Goal: Task Accomplishment & Management: Manage account settings

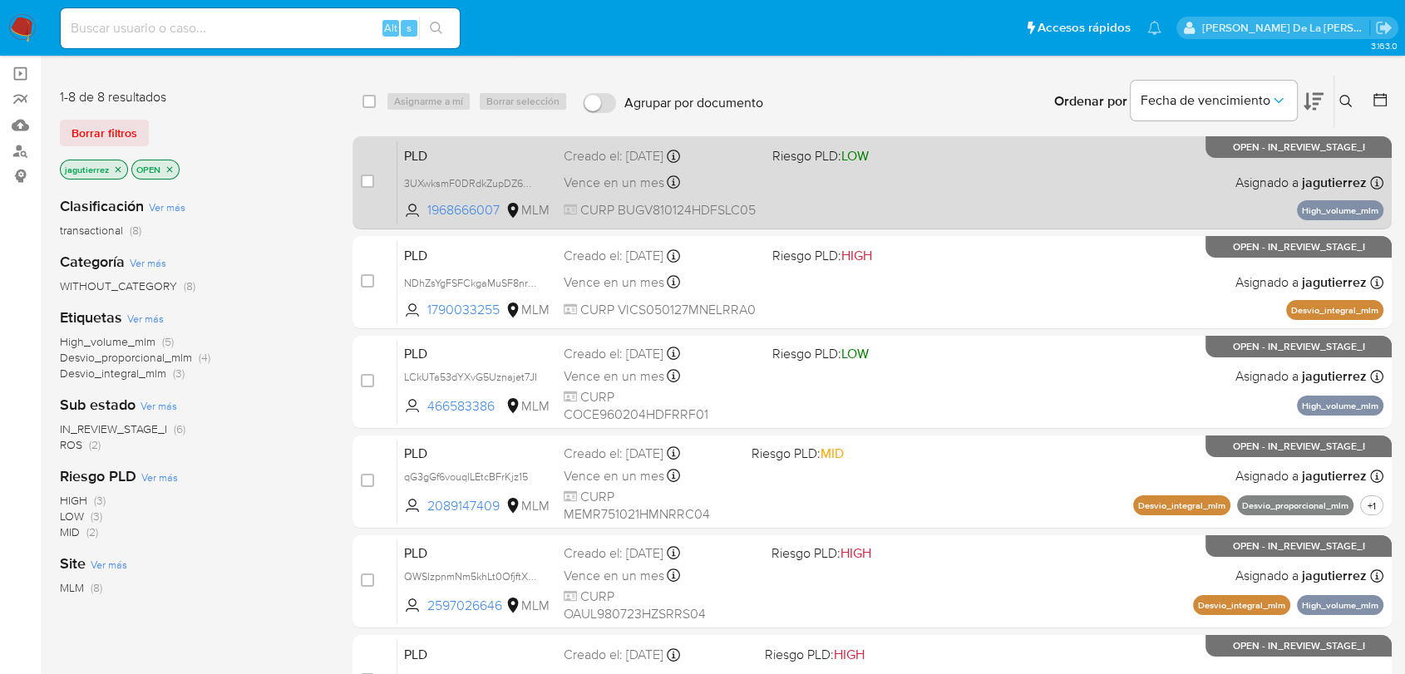
scroll to position [113, 0]
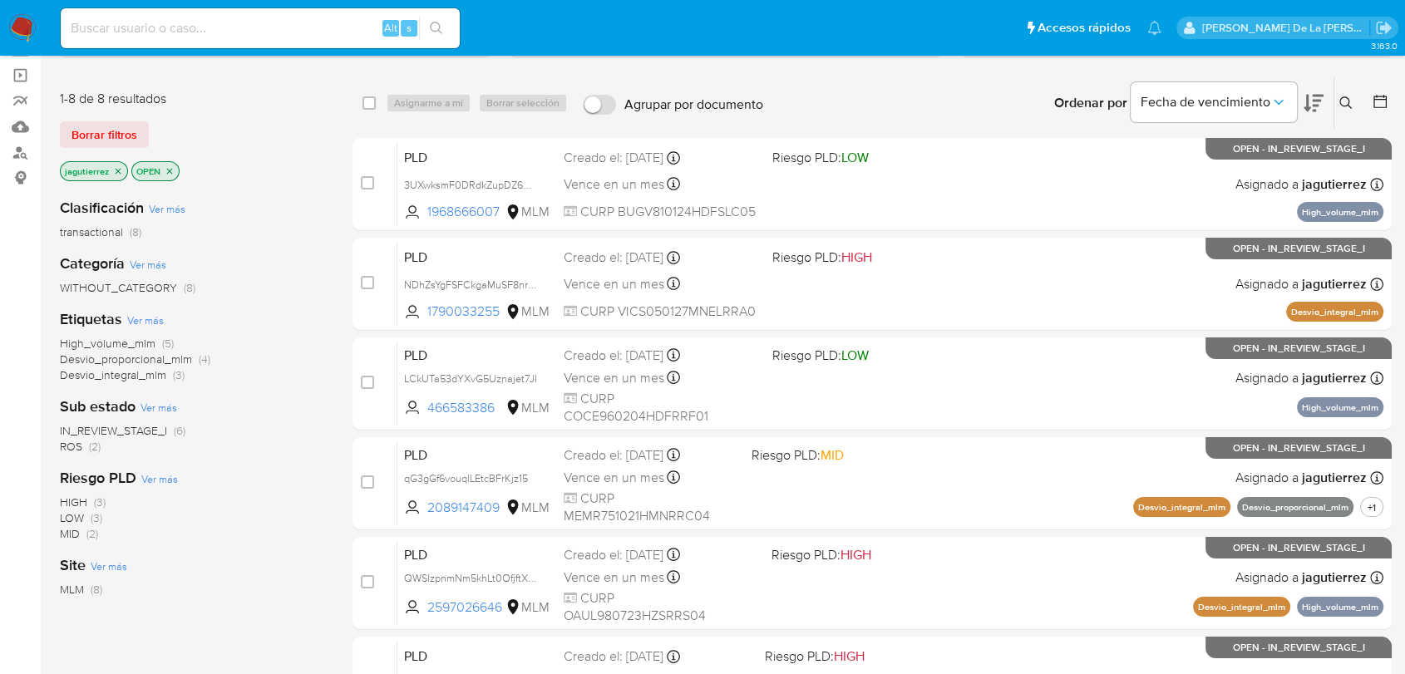
click at [67, 447] on span "ROS" at bounding box center [71, 446] width 22 height 17
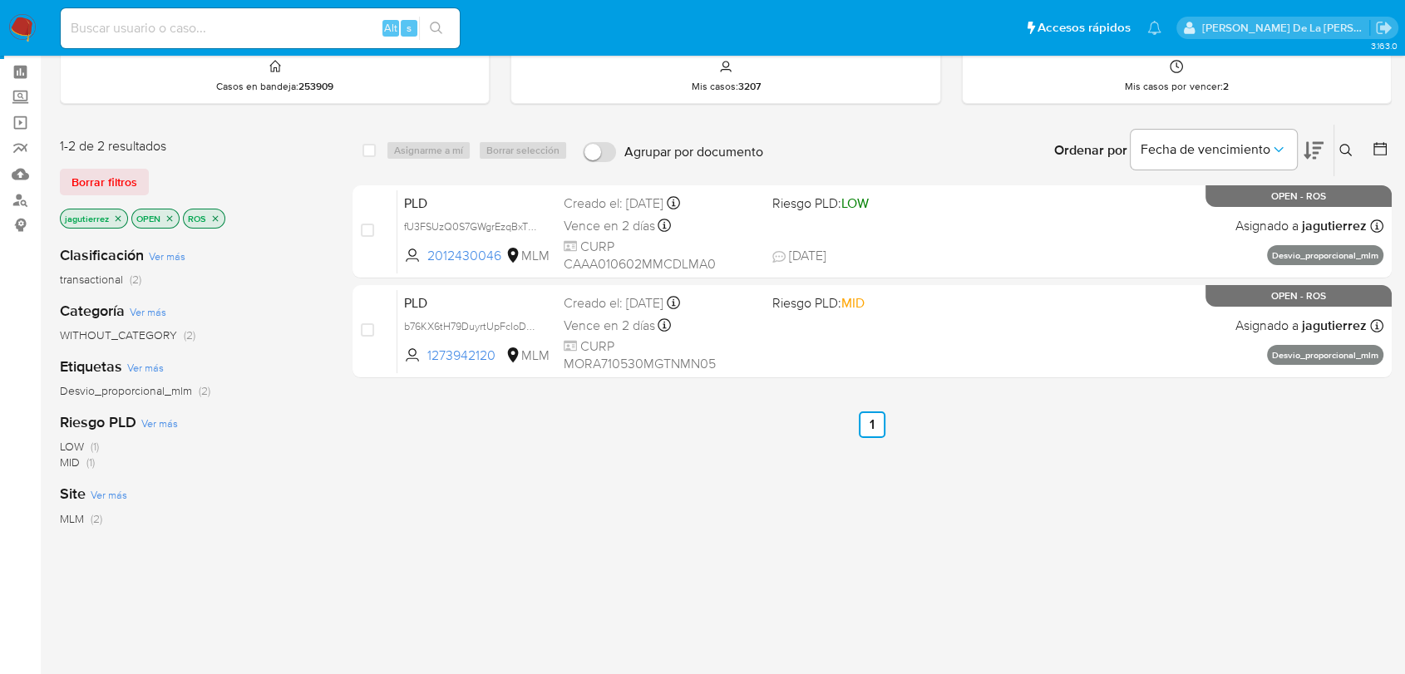
scroll to position [65, 0]
click at [11, 28] on img at bounding box center [22, 28] width 28 height 28
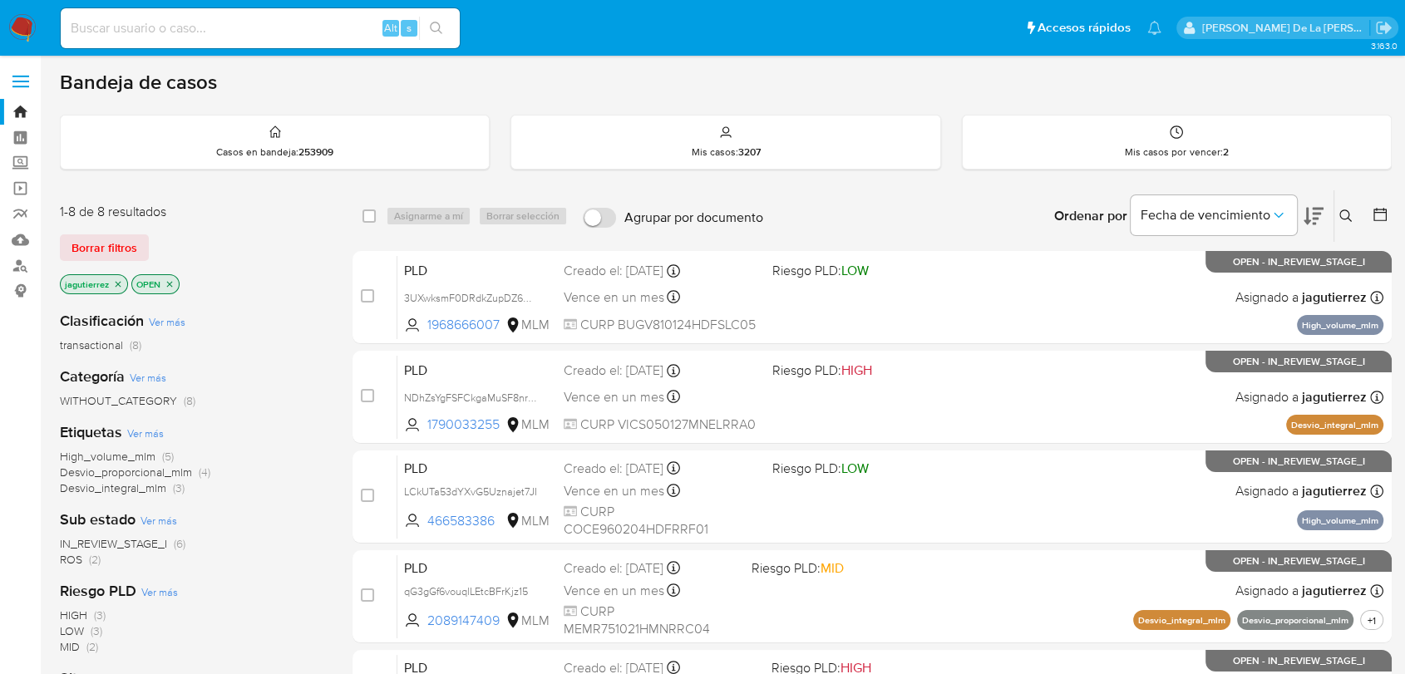
click at [116, 279] on icon "close-filter" at bounding box center [118, 284] width 10 height 10
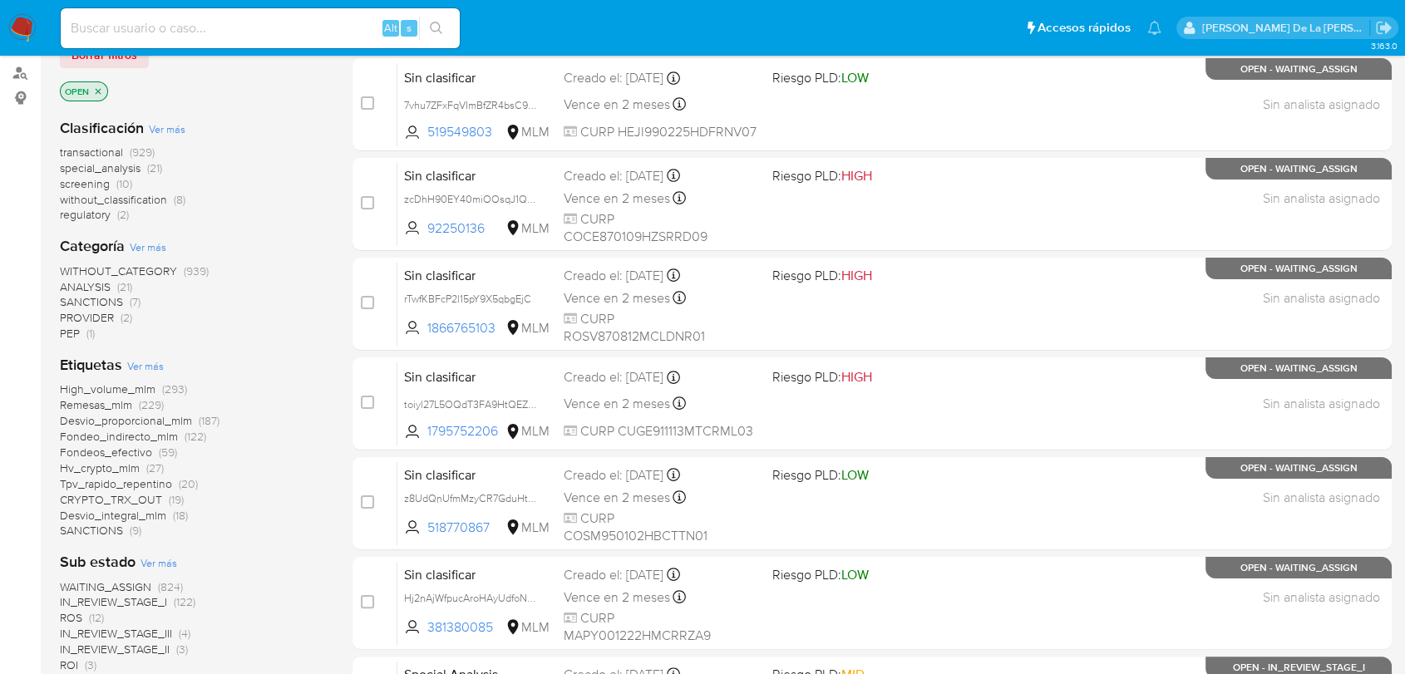
scroll to position [419, 0]
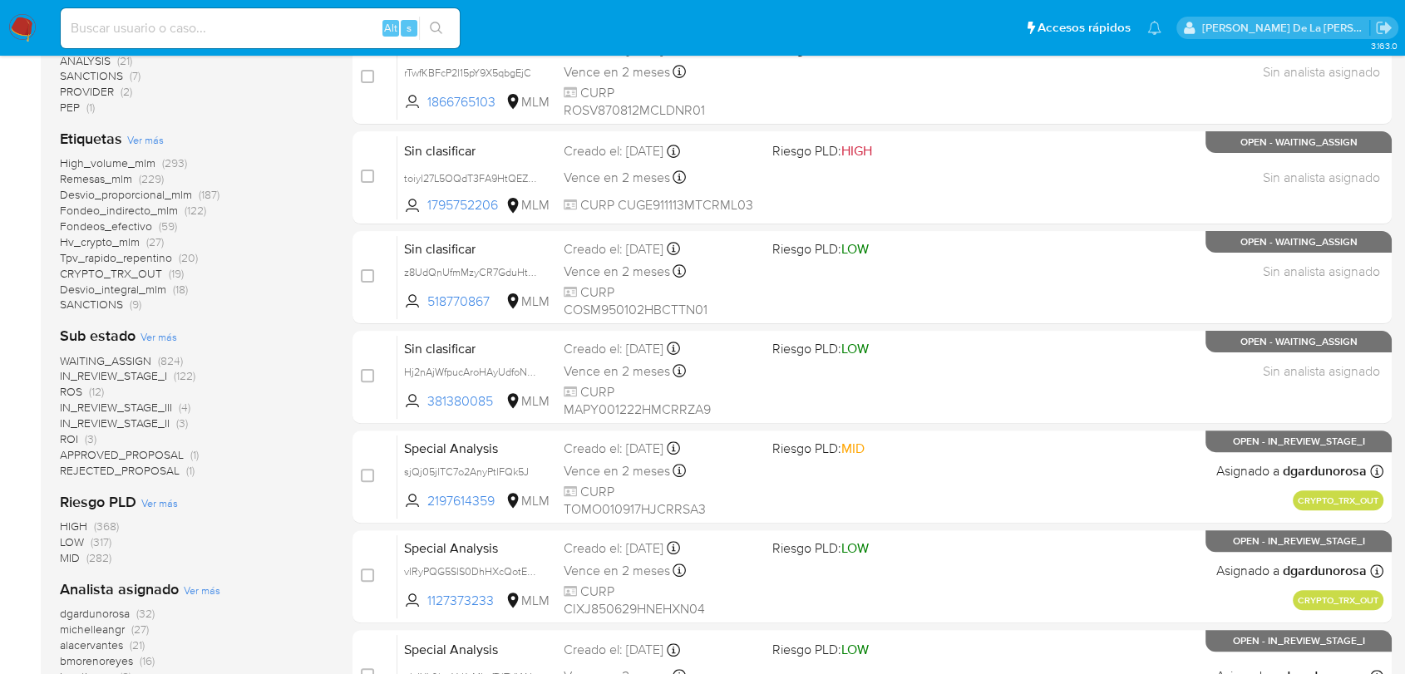
click at [76, 389] on span "ROS" at bounding box center [71, 391] width 22 height 17
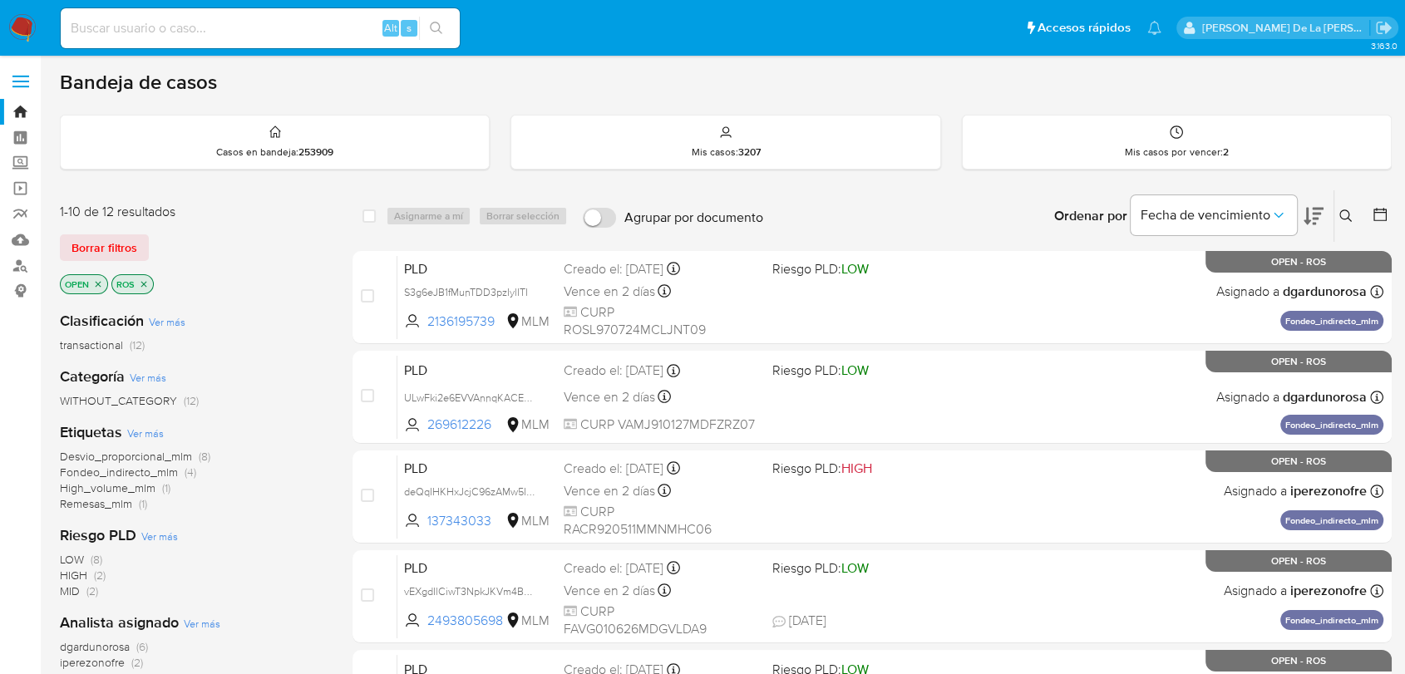
click at [42, 17] on nav "Pausado Ver notificaciones Alt s Accesos rápidos Presiona las siguientes teclas…" at bounding box center [702, 28] width 1405 height 56
click at [32, 17] on img at bounding box center [22, 28] width 28 height 28
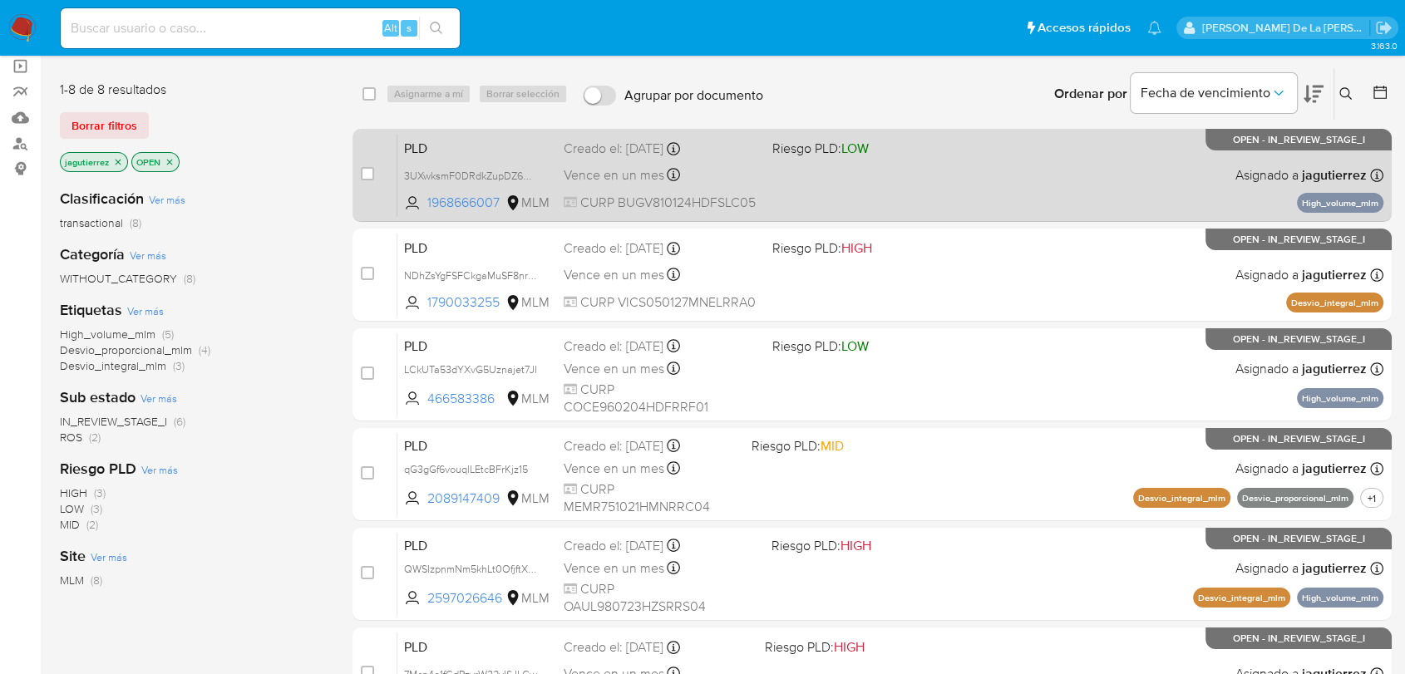
scroll to position [135, 0]
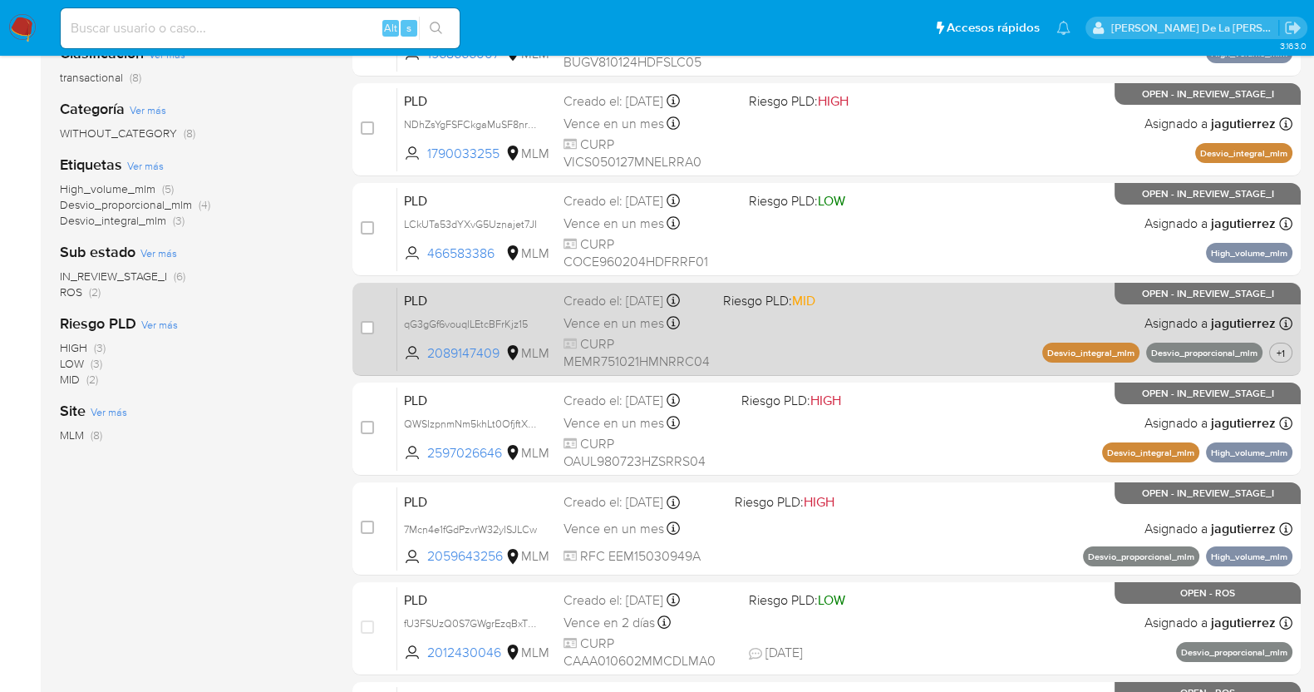
scroll to position [266, 0]
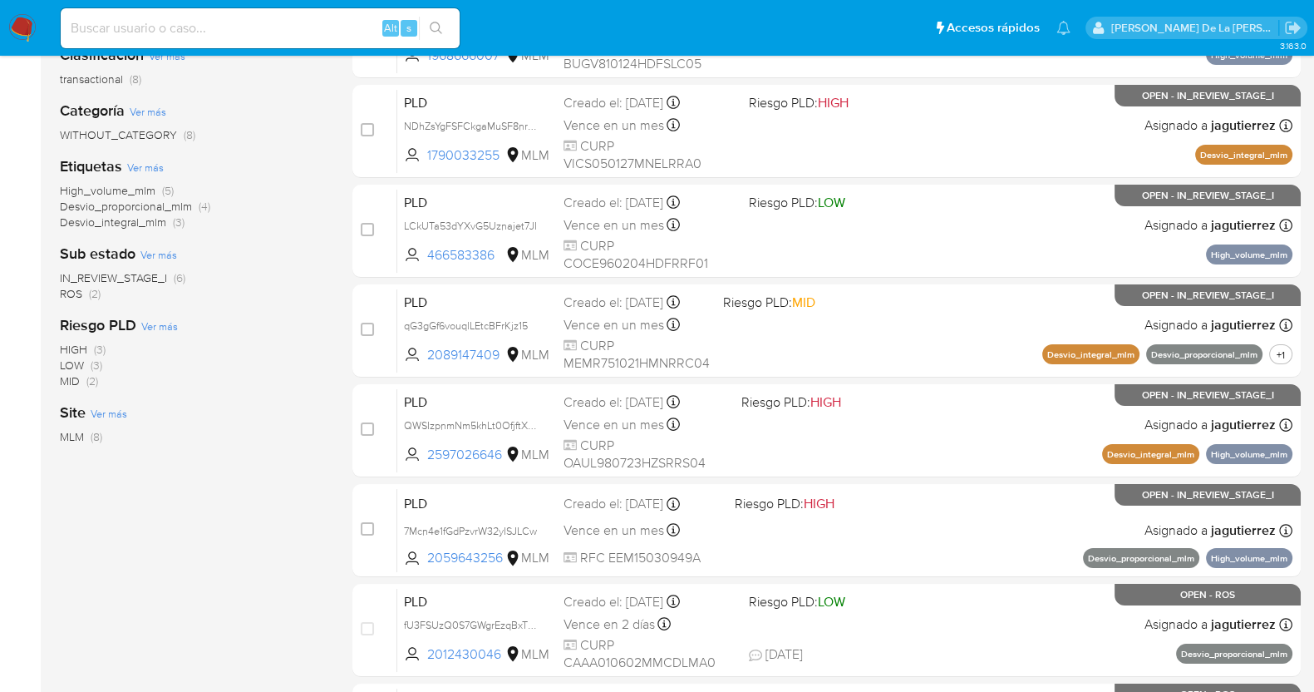
click at [78, 291] on span "ROS" at bounding box center [71, 293] width 22 height 17
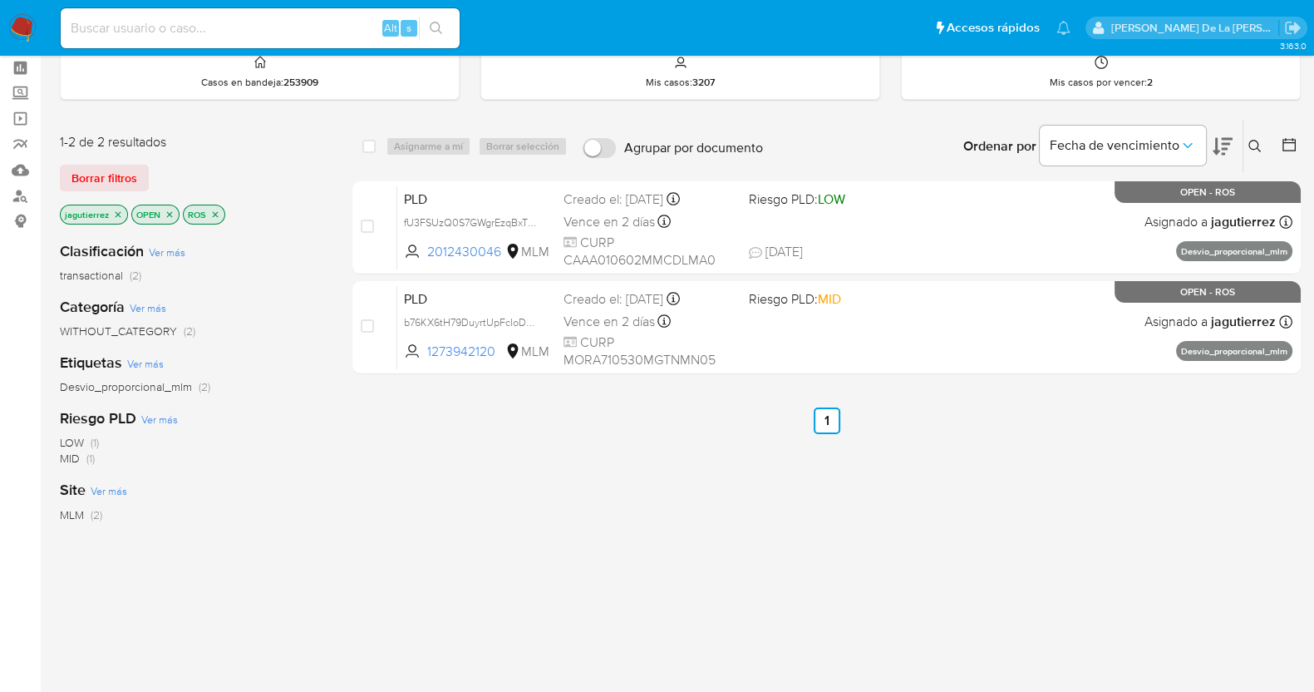
scroll to position [66, 0]
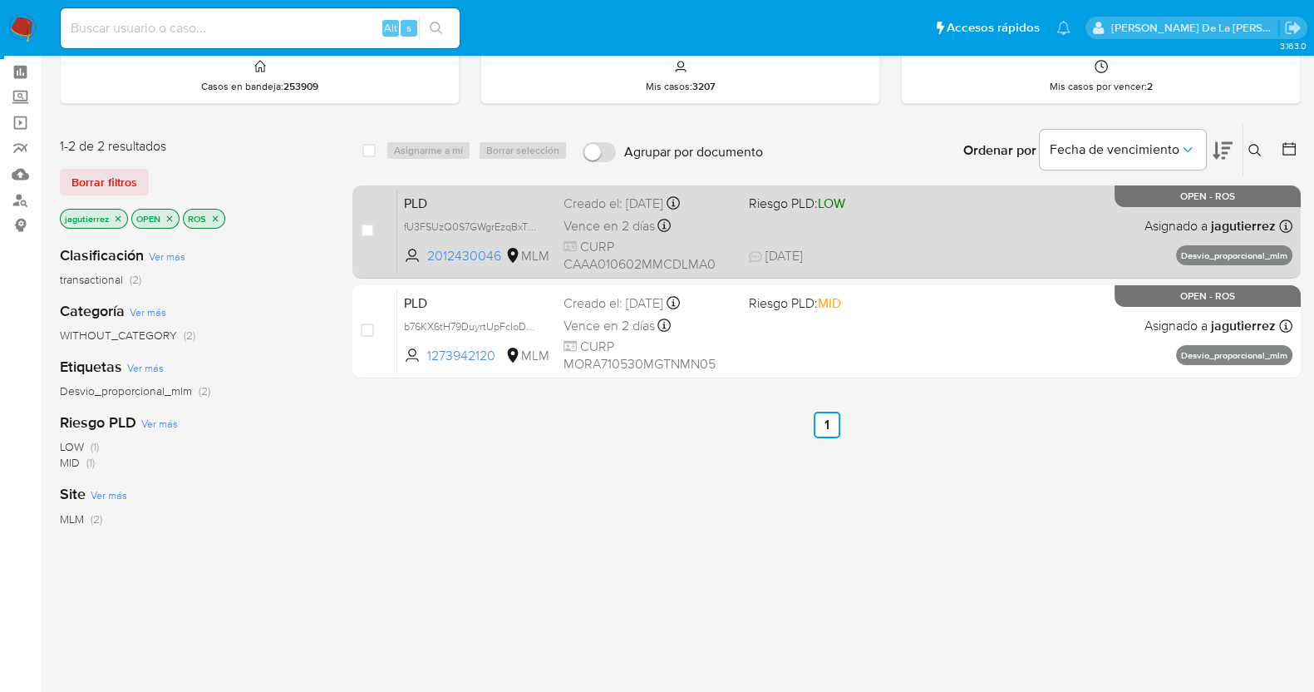
click at [903, 232] on div "PLD fU3FSUzQ0S7GWgrEzqBxTE1g 2012430046 MLM Riesgo PLD: LOW Creado el: 12/08/20…" at bounding box center [844, 231] width 895 height 84
click at [818, 202] on span "Riesgo PLD: LOW" at bounding box center [797, 203] width 96 height 18
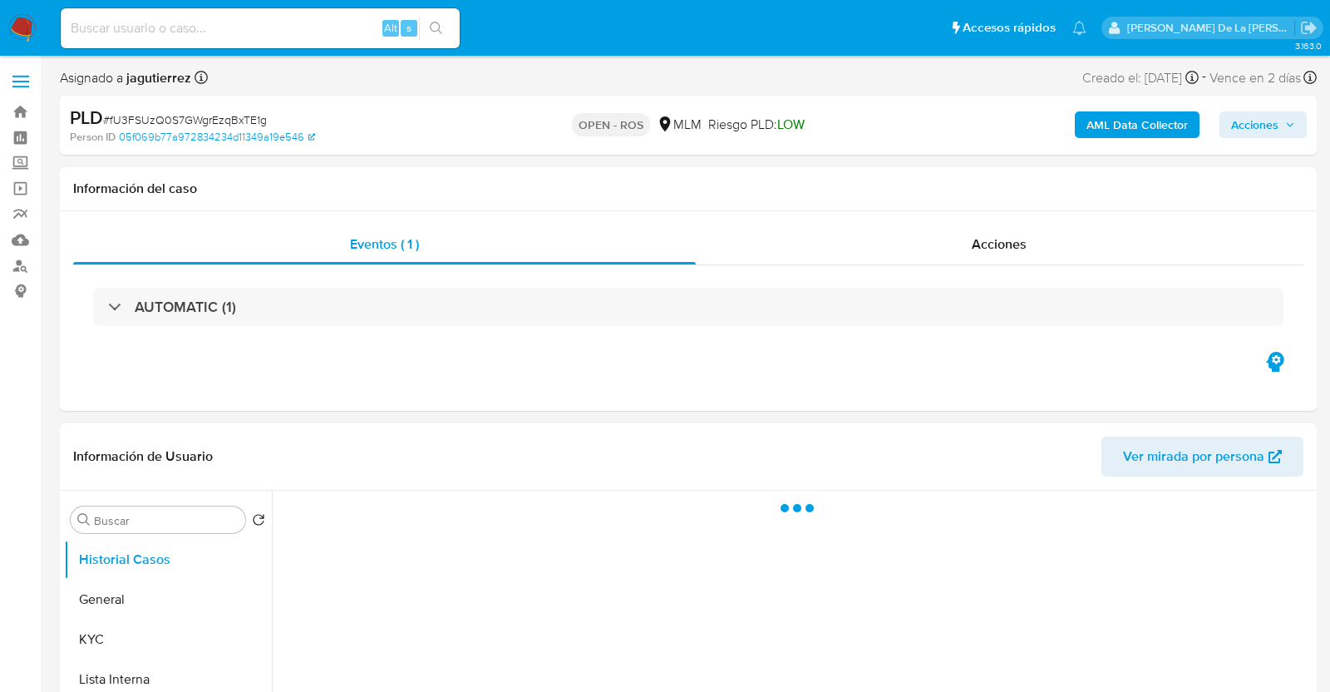
select select "10"
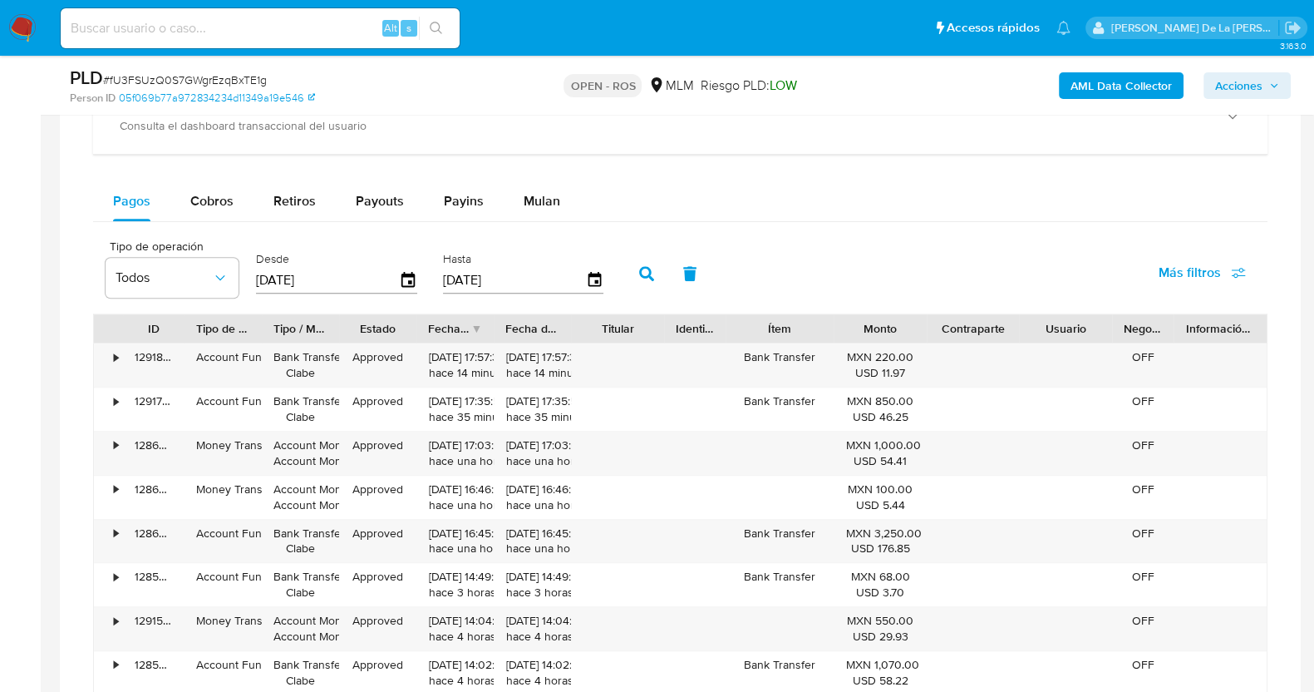
scroll to position [1211, 0]
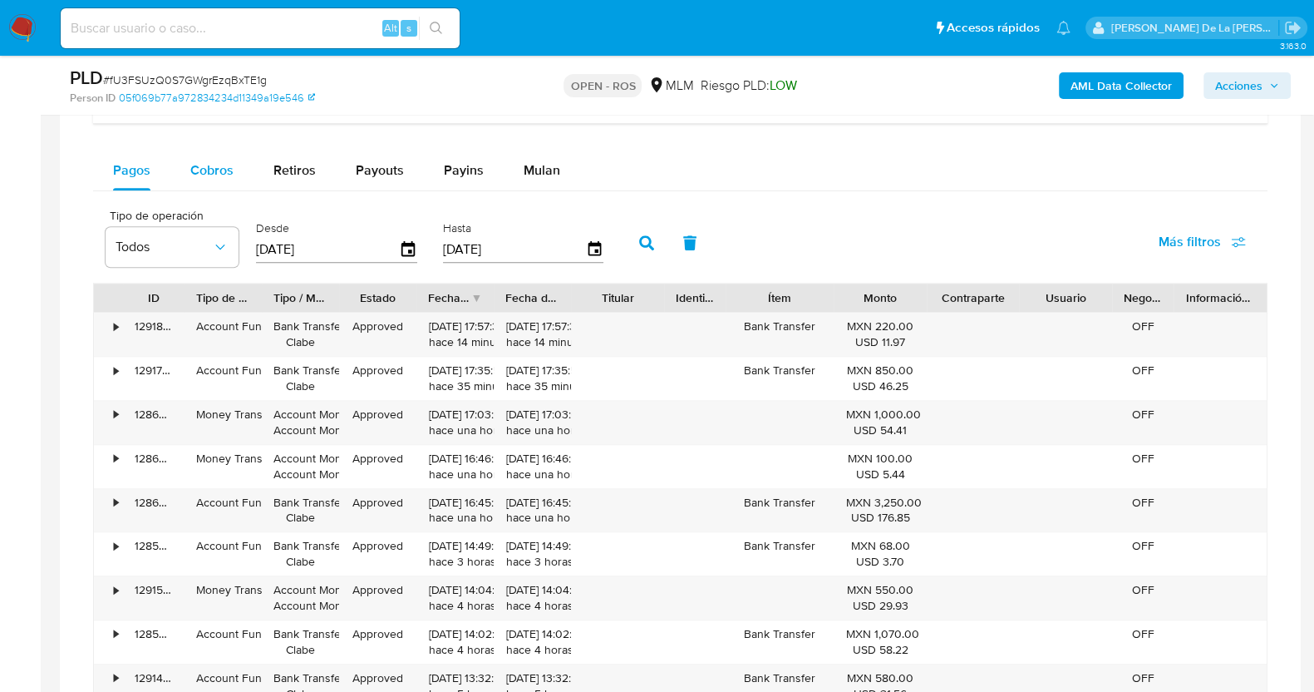
click at [216, 172] on span "Cobros" at bounding box center [211, 169] width 43 height 19
select select "10"
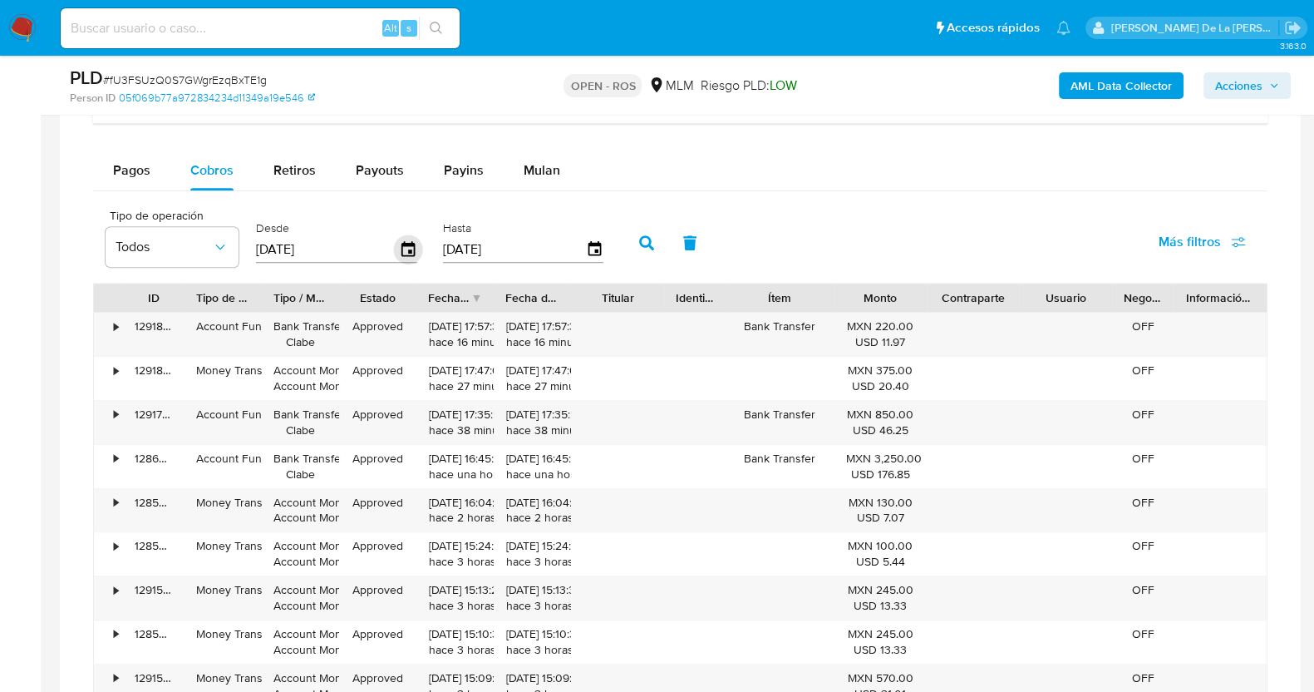
click at [407, 243] on icon "button" at bounding box center [407, 248] width 13 height 15
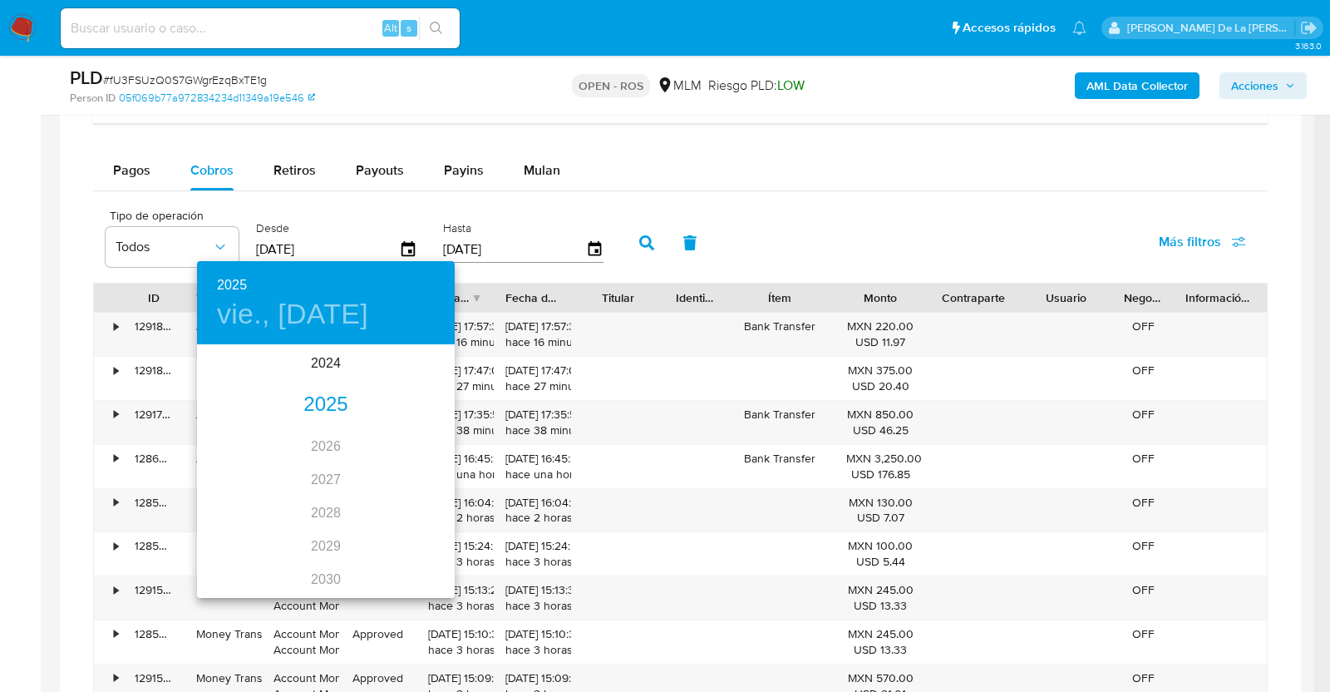
click at [316, 410] on div "2025" at bounding box center [326, 404] width 258 height 33
click at [229, 500] on div "jul." at bounding box center [240, 502] width 86 height 62
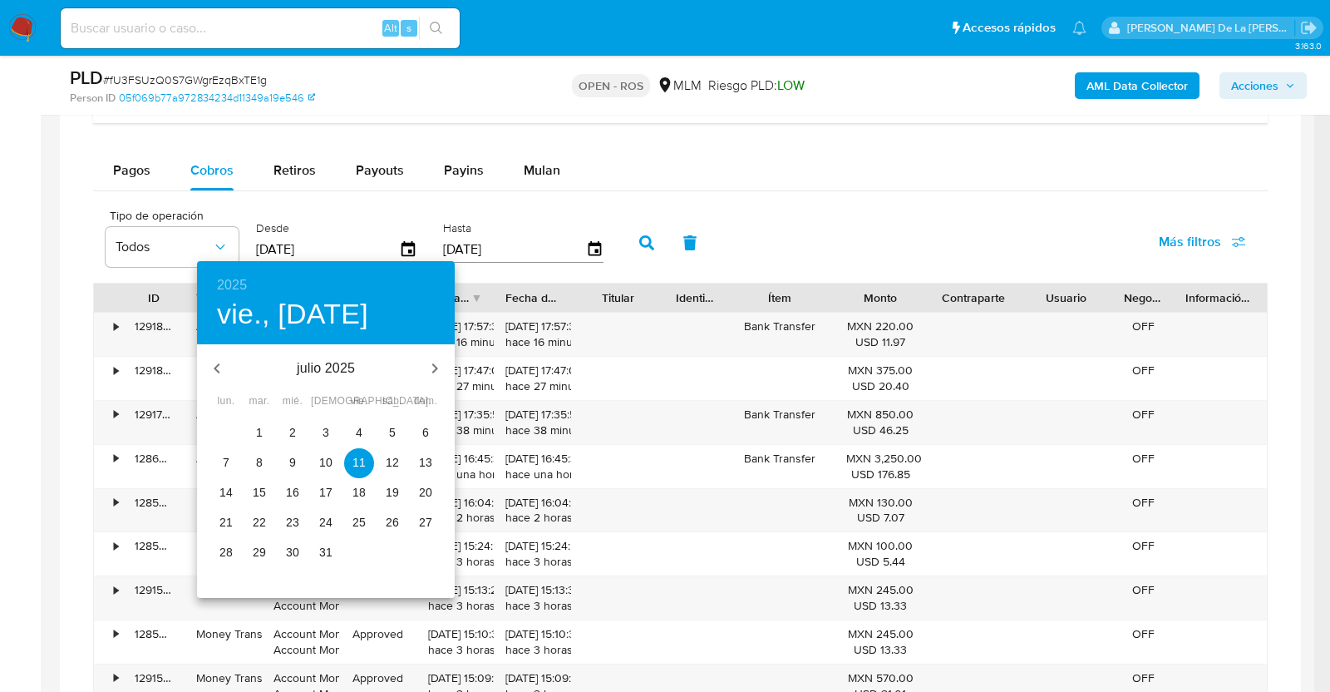
click at [315, 551] on span "31" at bounding box center [326, 552] width 30 height 17
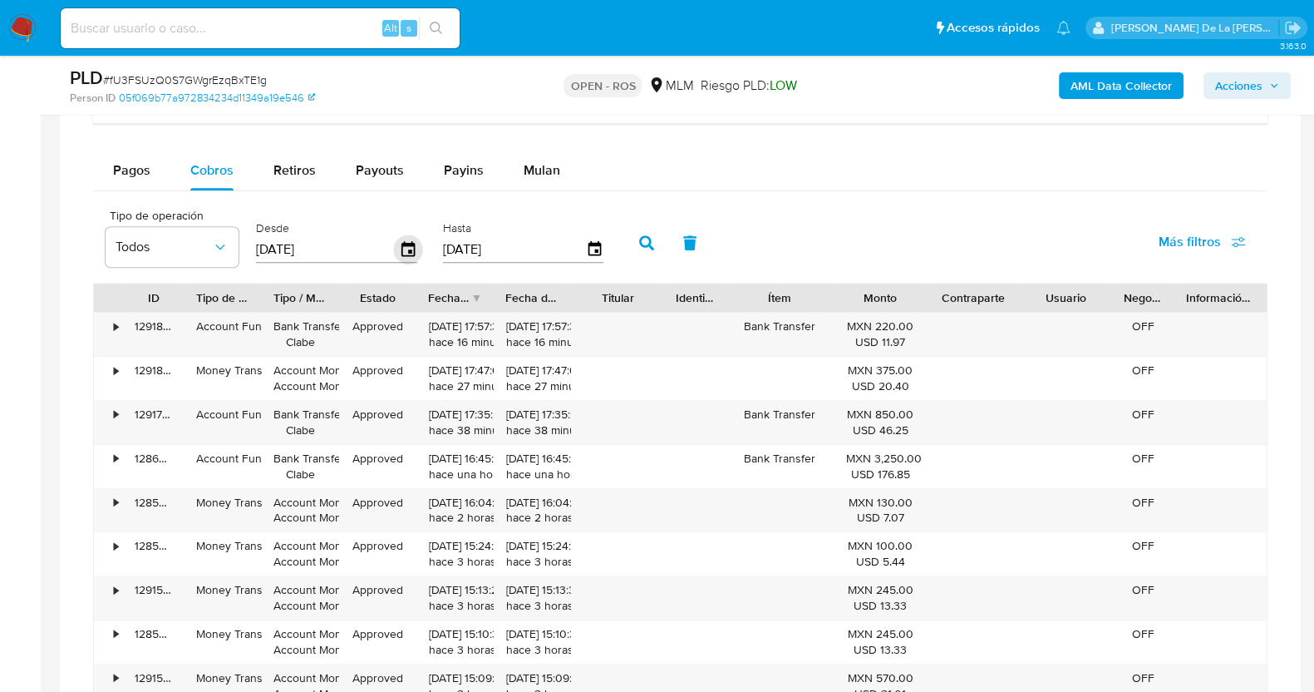
click at [399, 251] on icon "button" at bounding box center [408, 249] width 29 height 29
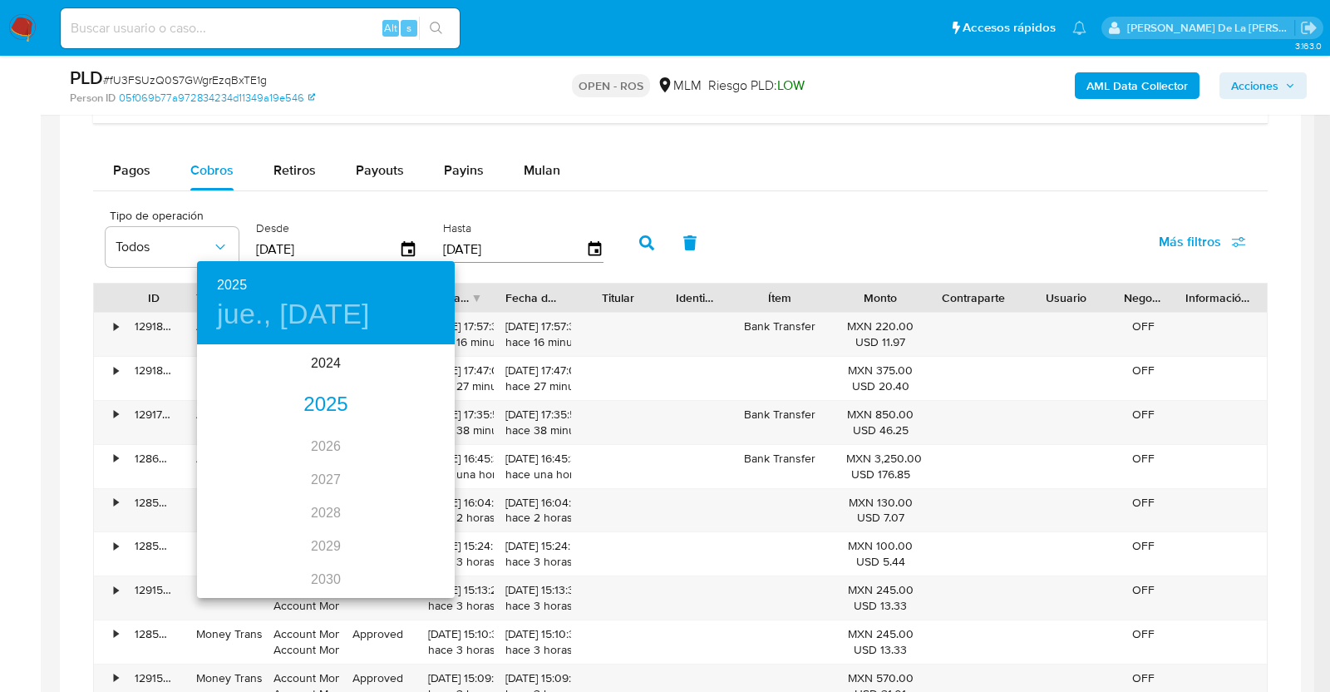
click at [324, 400] on div "2025" at bounding box center [326, 404] width 258 height 33
click at [251, 501] on div "jul." at bounding box center [240, 502] width 86 height 62
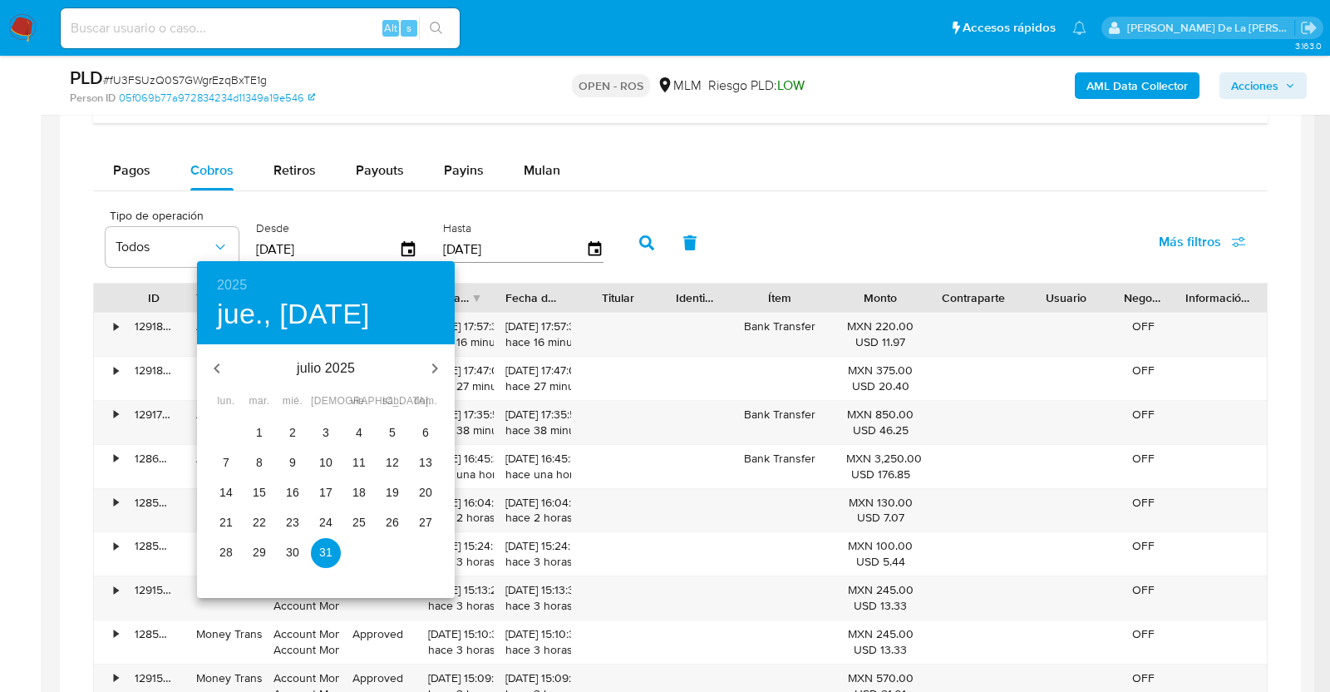
click at [258, 434] on p "1" at bounding box center [259, 432] width 7 height 17
type input "01/07/2025"
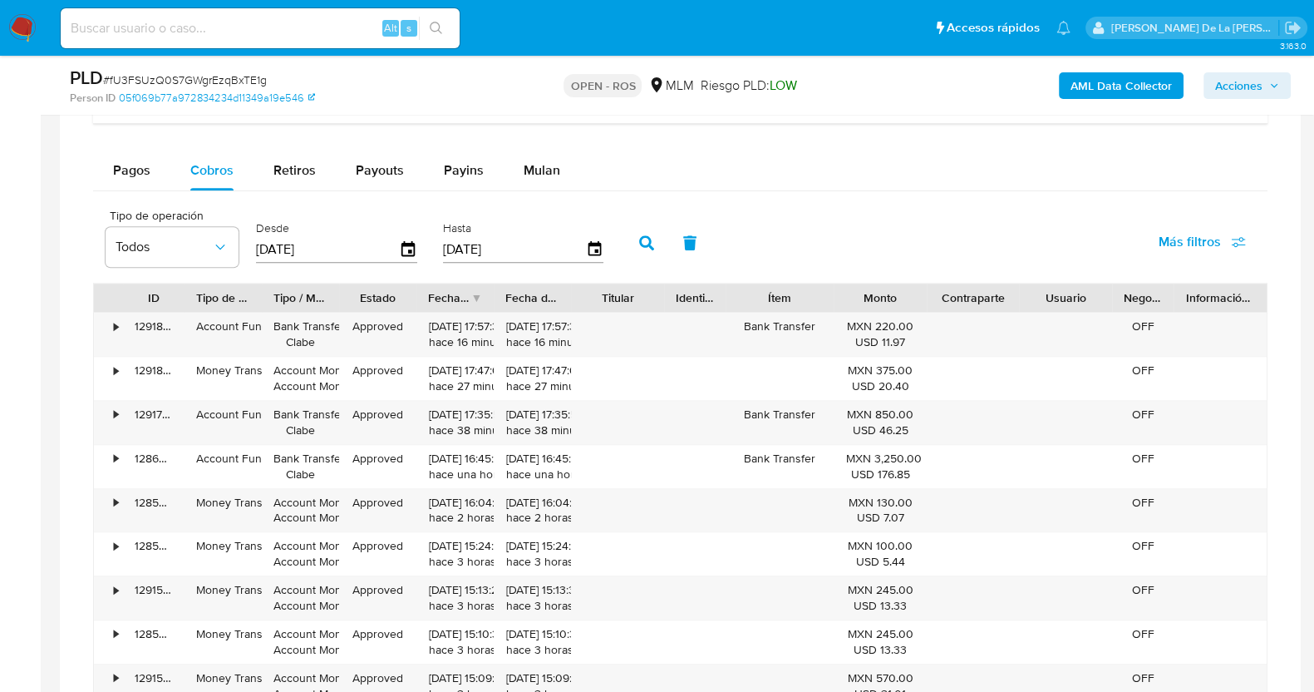
click at [597, 244] on div "Hasta 08/10/2025" at bounding box center [526, 241] width 174 height 66
click at [584, 245] on icon "button" at bounding box center [594, 249] width 29 height 29
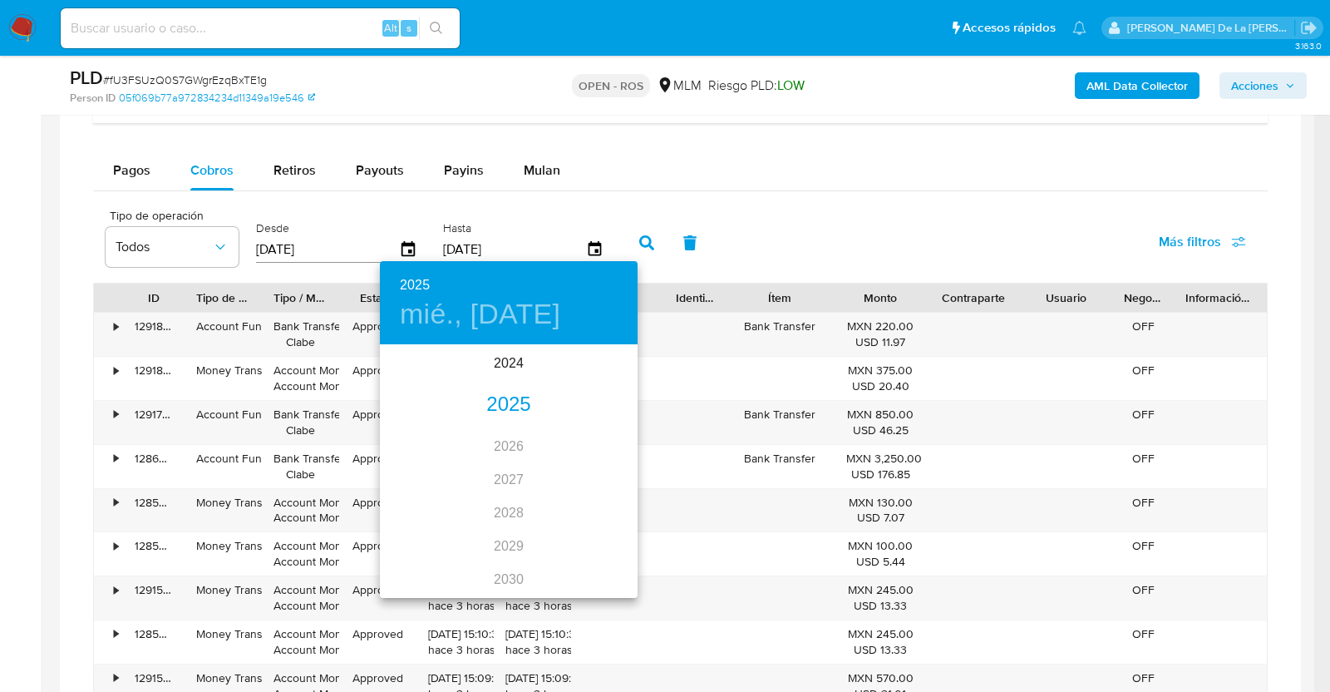
click at [514, 400] on div "2025" at bounding box center [509, 404] width 258 height 33
click at [438, 511] on div "jul." at bounding box center [423, 502] width 86 height 62
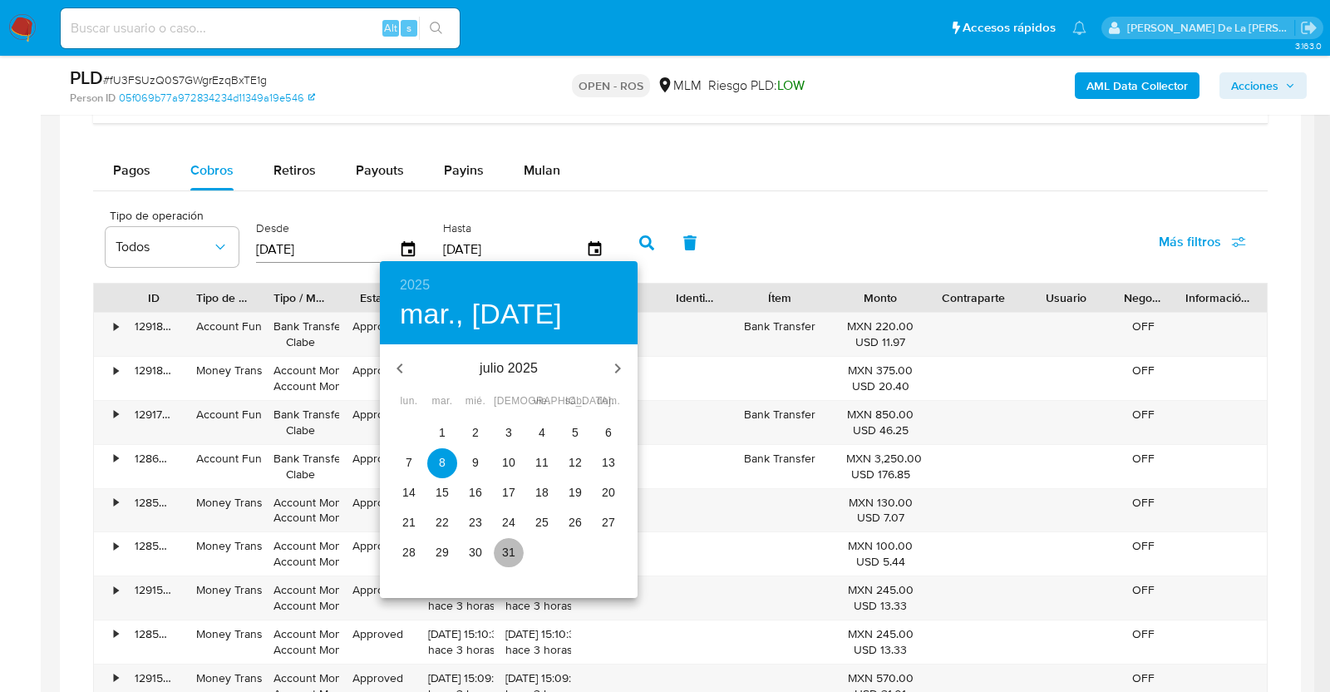
click at [515, 554] on span "31" at bounding box center [509, 552] width 30 height 17
type input "[DATE]"
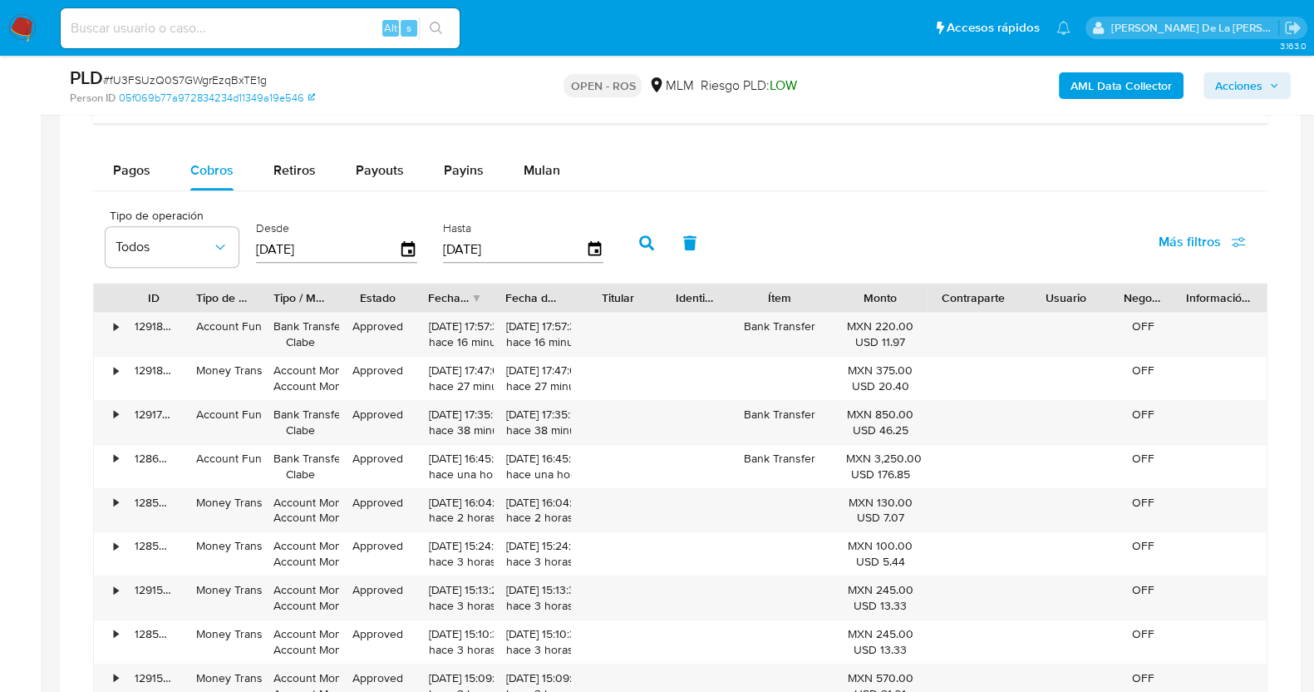
click at [640, 238] on icon "button" at bounding box center [646, 242] width 15 height 15
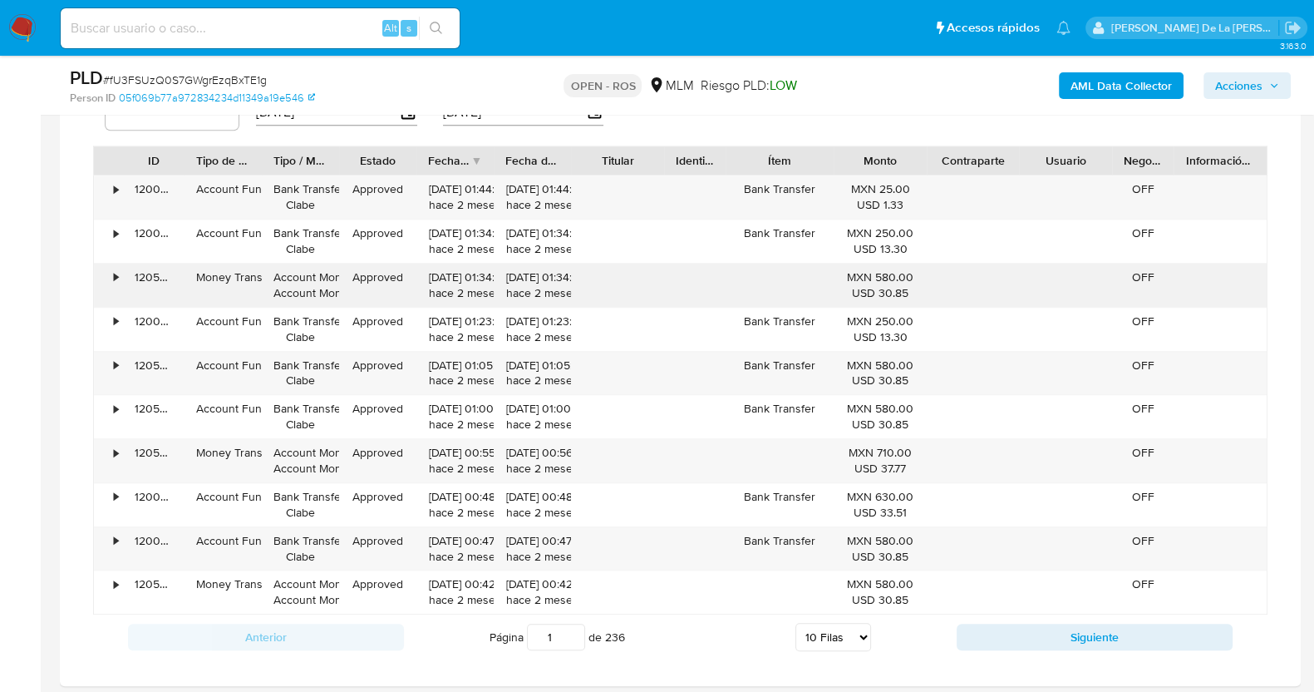
scroll to position [1464, 0]
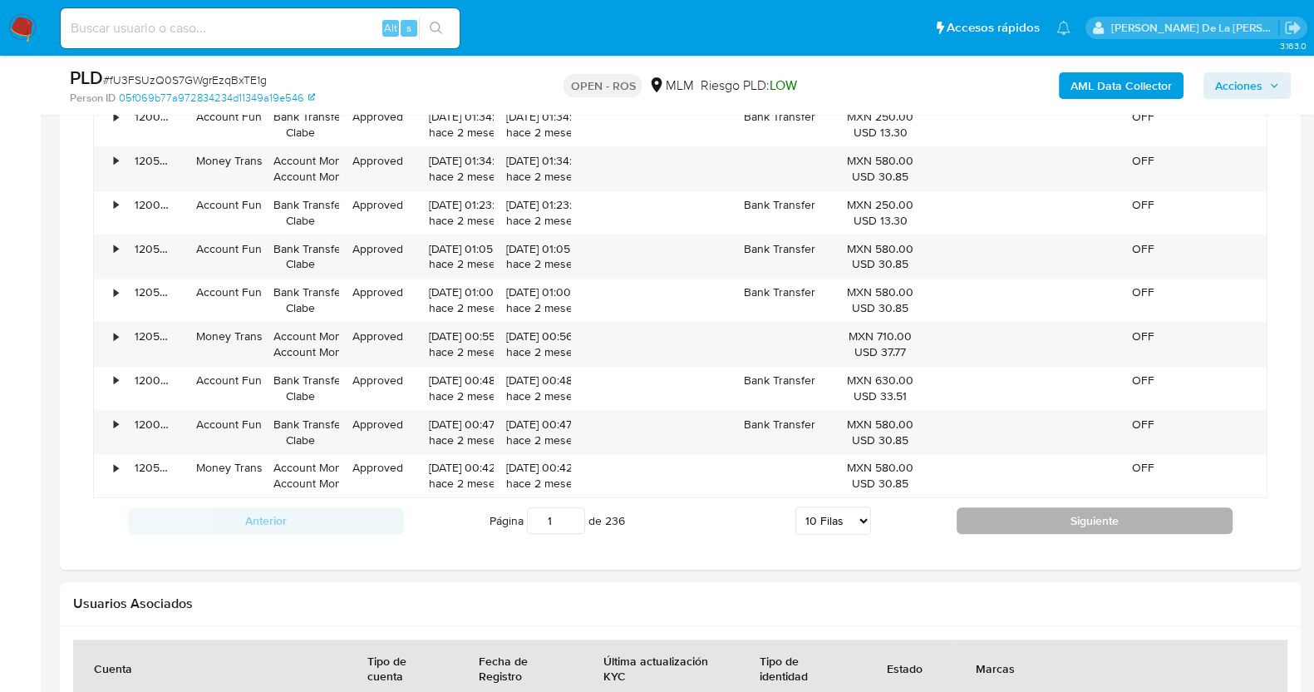
click at [1074, 510] on button "Siguiente" at bounding box center [1095, 520] width 276 height 27
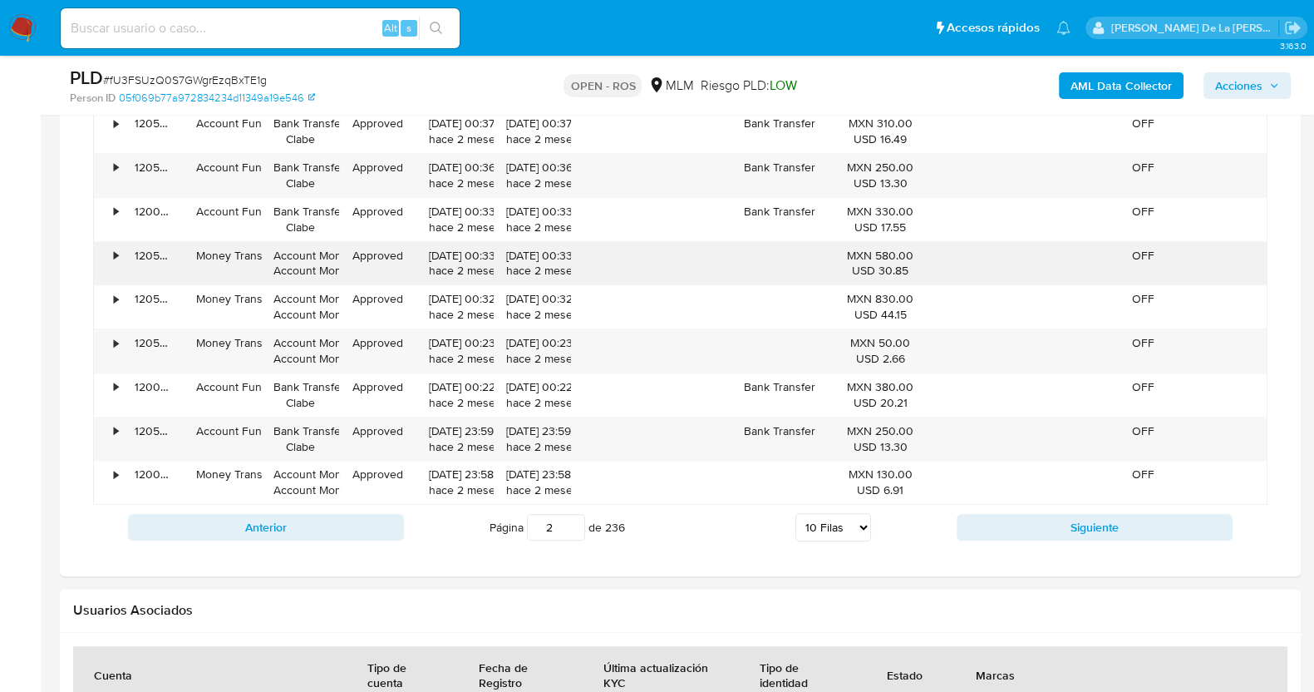
scroll to position [1462, 0]
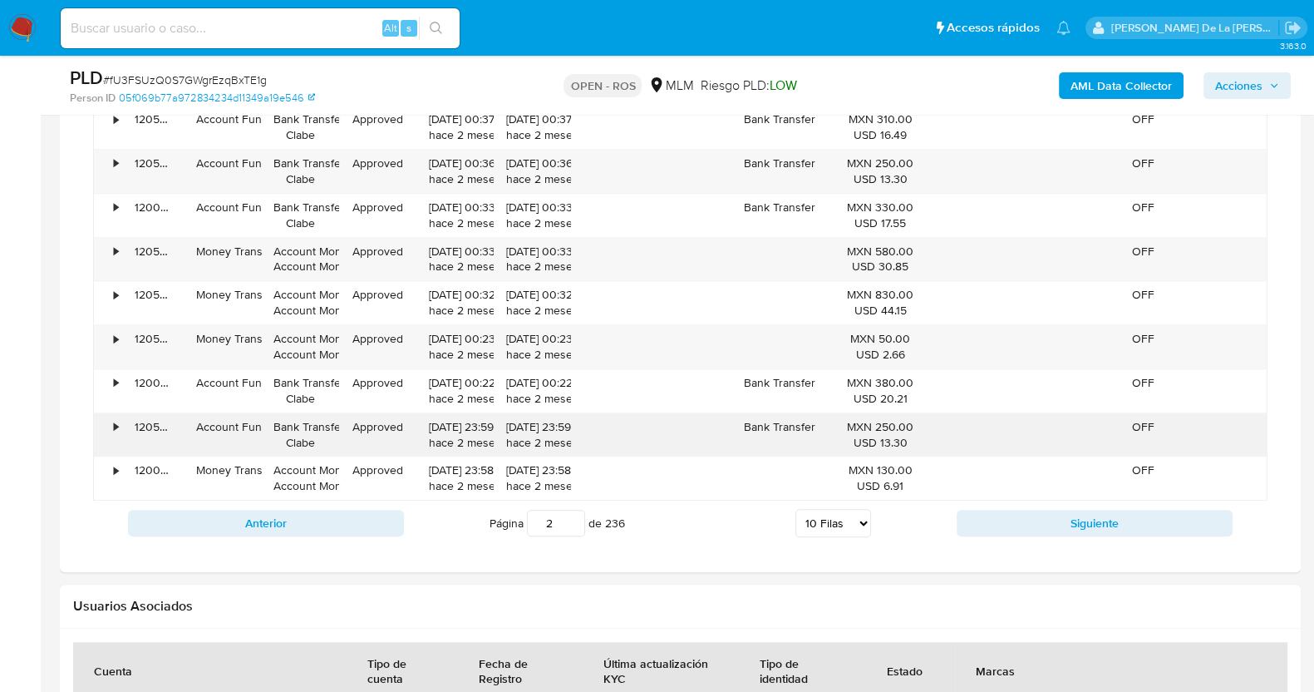
drag, startPoint x: 461, startPoint y: 436, endPoint x: 810, endPoint y: 441, distance: 349.1
click at [810, 441] on div "• 120582533622 Account Fund Bank Transfer Clabe Approved 31/07/2025 23:59:07 ha…" at bounding box center [680, 434] width 1173 height 43
click at [810, 441] on div "Bank Transfer" at bounding box center [780, 434] width 108 height 43
click at [1041, 529] on button "Siguiente" at bounding box center [1095, 522] width 276 height 27
type input "3"
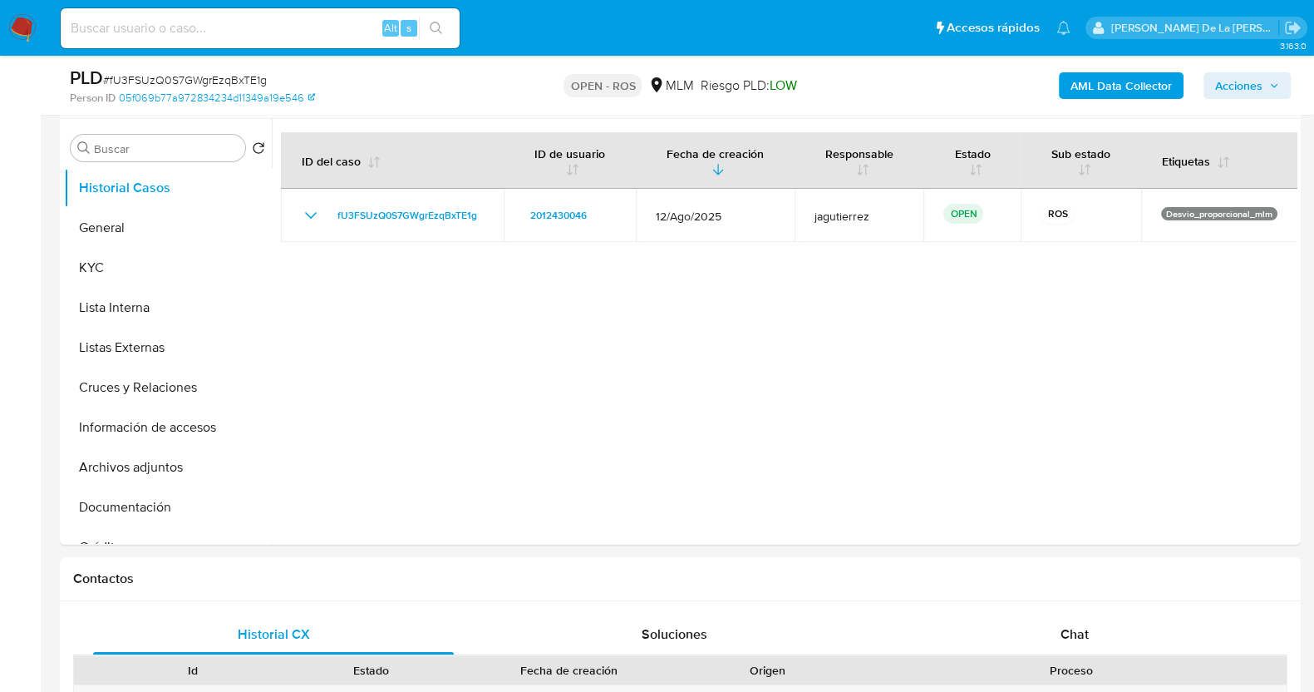
scroll to position [322, 0]
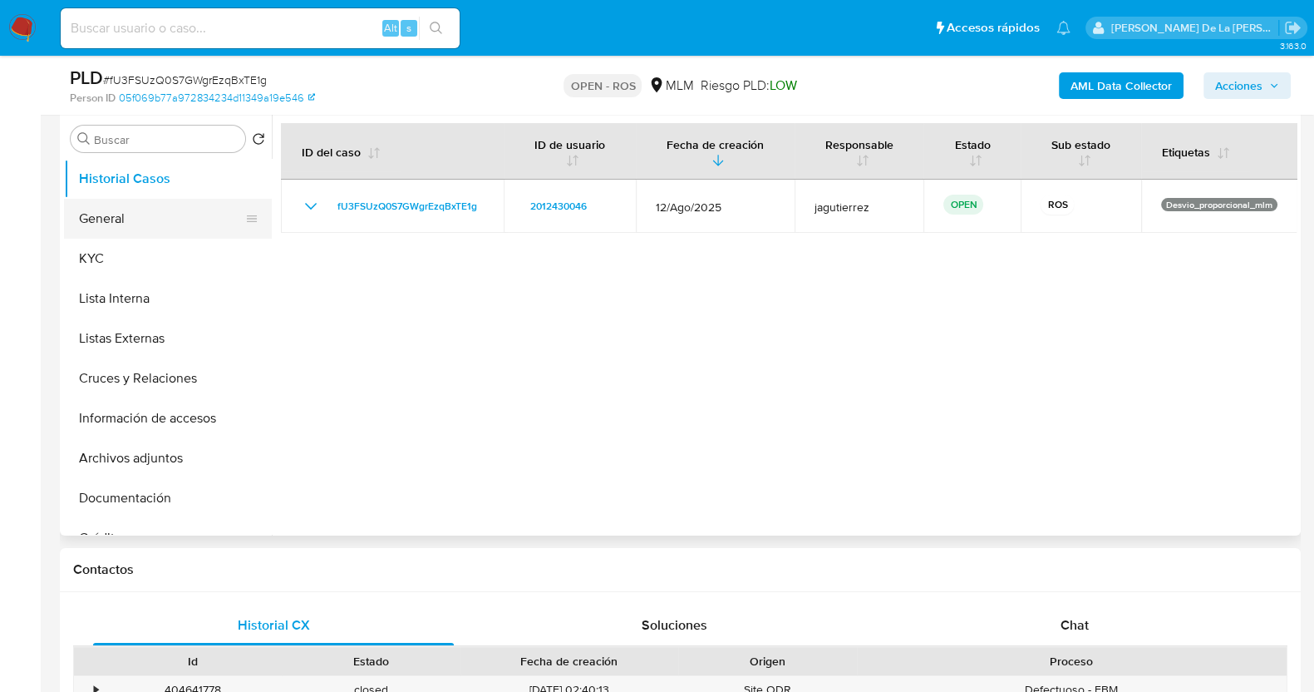
click at [108, 228] on button "General" at bounding box center [161, 219] width 194 height 40
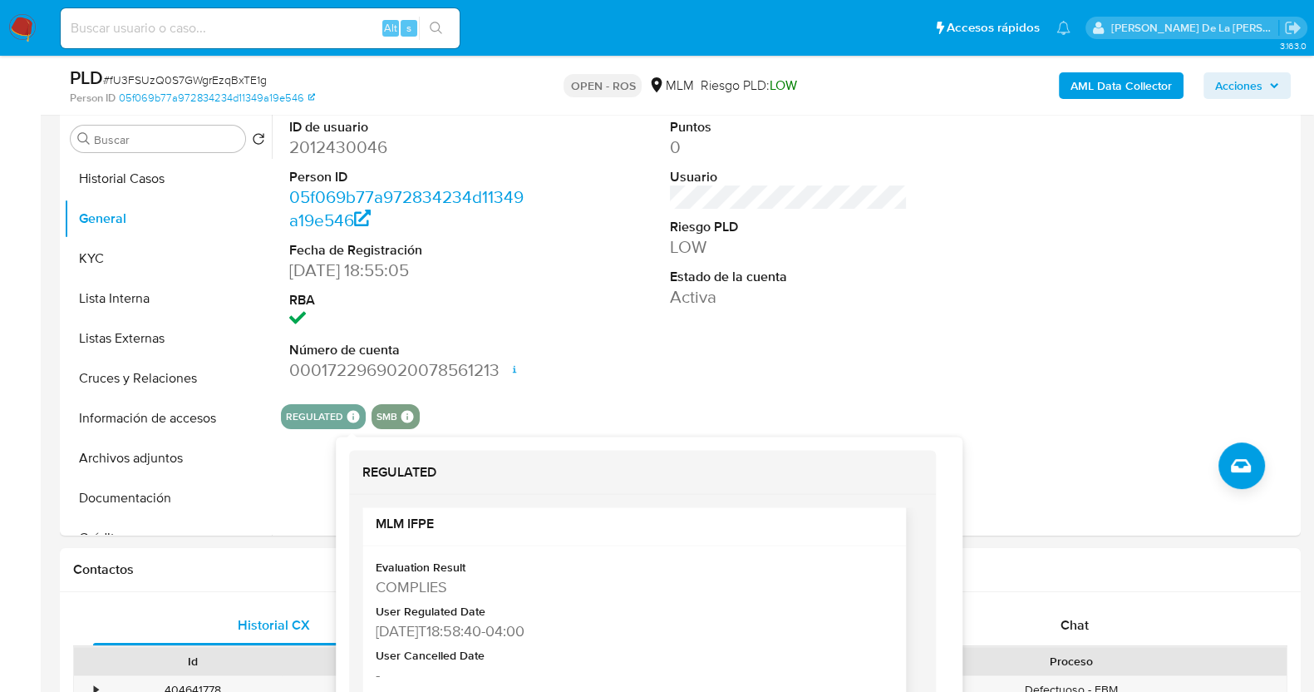
scroll to position [17, 0]
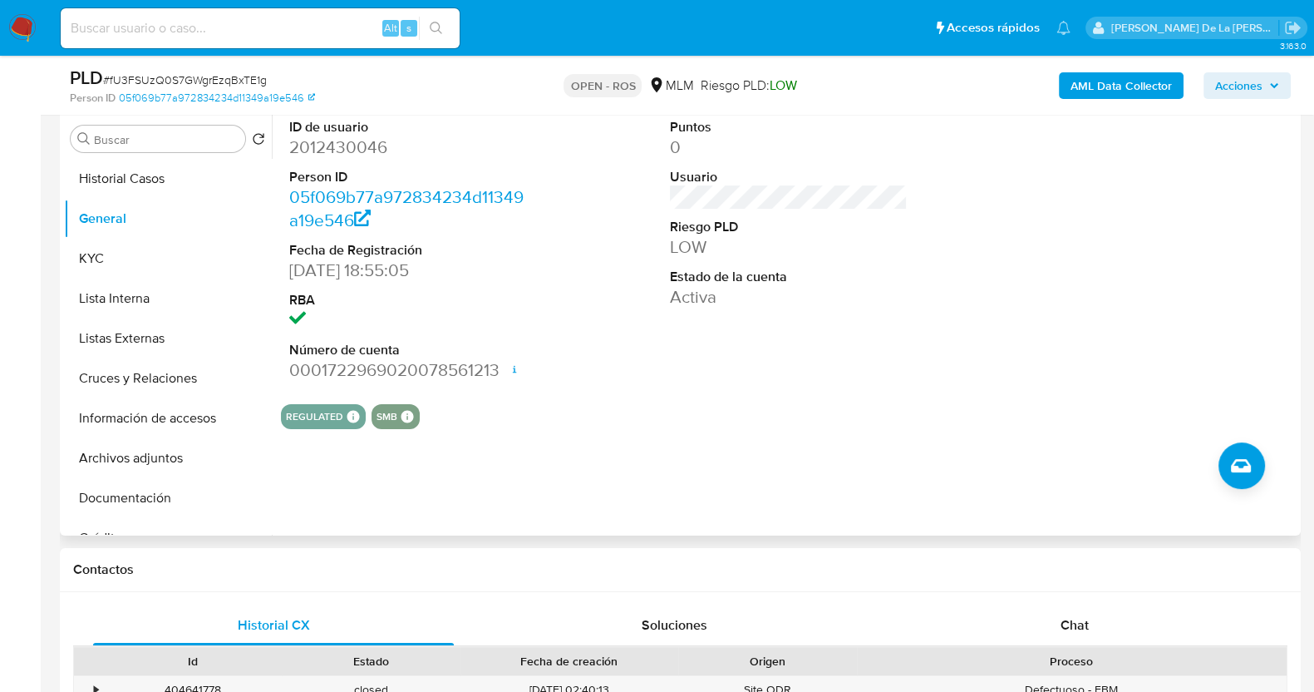
click at [709, 352] on div "Puntos 0 Usuario Riesgo PLD LOW Estado de la cuenta Activa" at bounding box center [789, 250] width 254 height 281
click at [109, 230] on button "General" at bounding box center [161, 219] width 194 height 40
click at [91, 248] on button "KYC" at bounding box center [161, 259] width 194 height 40
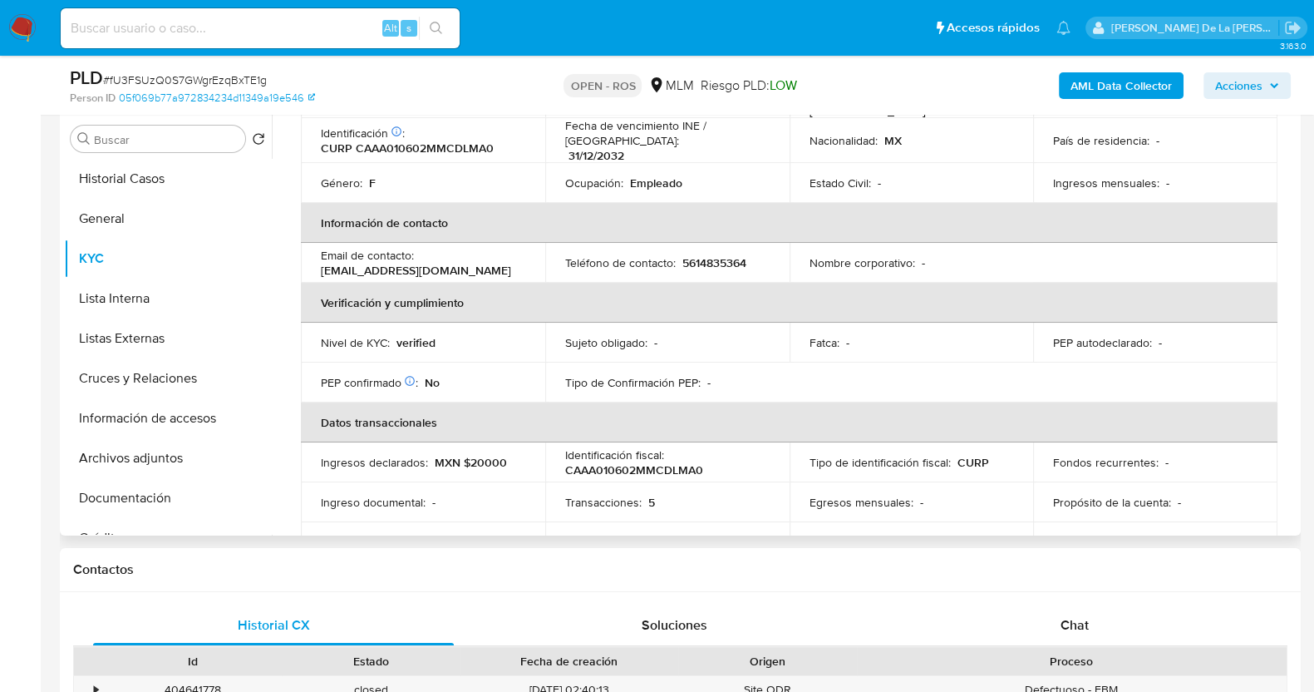
scroll to position [0, 0]
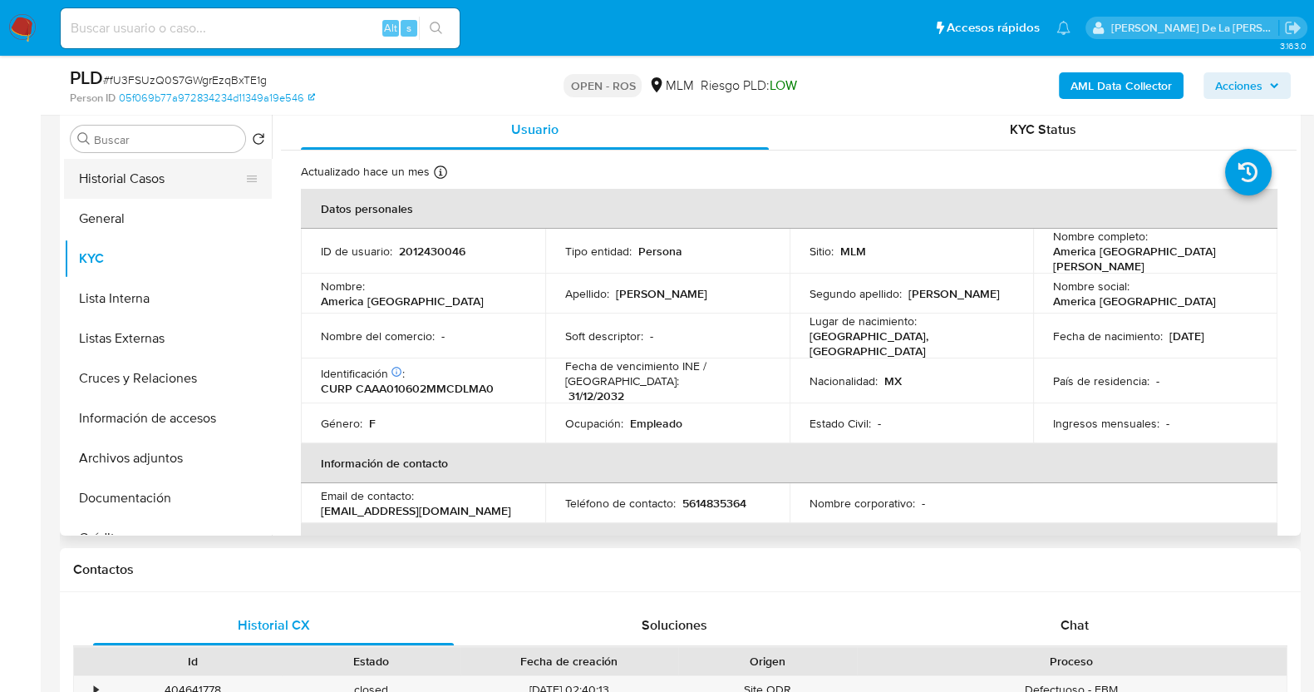
click at [162, 170] on button "Historial Casos" at bounding box center [161, 179] width 194 height 40
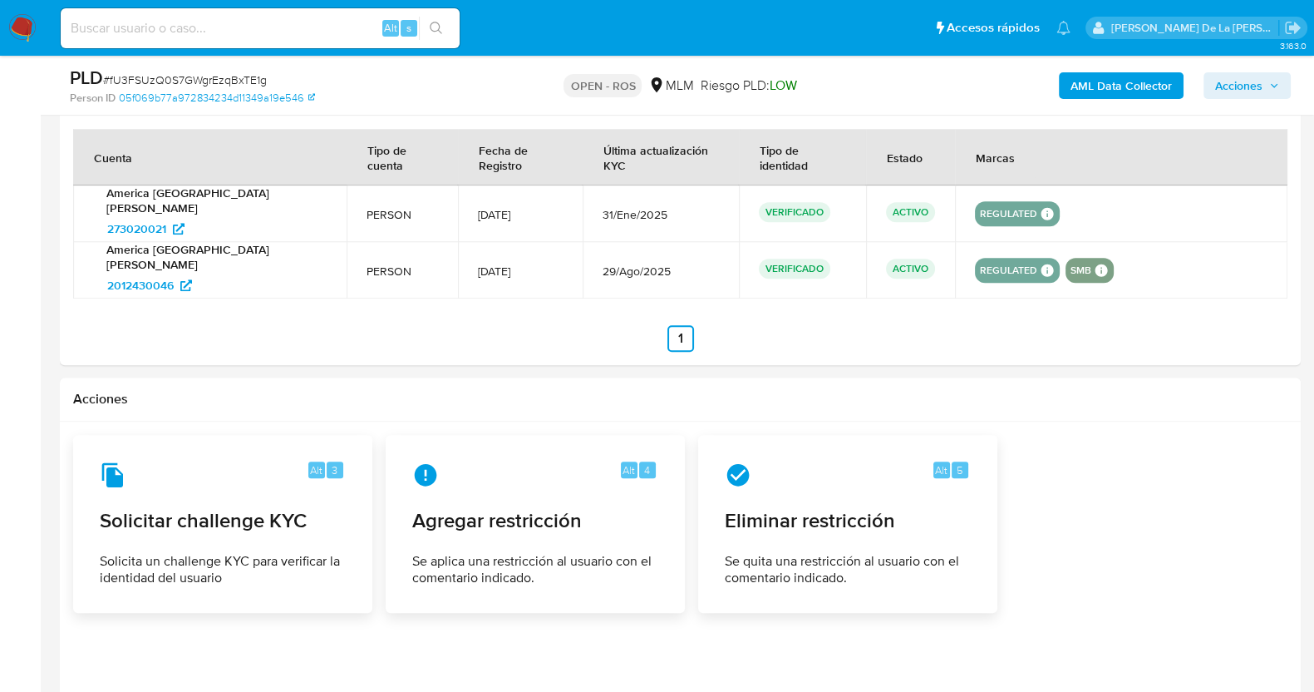
scroll to position [2129, 0]
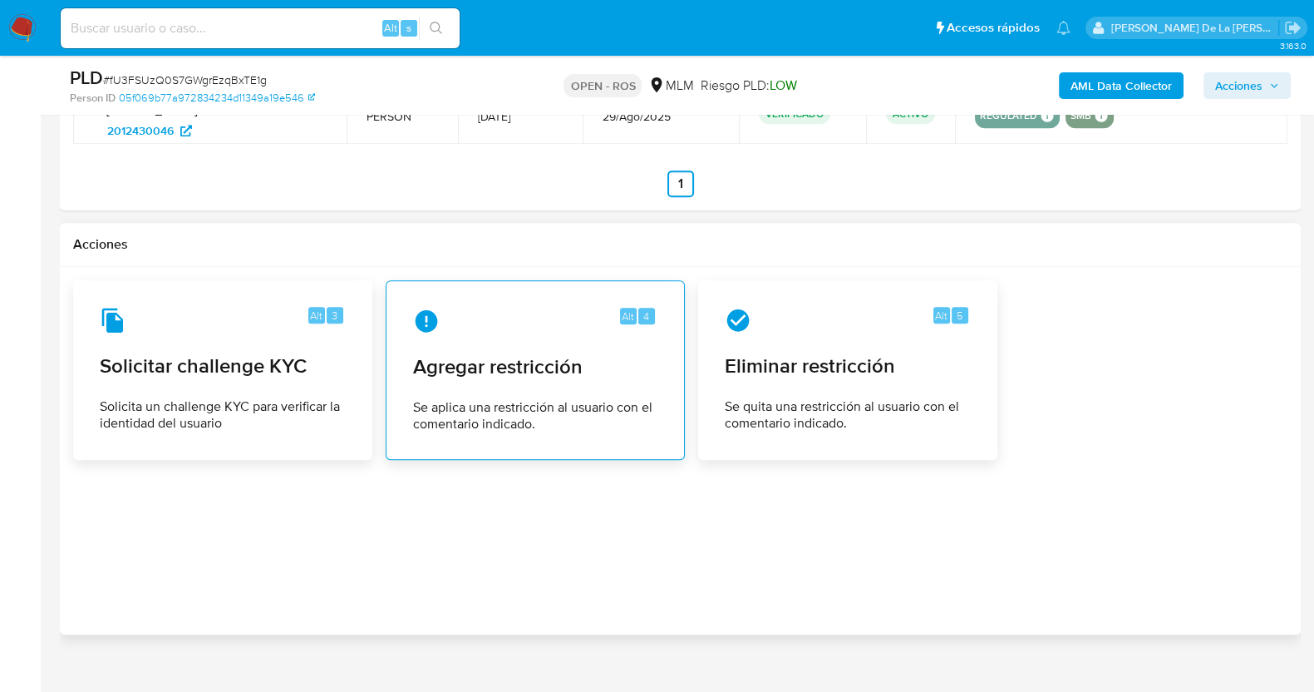
click at [619, 399] on span "Se aplica una restricción al usuario con el comentario indicado." at bounding box center [535, 415] width 244 height 33
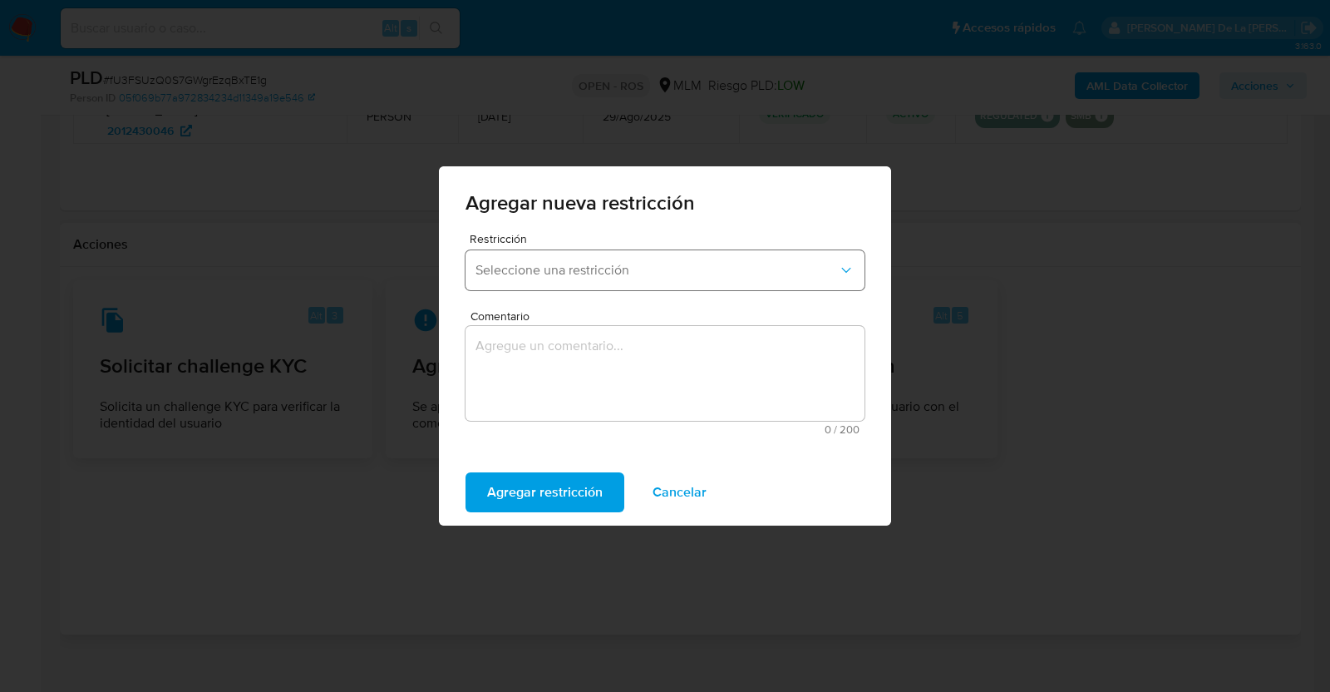
click at [589, 285] on button "Seleccione una restricción" at bounding box center [664, 270] width 399 height 40
click at [673, 492] on span "Cancelar" at bounding box center [679, 492] width 54 height 37
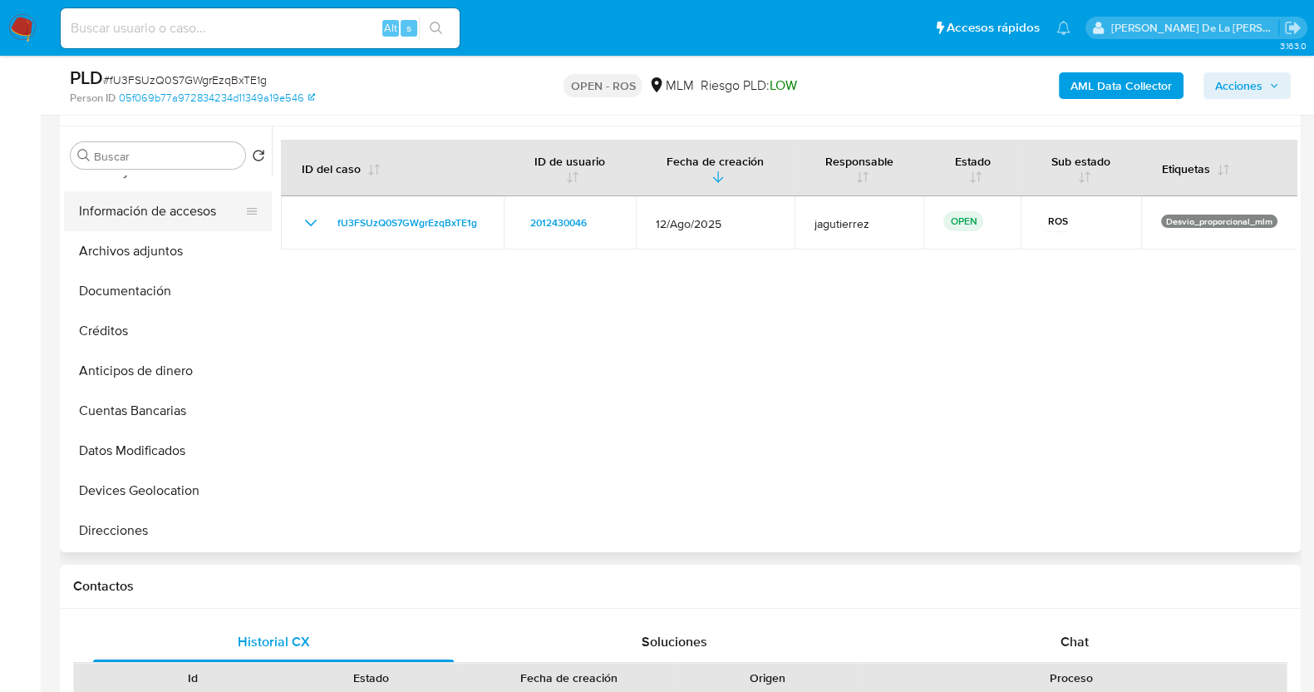
scroll to position [224, 0]
click at [121, 324] on button "Créditos" at bounding box center [161, 330] width 194 height 40
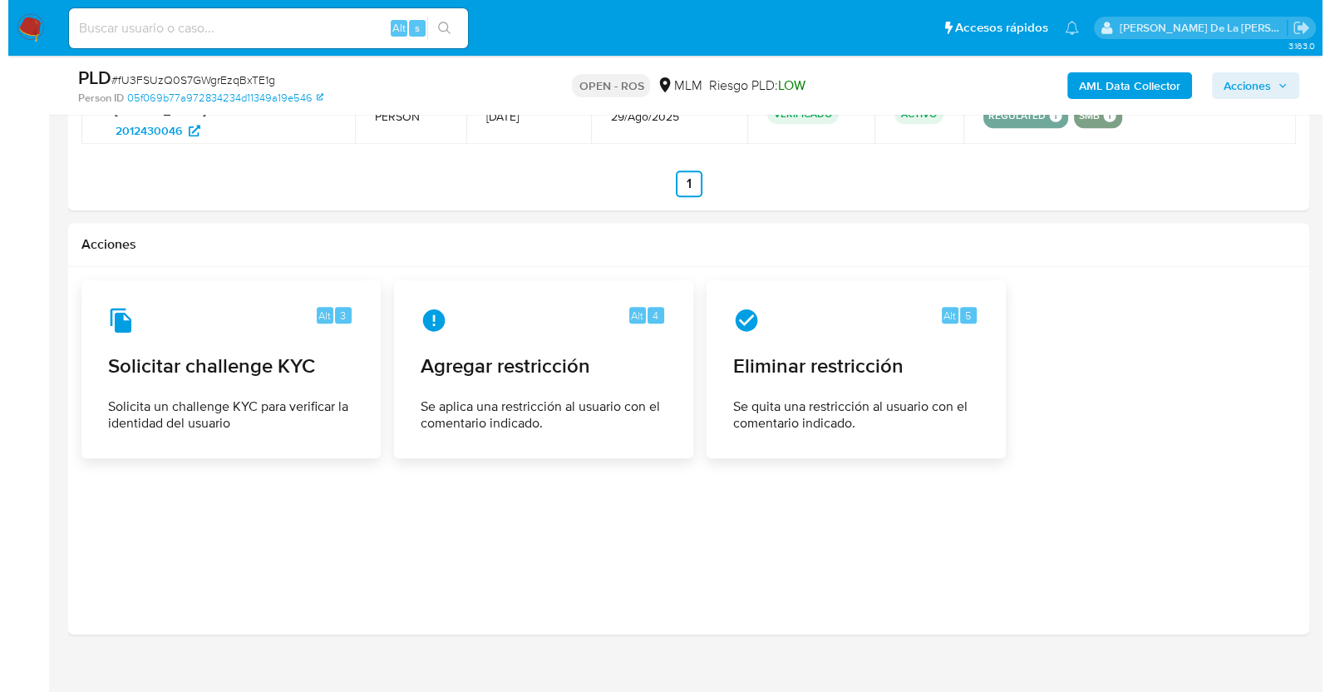
scroll to position [1999, 0]
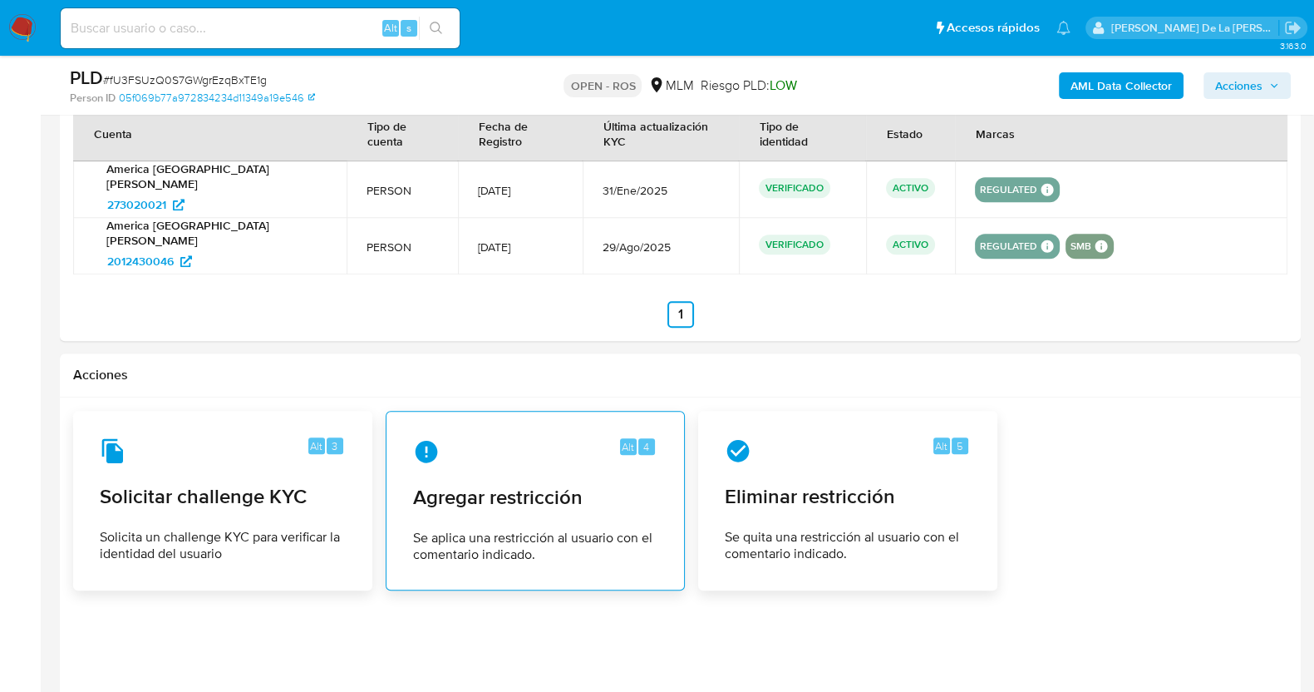
click at [494, 438] on div "Alt 4" at bounding box center [535, 451] width 244 height 27
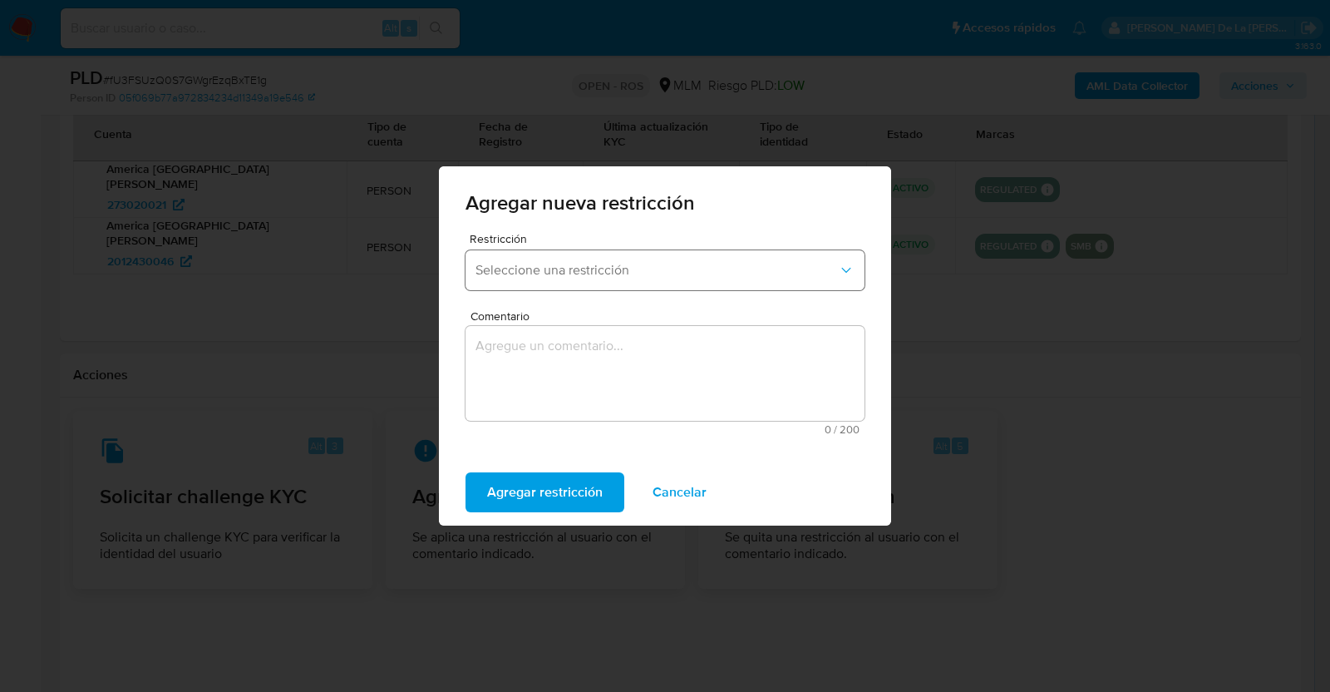
click at [534, 284] on button "Seleccione una restricción" at bounding box center [664, 270] width 399 height 40
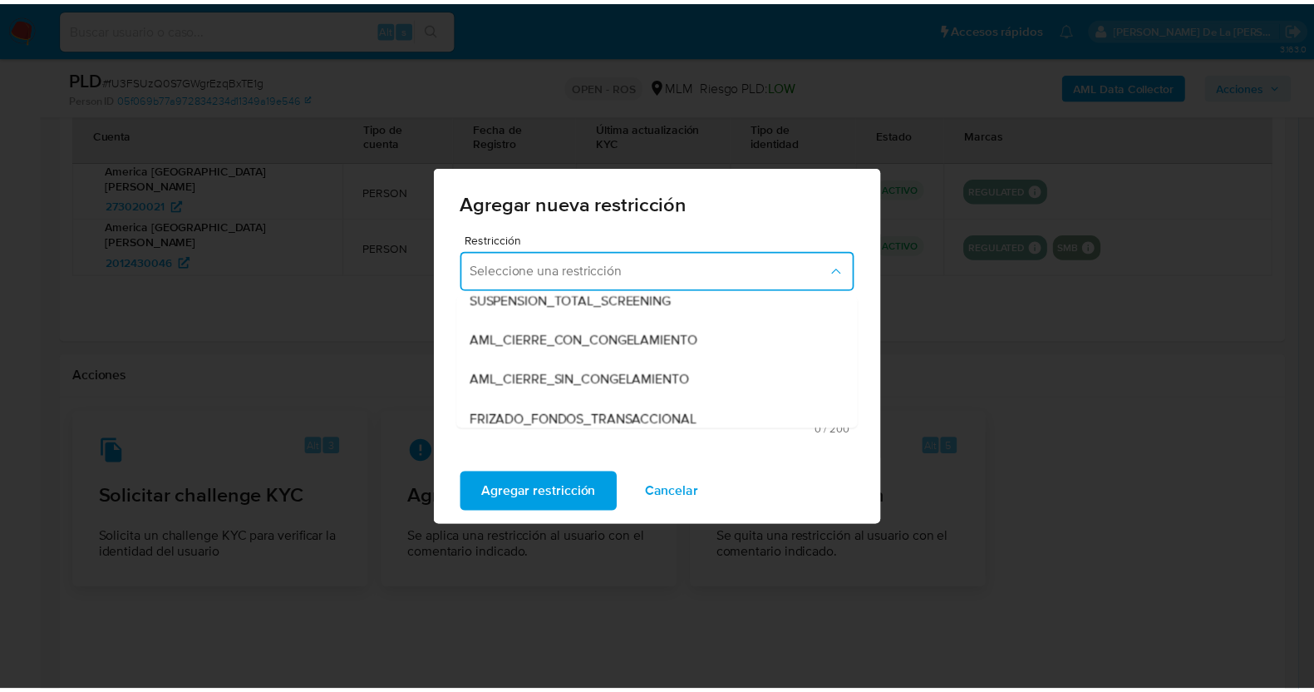
scroll to position [95, 0]
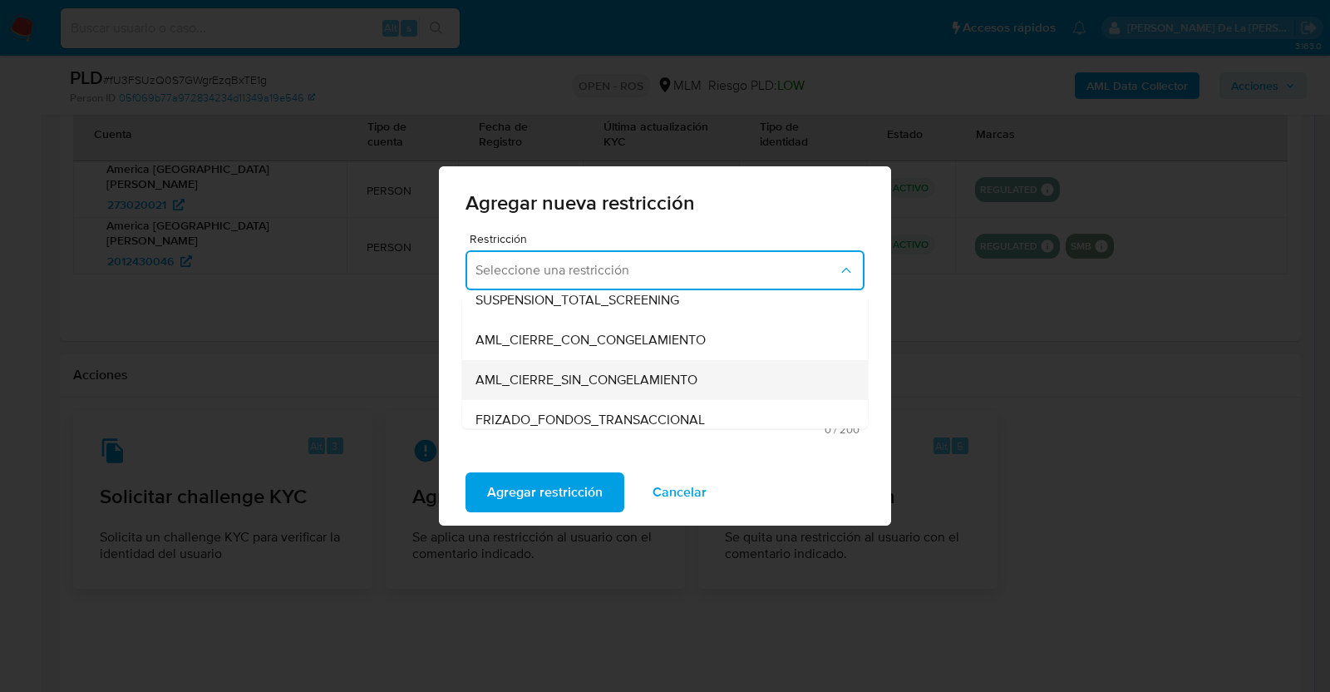
click at [569, 386] on span "AML_CIERRE_SIN_CONGELAMIENTO" at bounding box center [586, 380] width 222 height 17
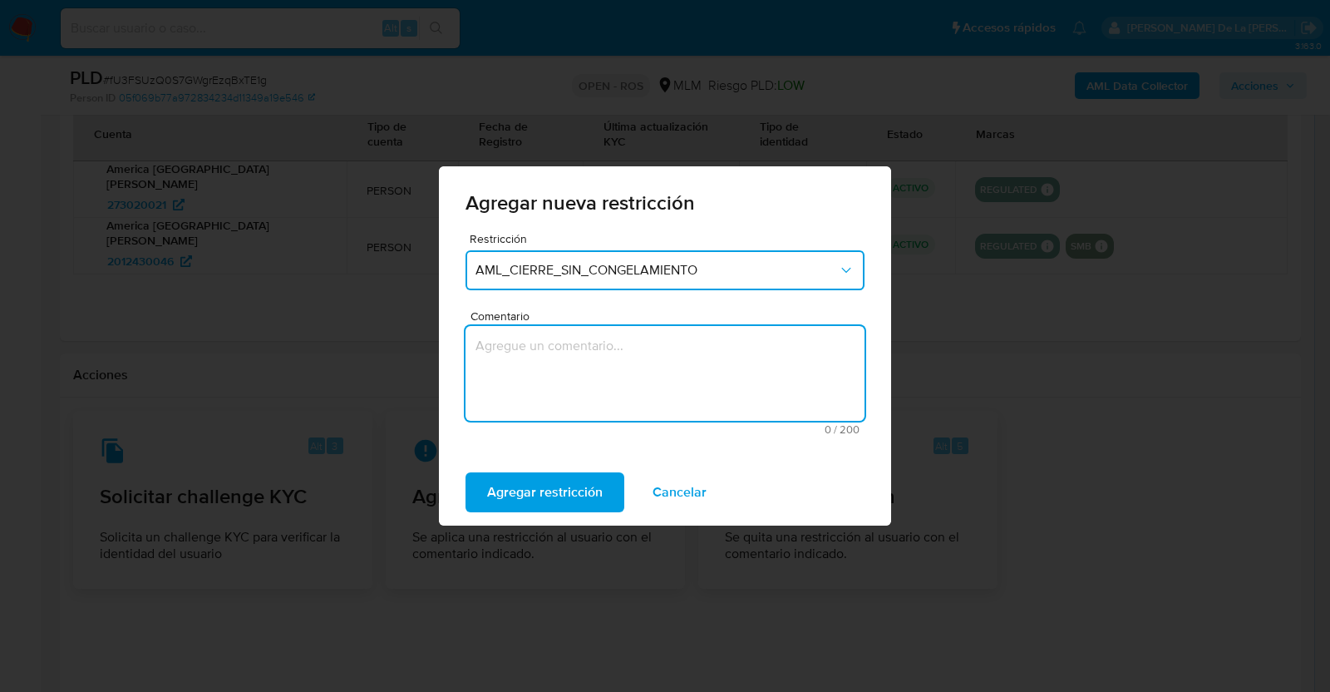
click at [628, 372] on textarea "Comentario" at bounding box center [664, 373] width 399 height 95
type textarea "cliente con dos ros"
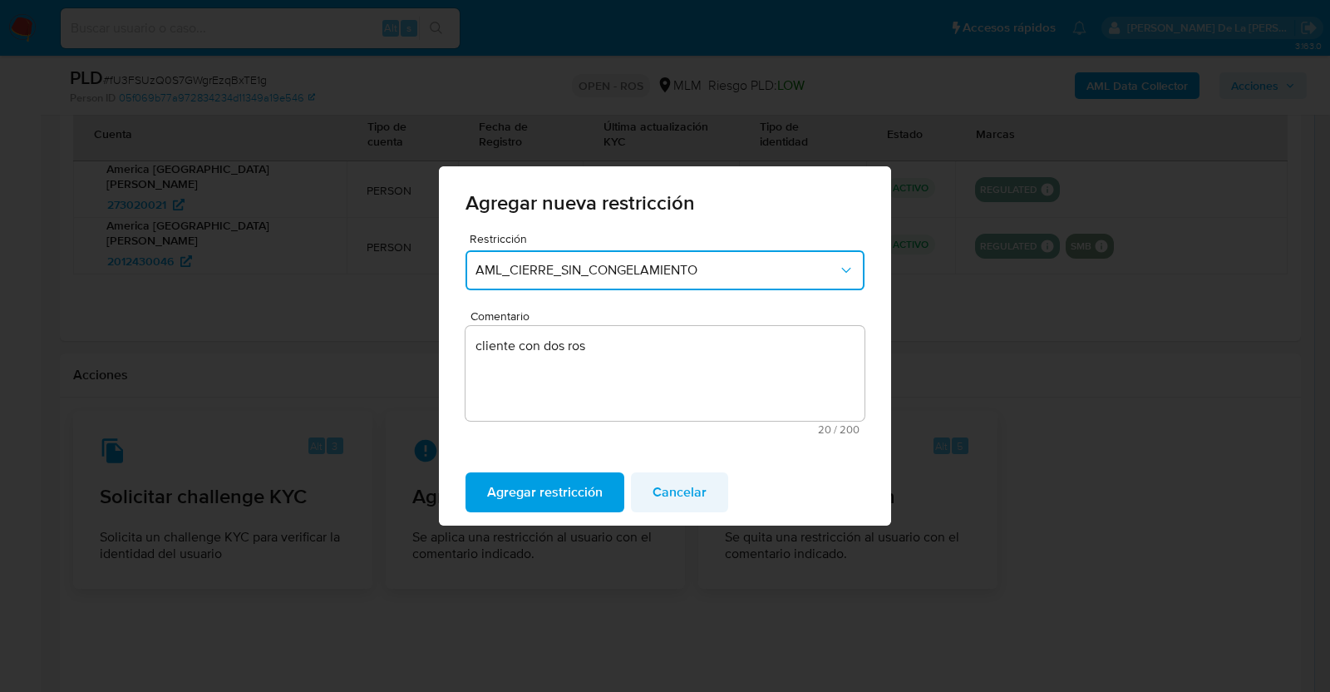
drag, startPoint x: 681, startPoint y: 492, endPoint x: 696, endPoint y: 487, distance: 16.6
click at [696, 487] on span "Cancelar" at bounding box center [679, 492] width 54 height 37
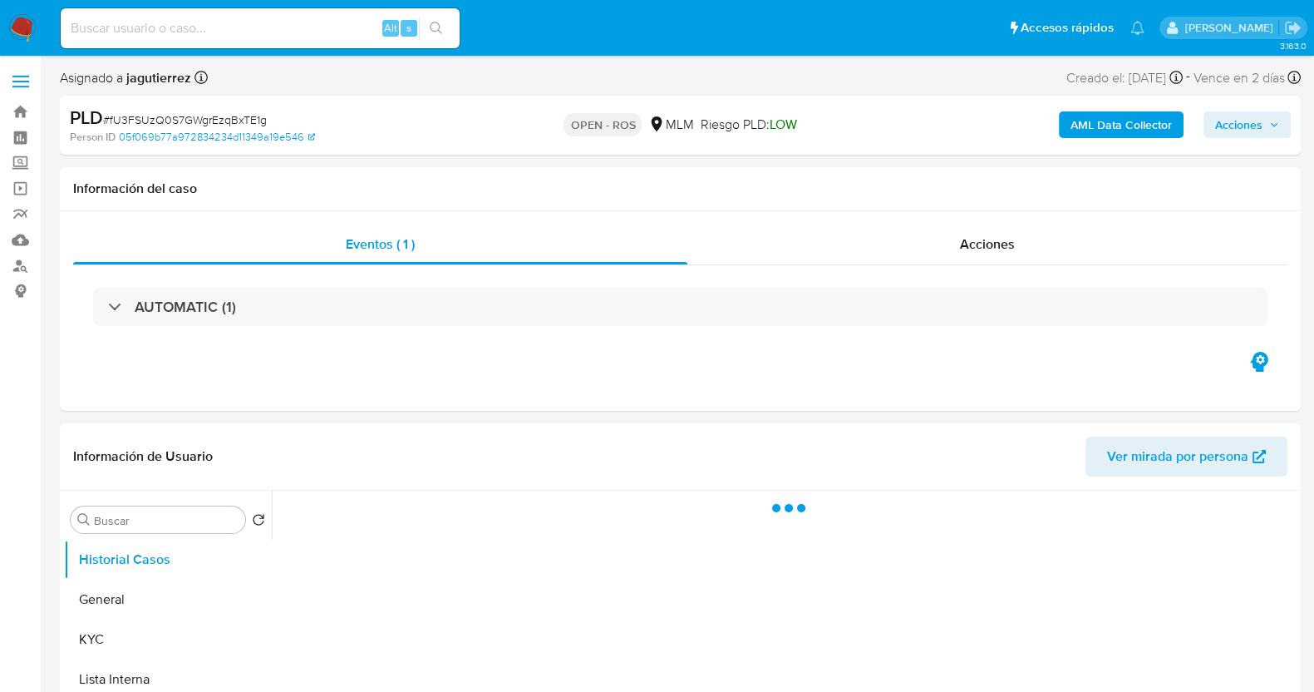
select select "10"
click at [180, 120] on span "# fU3FSUzQ0S7GWgrEzqBxTE1g" at bounding box center [185, 119] width 164 height 17
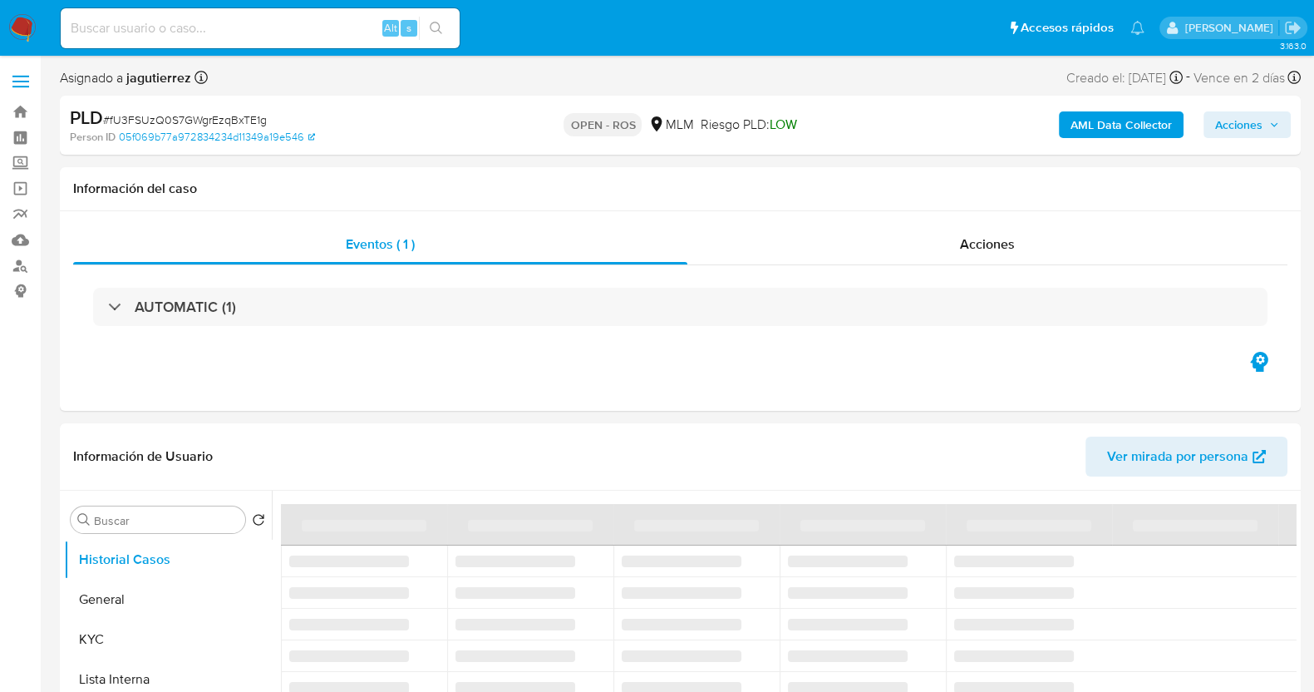
click at [180, 120] on span "# fU3FSUzQ0S7GWgrEzqBxTE1g" at bounding box center [185, 119] width 164 height 17
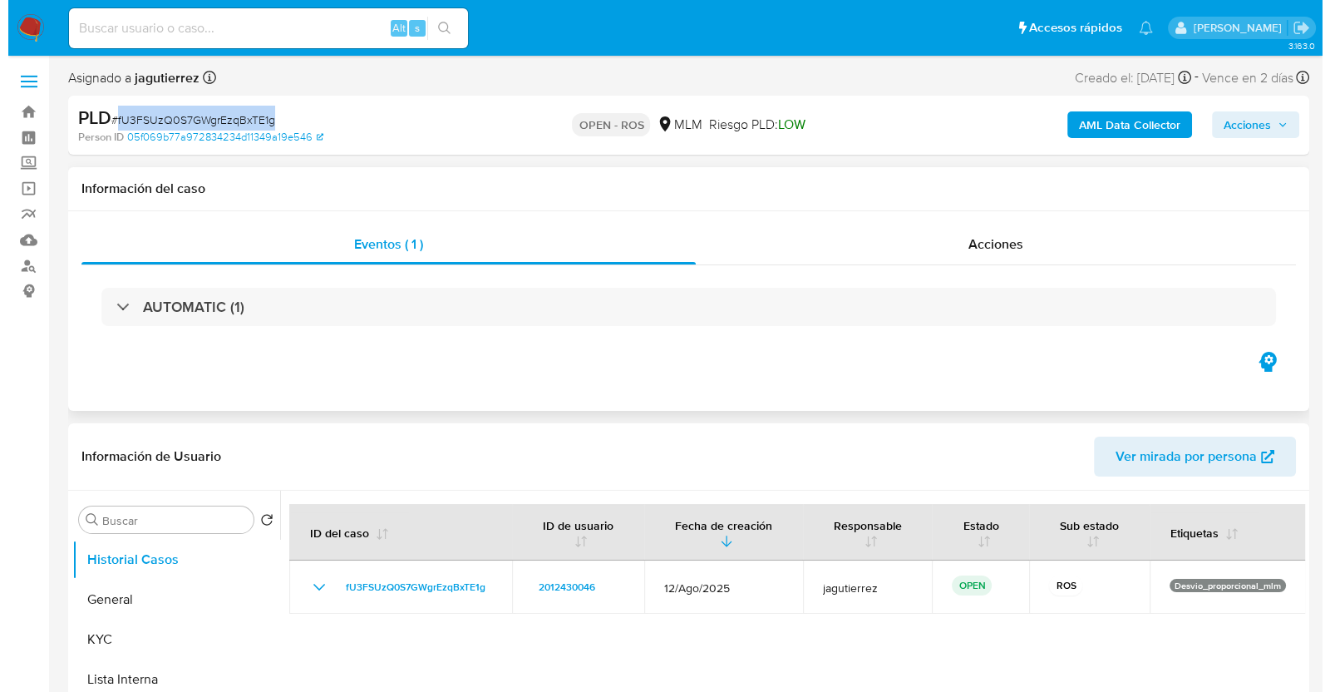
scroll to position [54, 0]
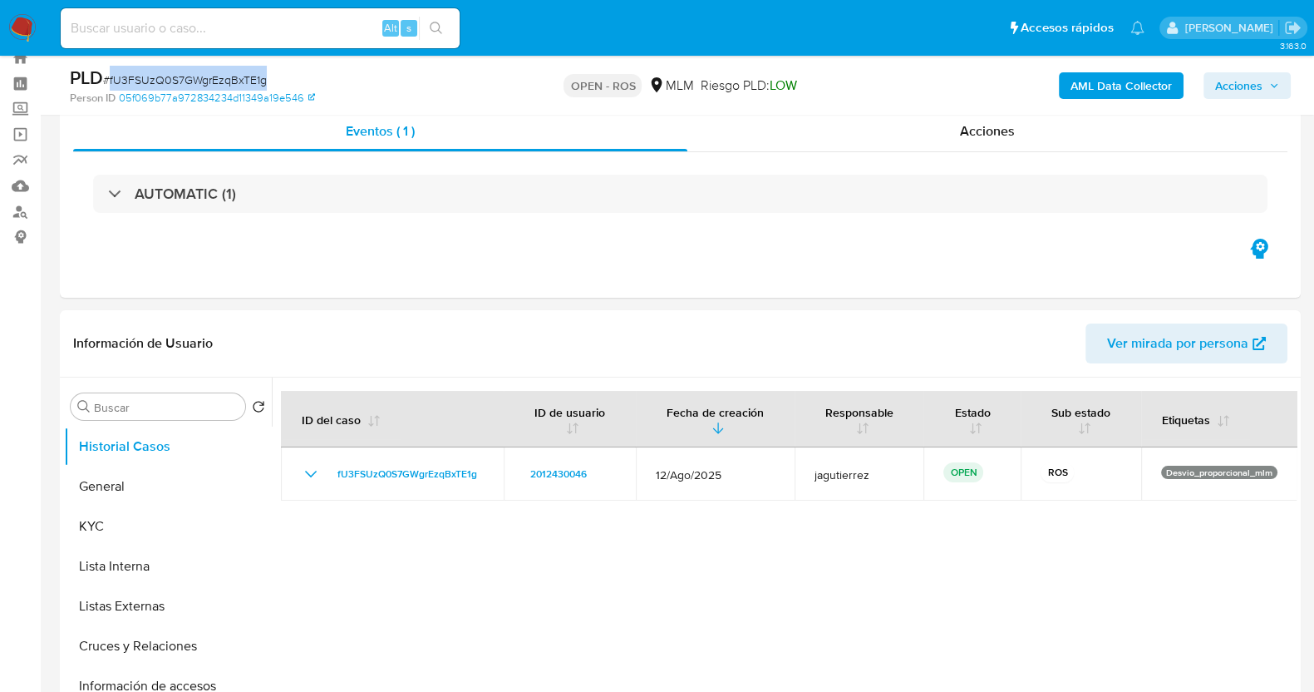
click at [1247, 76] on span "Acciones" at bounding box center [1238, 85] width 47 height 27
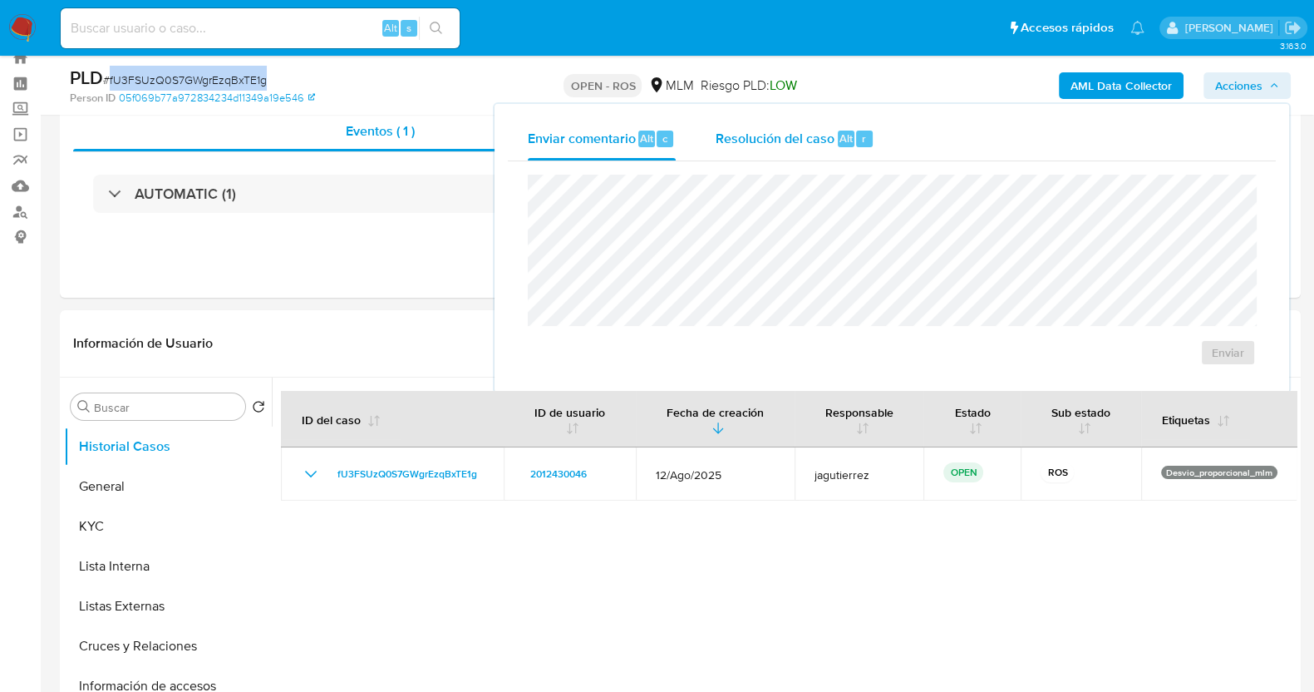
click at [769, 147] on div "Resolución del caso Alt r" at bounding box center [795, 138] width 159 height 43
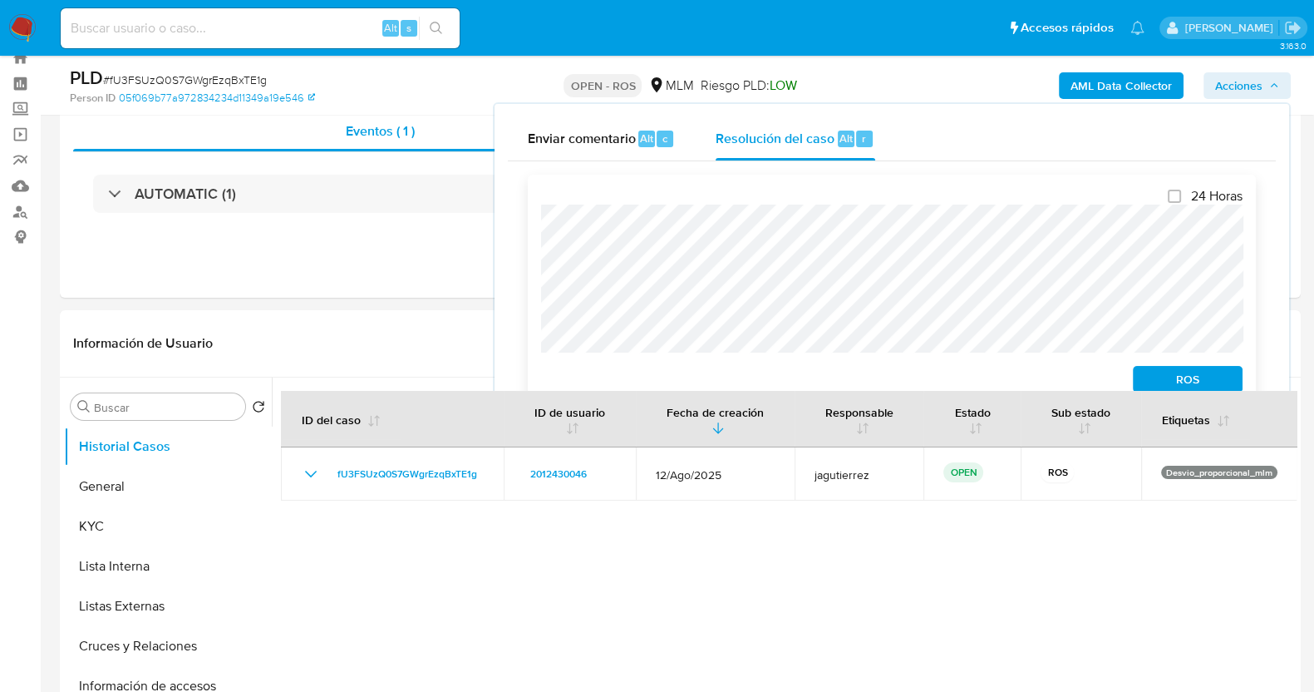
click at [1191, 380] on span "ROS" at bounding box center [1187, 378] width 86 height 23
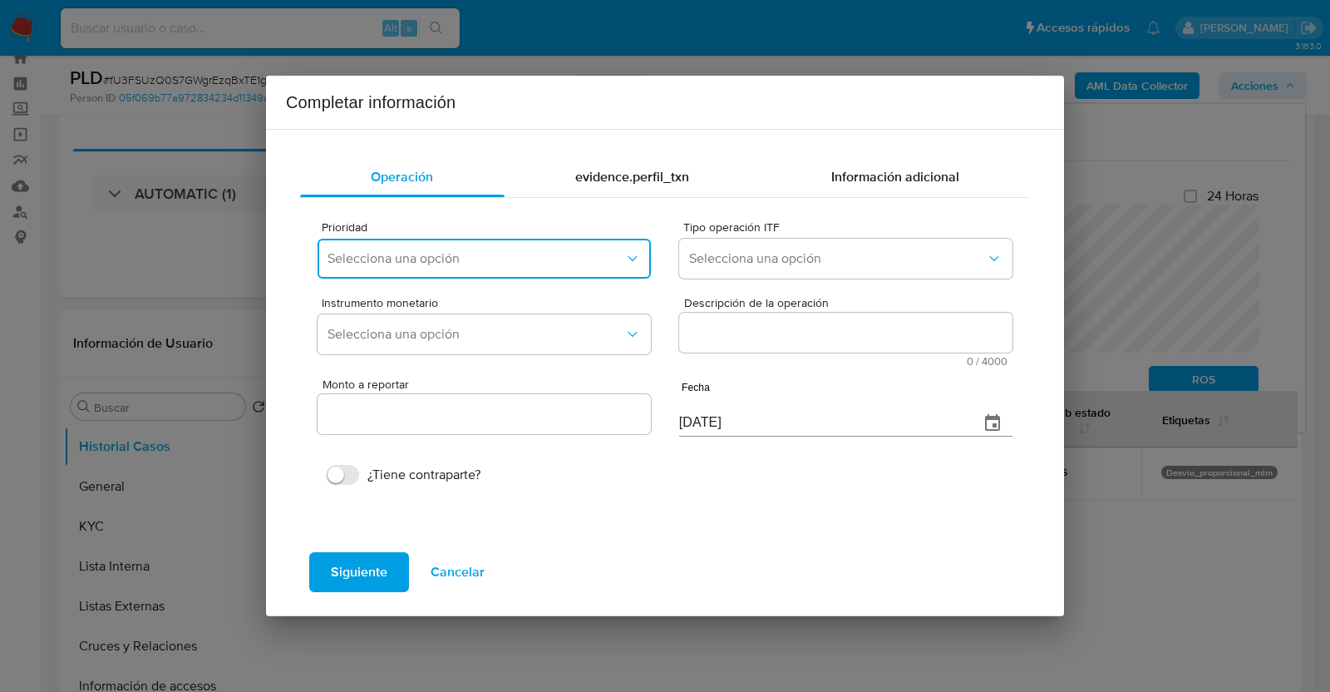
click at [442, 255] on span "Selecciona una opción" at bounding box center [475, 258] width 297 height 17
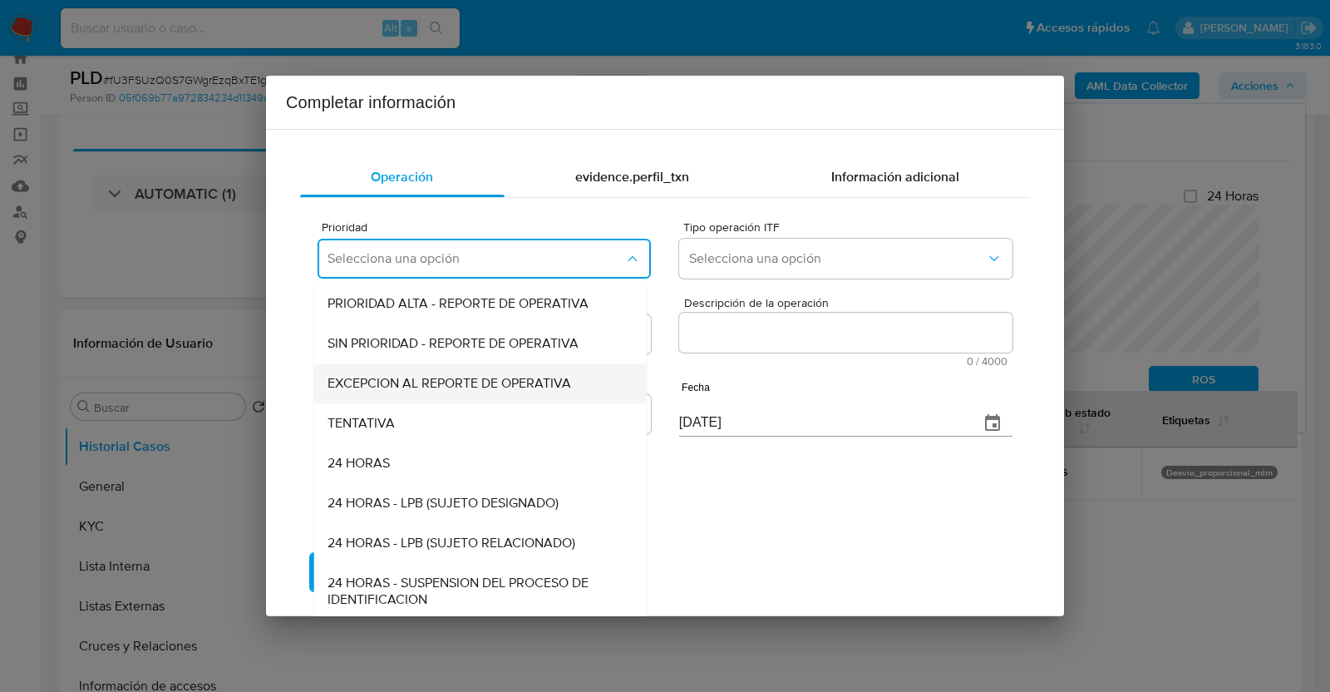
click at [421, 396] on div "EXCEPCION AL REPORTE DE OPERATIVA" at bounding box center [475, 383] width 296 height 40
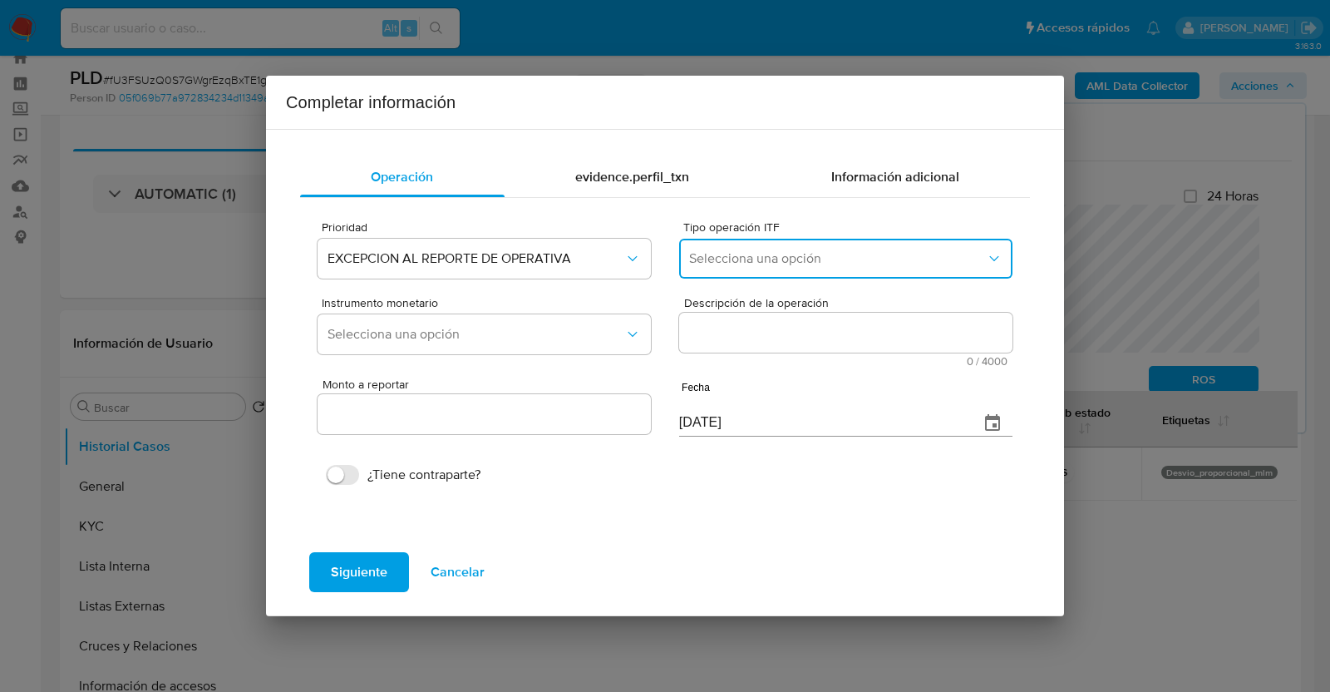
click at [771, 268] on button "Selecciona una opción" at bounding box center [845, 259] width 333 height 40
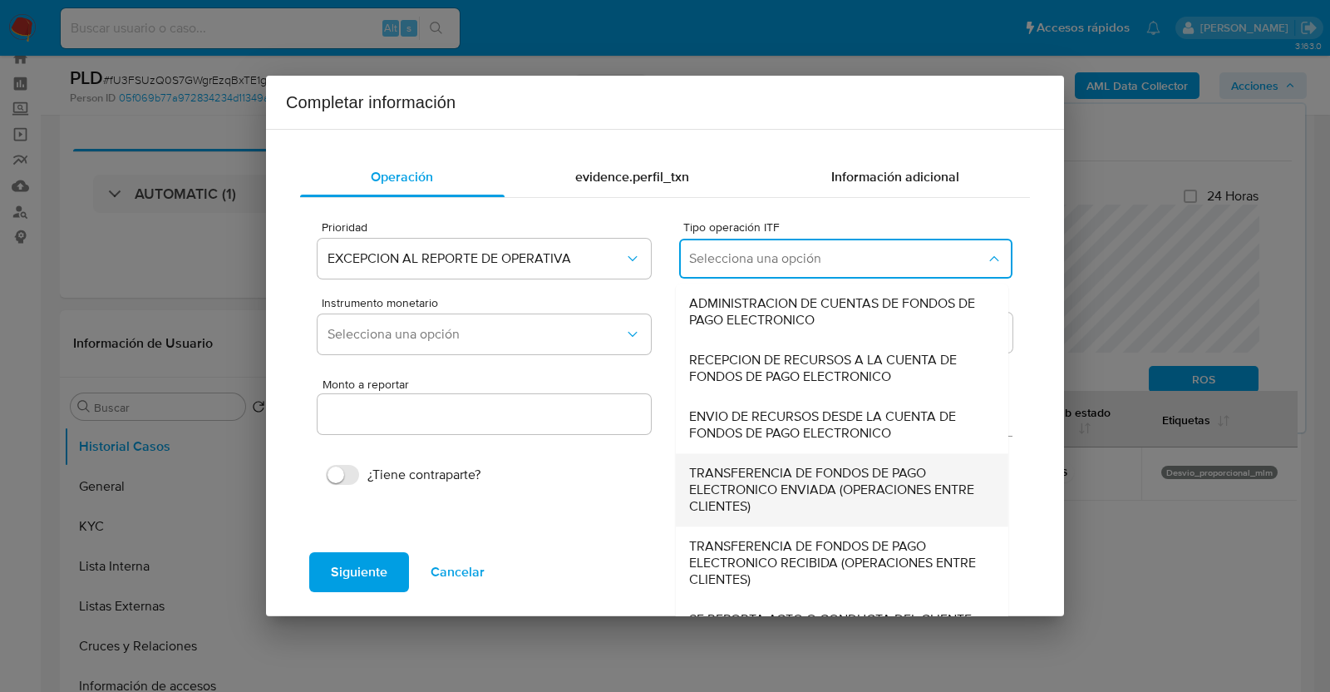
scroll to position [58, 0]
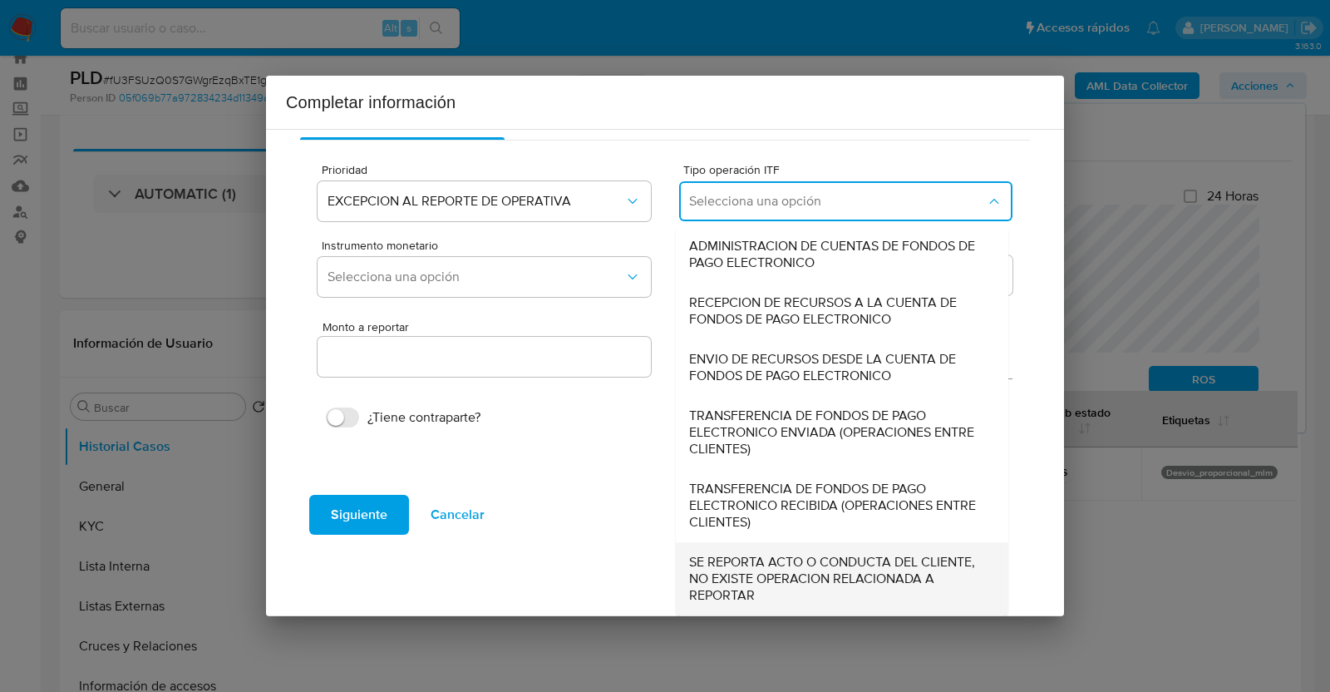
click at [758, 579] on span "SE REPORTA ACTO O CONDUCTA DEL CLIENTE, NO EXISTE OPERACION RELACIONADA A REPOR…" at bounding box center [837, 579] width 296 height 50
type input "0.00"
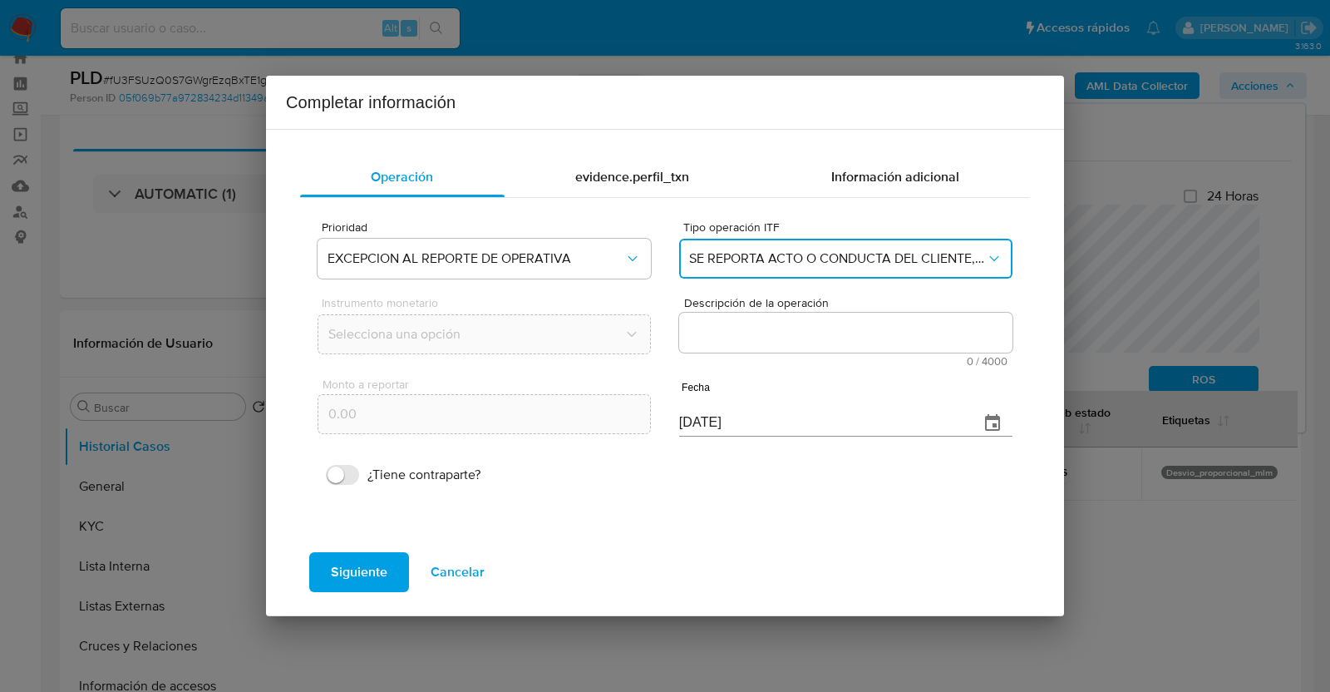
scroll to position [0, 0]
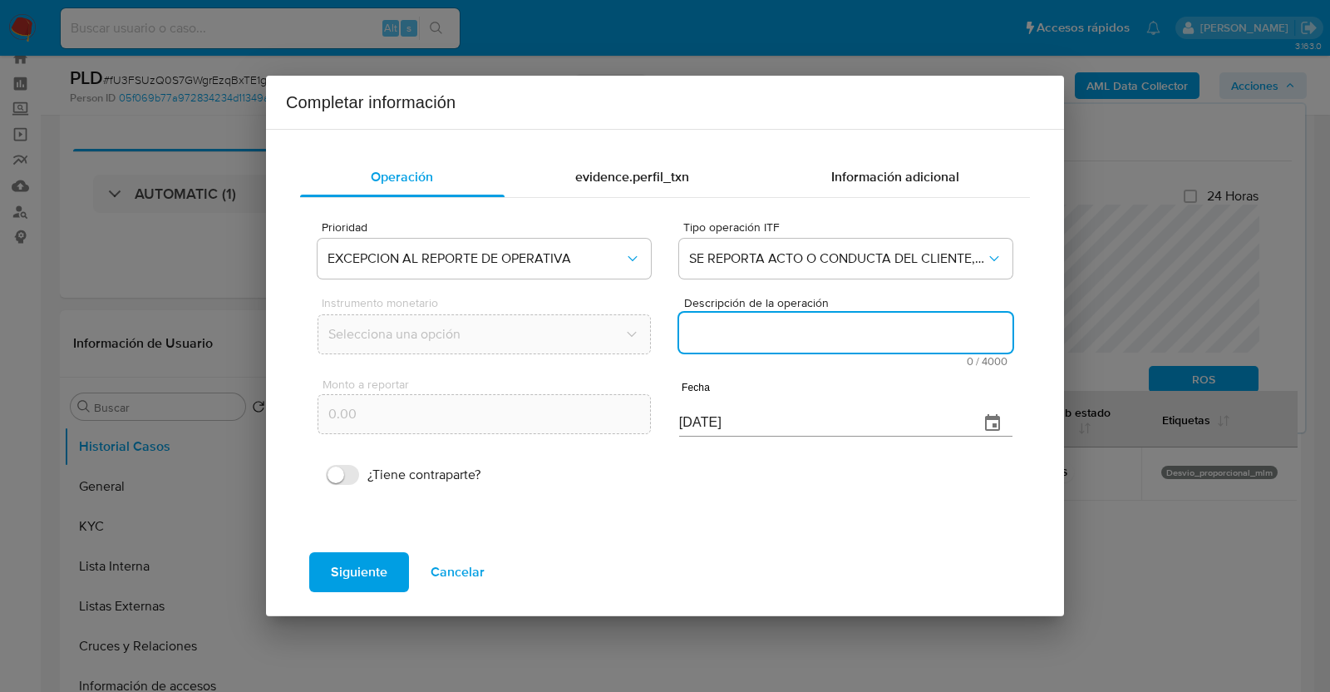
click at [723, 347] on textarea "Descripción de la operación" at bounding box center [845, 333] width 333 height 40
paste textarea "CONOCIMIENTO DEL CLIENTE O USUARIOCLIENTE DE NOMBRE AMERICA IRLANDA CADENA ALVI…"
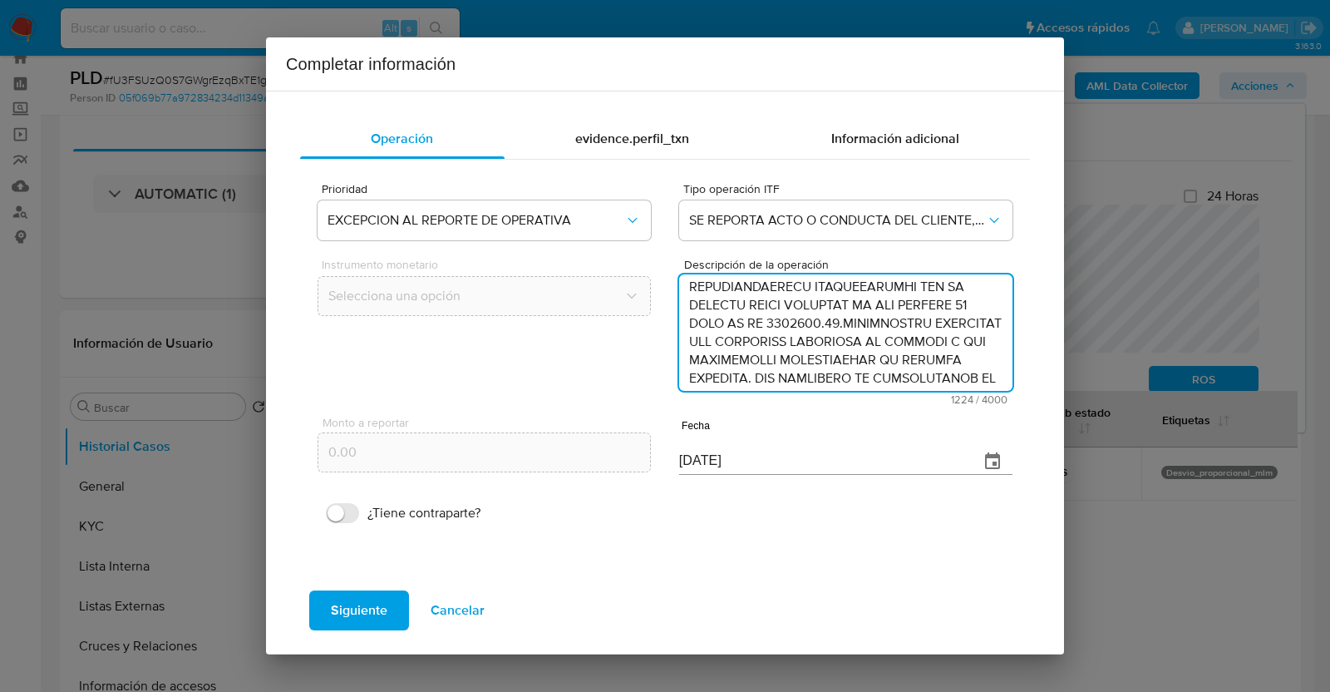
scroll to position [233, 0]
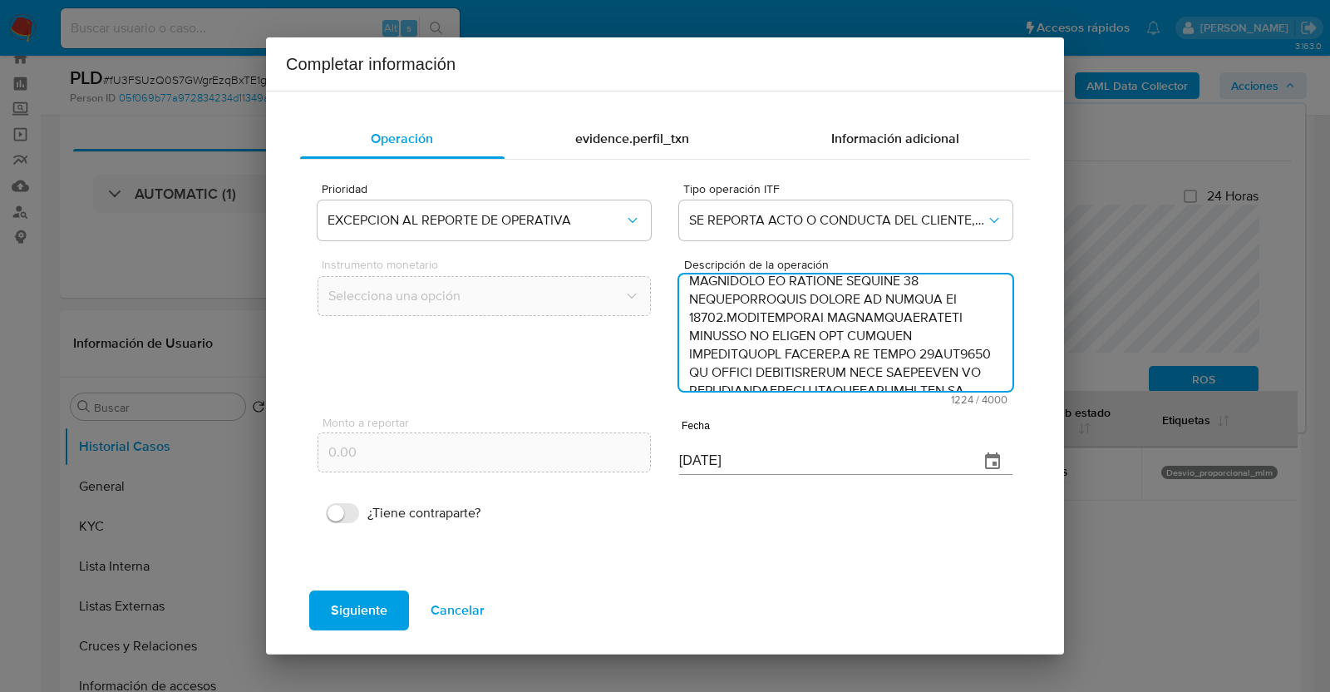
type textarea "CONOCIMIENTO DEL CLIENTE O USUARIOCLIENTE DE NOMBRE AMERICA IRLANDA CADENA ALVI…"
click at [992, 463] on icon "button" at bounding box center [992, 461] width 20 height 20
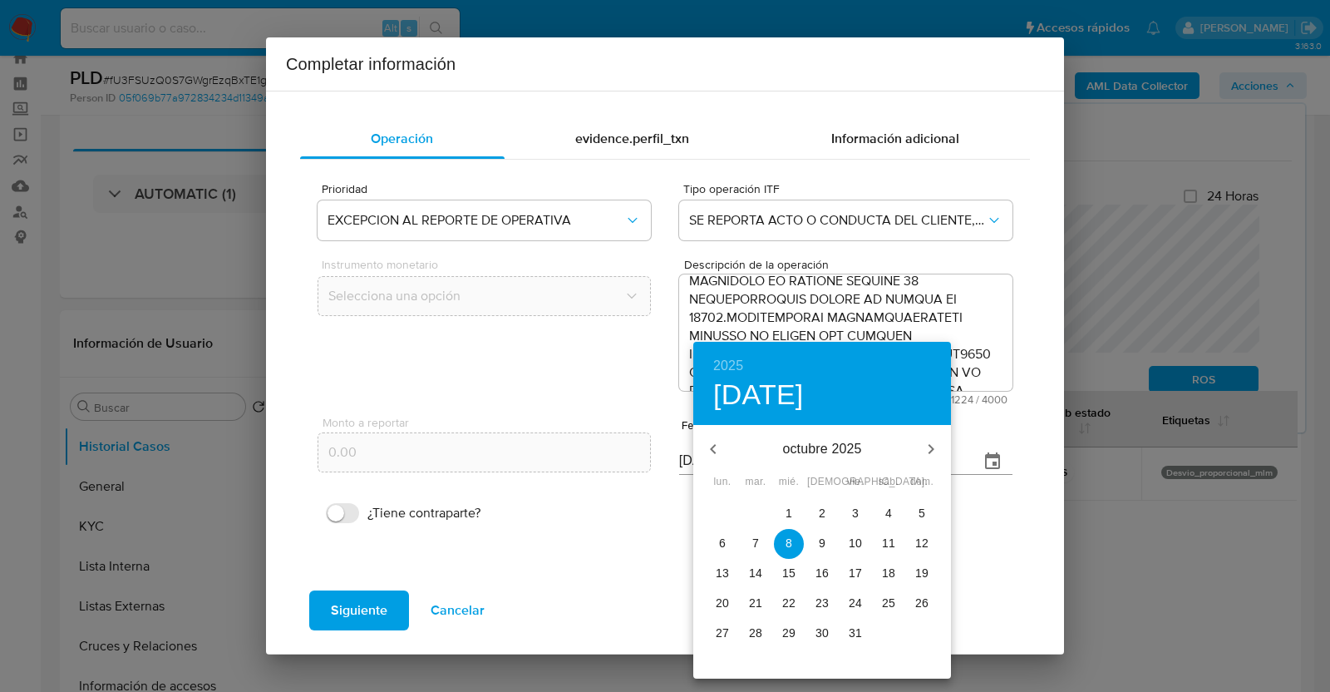
click at [702, 442] on button "button" at bounding box center [713, 449] width 40 height 40
click at [826, 637] on p "31" at bounding box center [821, 632] width 13 height 17
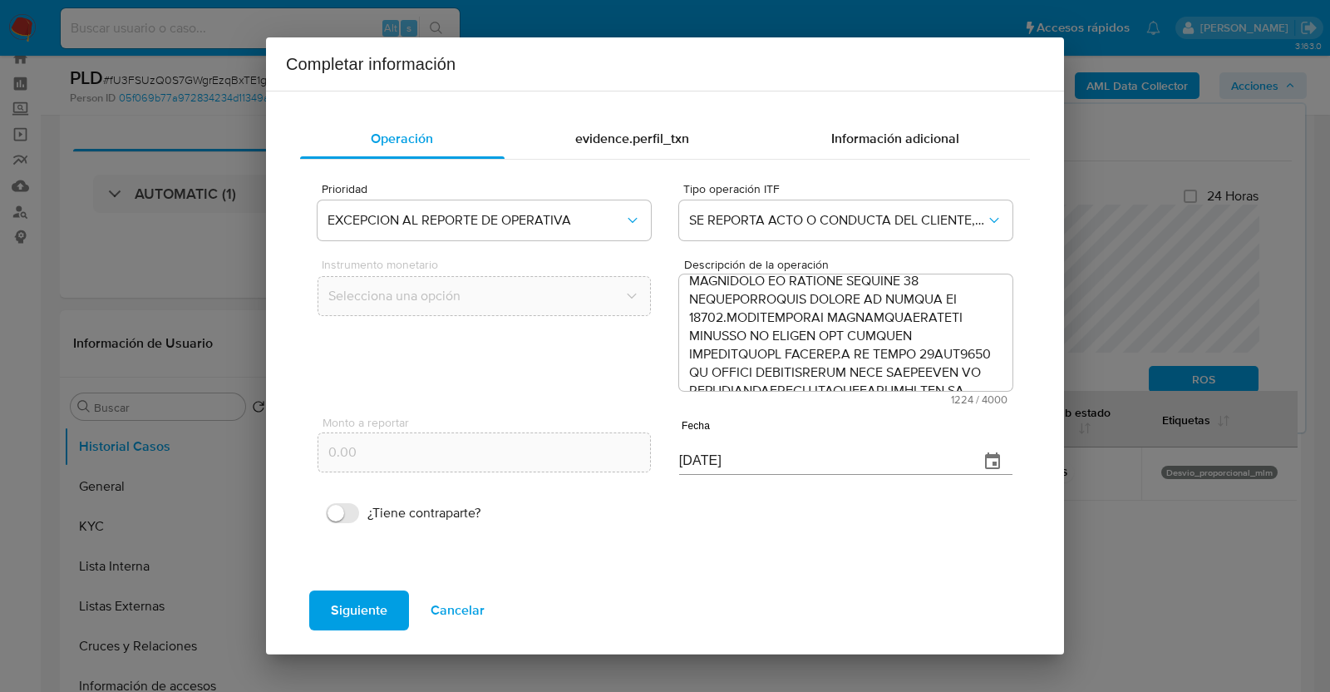
type input "31/07/2025"
click at [357, 609] on span "Siguiente" at bounding box center [359, 610] width 57 height 37
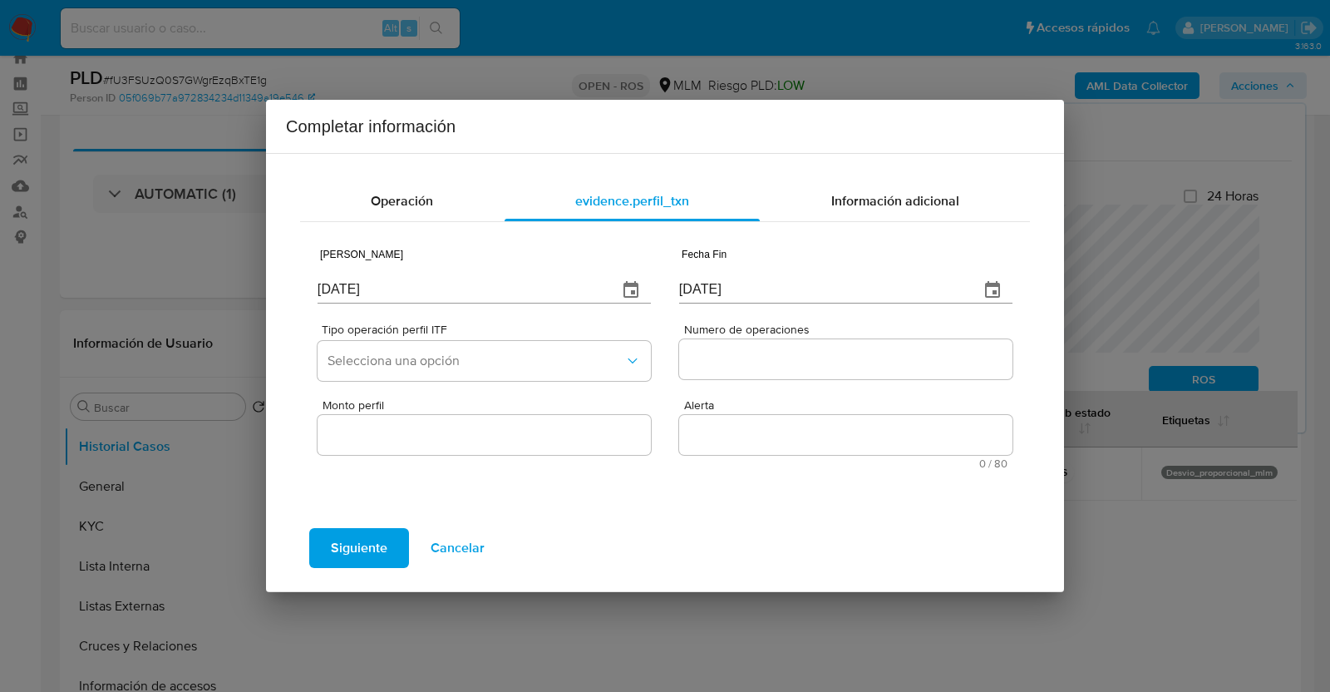
click at [481, 273] on div "08/10/2025" at bounding box center [483, 277] width 333 height 49
type input "0_/__/____"
type input "01/01/2025"
type input "30/06/2025"
click at [411, 348] on button "Selecciona una opción" at bounding box center [483, 361] width 333 height 40
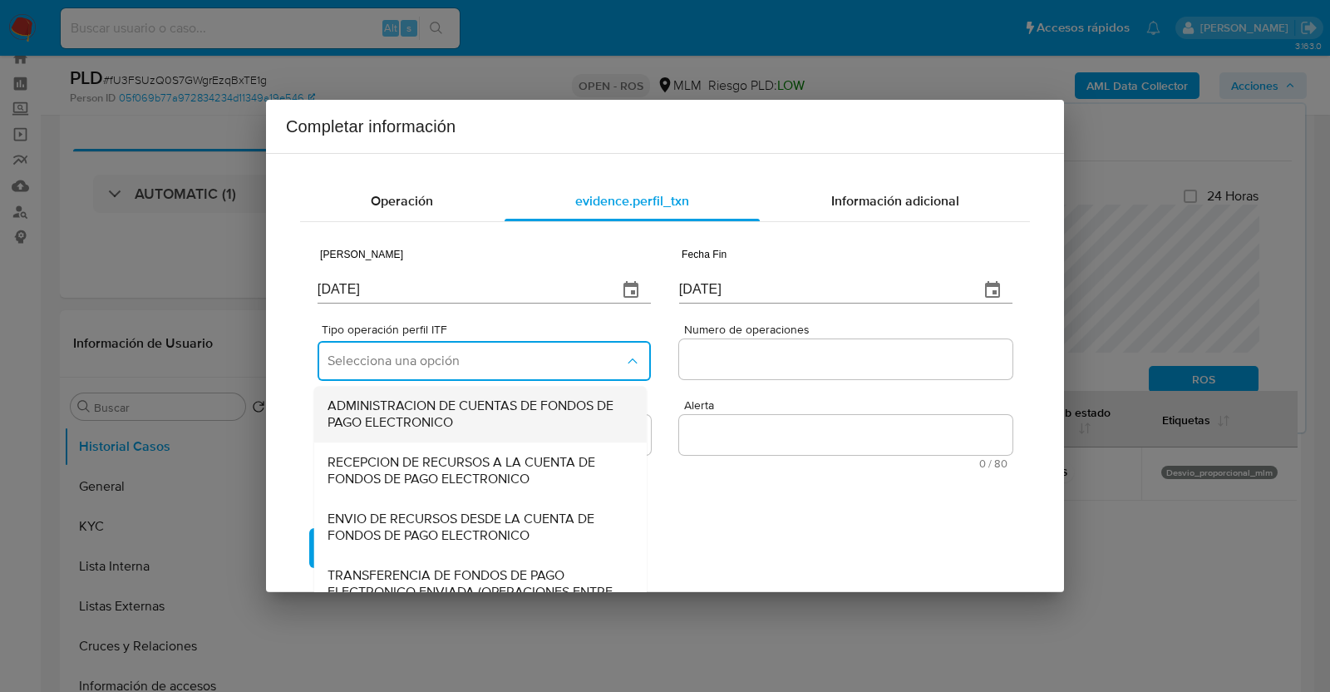
scroll to position [183, 0]
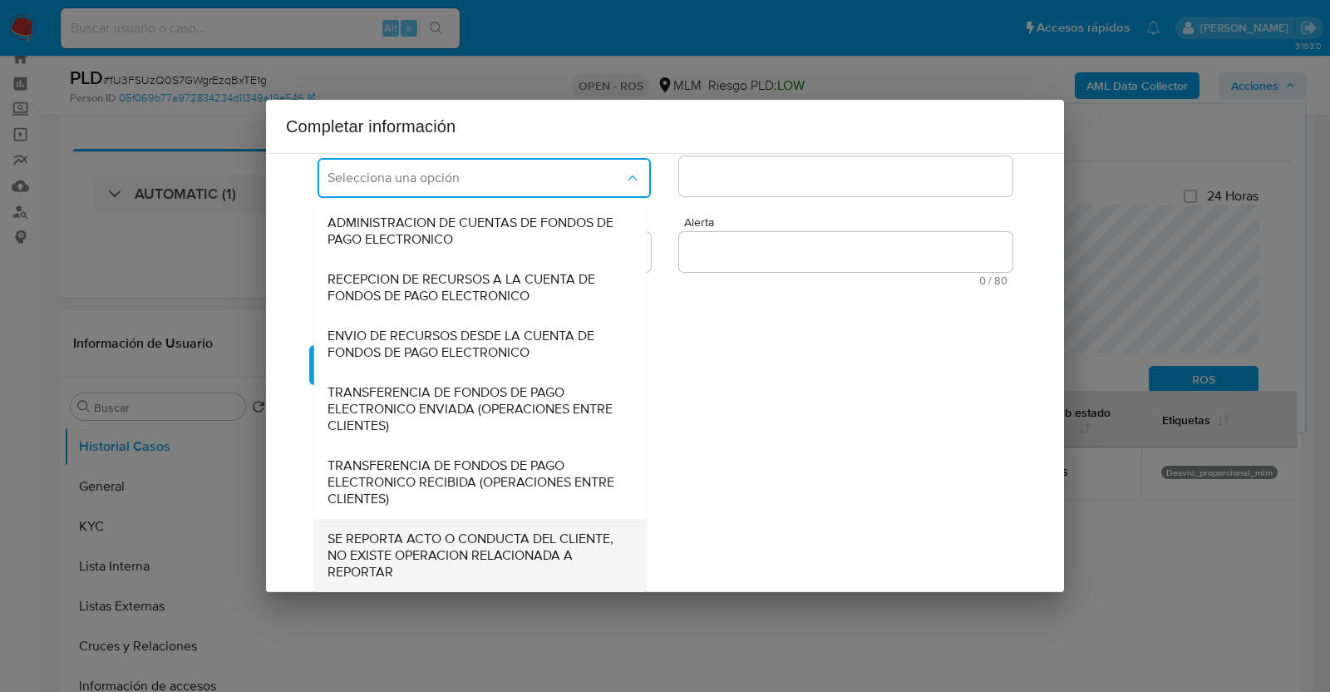
click at [377, 559] on span "SE REPORTA ACTO O CONDUCTA DEL CLIENTE, NO EXISTE OPERACION RELACIONADA A REPOR…" at bounding box center [475, 555] width 296 height 50
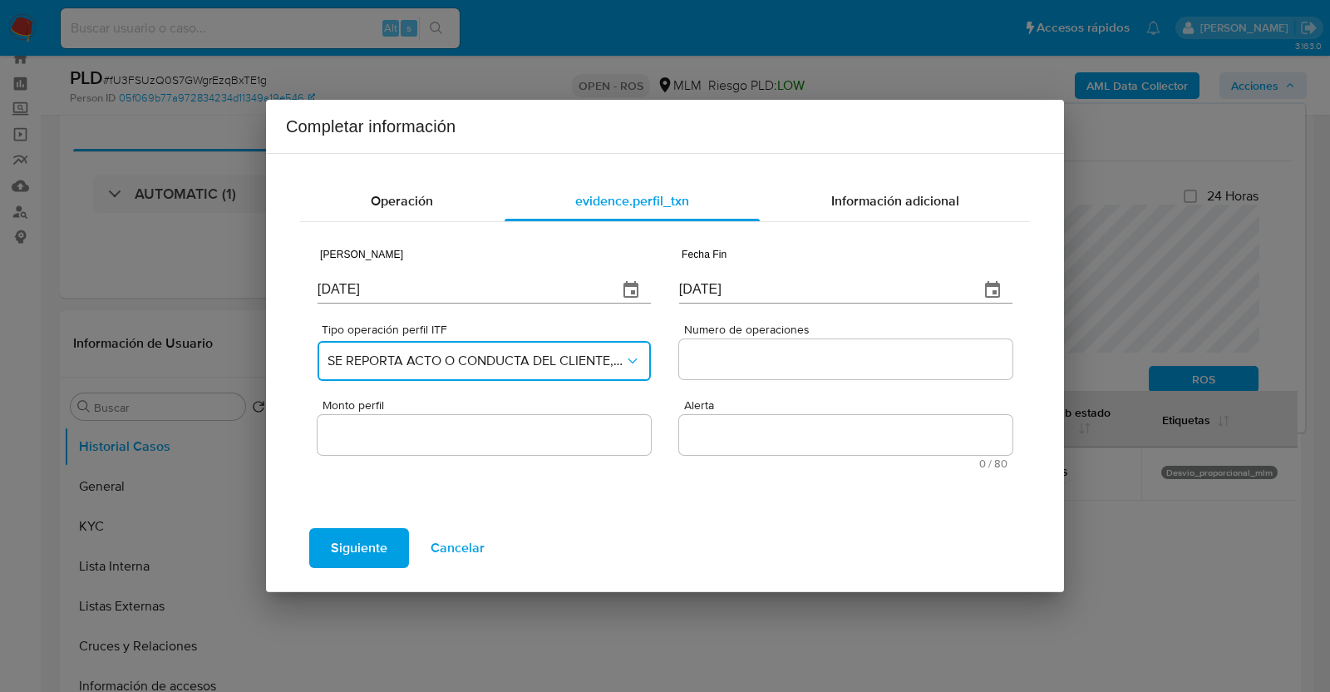
scroll to position [0, 0]
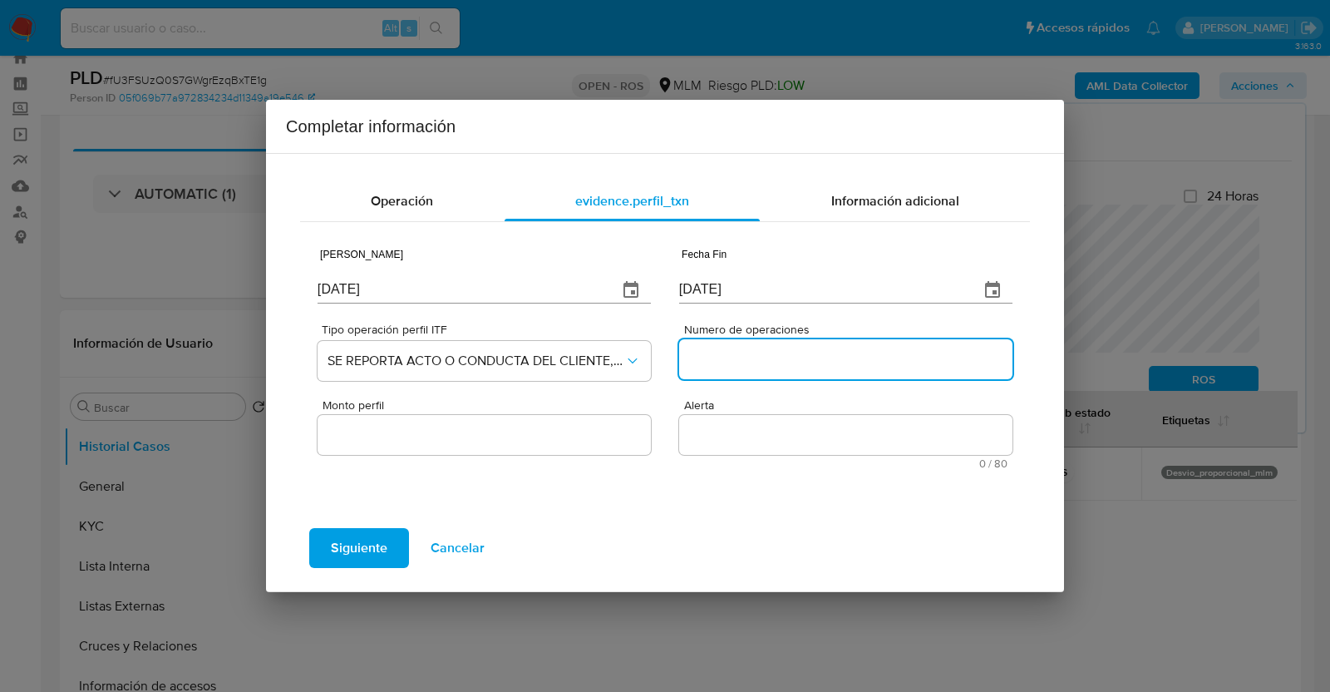
click at [838, 360] on input "Numero de operaciones" at bounding box center [845, 359] width 333 height 22
type input "0"
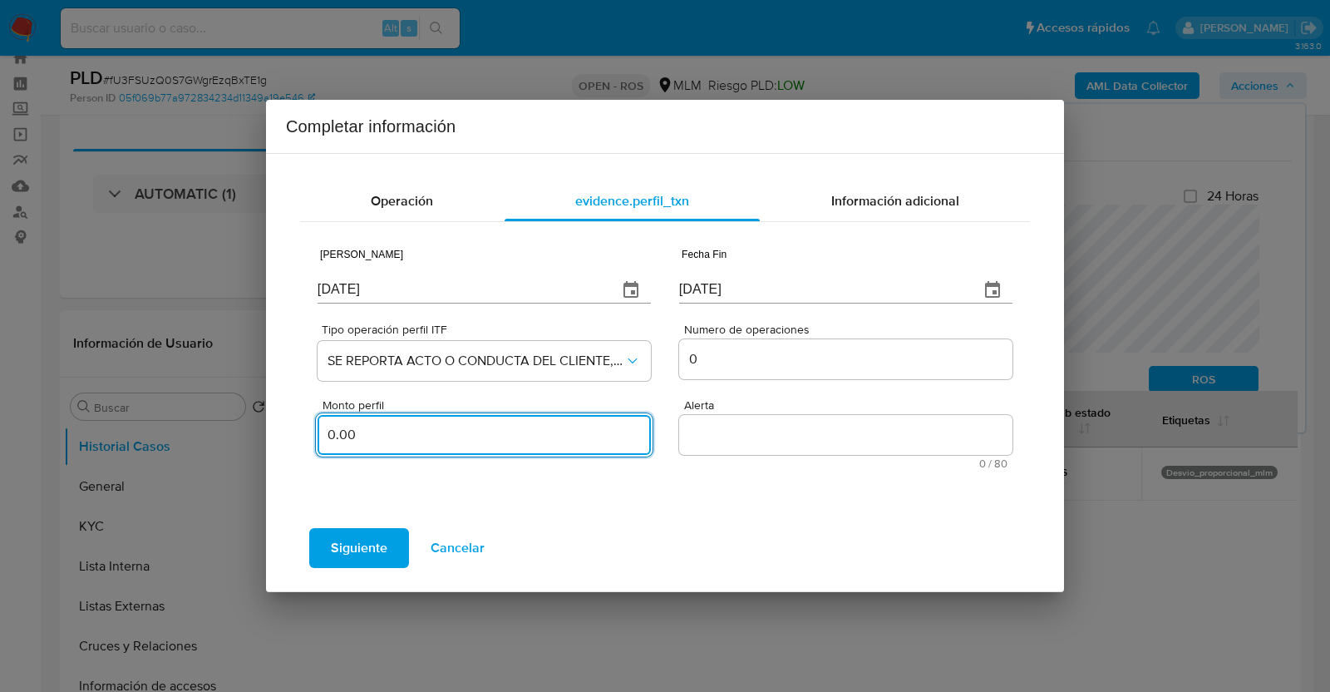
type input "0.00"
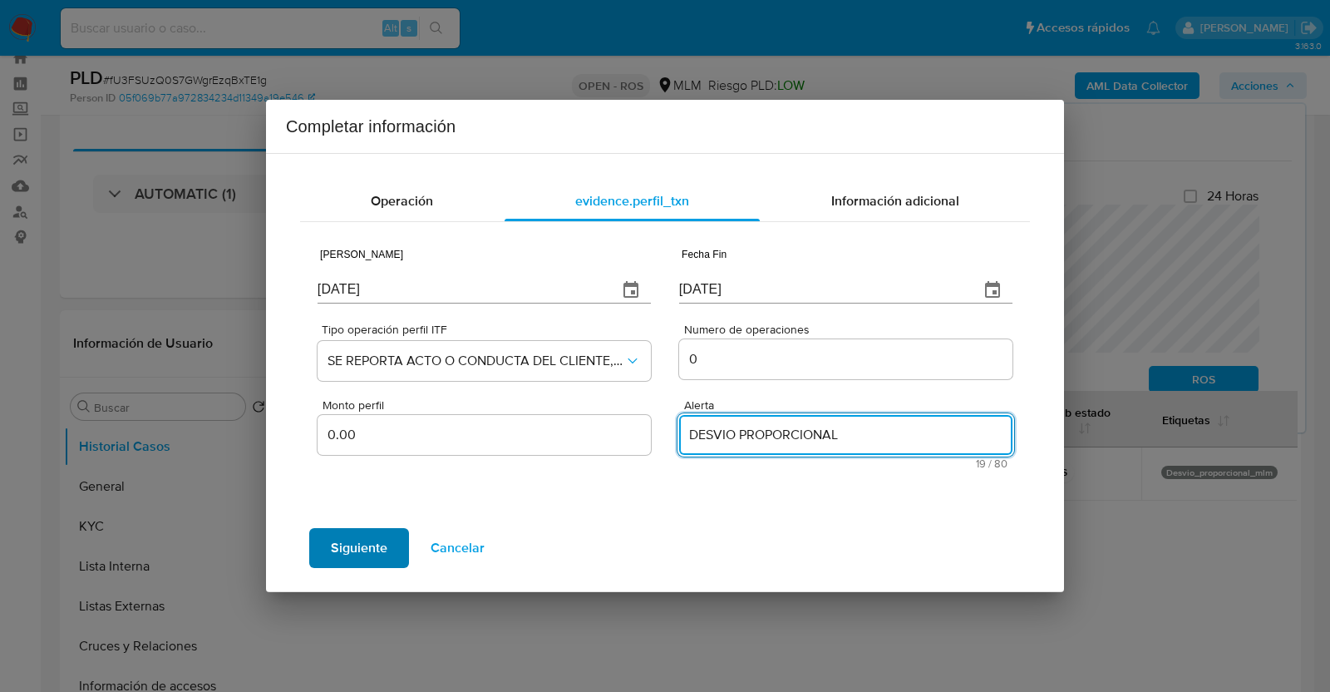
type textarea "DESVIO PROPORCIONAL"
click at [346, 550] on span "Siguiente" at bounding box center [359, 547] width 57 height 37
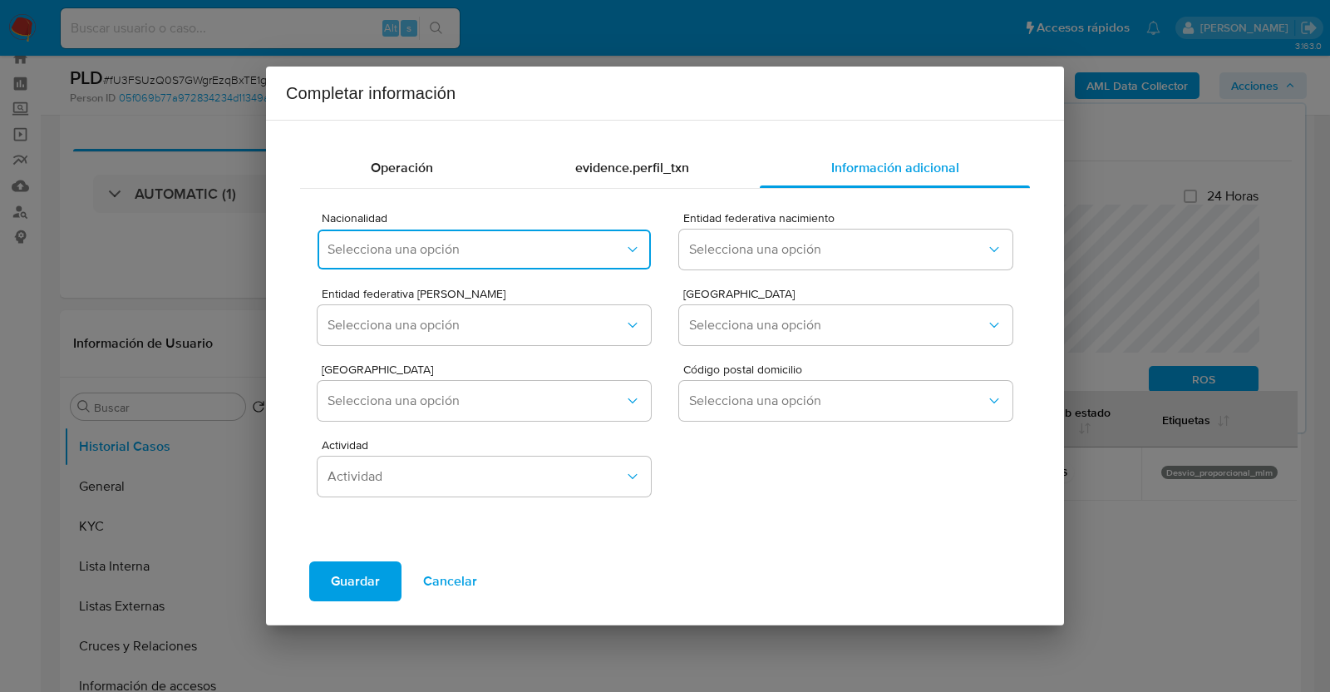
click at [524, 241] on span "Selecciona una opción" at bounding box center [475, 249] width 297 height 17
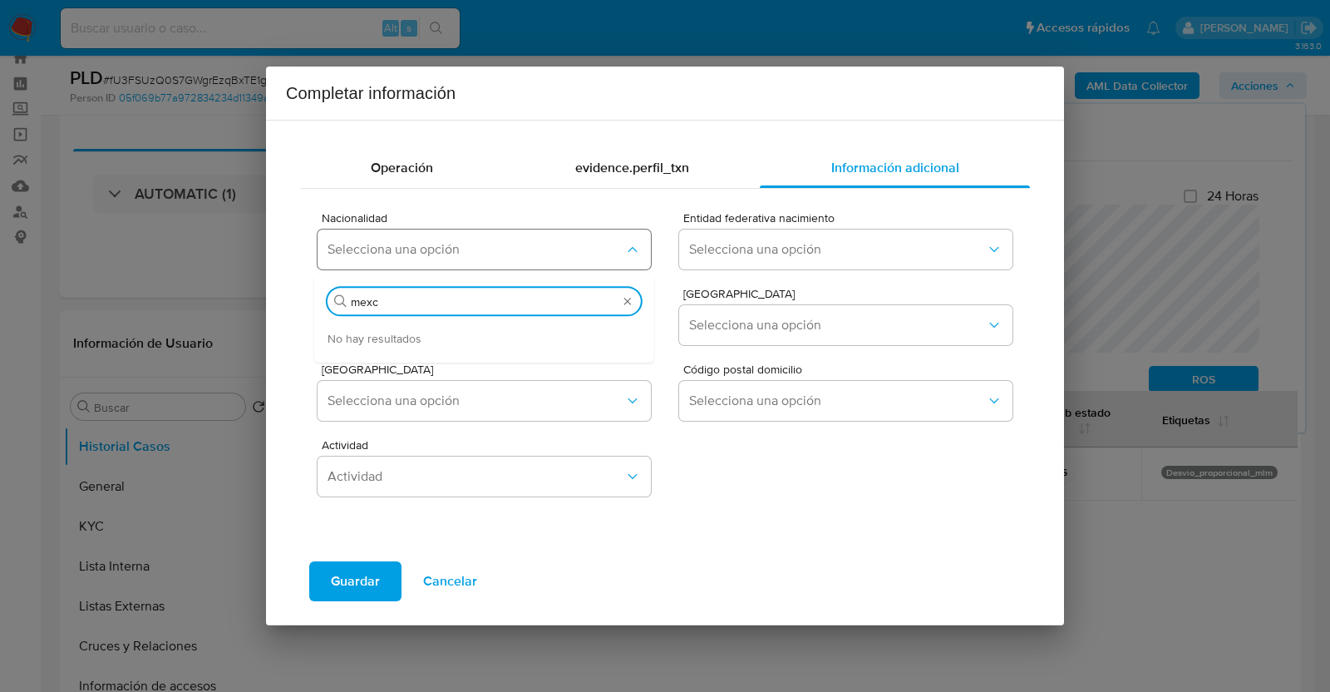
type input "mex"
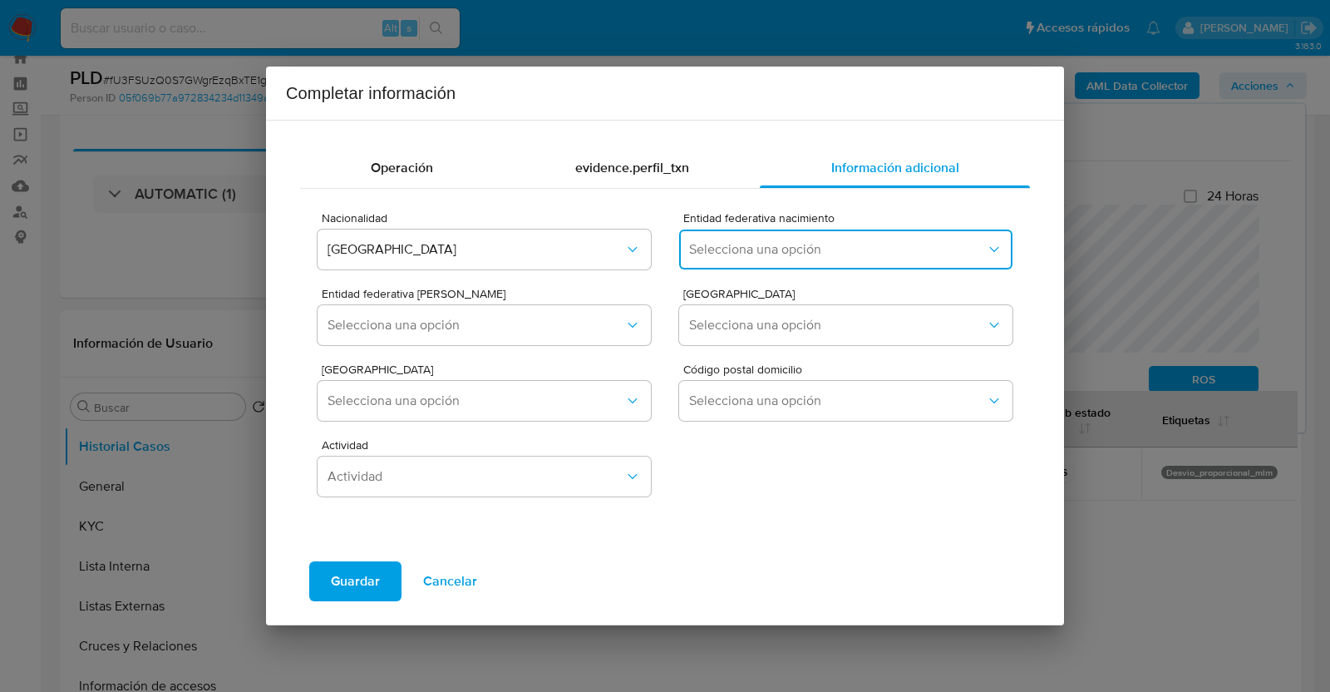
click at [802, 259] on button "Selecciona una opción" at bounding box center [845, 249] width 333 height 40
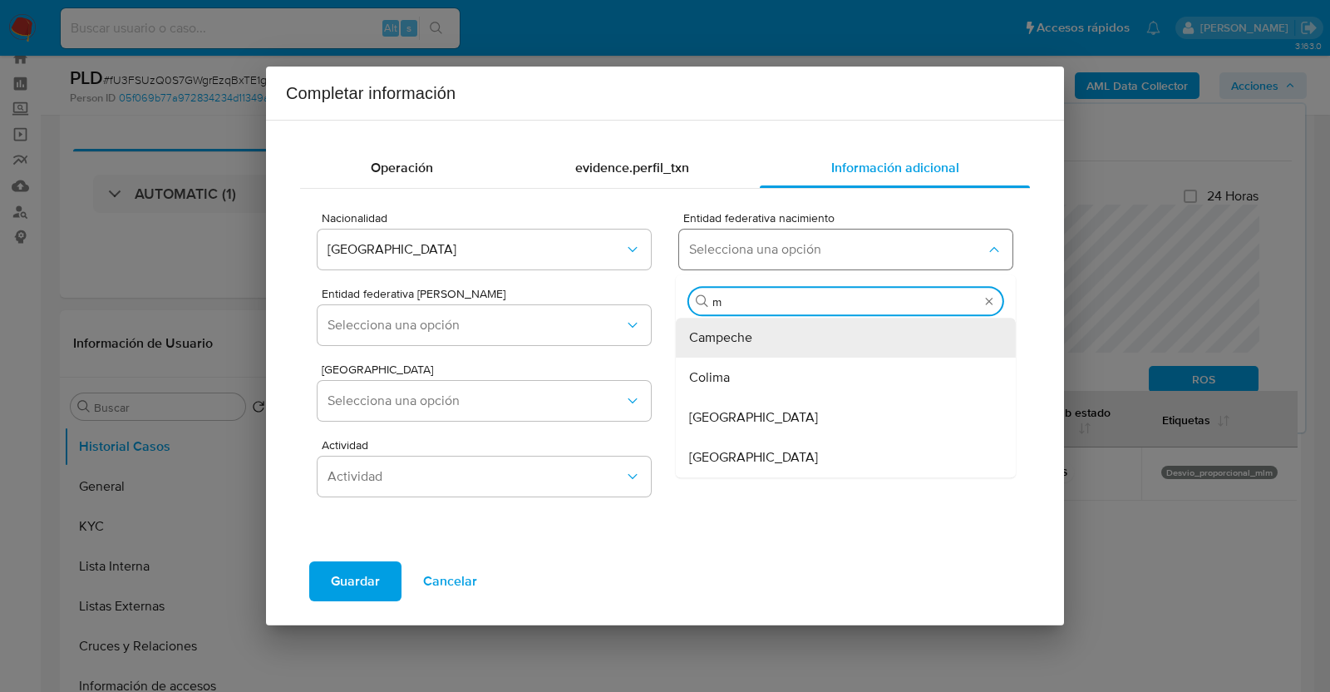
type input "mé"
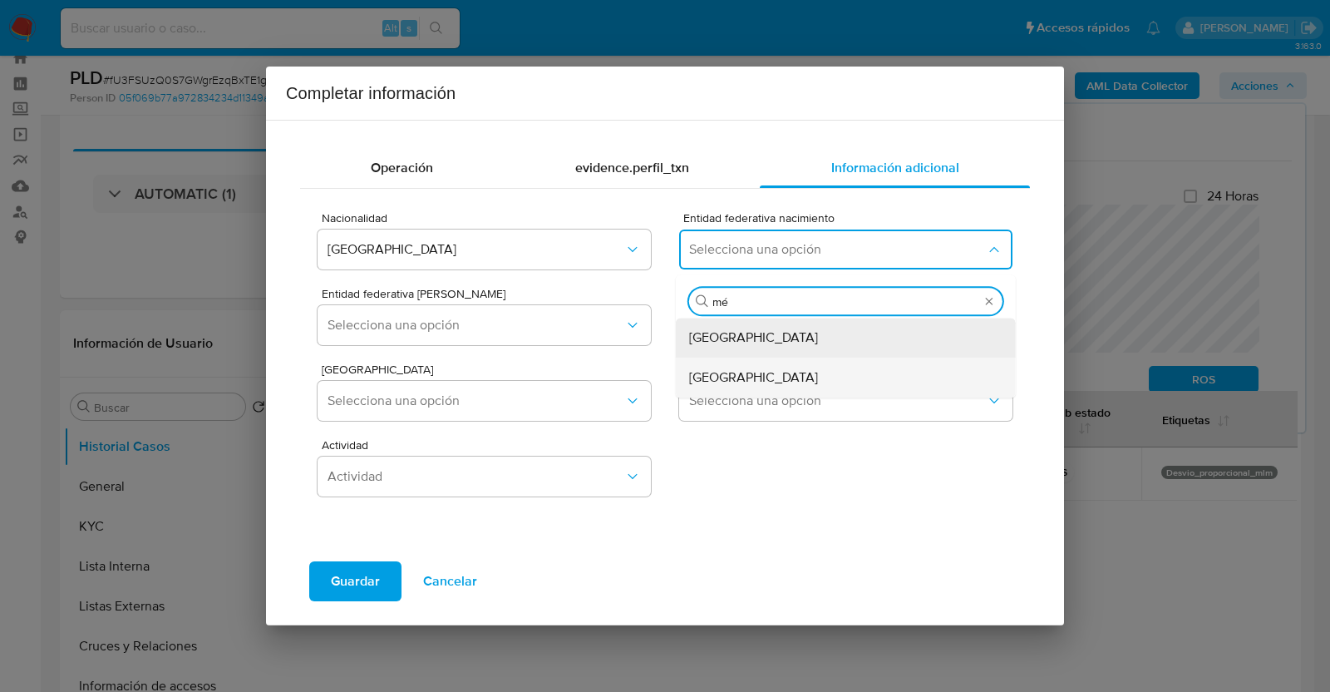
click at [739, 380] on div "México" at bounding box center [840, 377] width 303 height 40
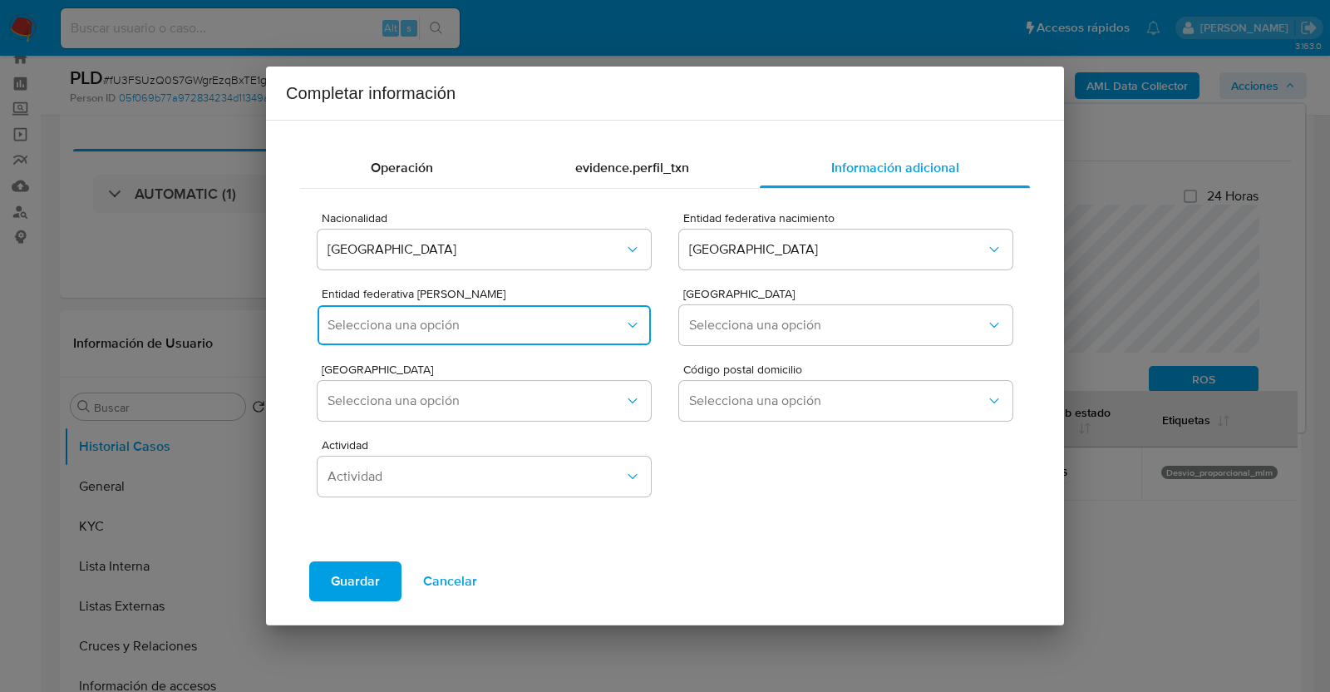
click at [473, 317] on span "Selecciona una opción" at bounding box center [475, 325] width 297 height 17
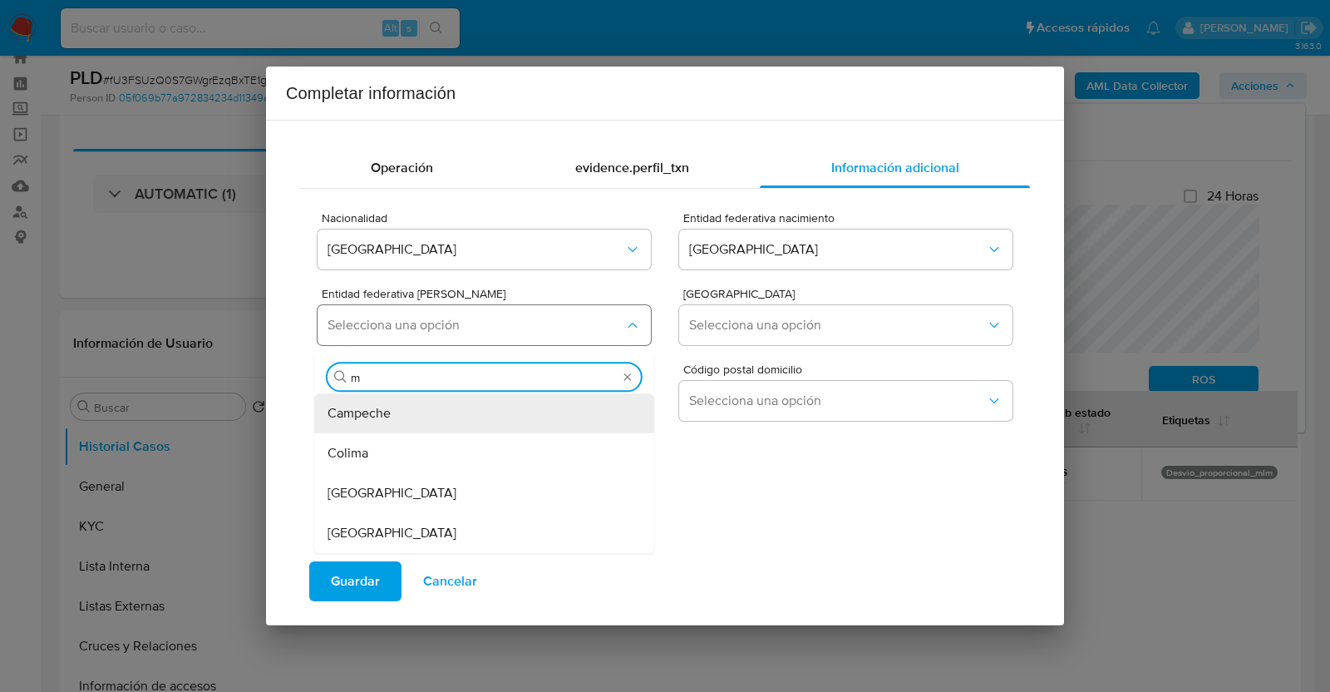
type input "mé"
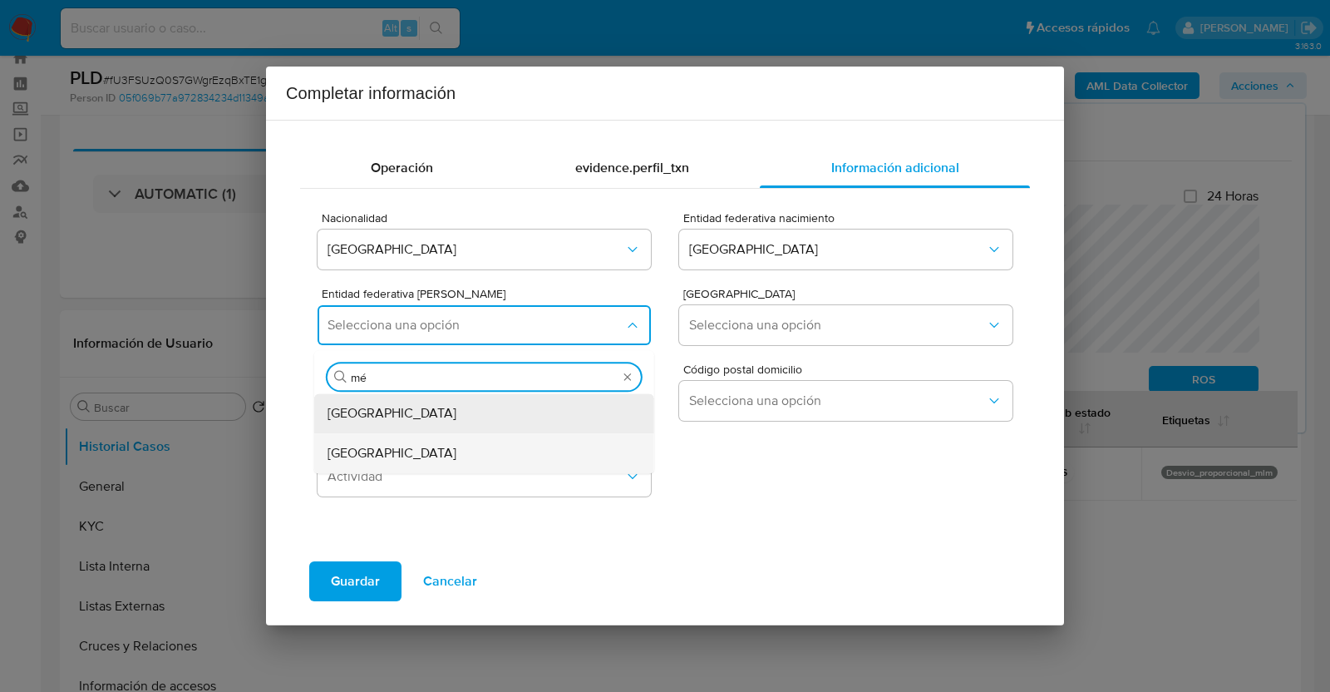
click at [407, 438] on div "México" at bounding box center [478, 453] width 303 height 40
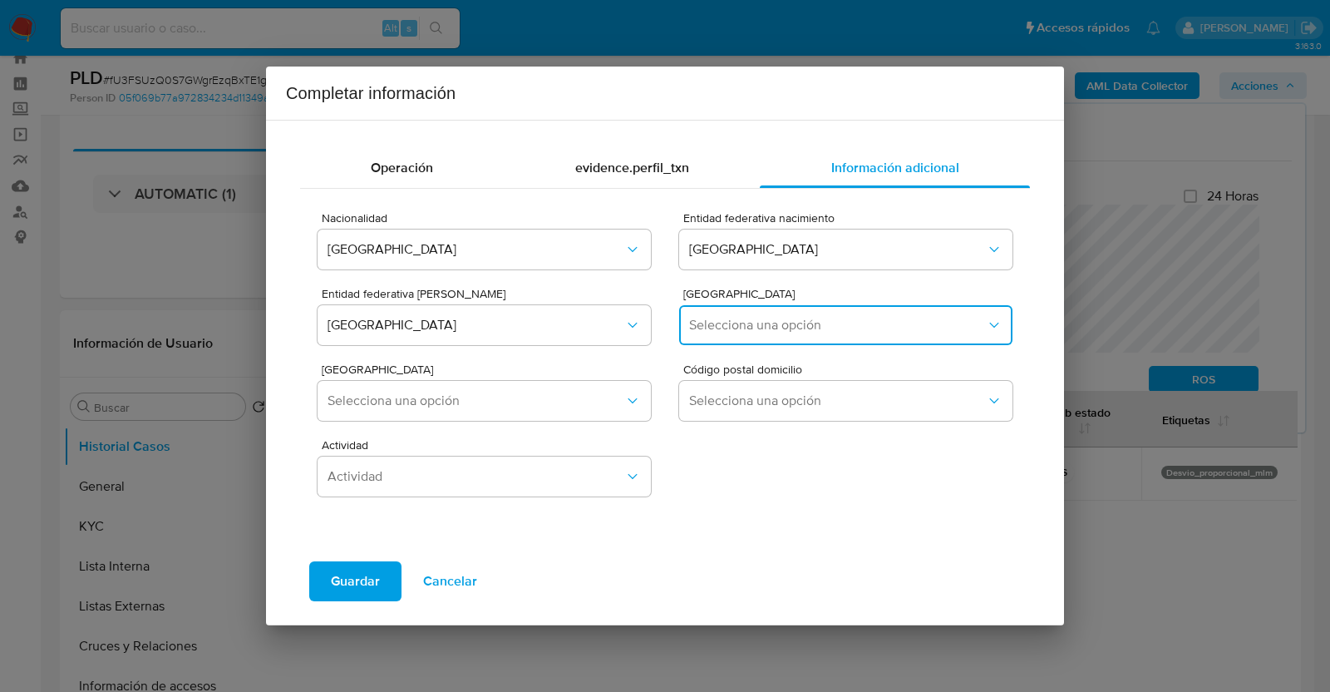
click at [727, 322] on span "Selecciona una opción" at bounding box center [837, 325] width 297 height 17
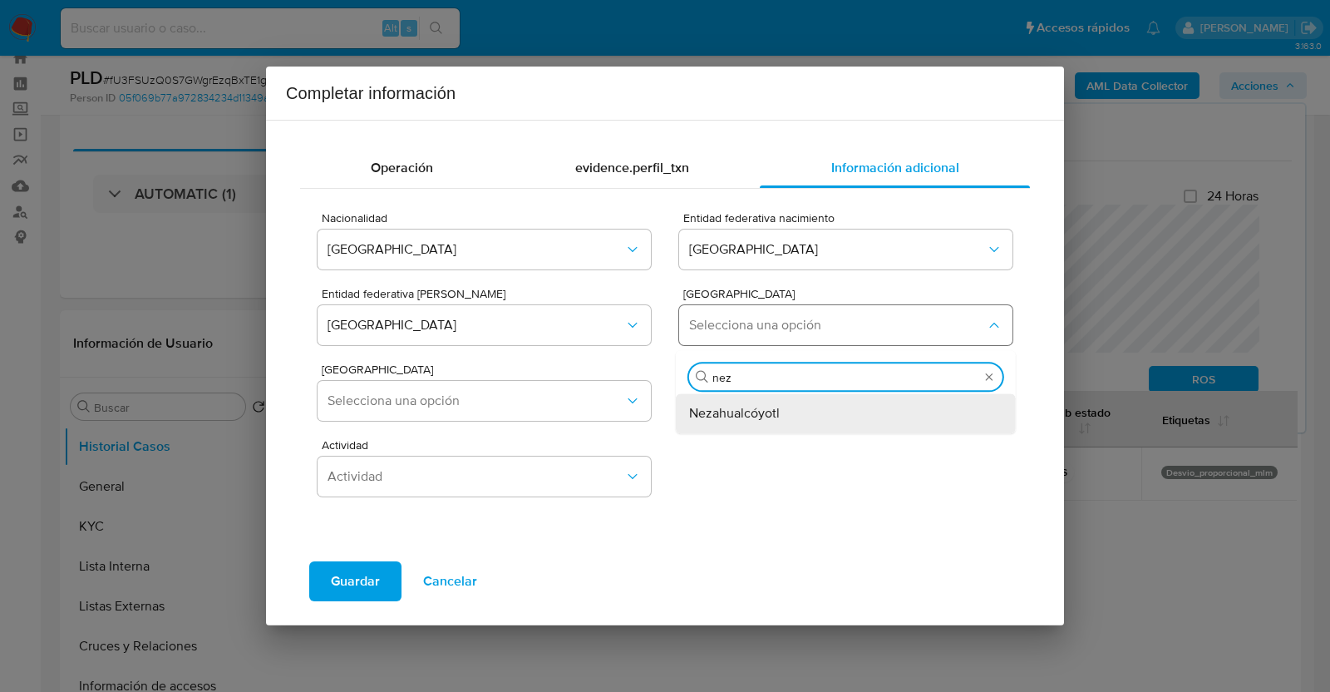
type input "neza"
click at [731, 422] on div "Nezahualcóyotl" at bounding box center [840, 413] width 303 height 40
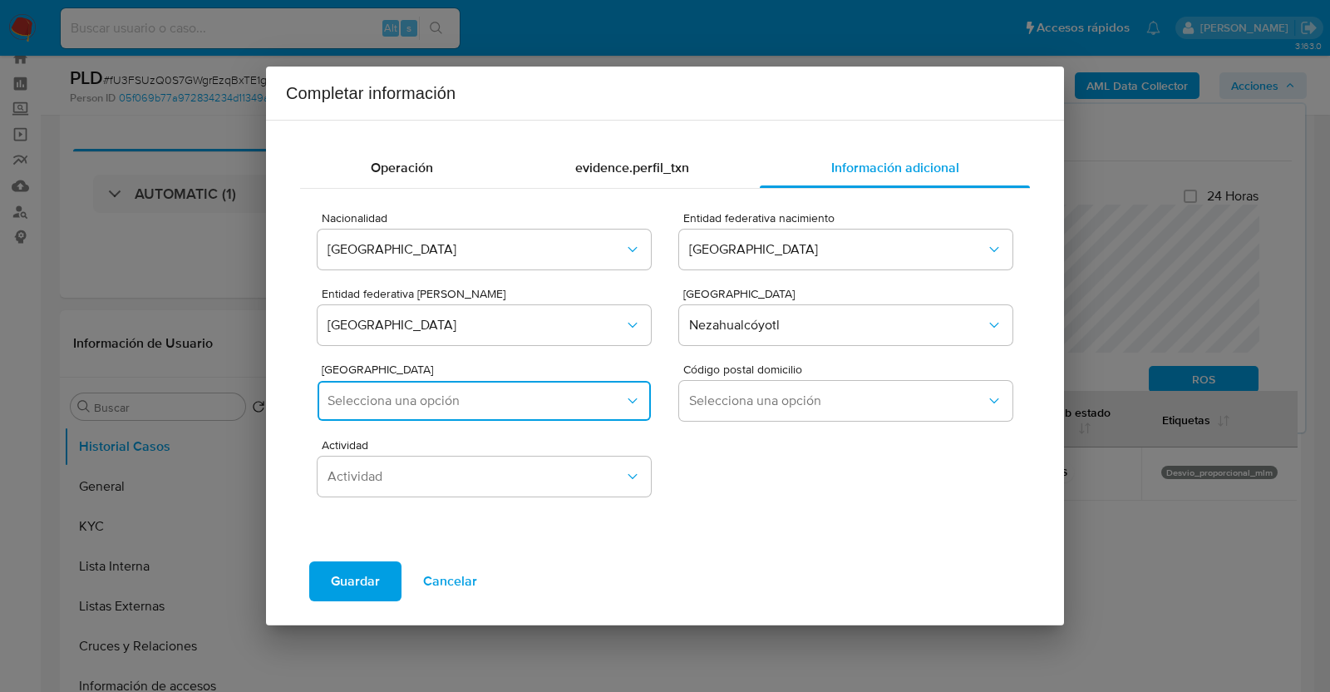
click at [537, 386] on button "Selecciona una opción" at bounding box center [483, 401] width 333 height 40
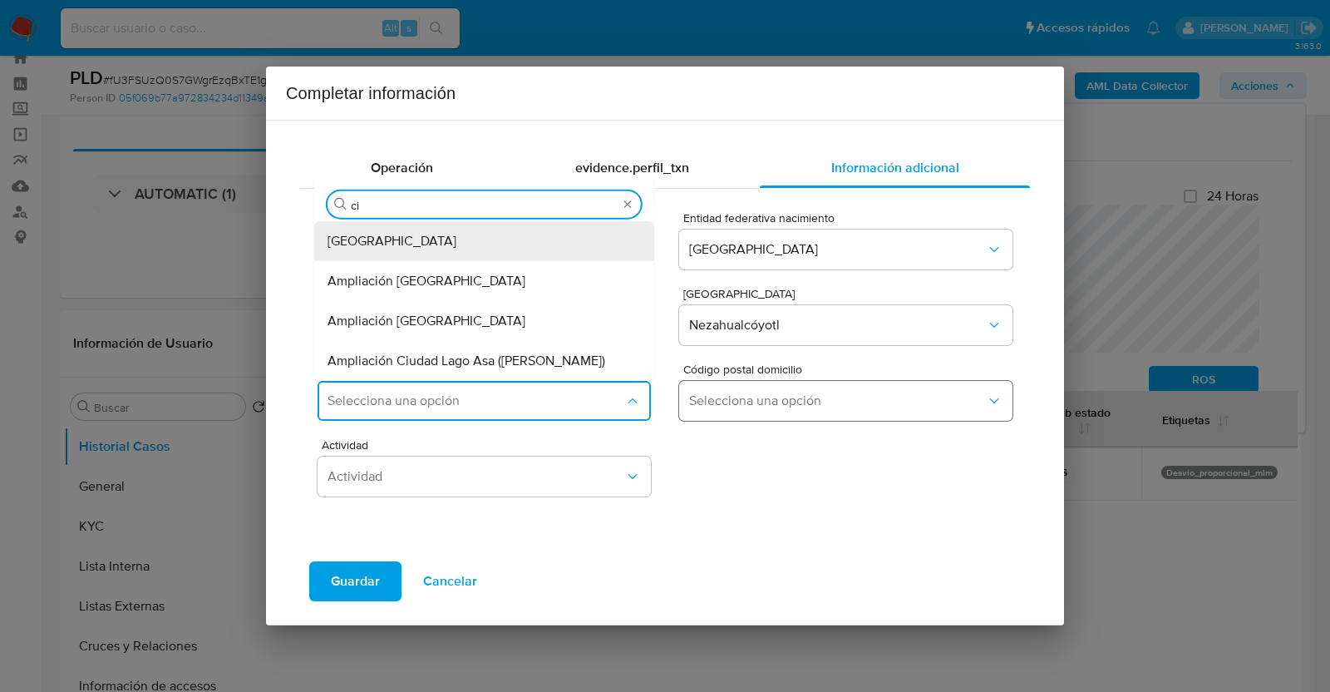
type input "c"
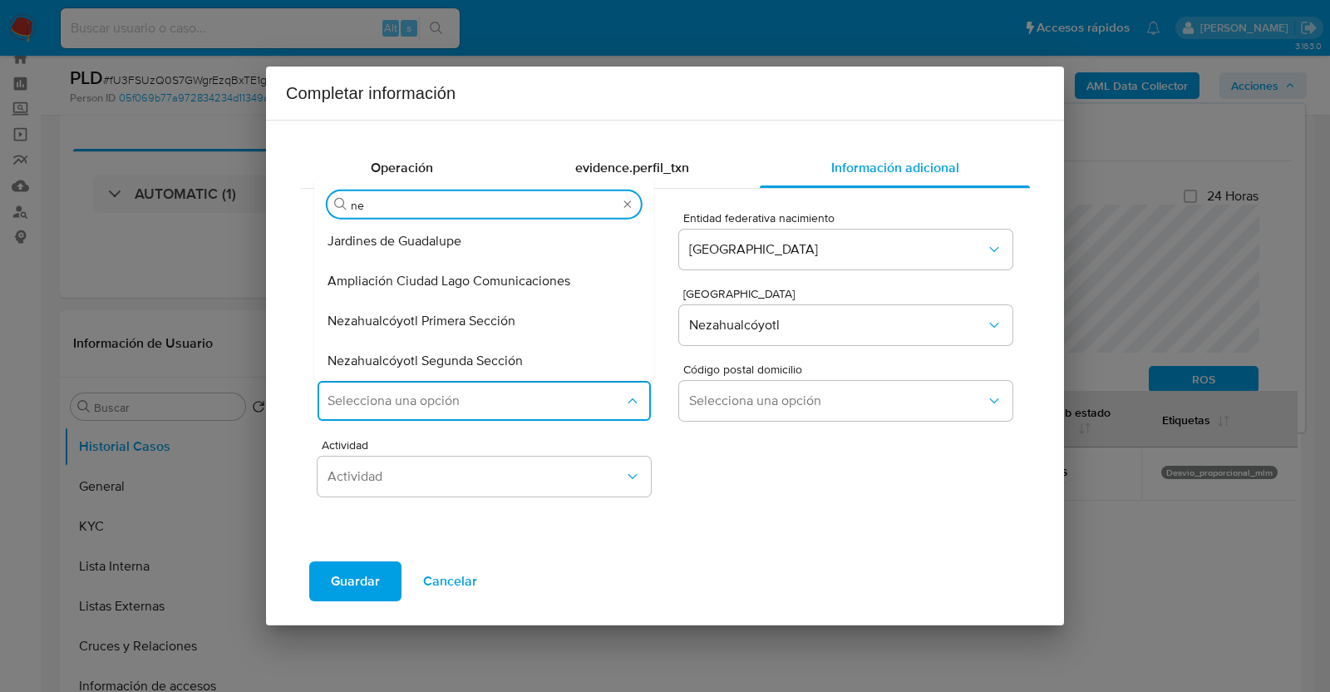
type input "n"
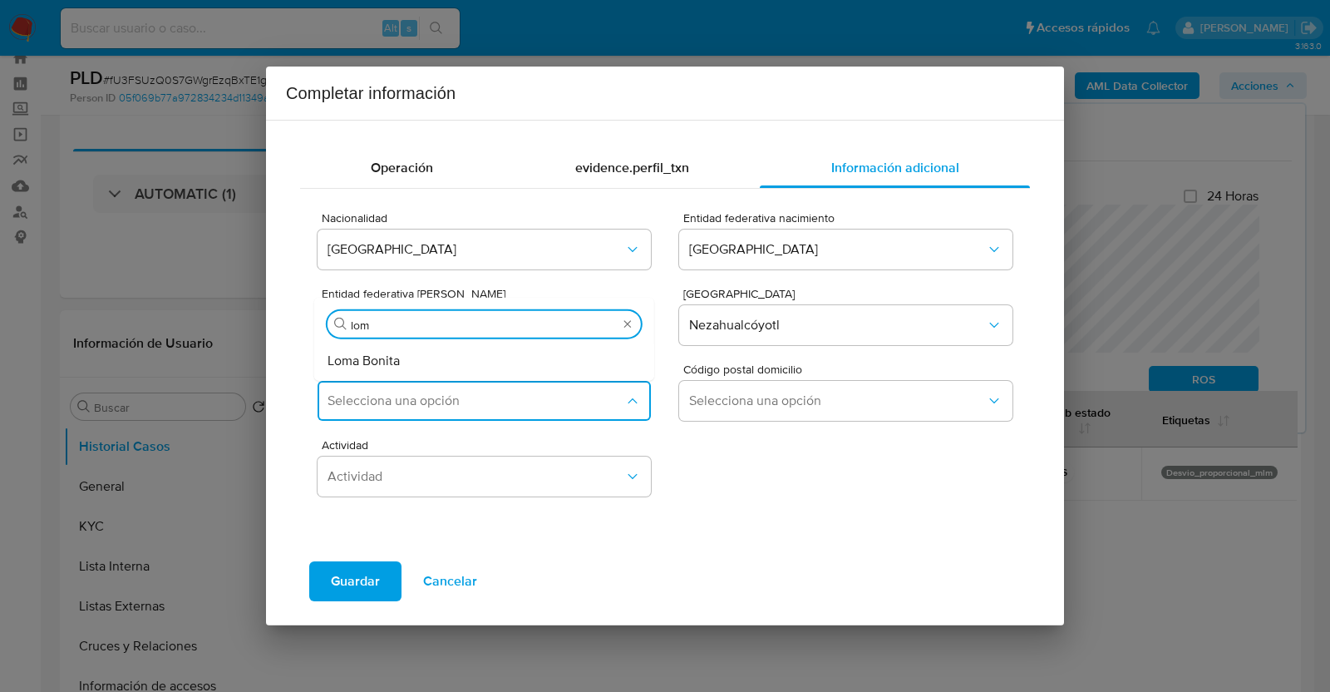
type input "loma"
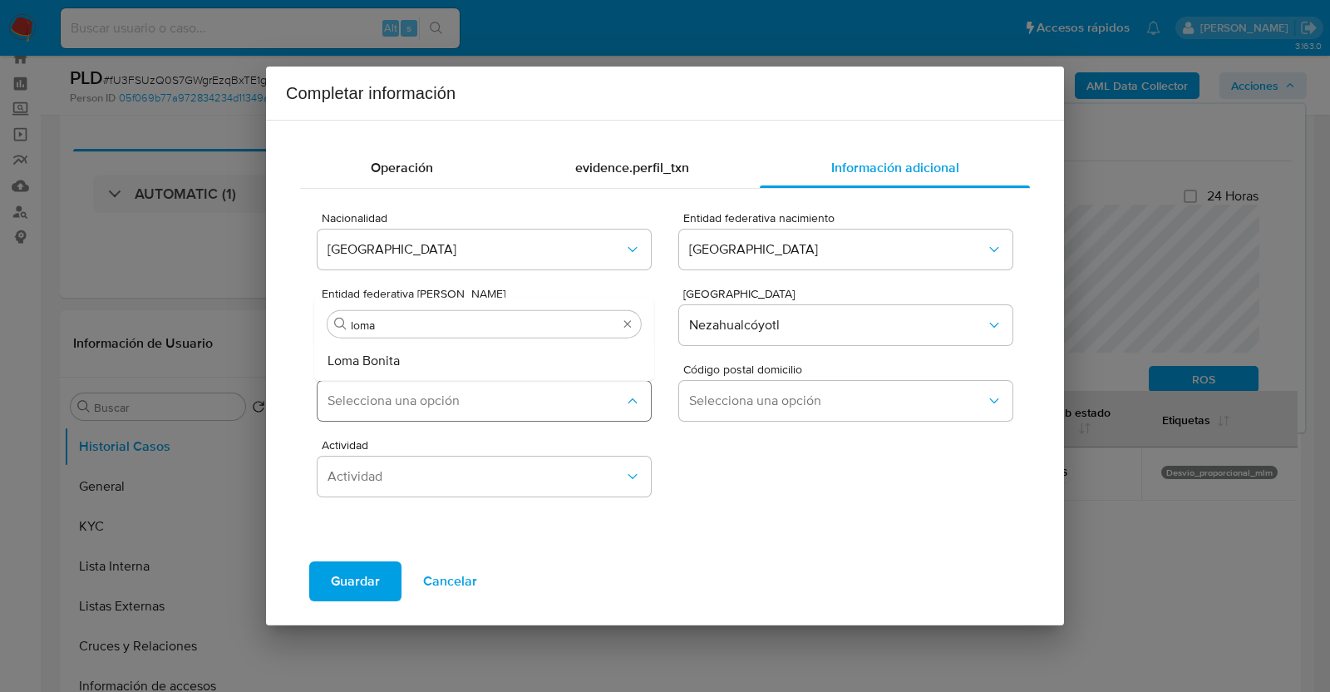
drag, startPoint x: 474, startPoint y: 353, endPoint x: 457, endPoint y: 381, distance: 32.1
click at [457, 381] on div "Selecciona una opción Buscar loma Loma Bonita" at bounding box center [483, 401] width 333 height 40
click at [726, 405] on span "Selecciona una opción" at bounding box center [837, 400] width 297 height 17
click at [480, 367] on span "Colonia Domicilio" at bounding box center [488, 369] width 333 height 12
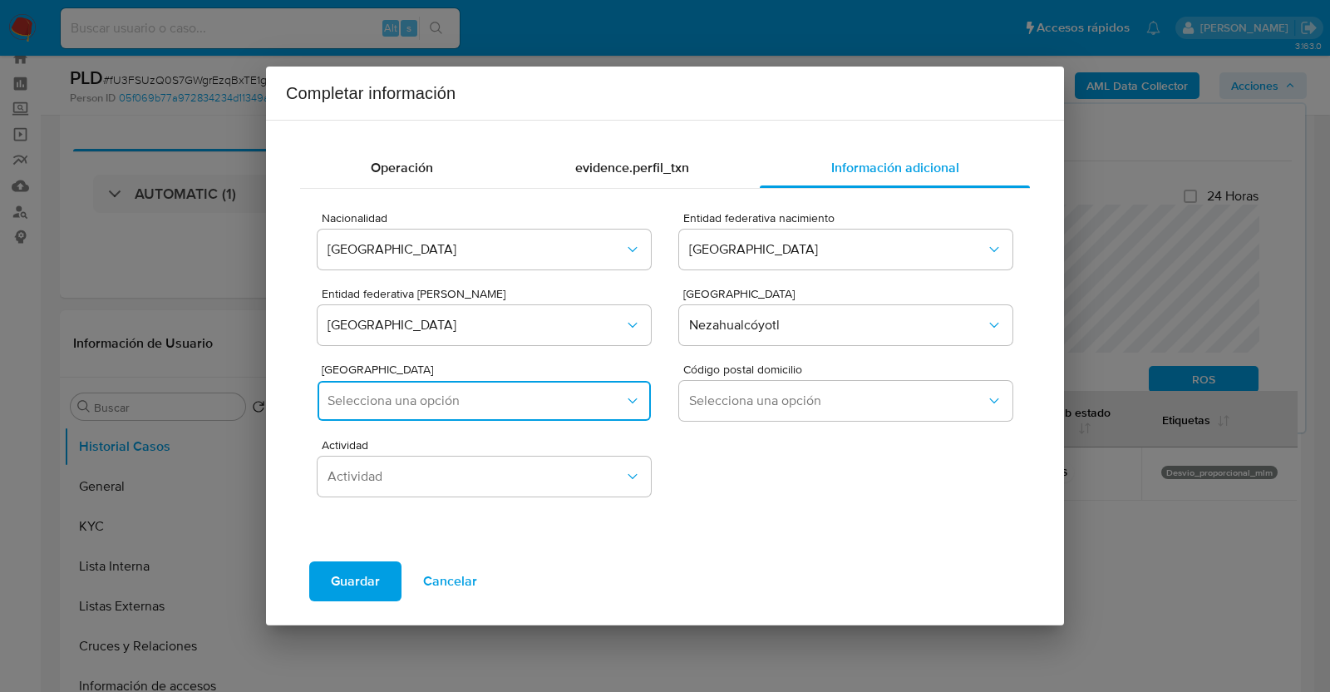
click at [448, 392] on span "Selecciona una opción" at bounding box center [475, 400] width 297 height 17
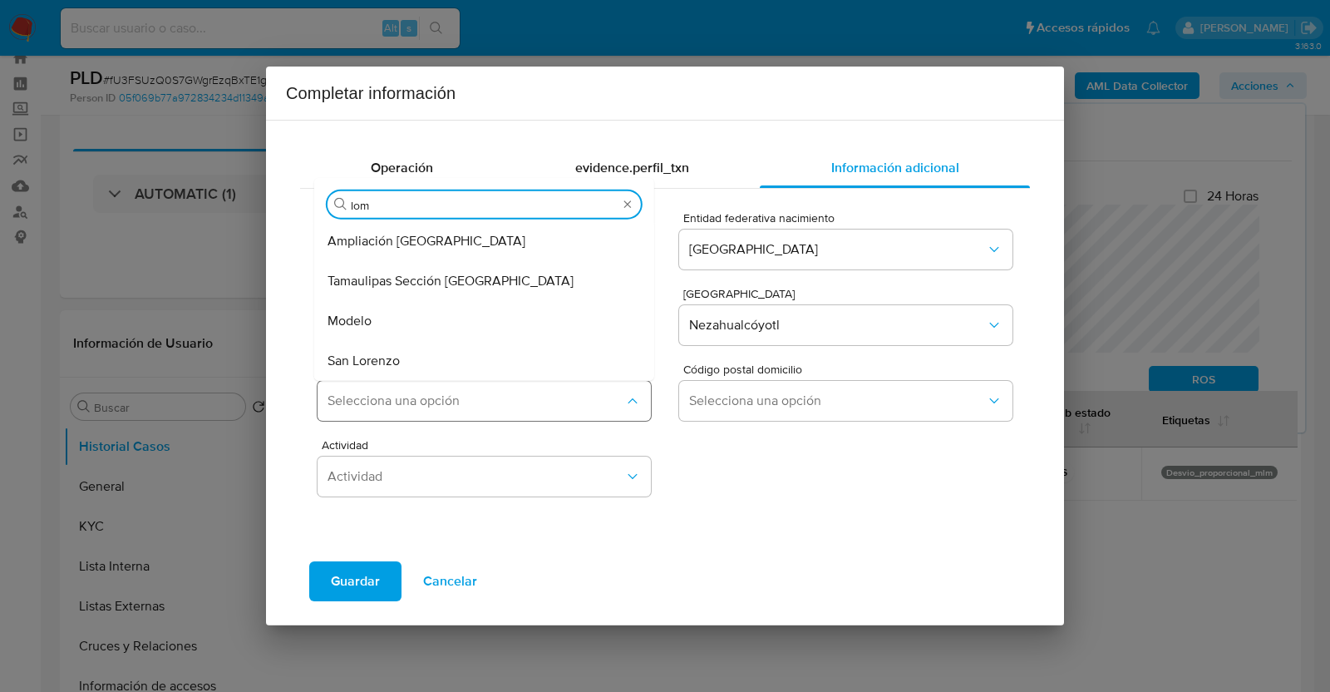
type input "loma"
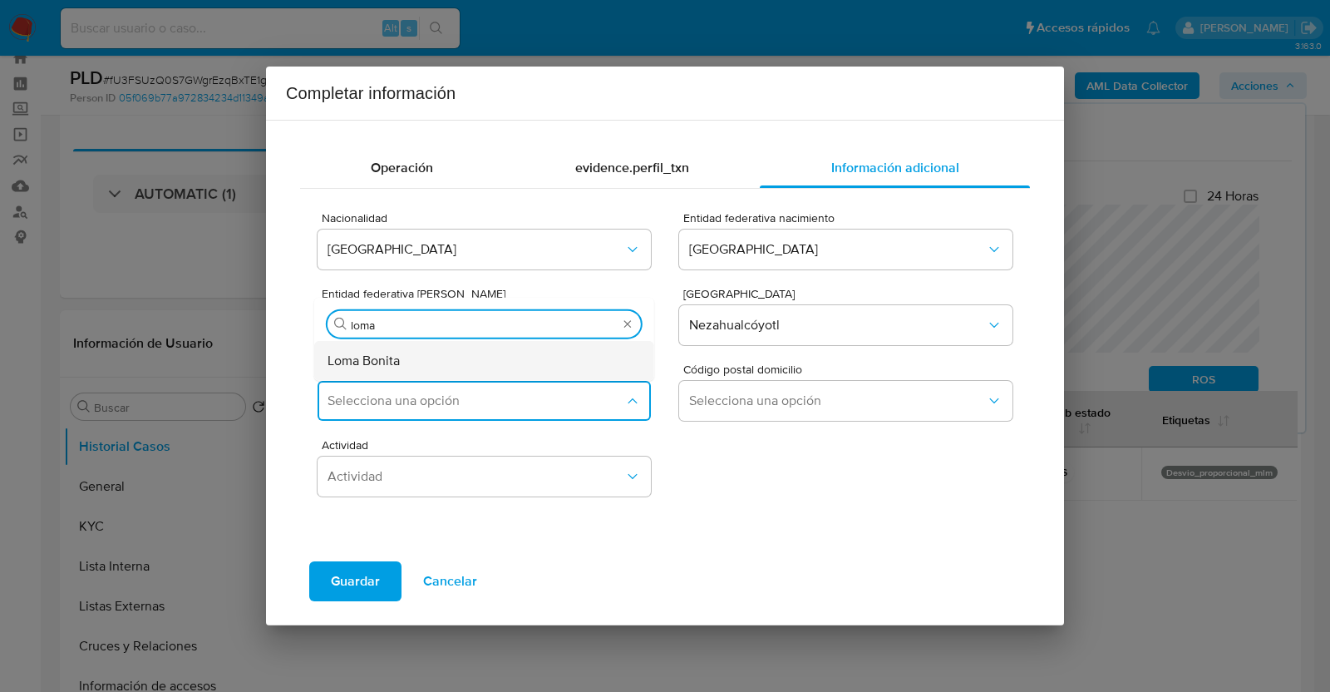
click at [361, 353] on span "Loma Bonita" at bounding box center [363, 360] width 72 height 17
click at [367, 352] on div "Colonia Domicilio Selecciona una opción Buscar loma Loma Bonita Código postal d…" at bounding box center [664, 390] width 695 height 76
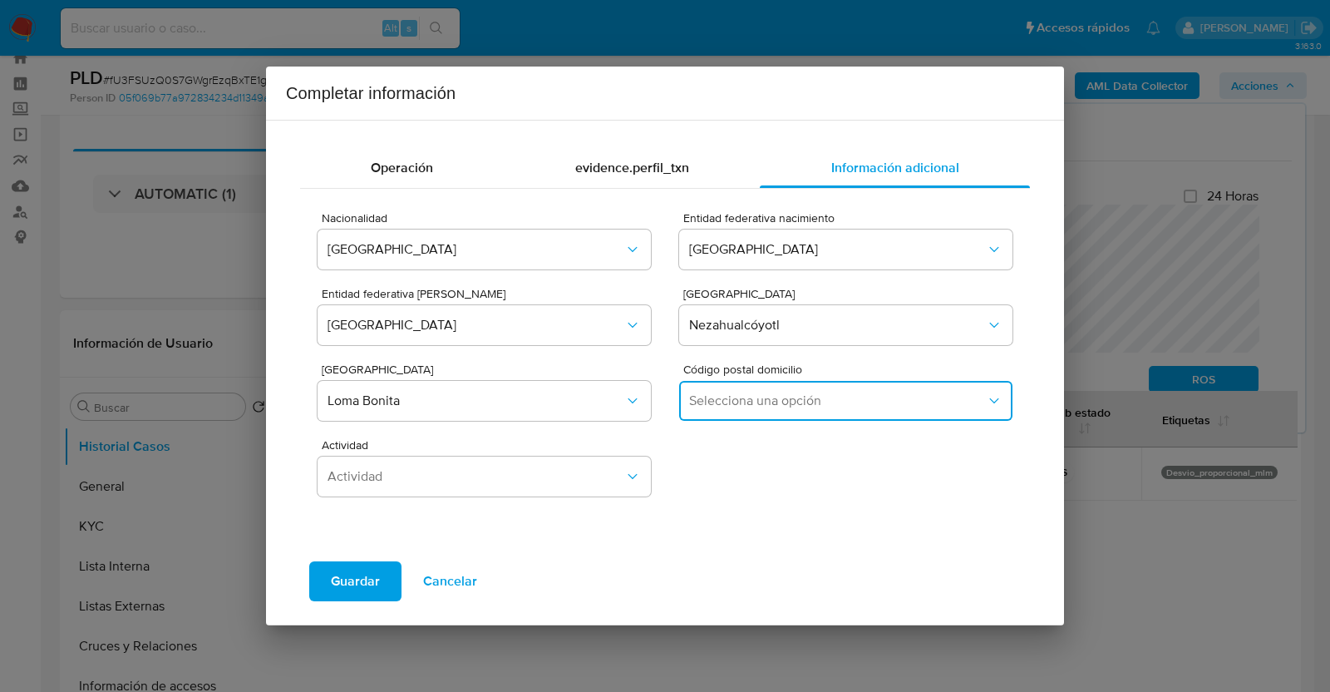
click at [802, 408] on span "Selecciona una opción" at bounding box center [837, 400] width 297 height 17
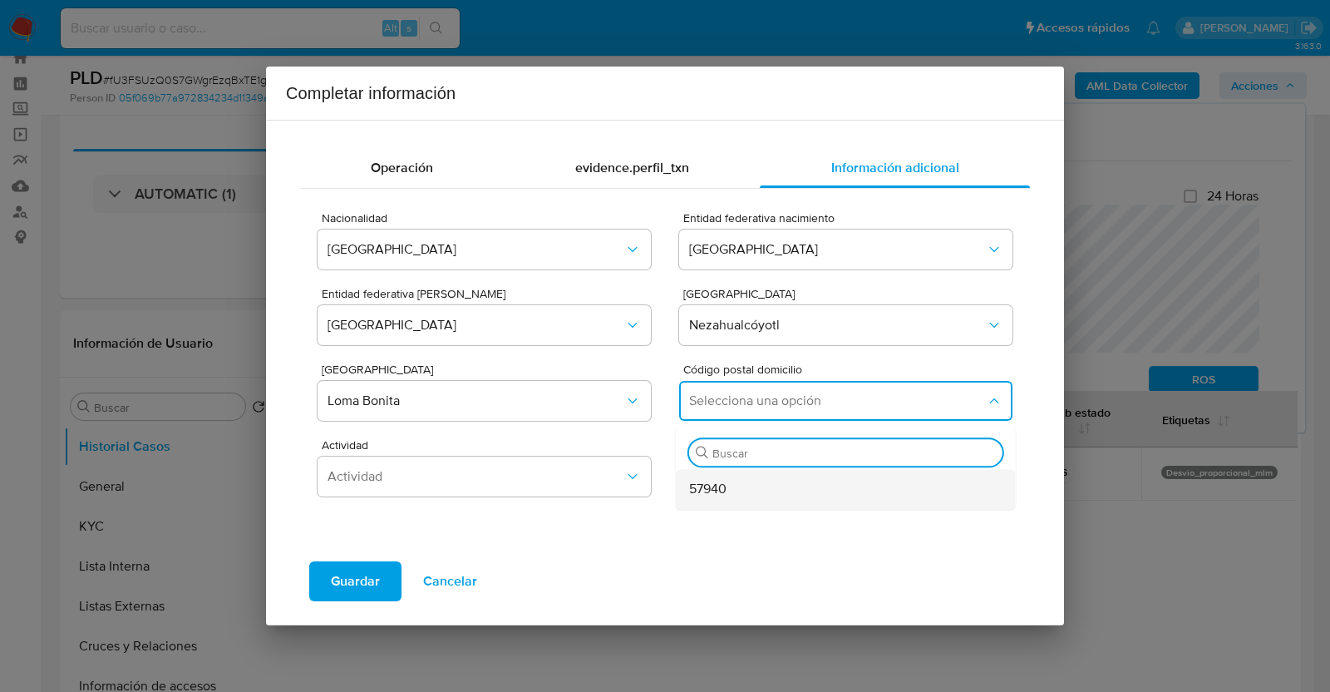
click at [716, 484] on span "57940" at bounding box center [707, 488] width 37 height 17
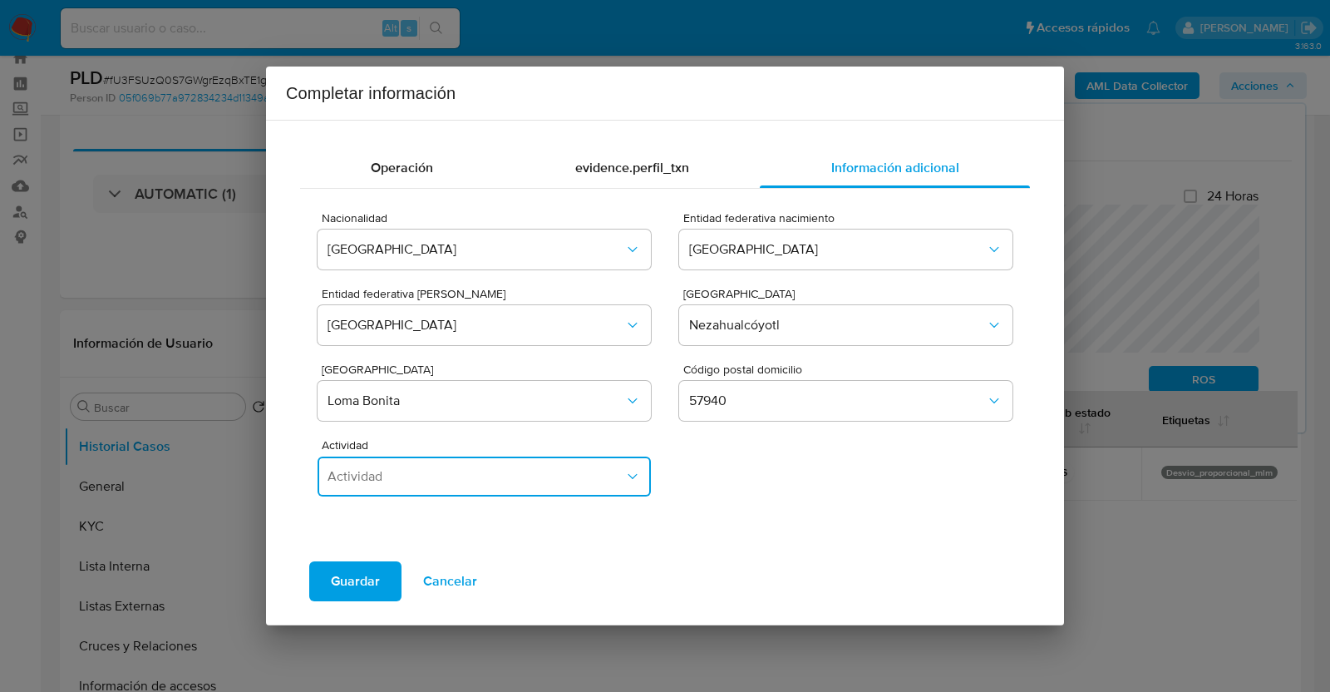
click at [453, 468] on span "Actividad" at bounding box center [475, 476] width 297 height 17
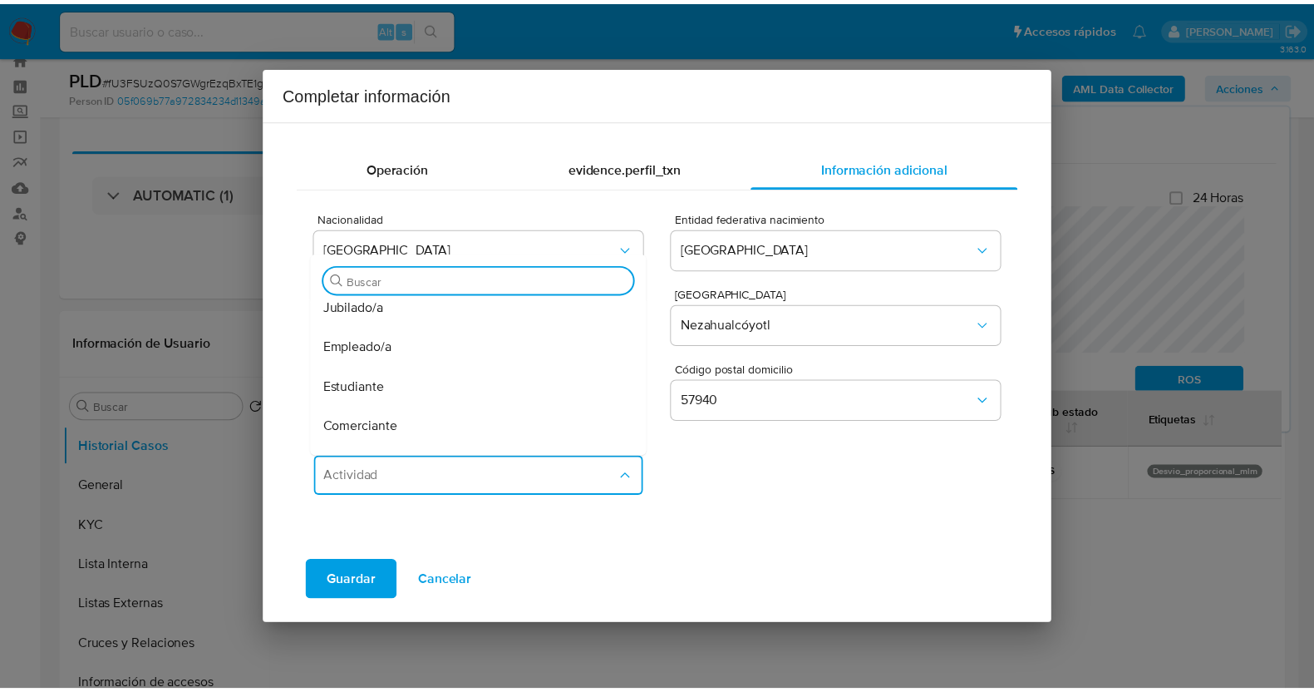
scroll to position [12, 0]
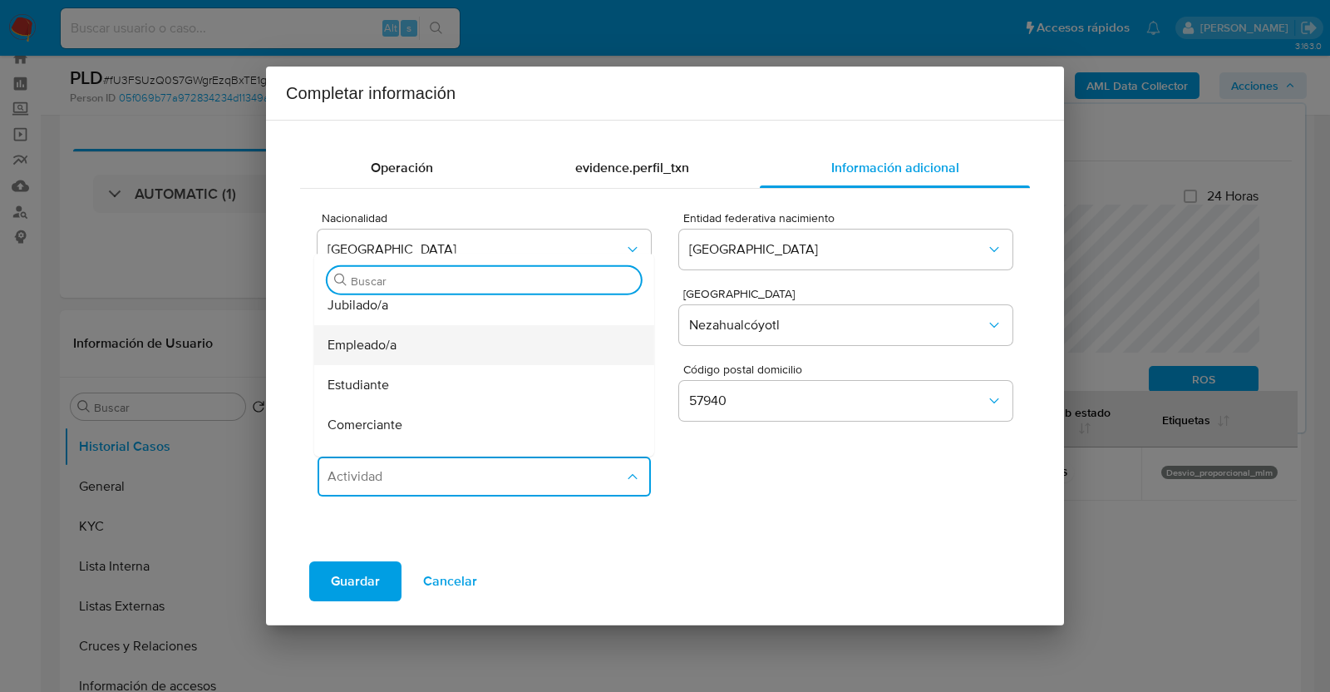
click at [389, 343] on span "Empleado/a" at bounding box center [361, 344] width 69 height 17
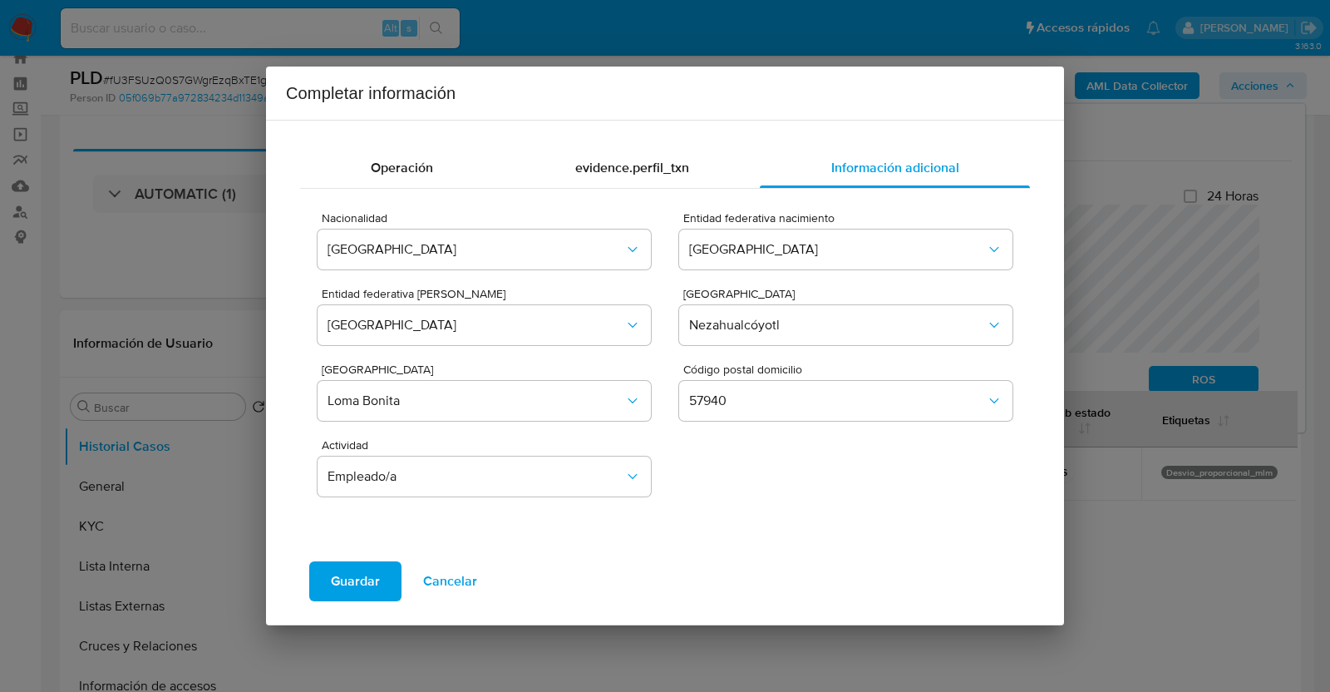
click at [328, 578] on button "Guardar" at bounding box center [355, 581] width 92 height 40
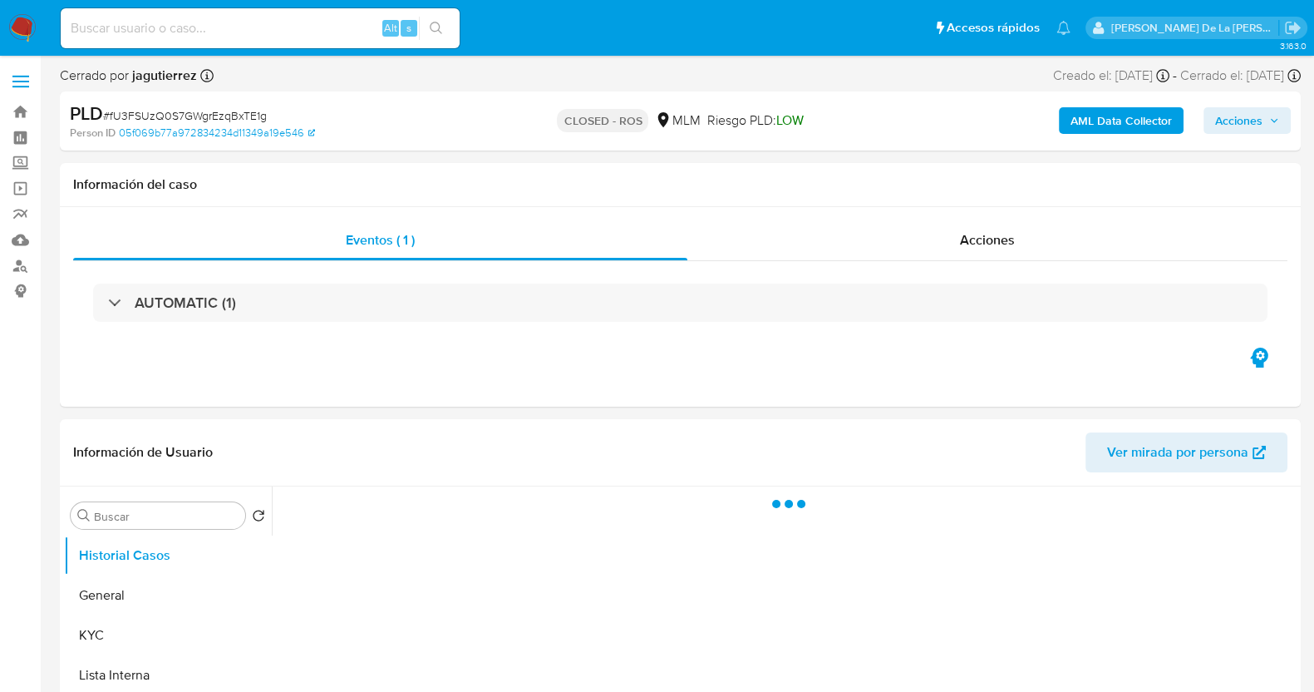
select select "10"
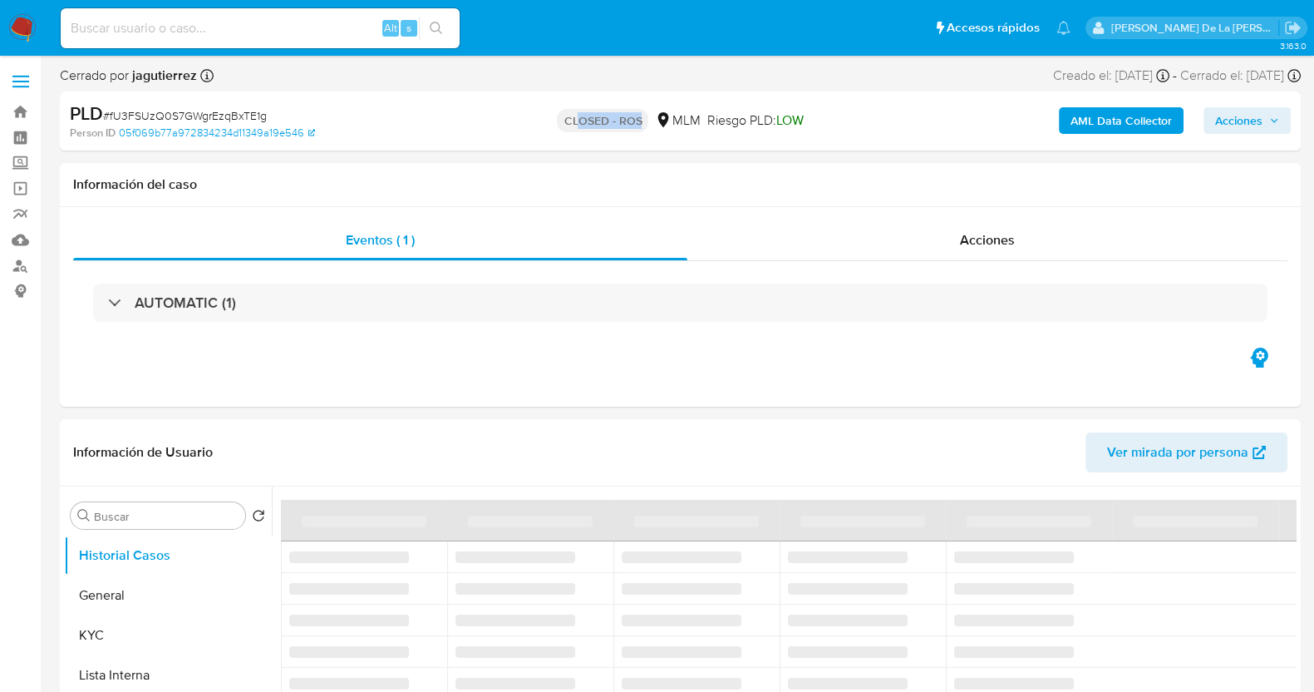
drag, startPoint x: 576, startPoint y: 124, endPoint x: 647, endPoint y: 125, distance: 70.7
click at [647, 125] on div "CLOSED - ROS MLM Riesgo PLD: LOW" at bounding box center [680, 120] width 402 height 39
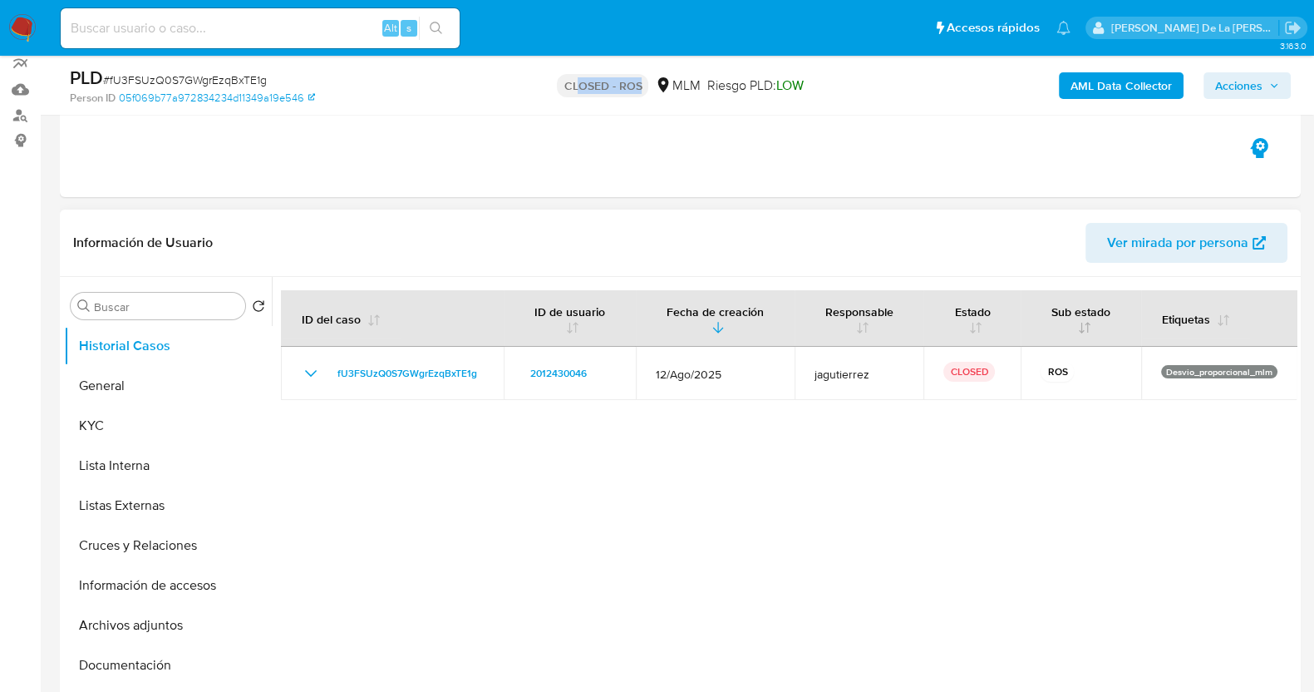
scroll to position [154, 0]
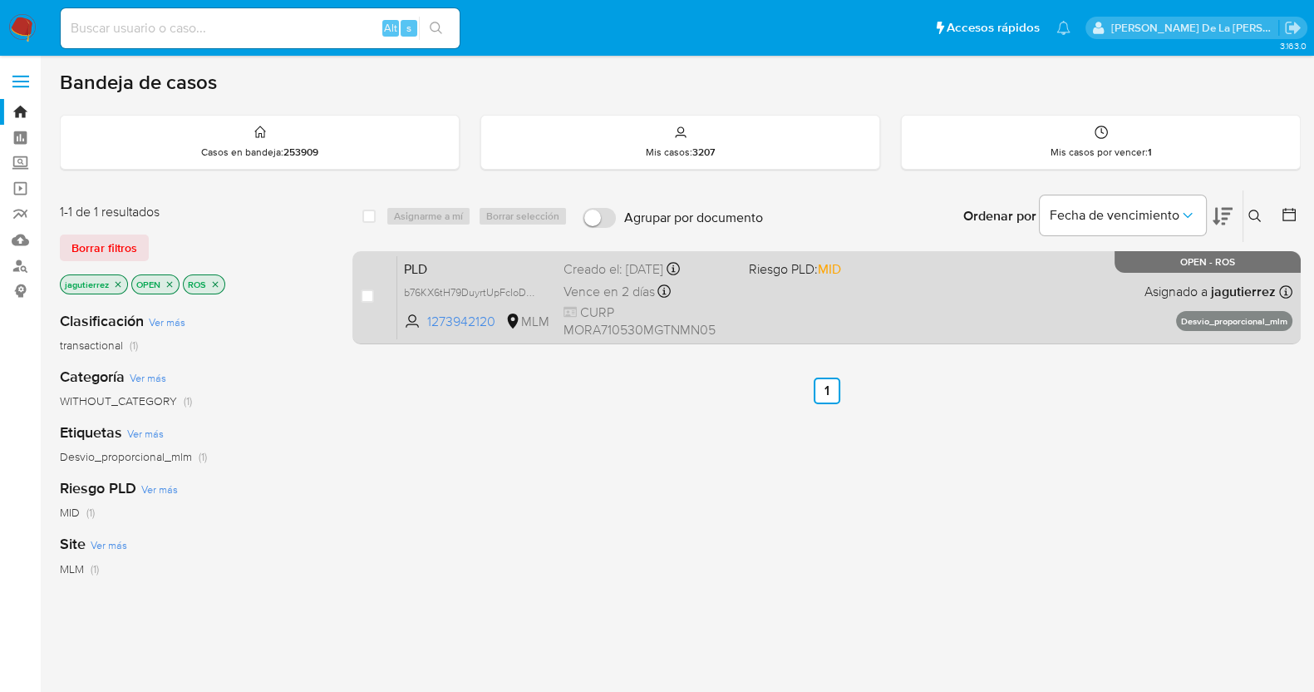
click at [881, 321] on div "PLD b76KX6tH79DuyrtUpFcIoDBP 1273942120 MLM Riesgo PLD: MID Creado el: 12/08/20…" at bounding box center [844, 297] width 895 height 84
click at [882, 276] on div "PLD b76KX6tH79DuyrtUpFcIoDBP 1273942120 MLM Riesgo PLD: MID Creado el: 12/08/20…" at bounding box center [844, 297] width 895 height 84
click at [947, 315] on div "PLD b76KX6tH79DuyrtUpFcIoDBP 1273942120 MLM Riesgo PLD: MID Creado el: 12/08/20…" at bounding box center [844, 297] width 895 height 84
click at [856, 278] on div "PLD b76KX6tH79DuyrtUpFcIoDBP 1273942120 MLM Riesgo PLD: MID Creado el: 12/08/20…" at bounding box center [844, 297] width 895 height 84
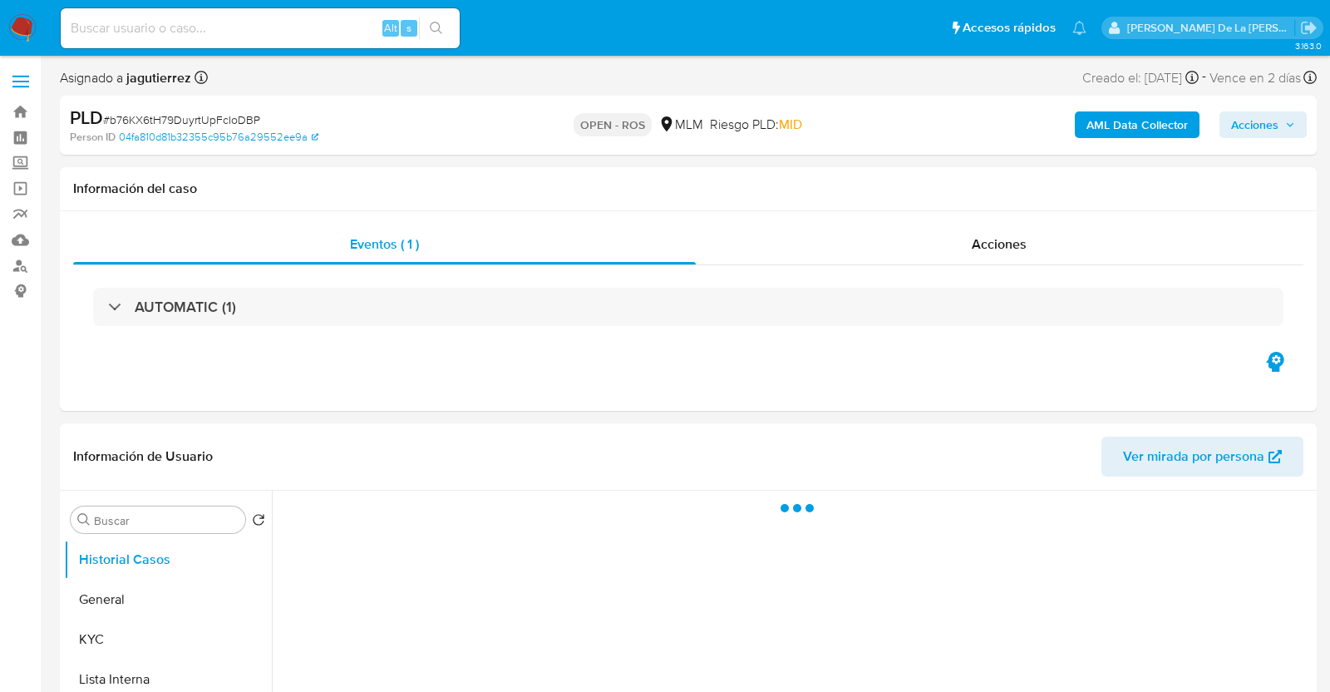
select select "10"
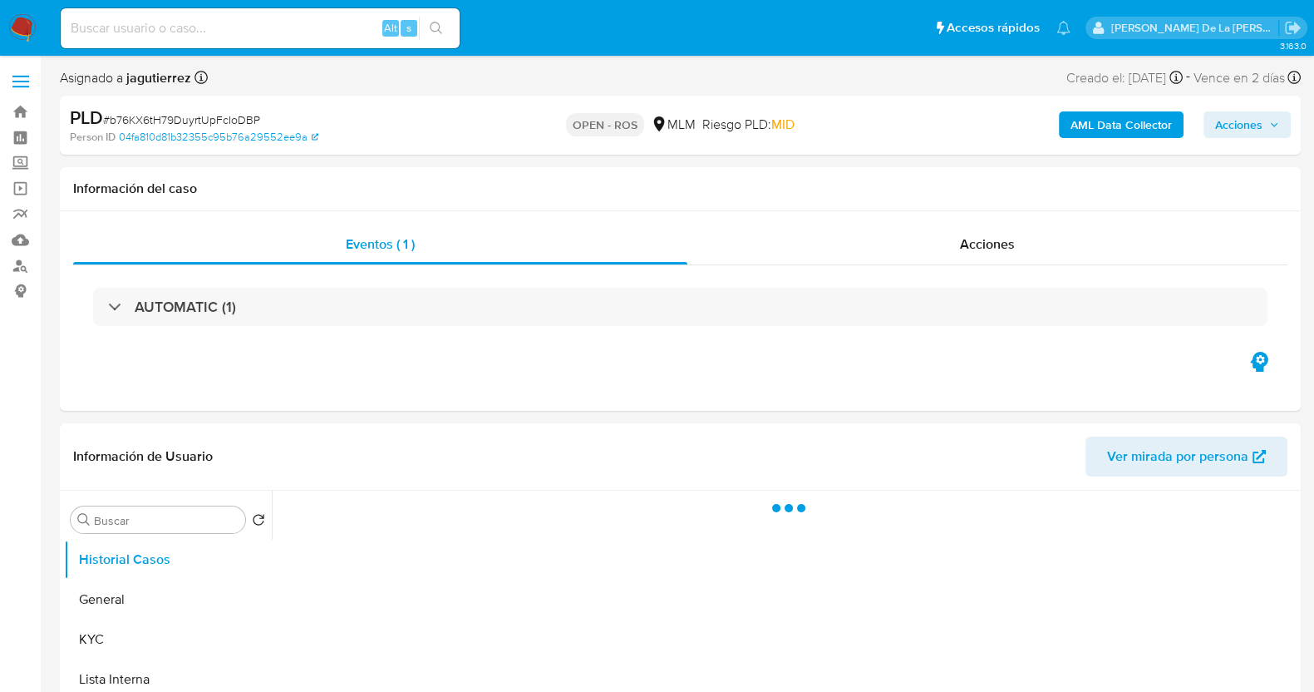
select select "10"
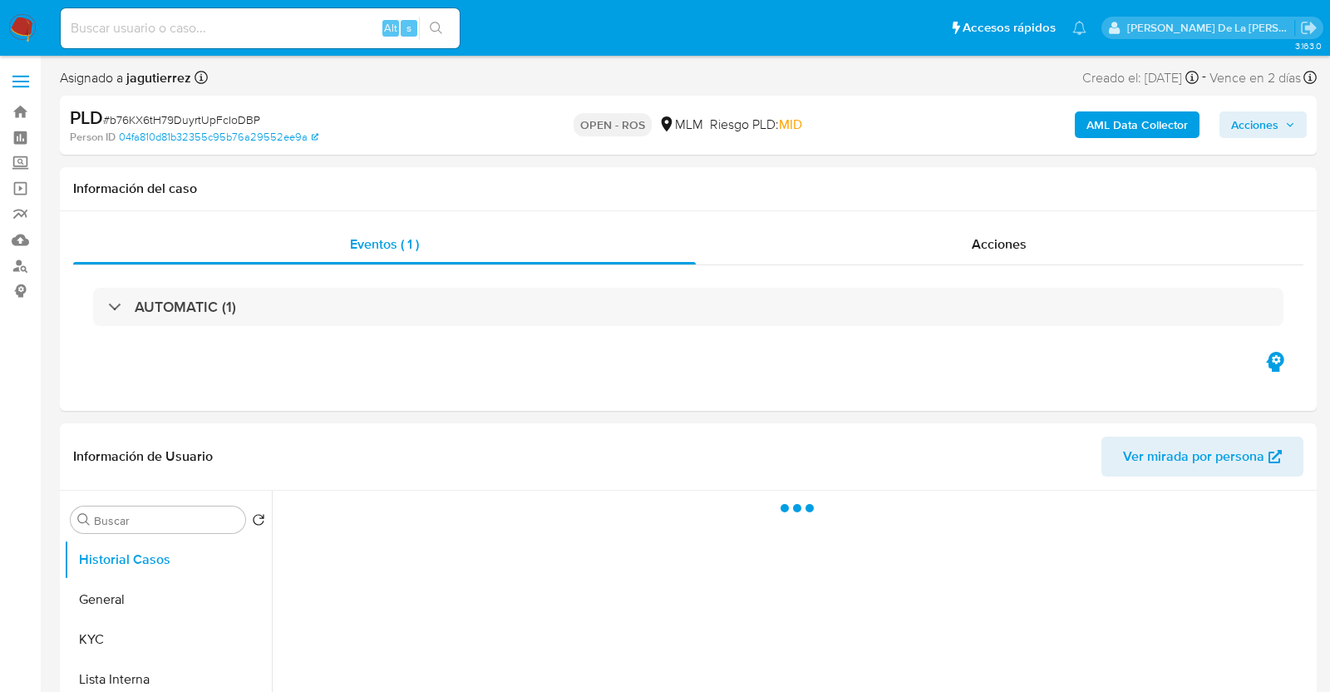
select select "10"
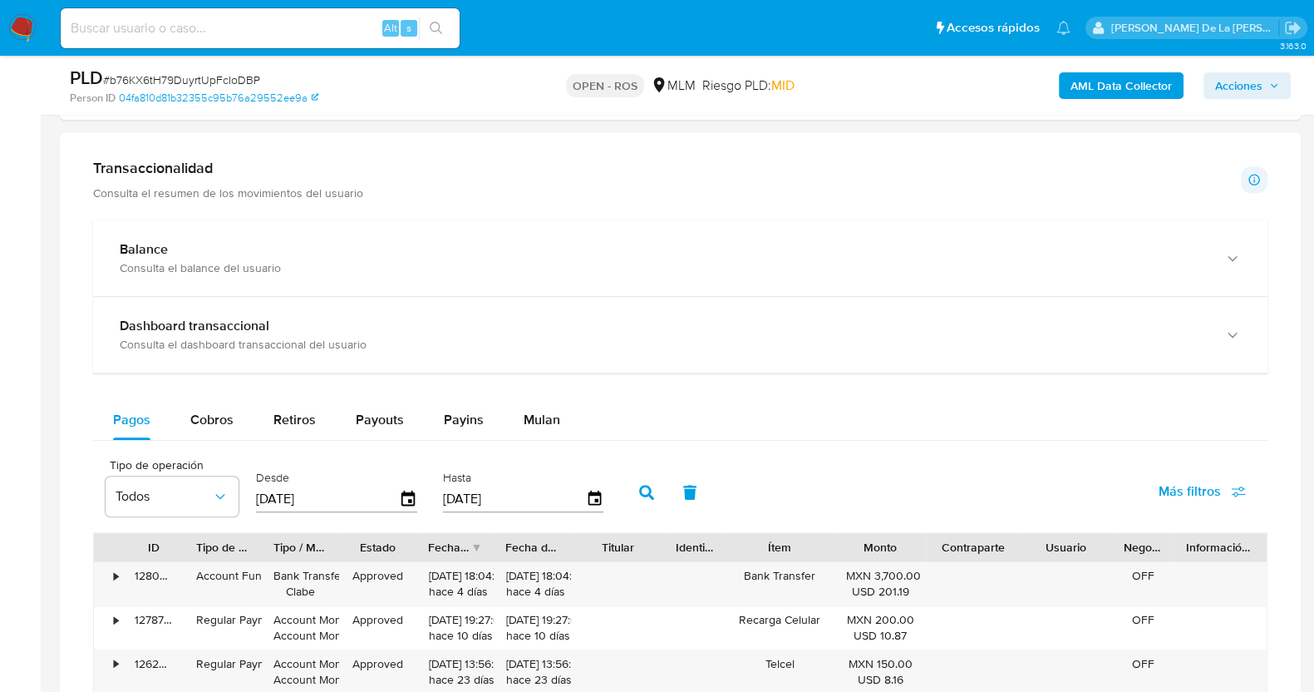
scroll to position [1182, 0]
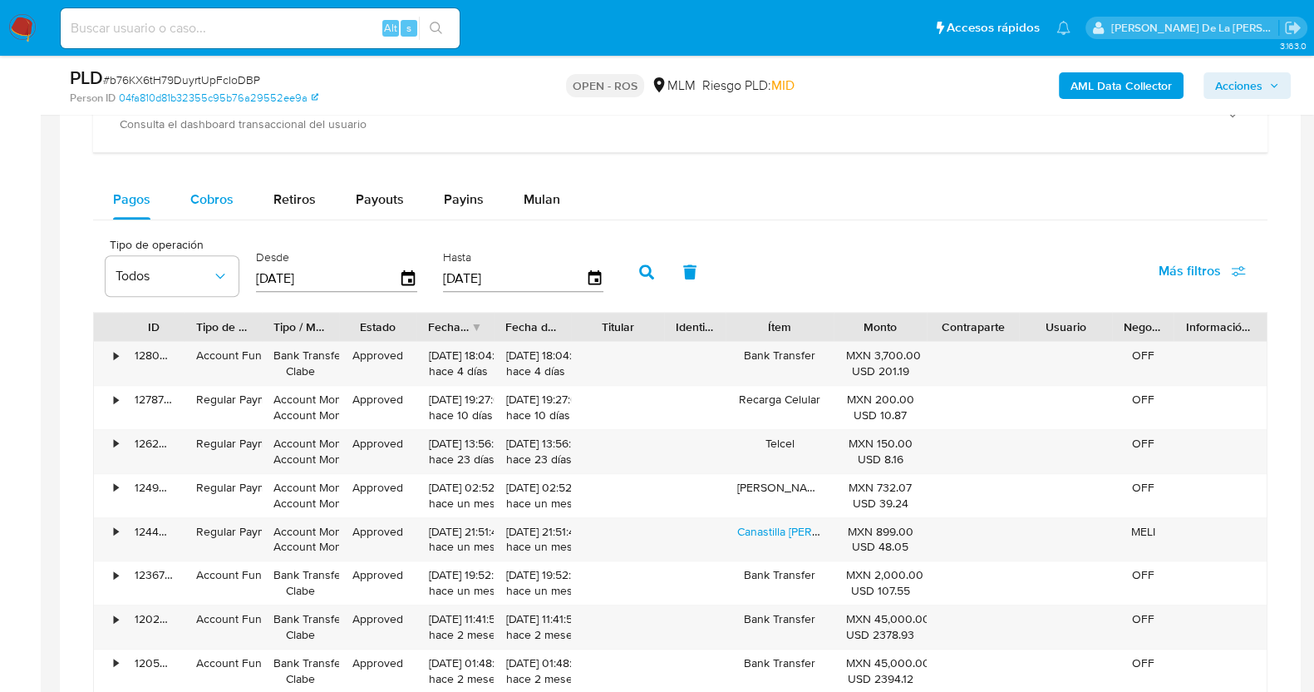
click at [214, 189] on span "Cobros" at bounding box center [211, 198] width 43 height 19
select select "10"
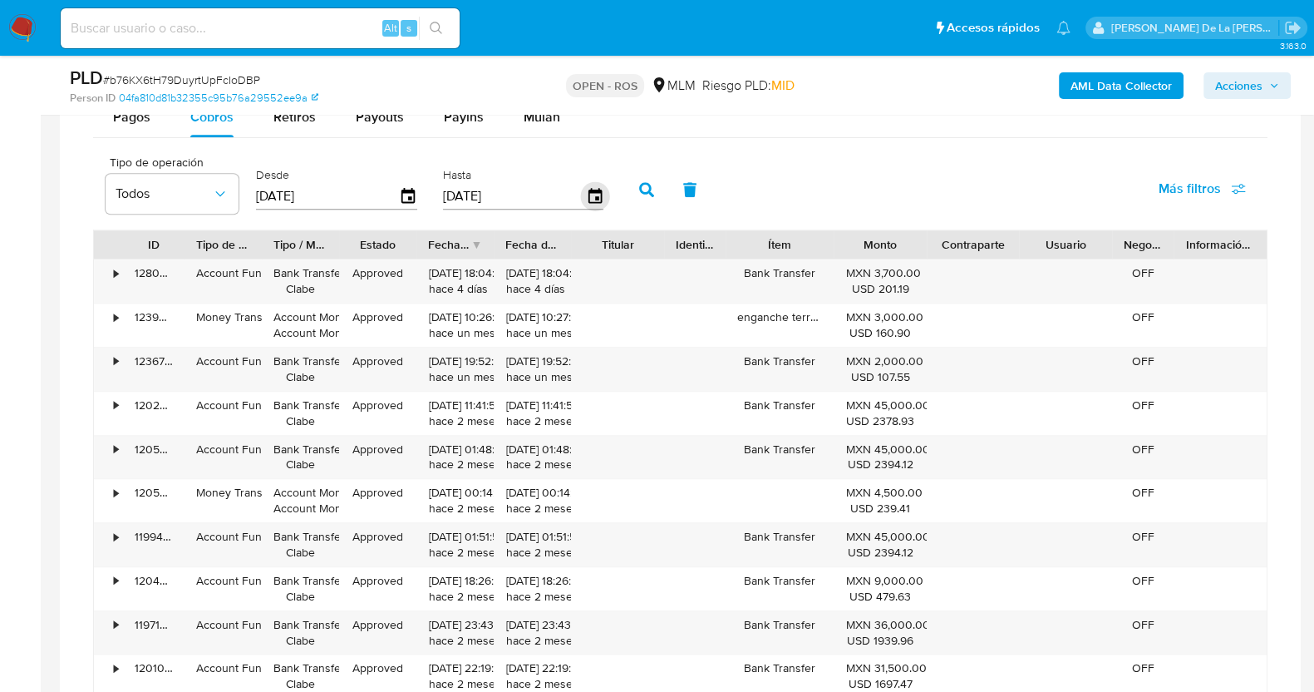
click at [588, 197] on icon "button" at bounding box center [594, 195] width 13 height 15
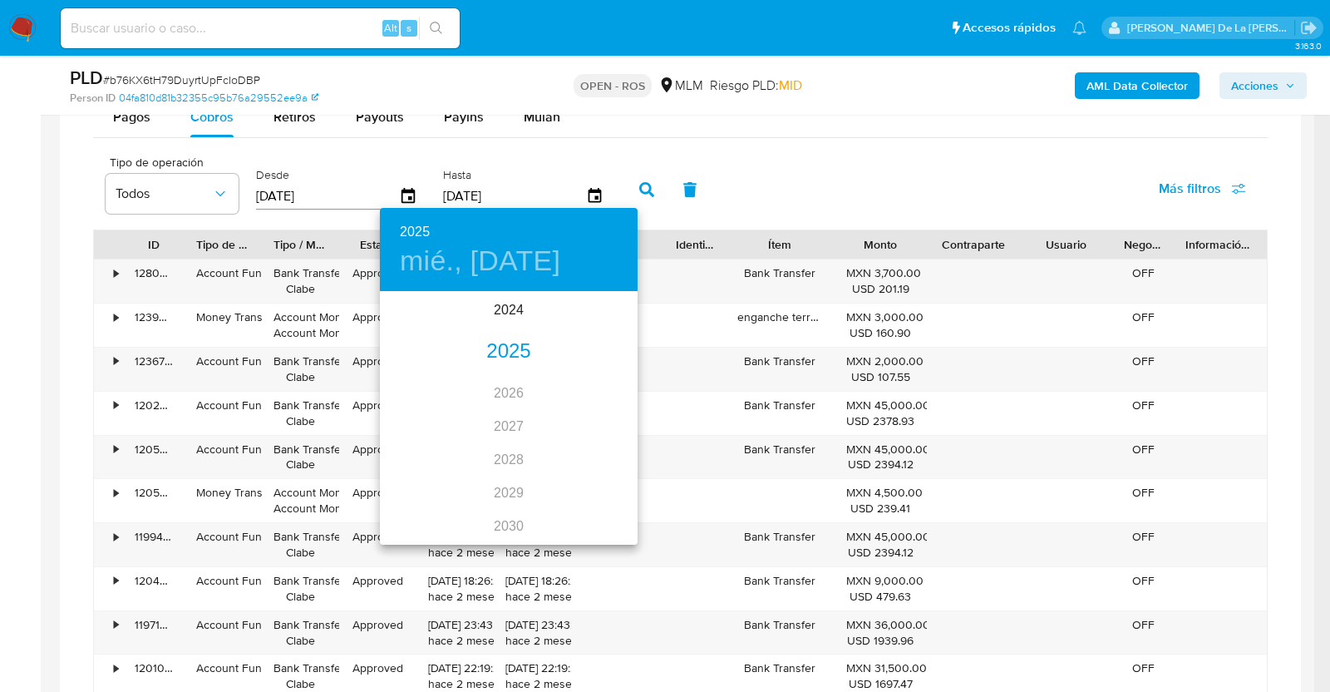
click at [491, 345] on div "2025" at bounding box center [509, 351] width 258 height 33
click at [420, 450] on div "jul." at bounding box center [423, 449] width 86 height 62
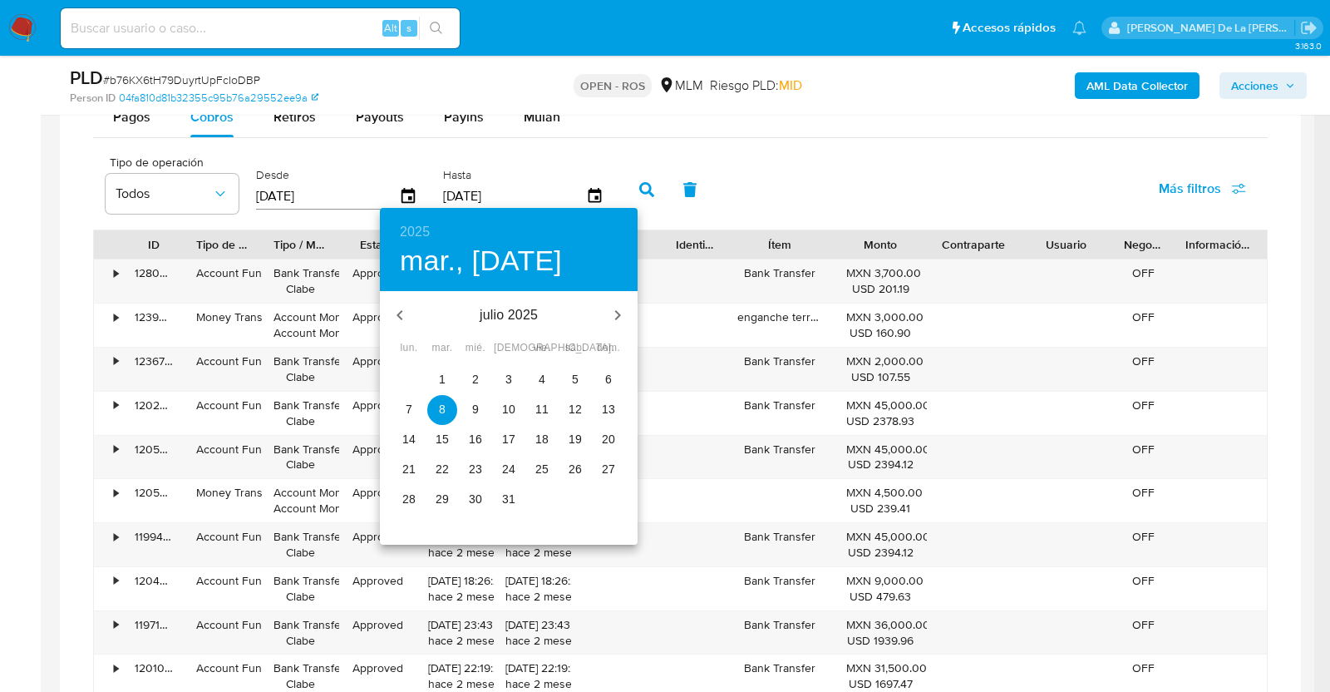
click at [500, 497] on span "31" at bounding box center [509, 498] width 30 height 17
type input "[DATE]"
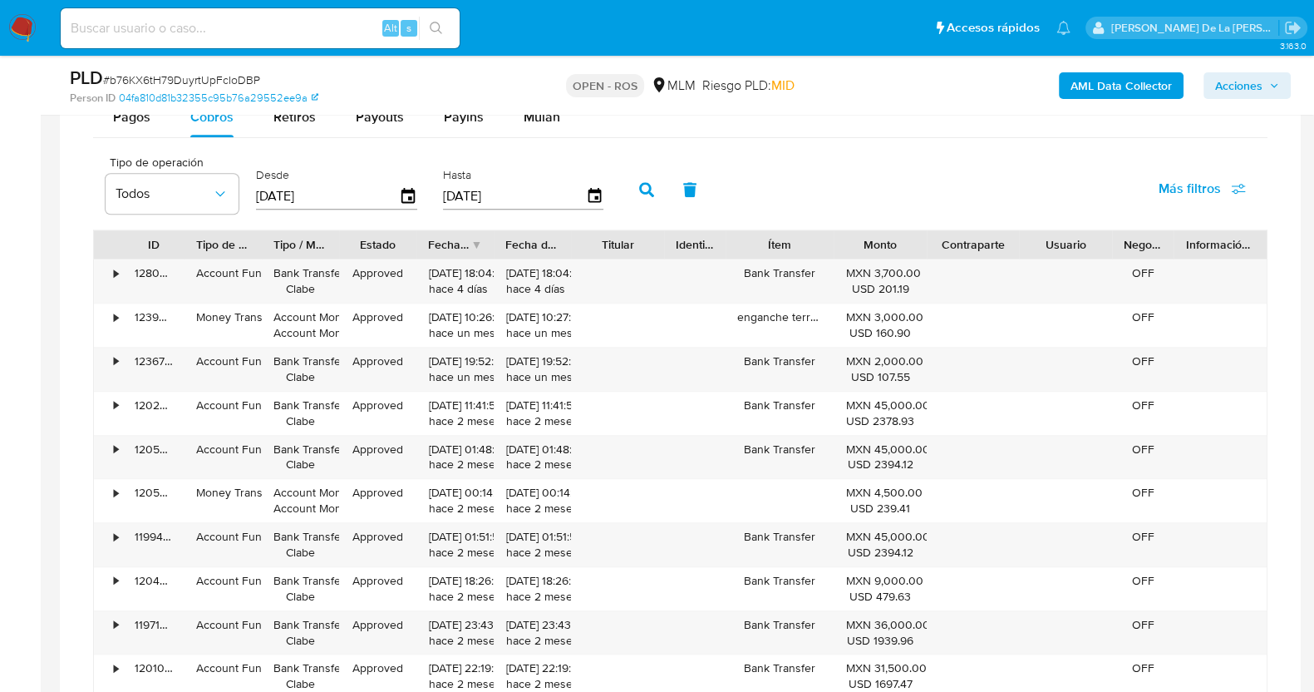
click at [642, 177] on button "button" at bounding box center [646, 190] width 43 height 40
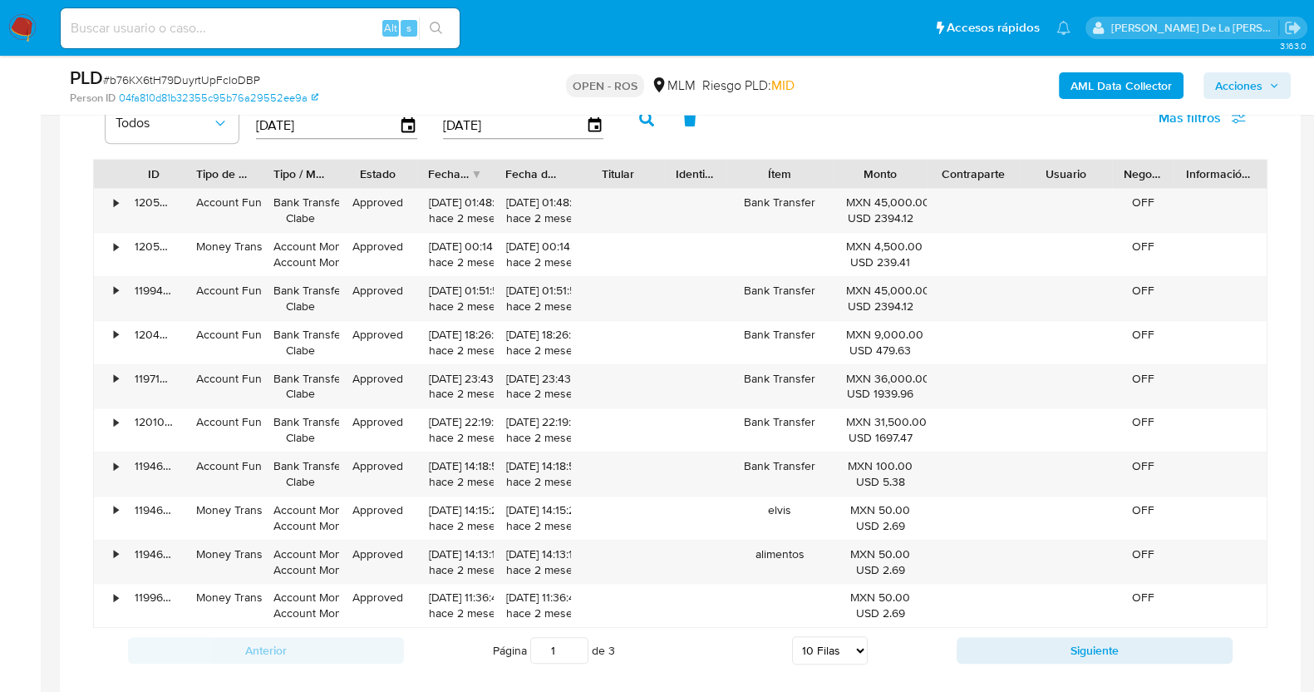
scroll to position [1339, 0]
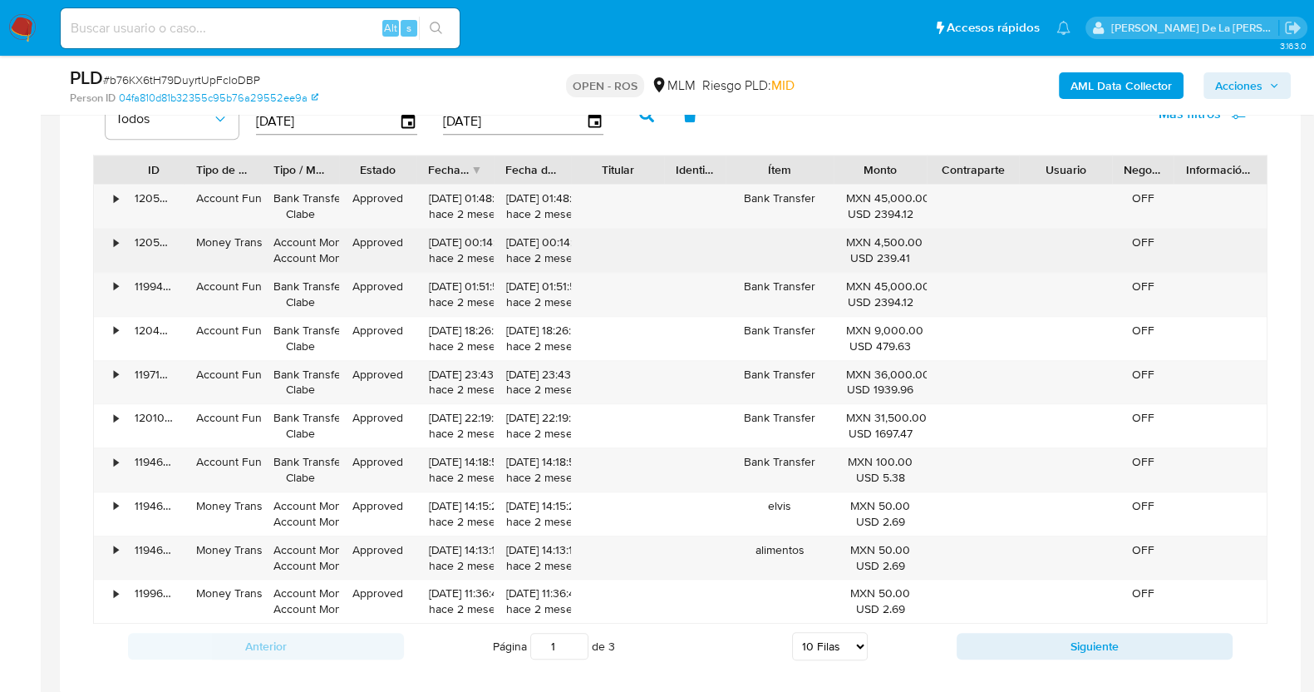
drag, startPoint x: 428, startPoint y: 286, endPoint x: 565, endPoint y: 265, distance: 138.7
click at [565, 265] on div "• 120587445642 Account Fund Bank Transfer Clabe Approved 01/08/2025 01:48:16 ha…" at bounding box center [680, 404] width 1174 height 440
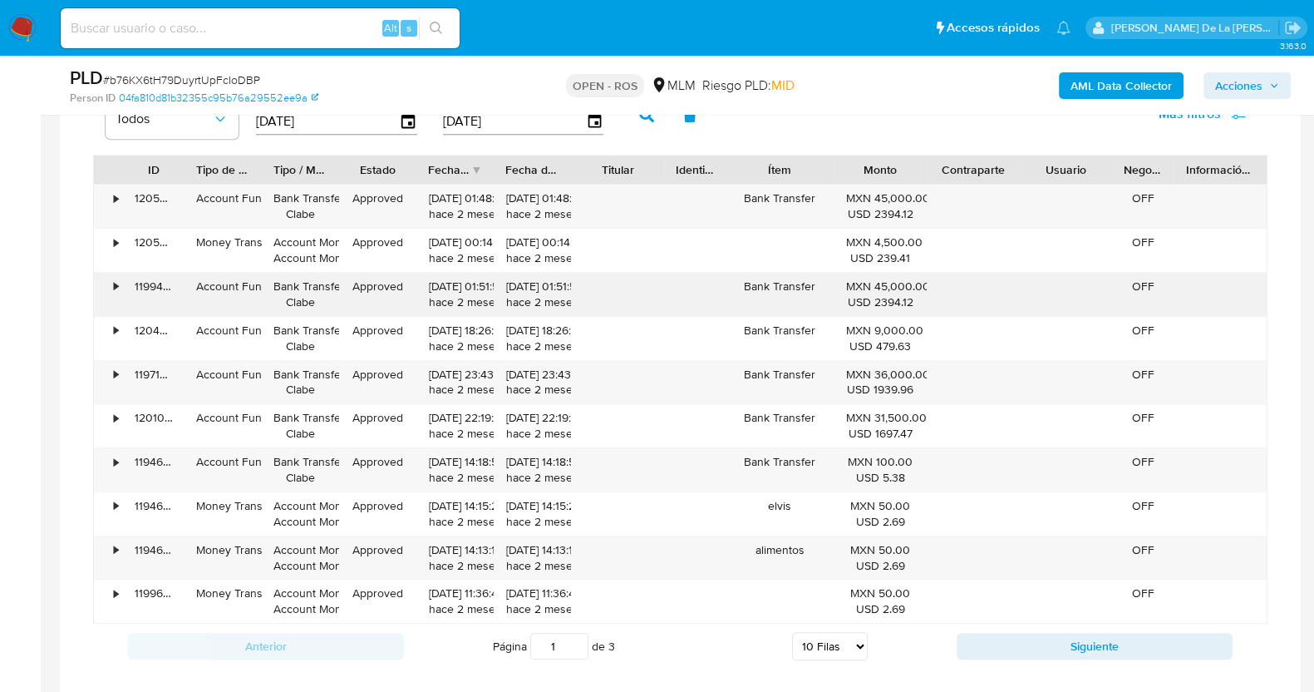
click at [472, 291] on div "31/07/2025 01:51:56 hace 2 meses" at bounding box center [455, 294] width 54 height 32
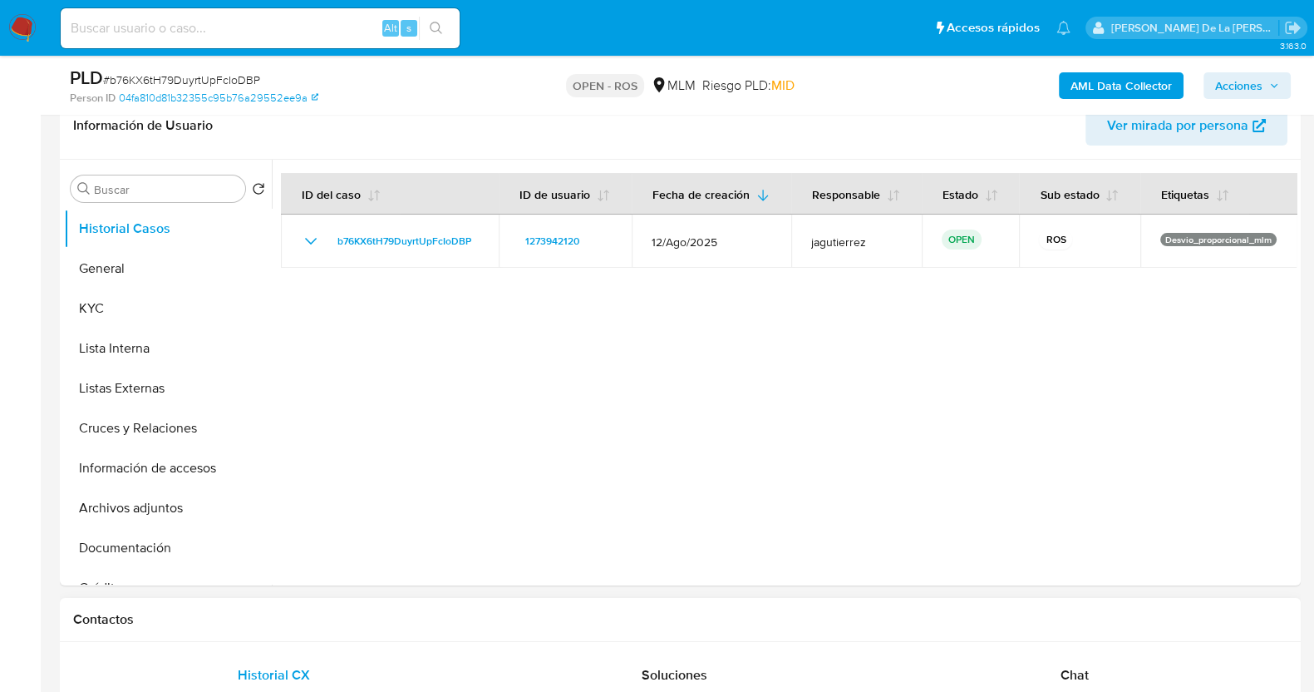
scroll to position [271, 0]
click at [125, 261] on button "General" at bounding box center [161, 269] width 194 height 40
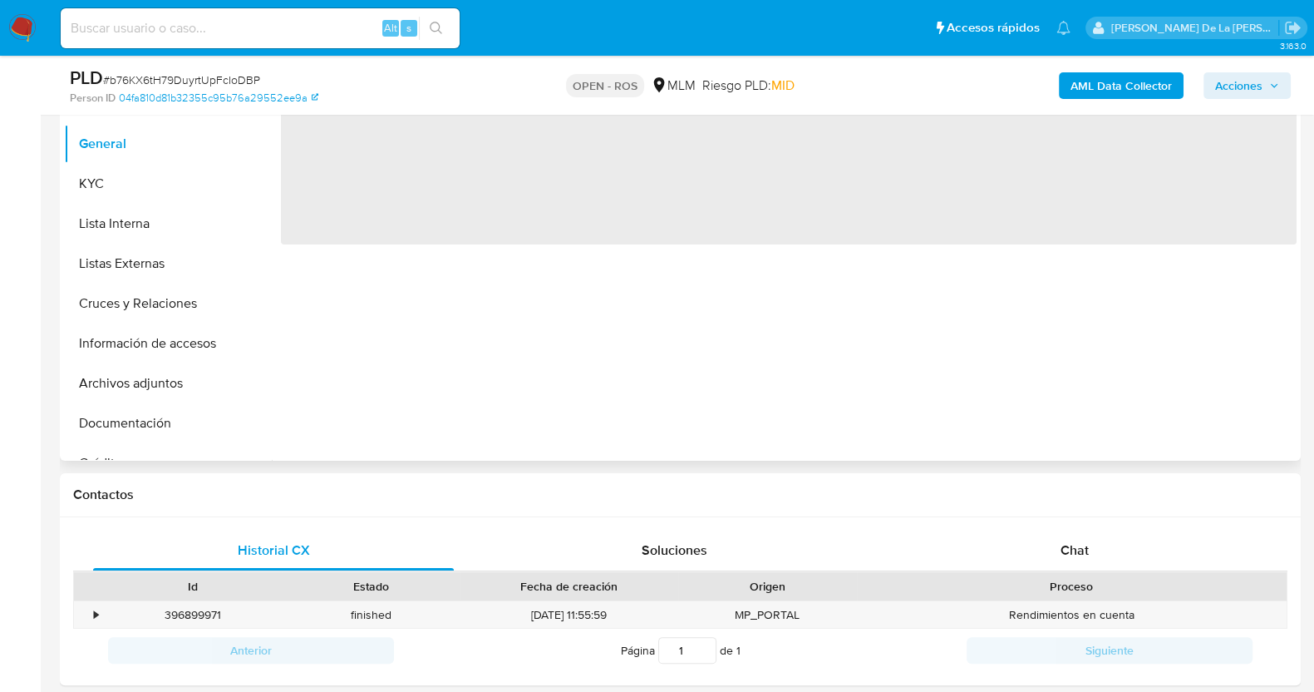
scroll to position [396, 0]
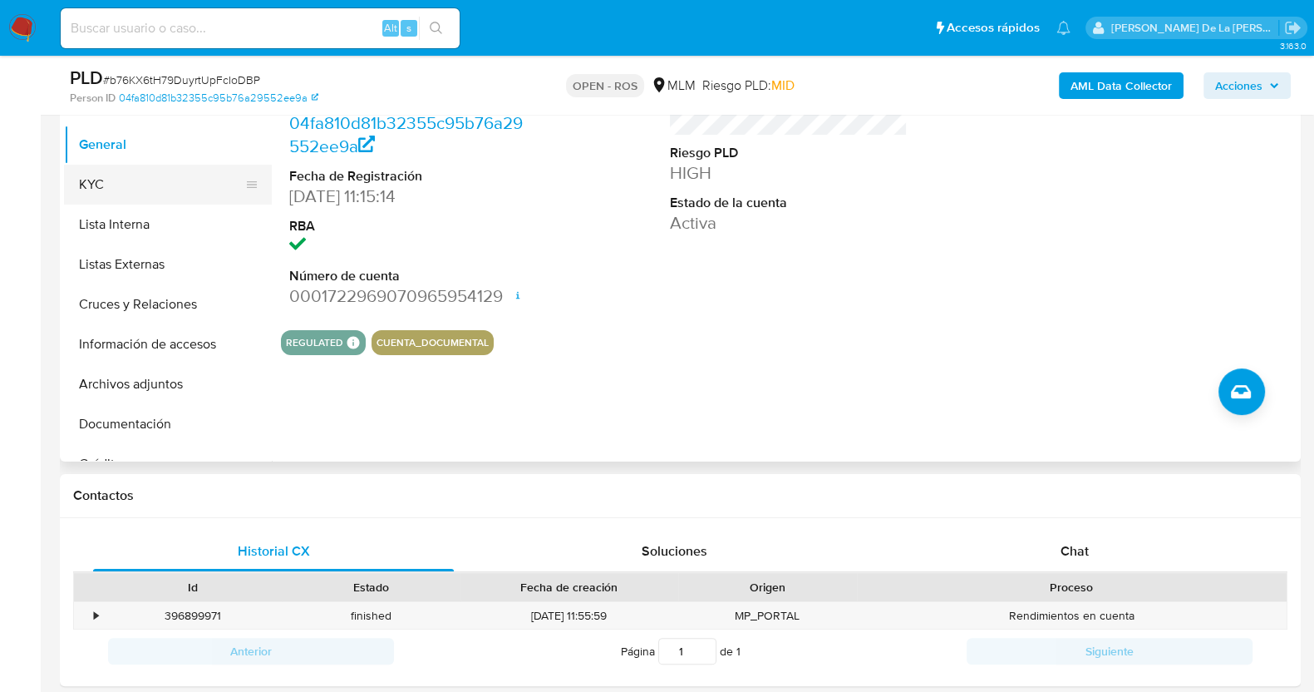
click at [160, 185] on button "KYC" at bounding box center [161, 185] width 194 height 40
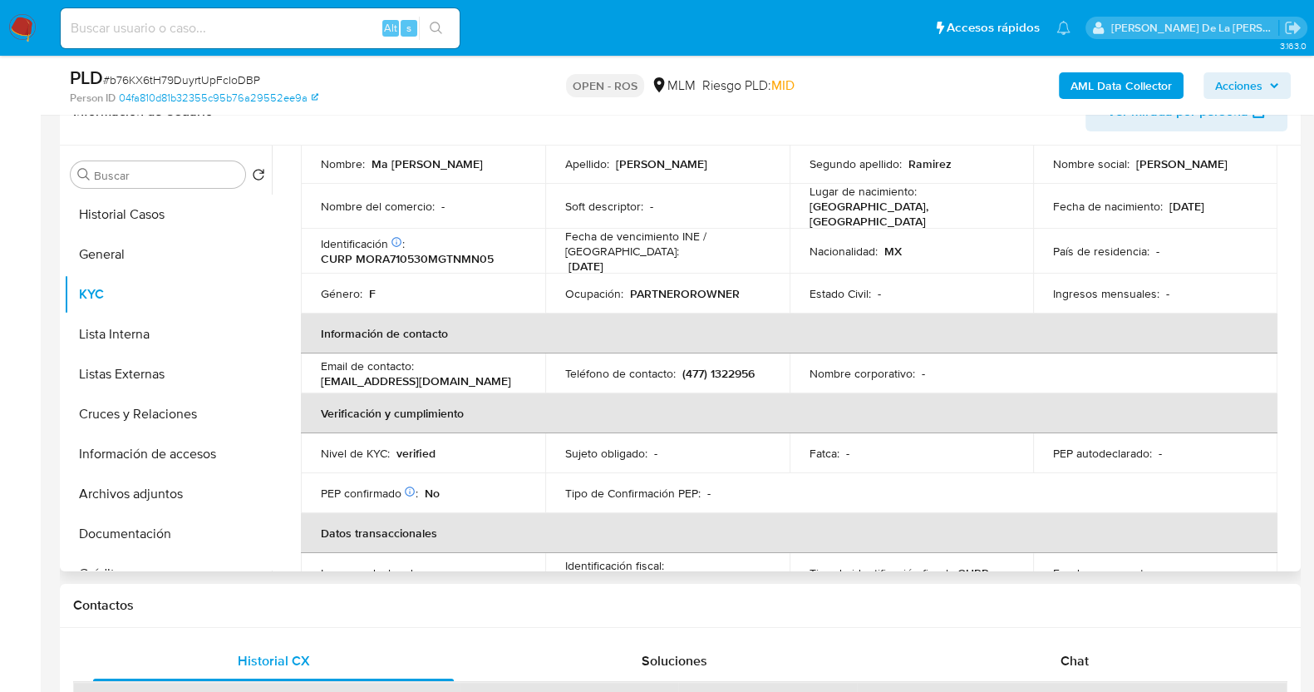
scroll to position [160, 0]
click at [657, 287] on p "PARTNEROROWNER" at bounding box center [685, 294] width 110 height 15
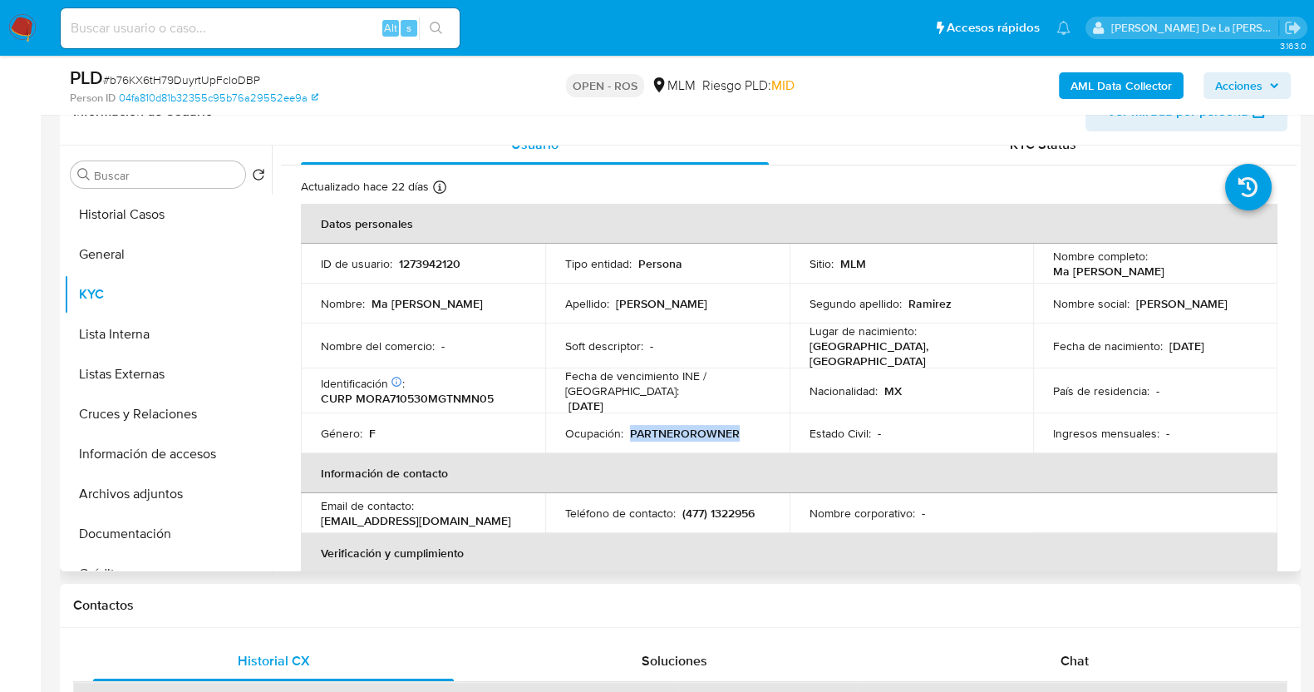
scroll to position [20, 0]
click at [152, 210] on button "Historial Casos" at bounding box center [161, 214] width 194 height 40
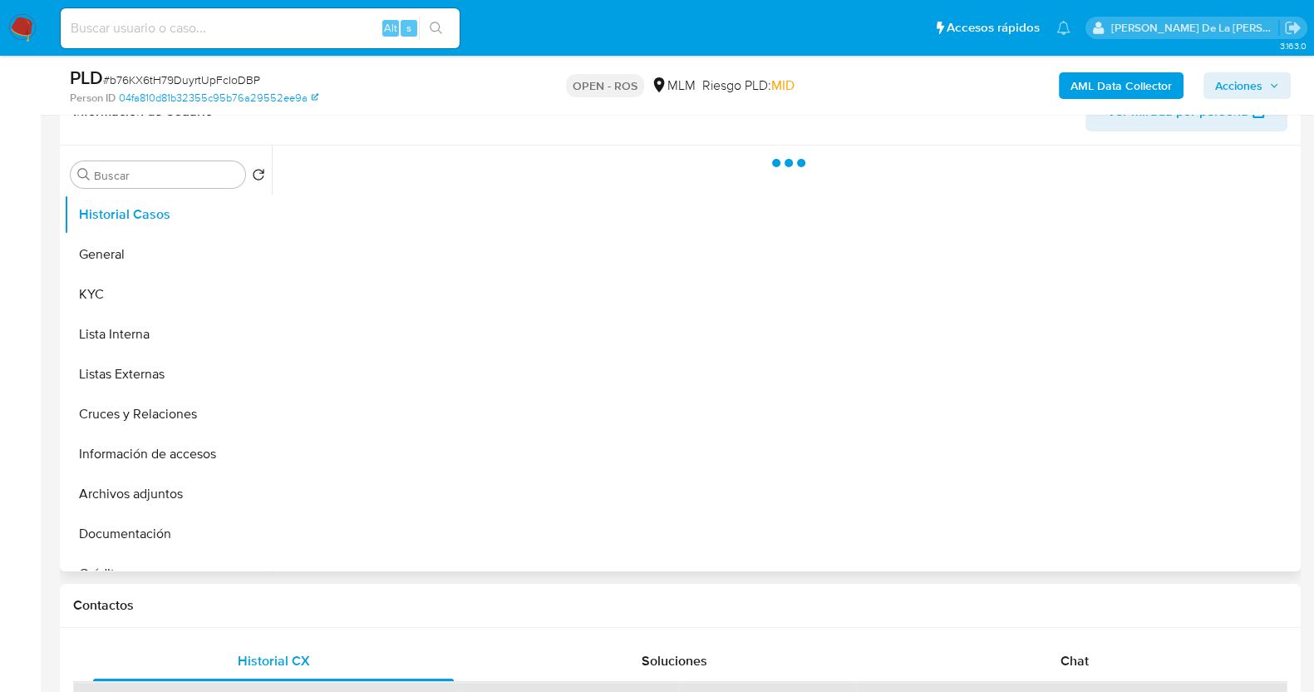
scroll to position [0, 0]
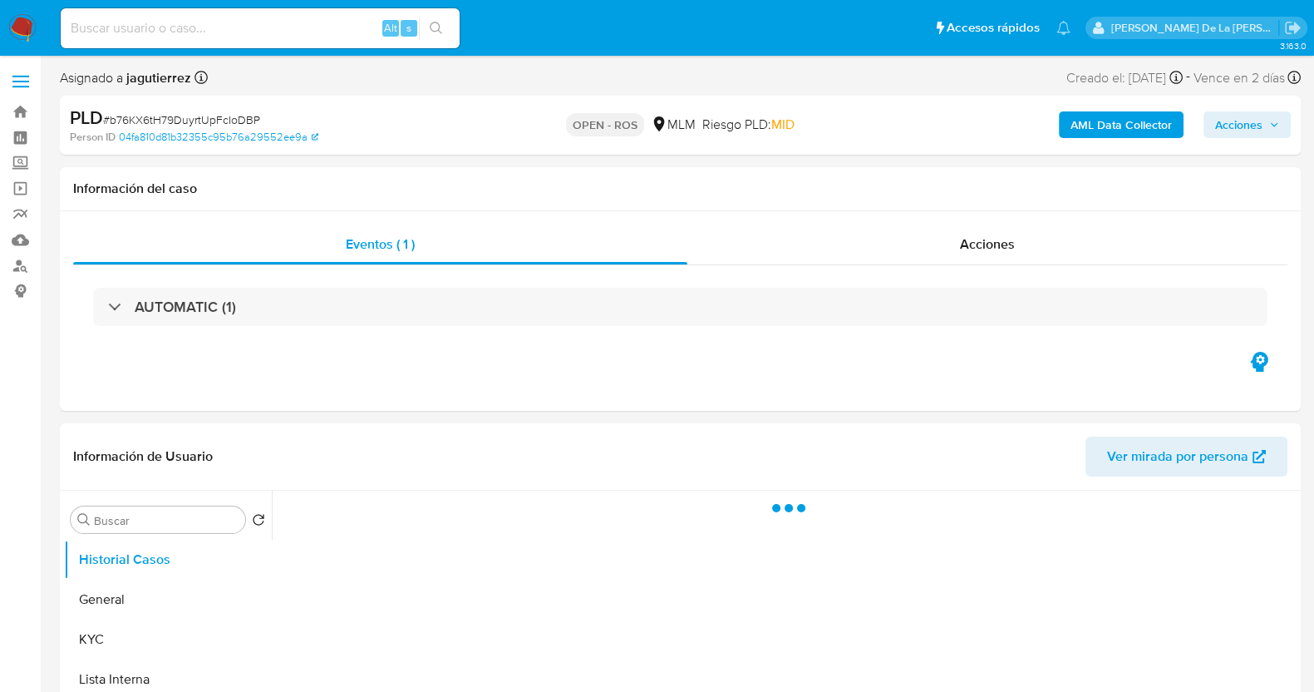
select select "10"
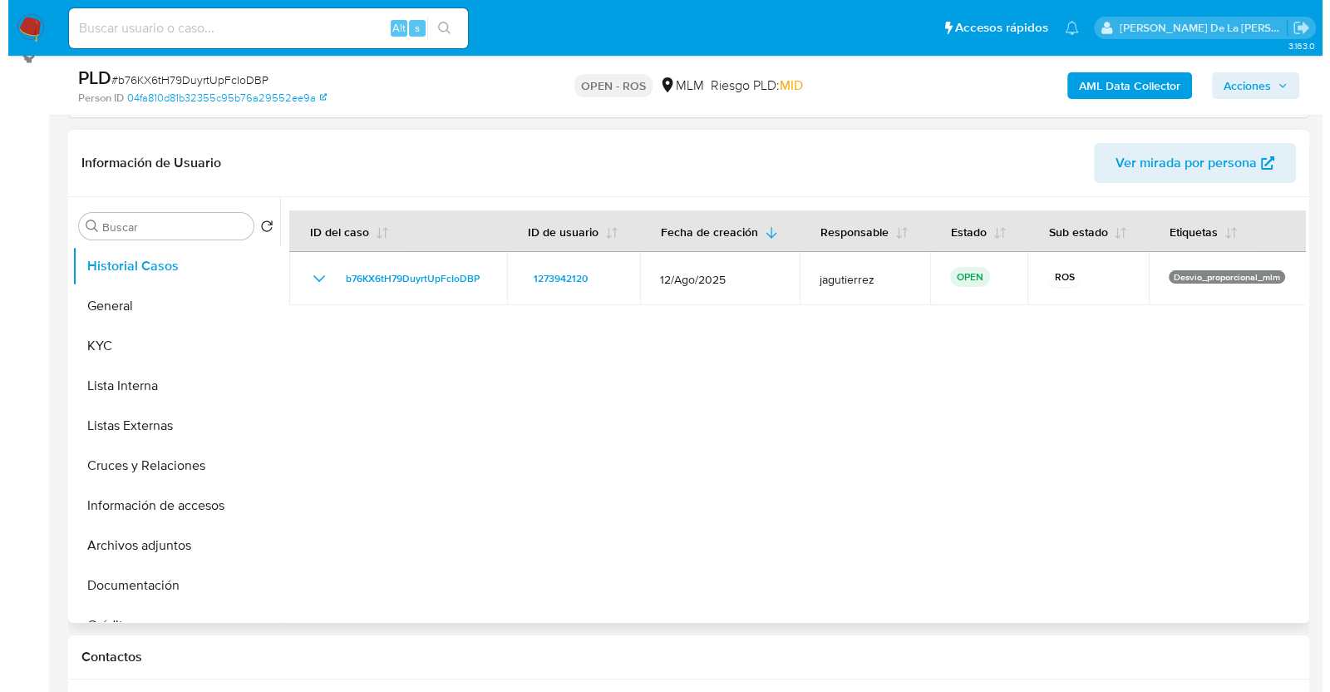
scroll to position [249, 0]
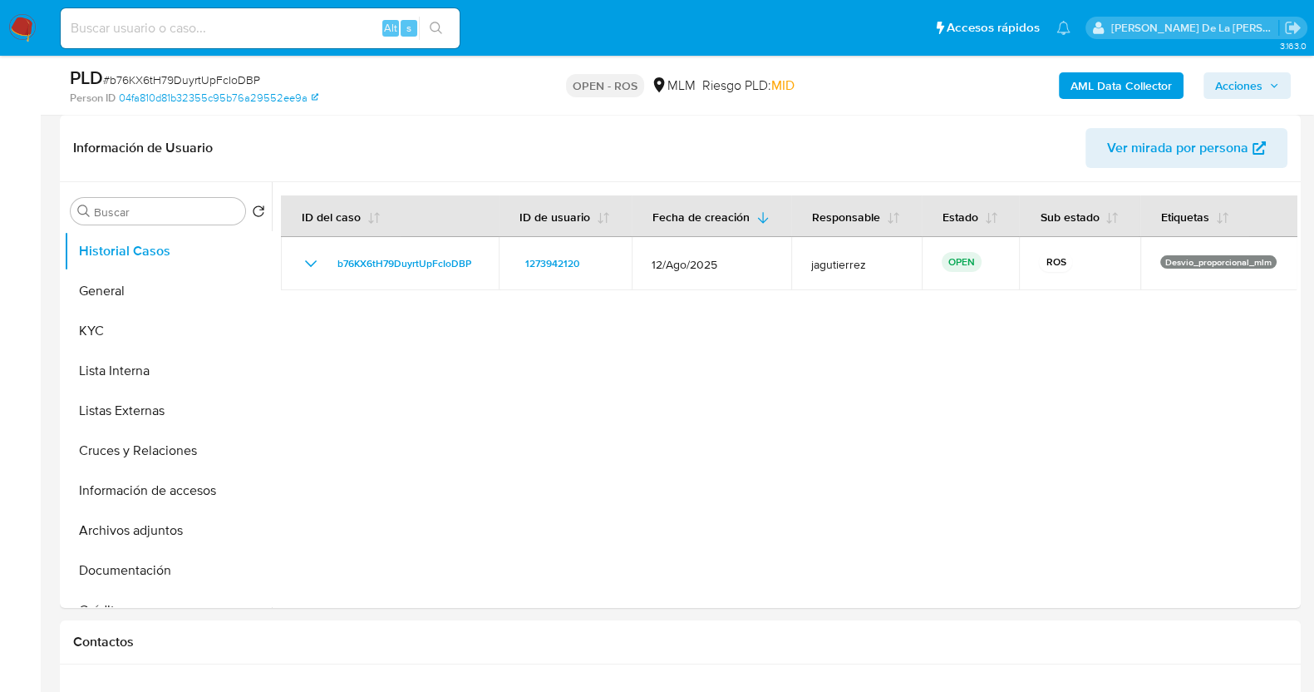
click at [229, 75] on span "# b76KX6tH79DuyrtUpFcIoDBP" at bounding box center [181, 79] width 157 height 17
copy span "b76KX6tH79DuyrtUpFcIoDBP"
click at [1249, 81] on span "Acciones" at bounding box center [1238, 85] width 47 height 27
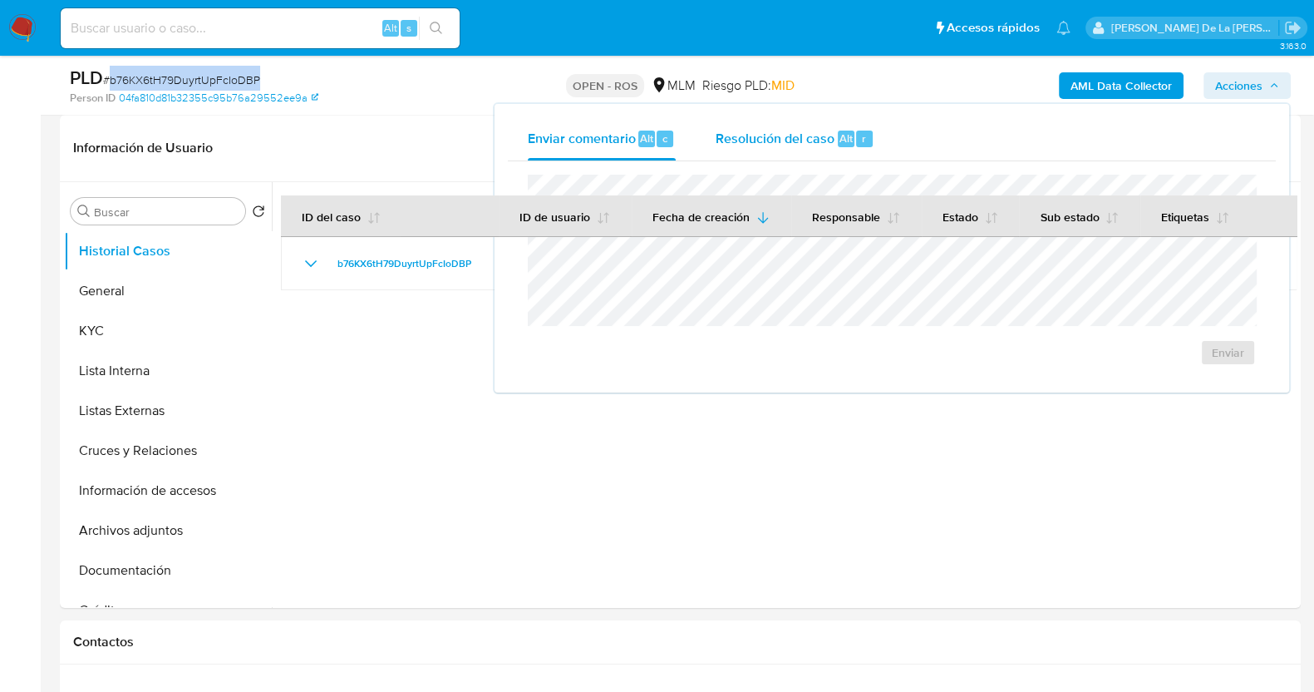
click at [786, 134] on span "Resolución del caso" at bounding box center [775, 137] width 119 height 19
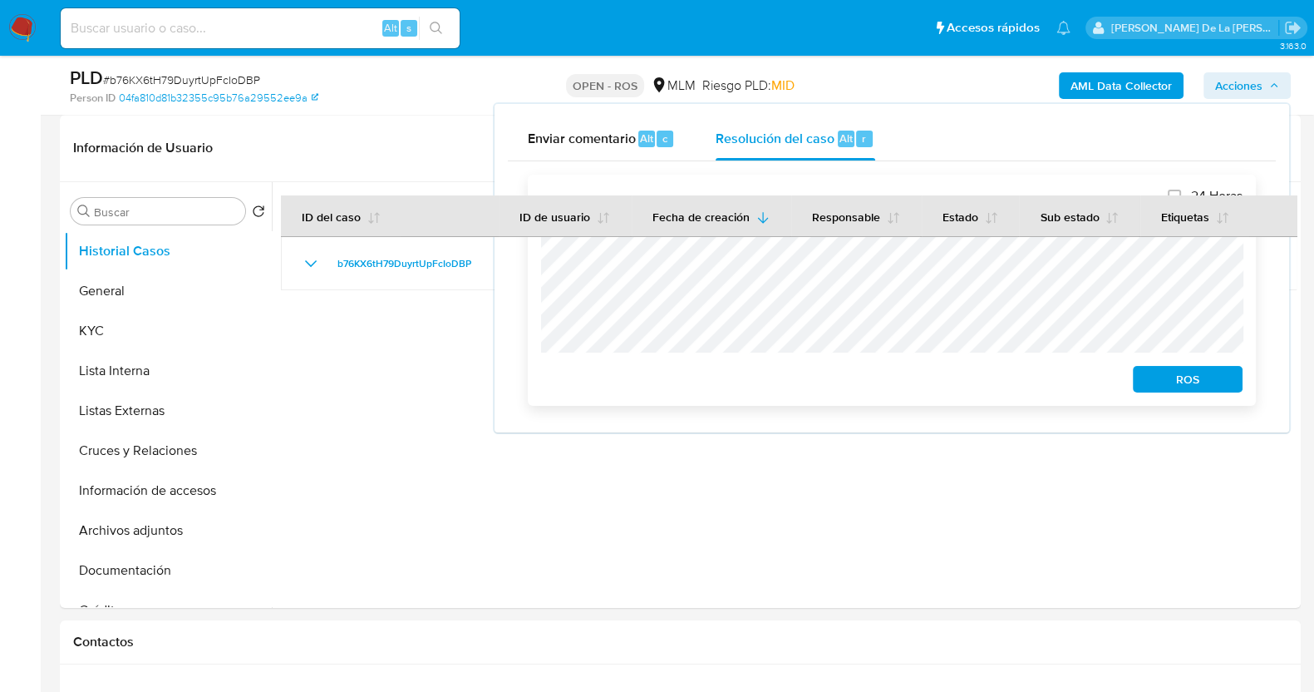
click at [1195, 387] on span "ROS" at bounding box center [1187, 378] width 86 height 23
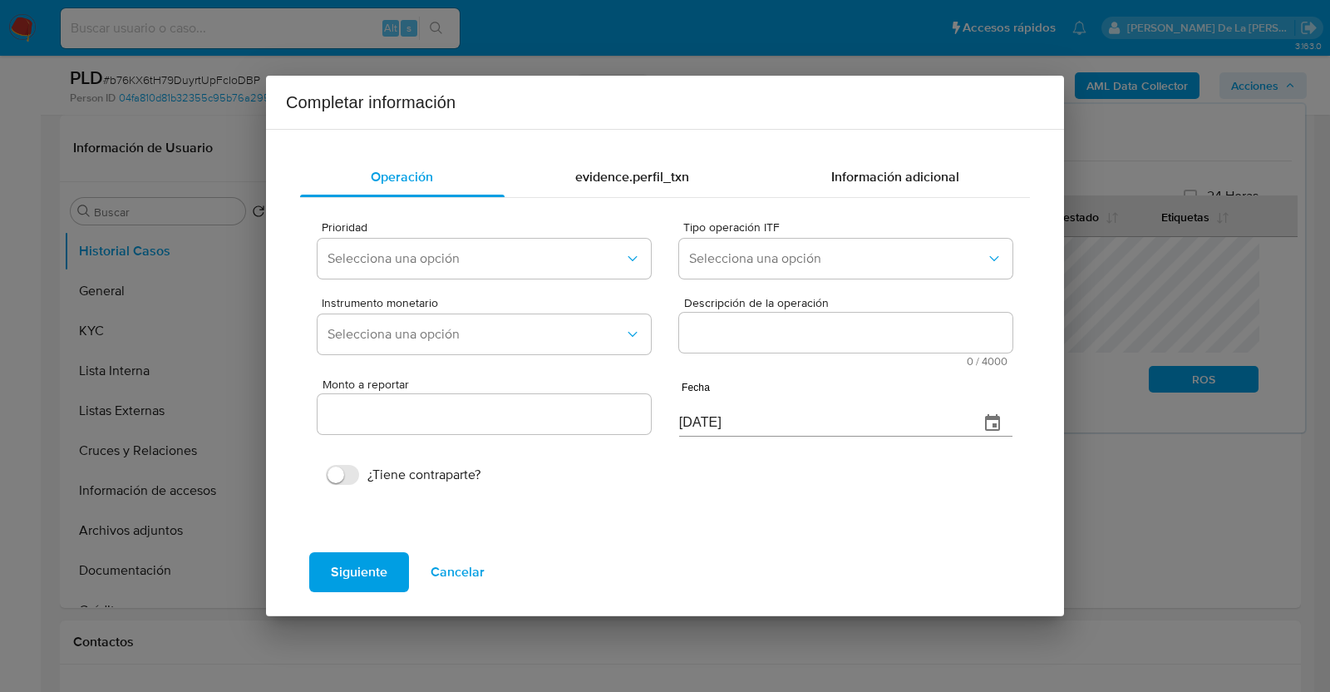
click at [741, 324] on textarea "Descripción de la operación" at bounding box center [845, 333] width 333 height 40
paste textarea "CONOCIMIENTO DEL CLIENTE O USUARIOCLIENTE DE NOMBRE MA [PERSON_NAME] CON NUMERO…"
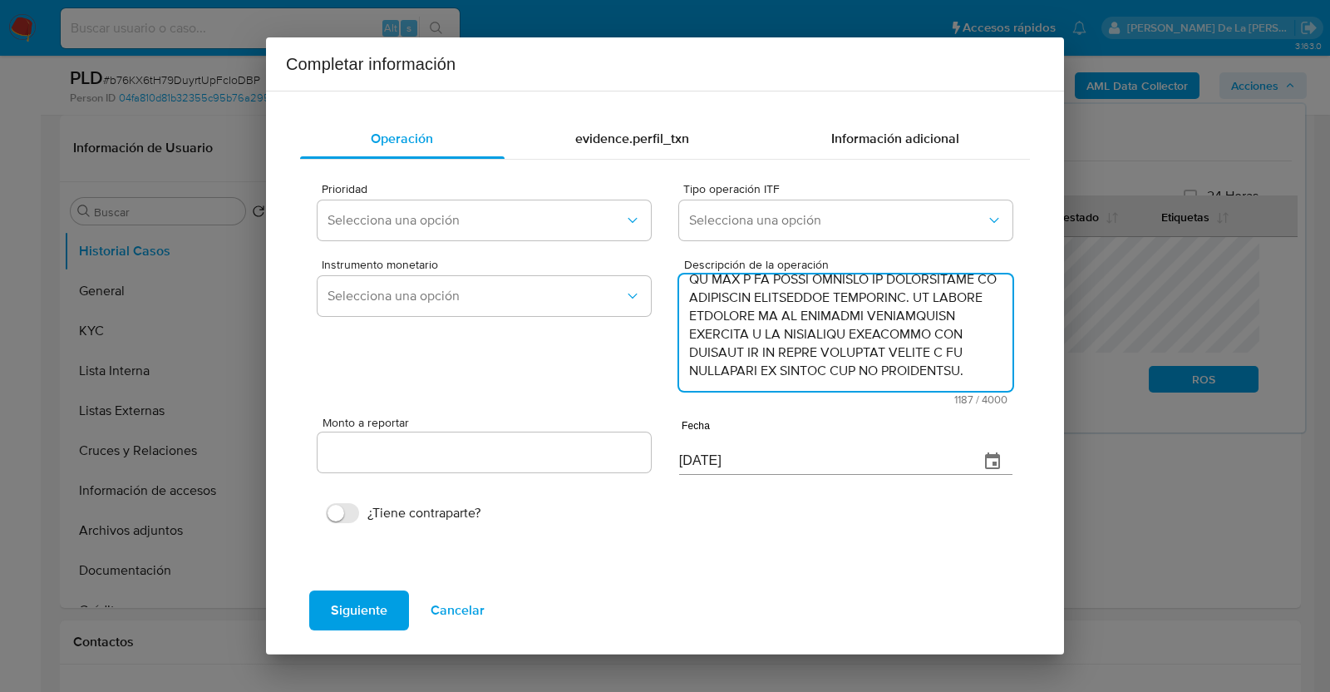
scroll to position [527, 0]
type textarea "CONOCIMIENTO DEL CLIENTE O USUARIOCLIENTE DE NOMBRE MA [PERSON_NAME] CON NUMERO…"
click at [469, 202] on button "Selecciona una opción" at bounding box center [483, 220] width 333 height 40
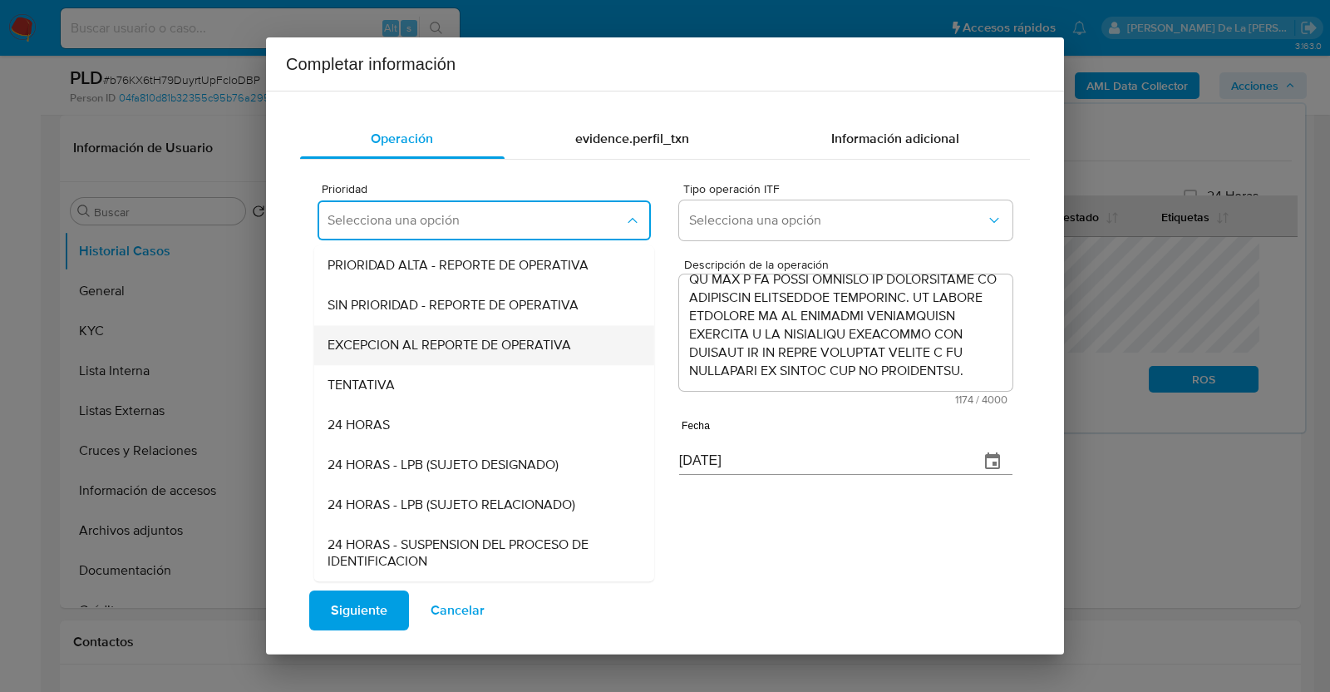
click at [424, 352] on span "EXCEPCION AL REPORTE DE OPERATIVA" at bounding box center [449, 345] width 244 height 17
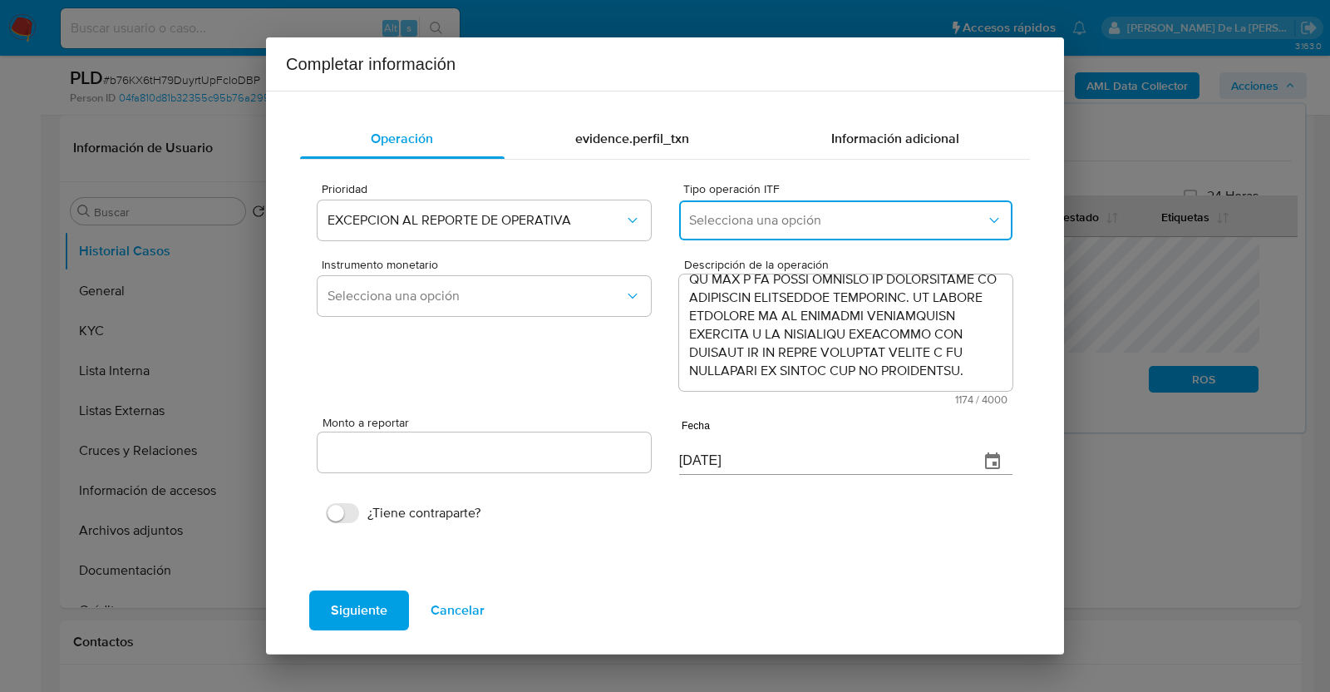
click at [753, 214] on span "Selecciona una opción" at bounding box center [837, 220] width 297 height 17
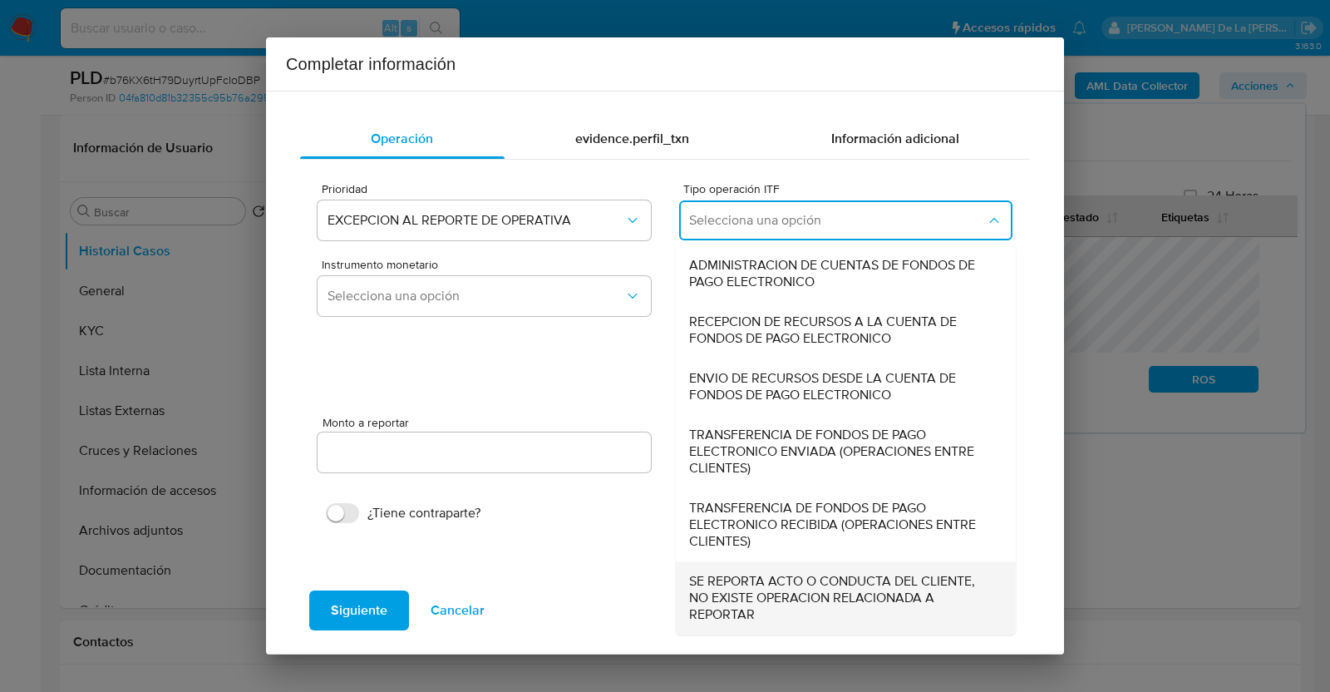
click at [770, 575] on span "SE REPORTA ACTO O CONDUCTA DEL CLIENTE, NO EXISTE OPERACION RELACIONADA A REPOR…" at bounding box center [840, 598] width 303 height 50
type input "0.00"
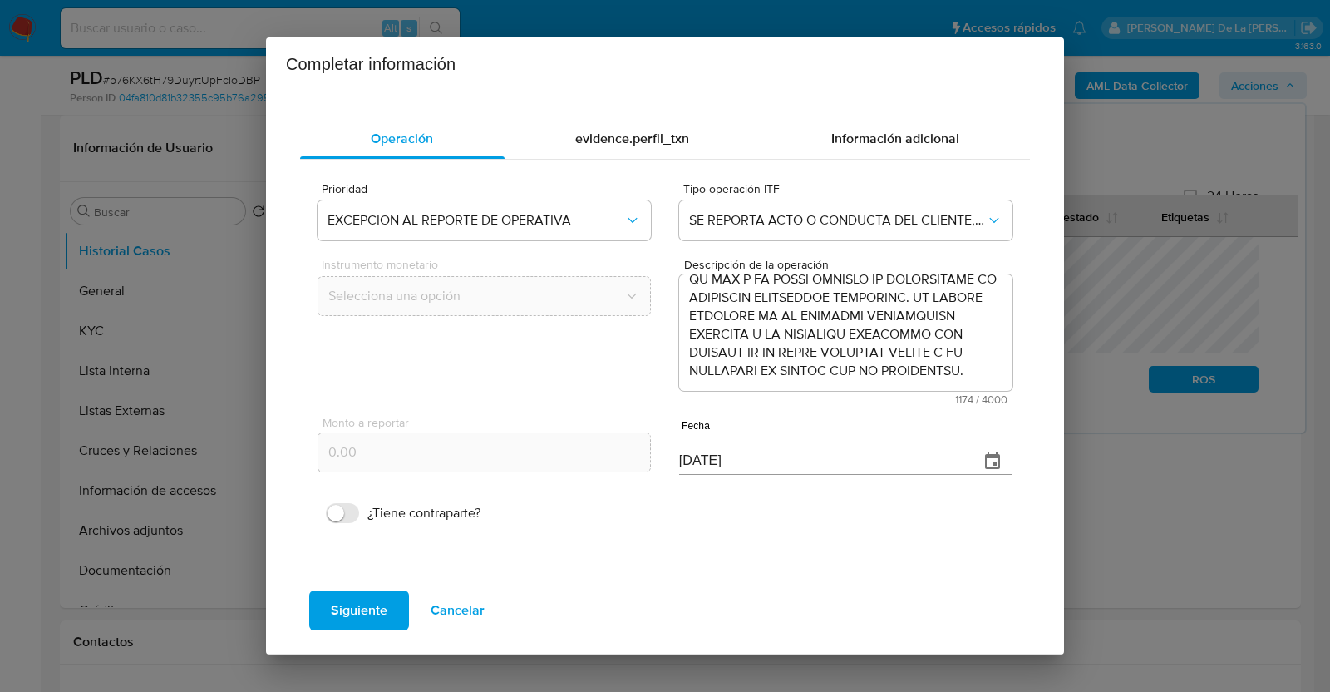
click at [993, 469] on icon "button" at bounding box center [992, 461] width 20 height 20
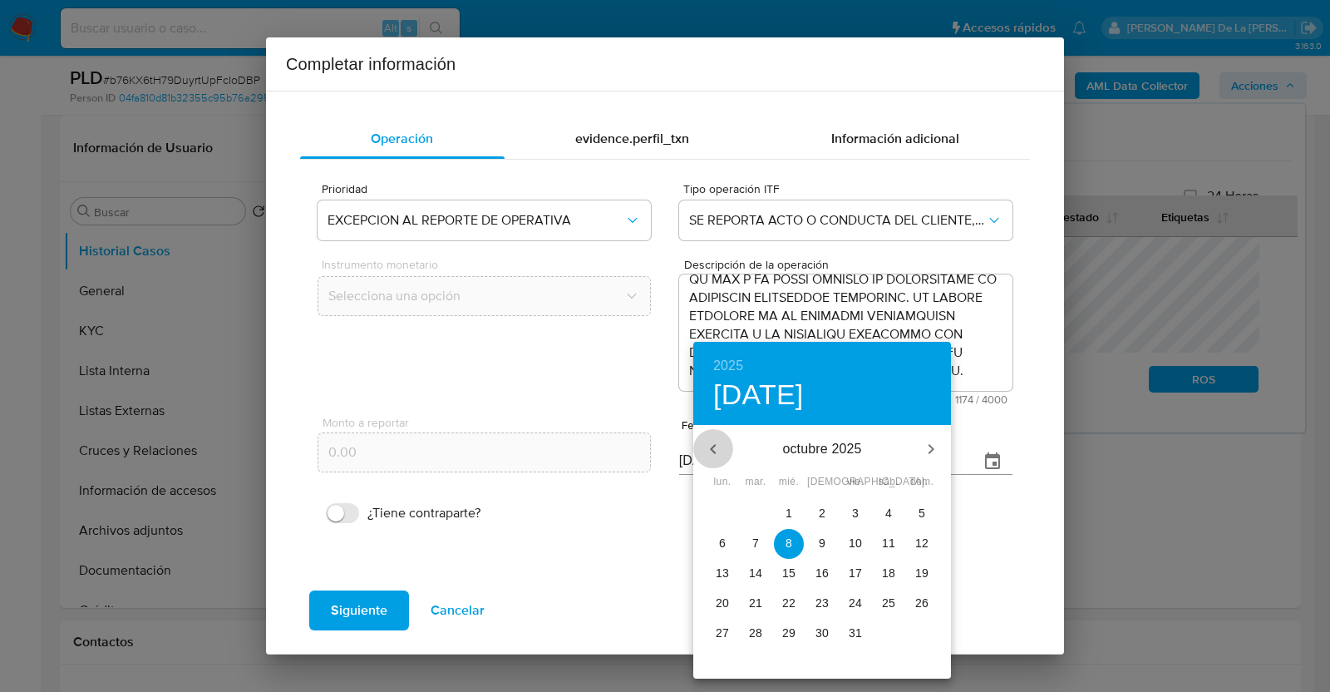
click at [721, 446] on icon "button" at bounding box center [713, 449] width 20 height 20
click at [830, 637] on span "31" at bounding box center [822, 632] width 30 height 17
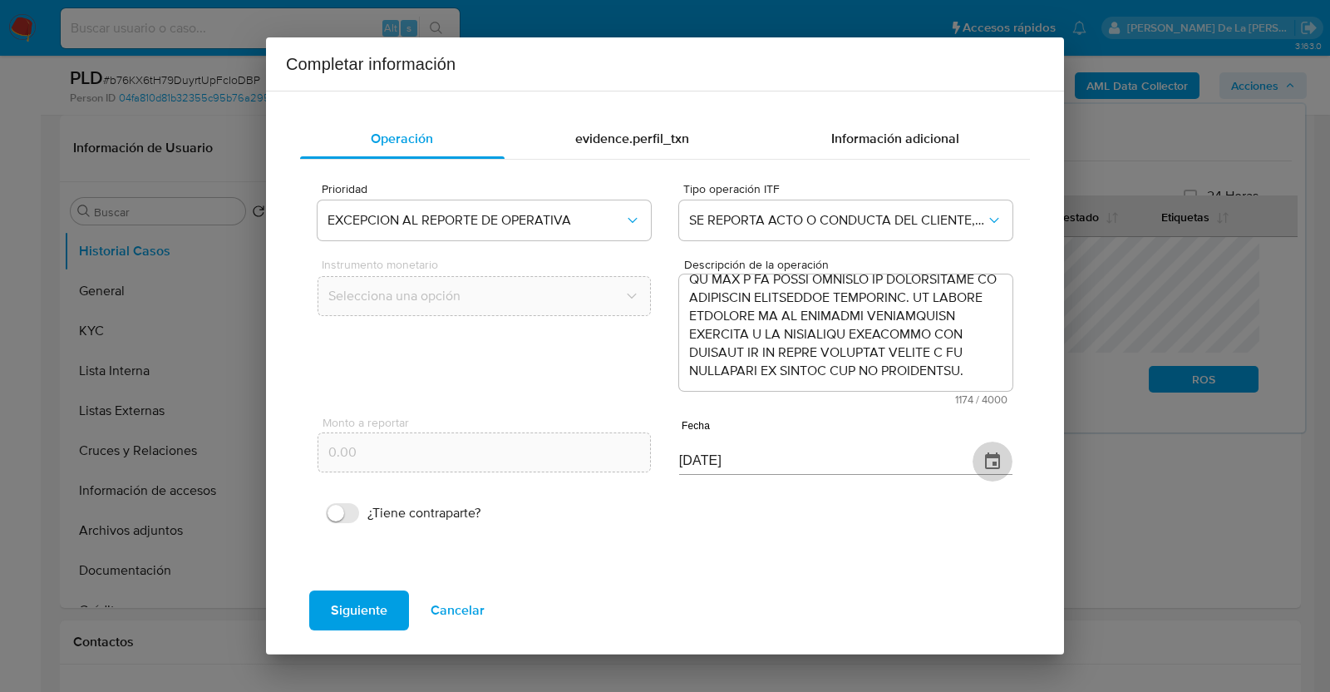
click at [984, 460] on icon "button" at bounding box center [992, 461] width 20 height 20
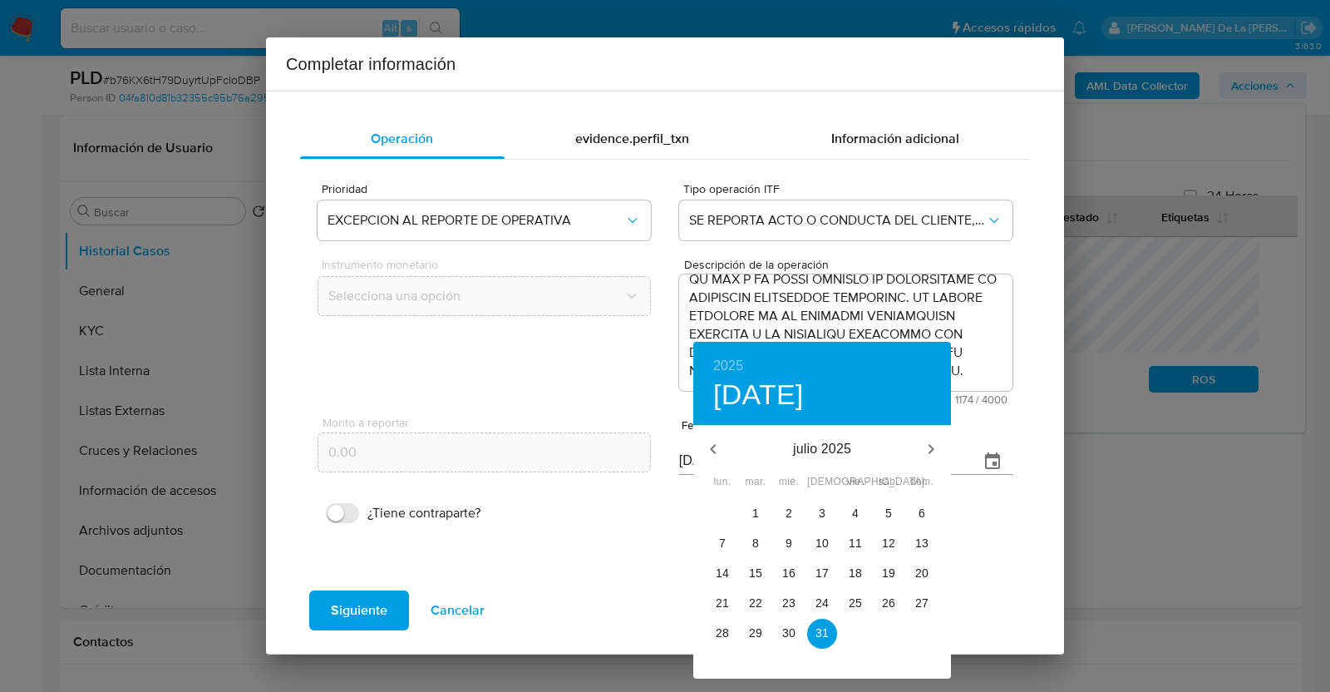
click at [598, 572] on div at bounding box center [665, 346] width 1330 height 692
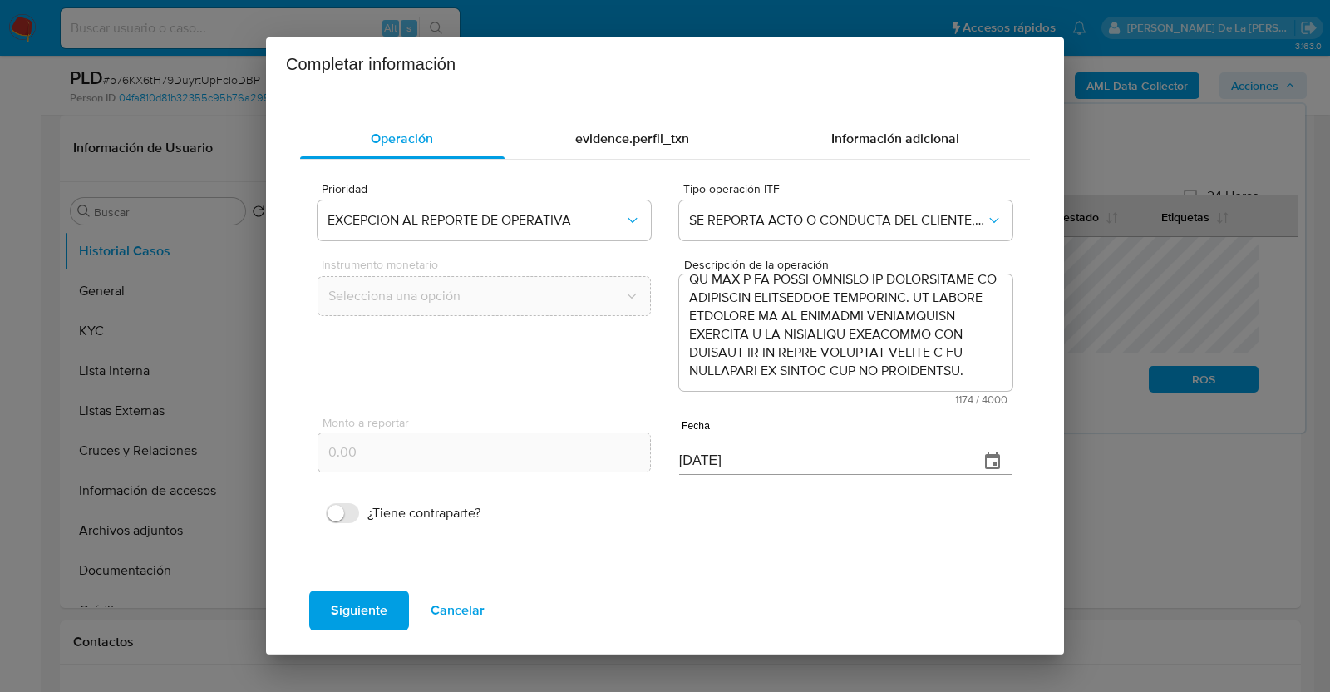
click at [765, 457] on input "[DATE]" at bounding box center [822, 461] width 287 height 27
type input "3_/__/____"
type input "[DATE]"
click at [375, 608] on span "Siguiente" at bounding box center [359, 610] width 57 height 37
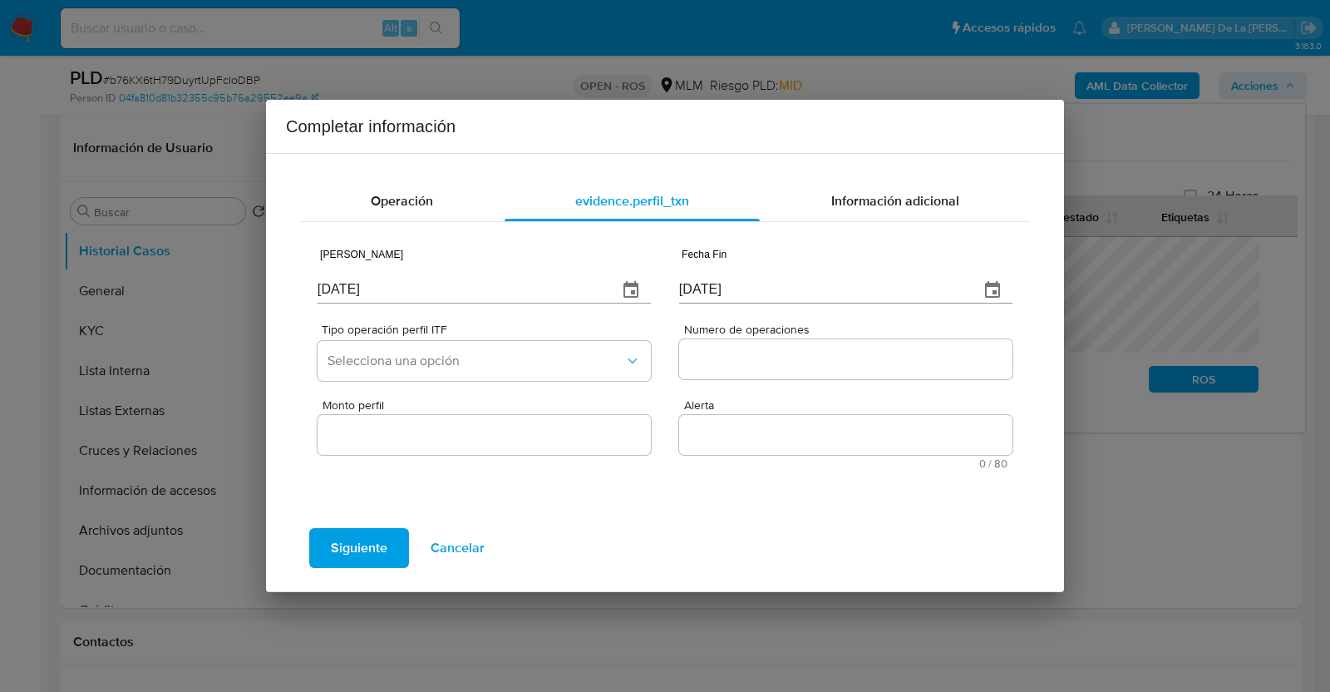
click at [519, 292] on input "[DATE]" at bounding box center [460, 290] width 287 height 27
type input "[DATE]"
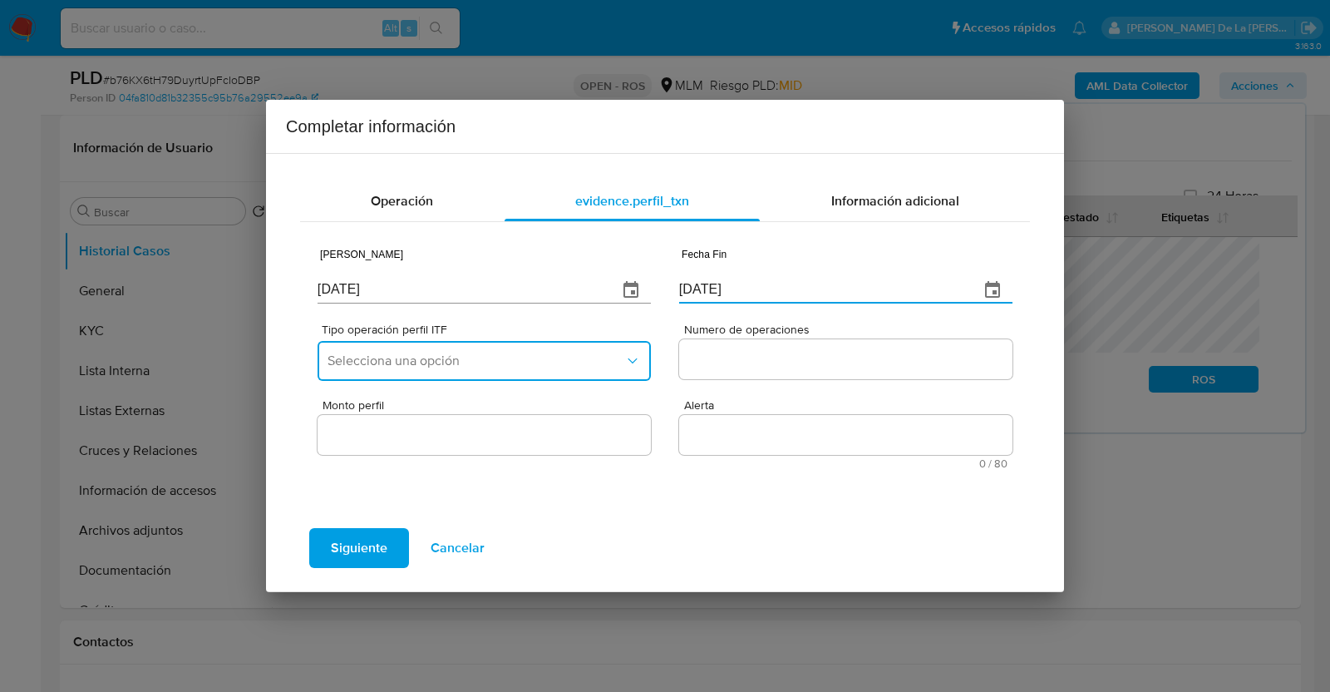
click at [539, 373] on button "Selecciona una opción" at bounding box center [483, 361] width 333 height 40
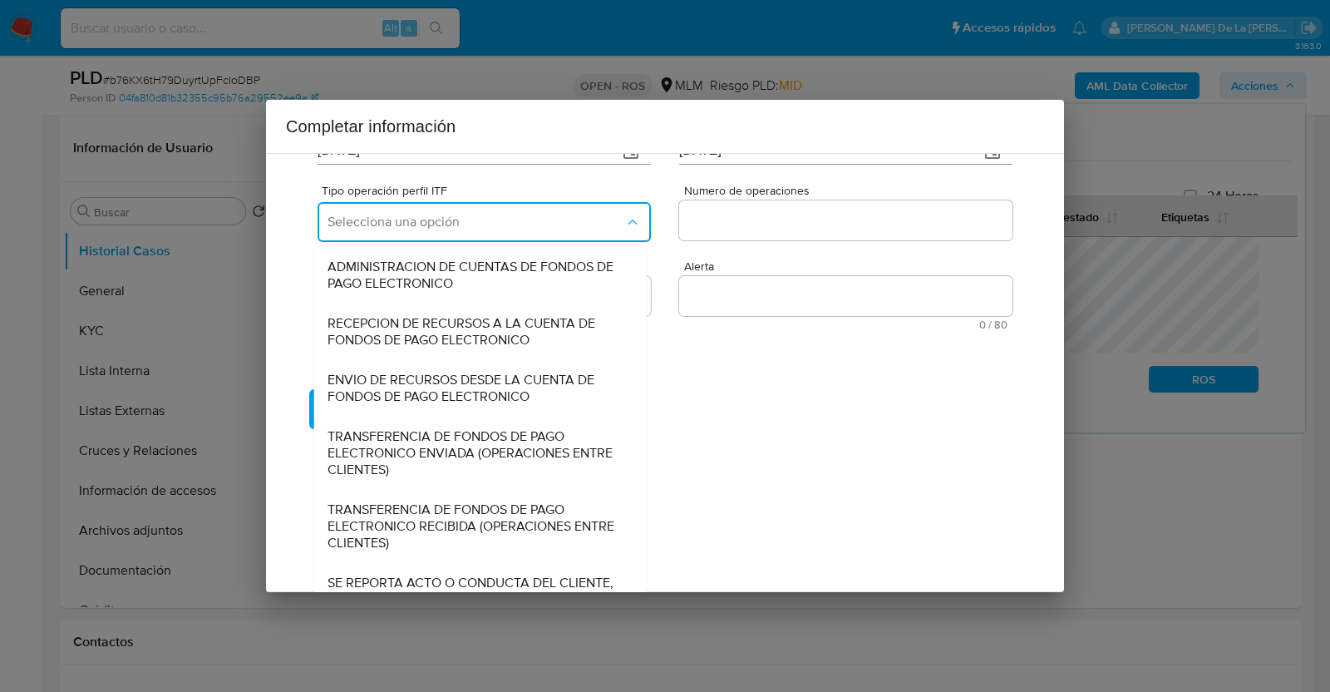
scroll to position [183, 0]
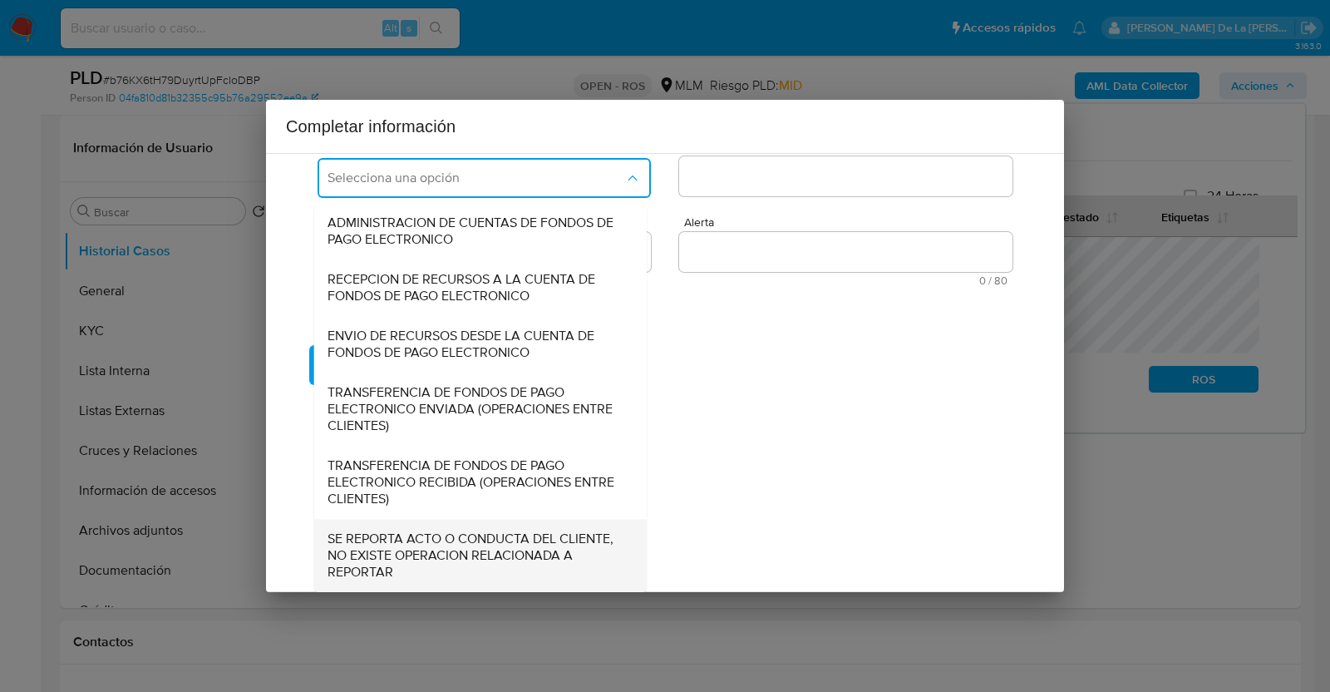
click at [428, 542] on span "SE REPORTA ACTO O CONDUCTA DEL CLIENTE, NO EXISTE OPERACION RELACIONADA A REPOR…" at bounding box center [475, 555] width 296 height 50
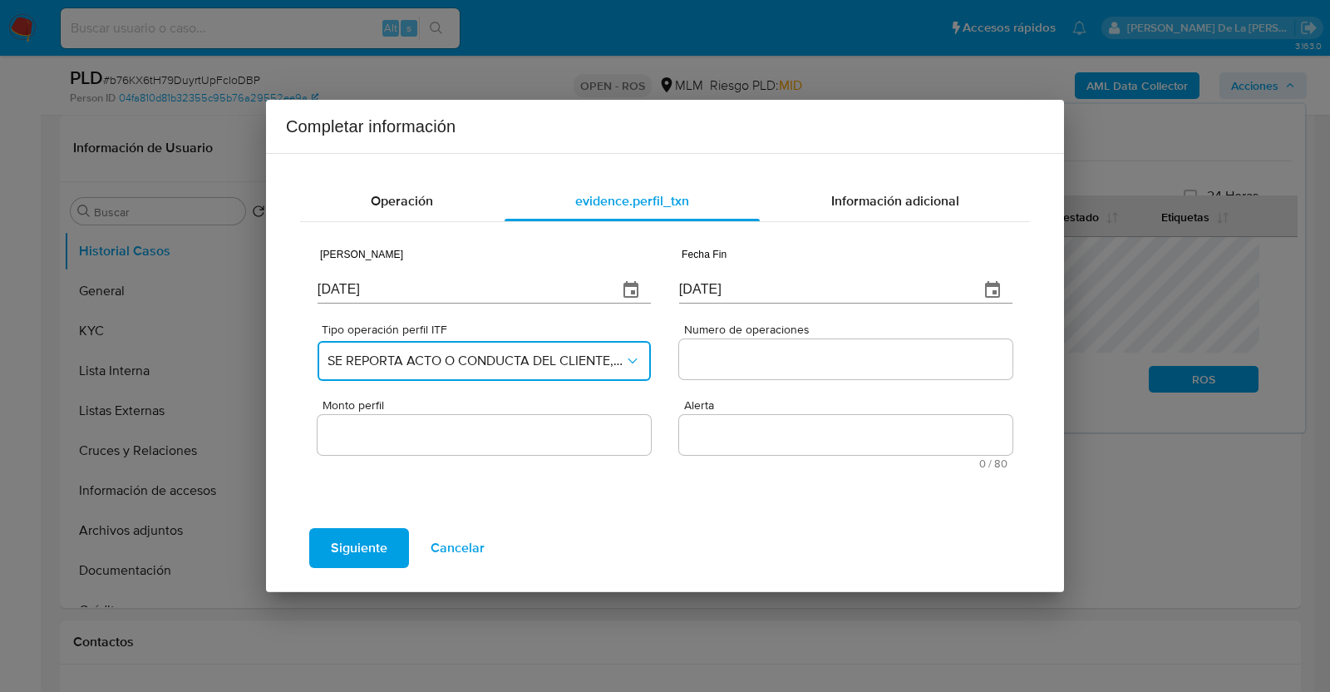
scroll to position [0, 0]
click at [752, 332] on span "Numero de operaciones" at bounding box center [850, 329] width 333 height 12
click at [752, 348] on input "Numero de operaciones" at bounding box center [845, 359] width 333 height 22
click at [738, 343] on div at bounding box center [845, 359] width 333 height 40
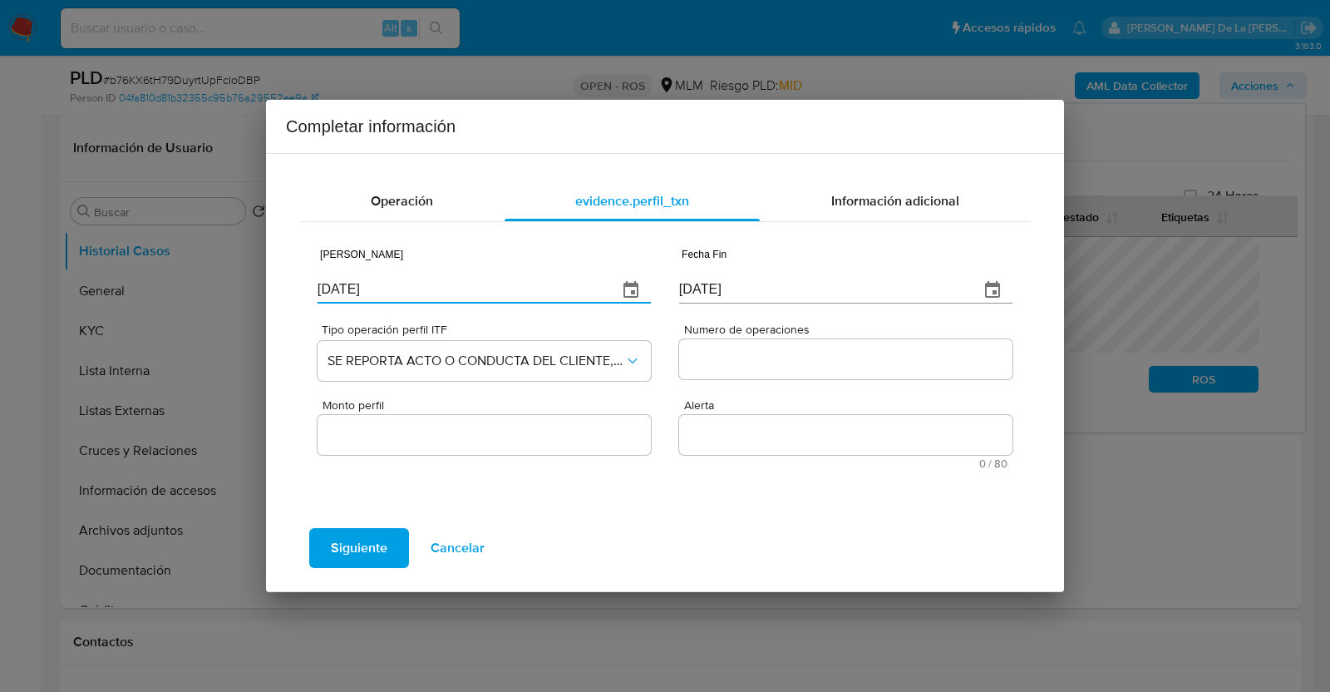
click at [736, 348] on input "Numero de operaciones" at bounding box center [845, 359] width 333 height 22
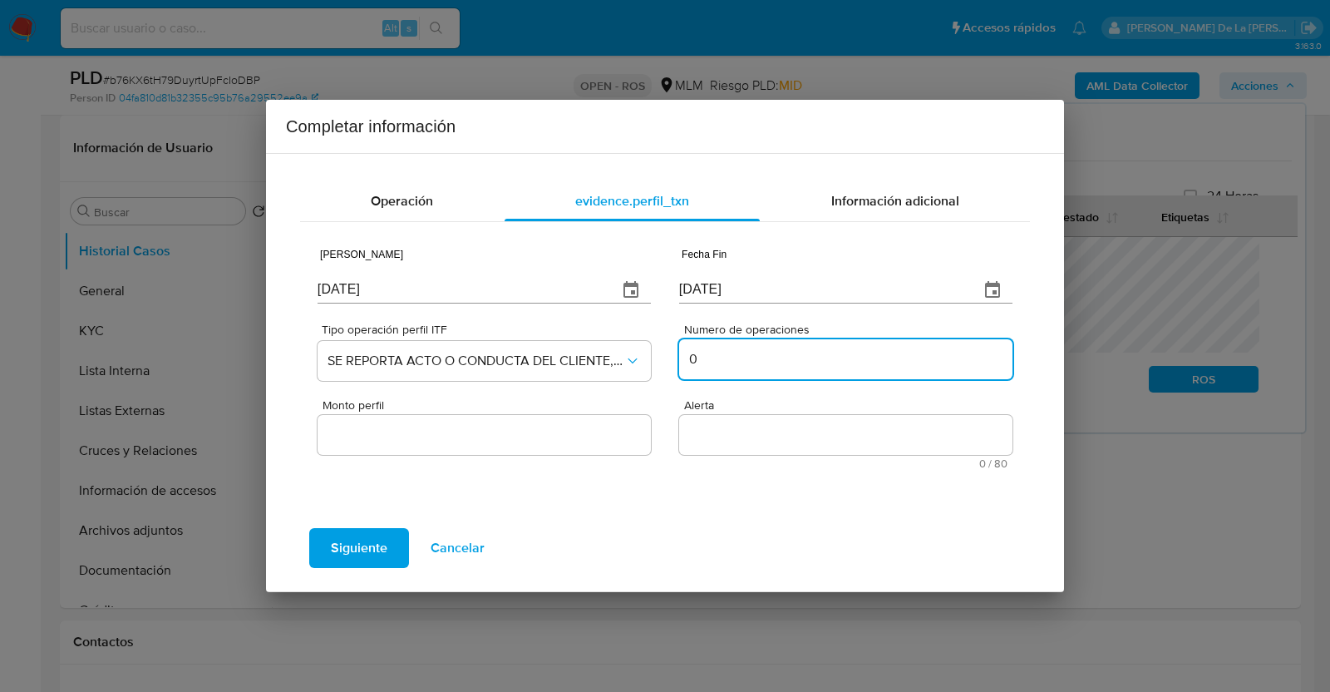
type input "0"
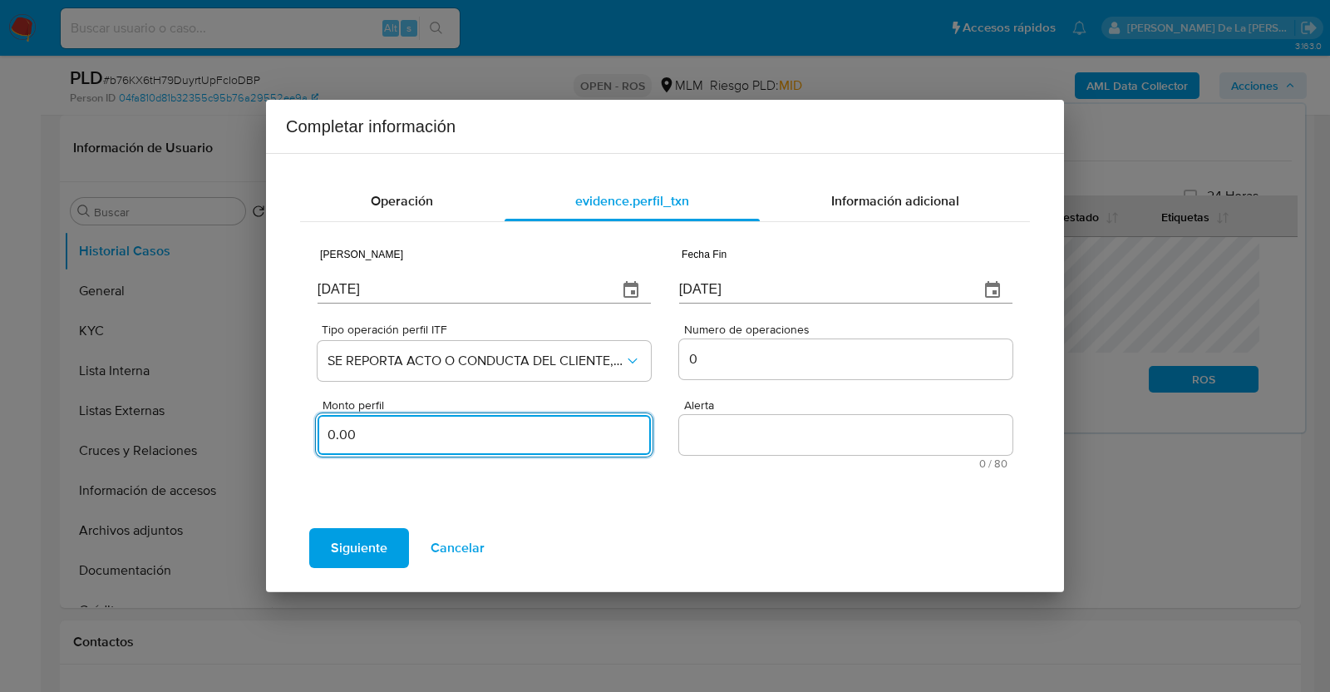
type input "0.00"
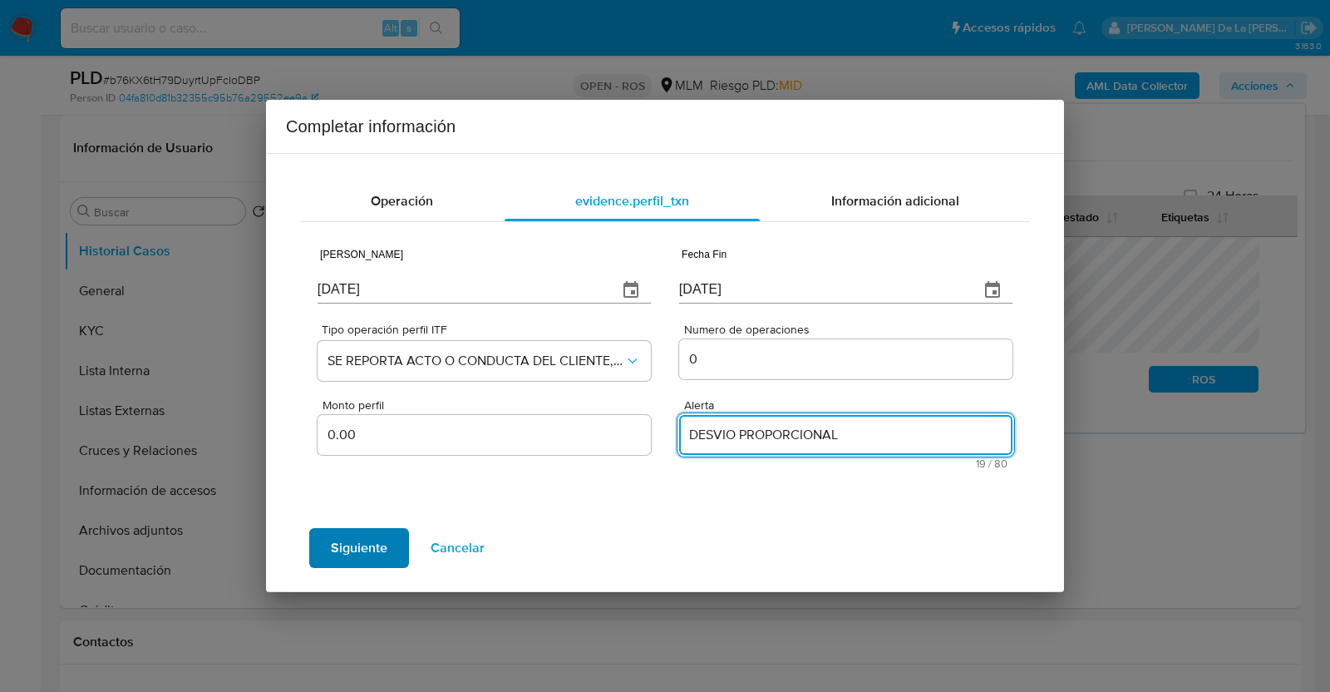
type textarea "DESVIO PROPORCIONAL"
click at [362, 547] on span "Siguiente" at bounding box center [359, 547] width 57 height 37
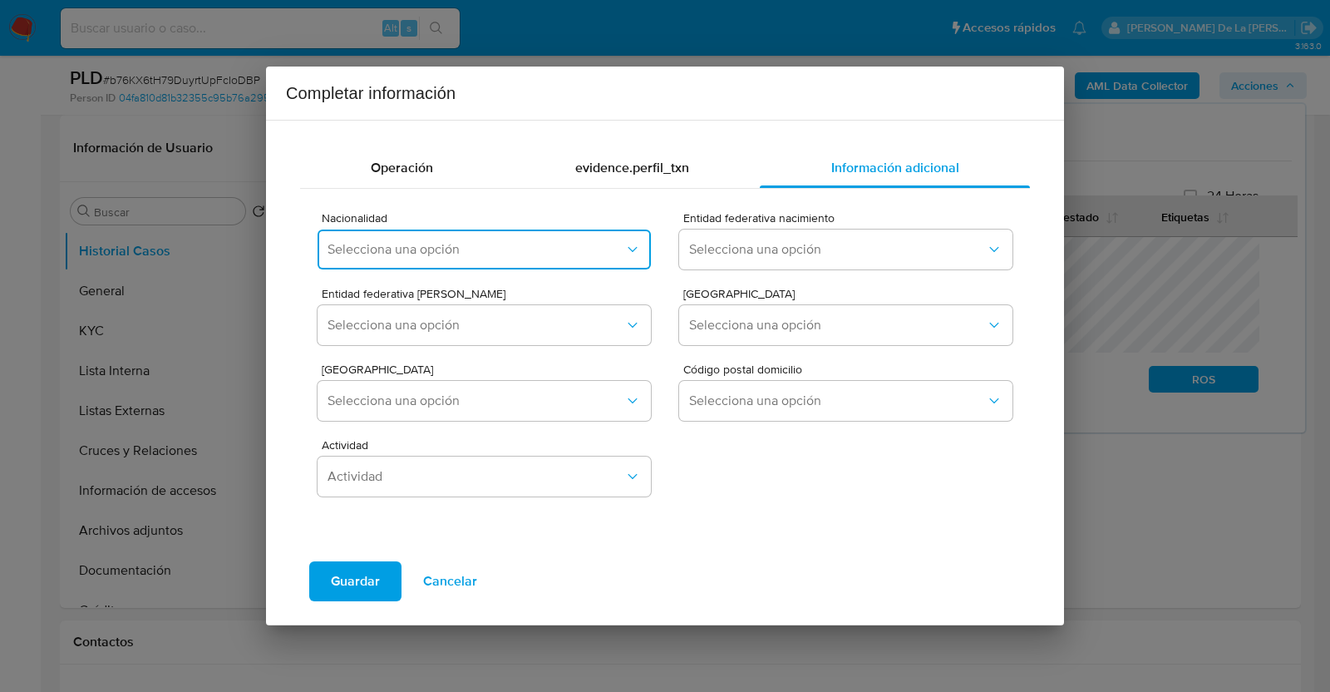
click at [424, 257] on button "Selecciona una opción" at bounding box center [483, 249] width 333 height 40
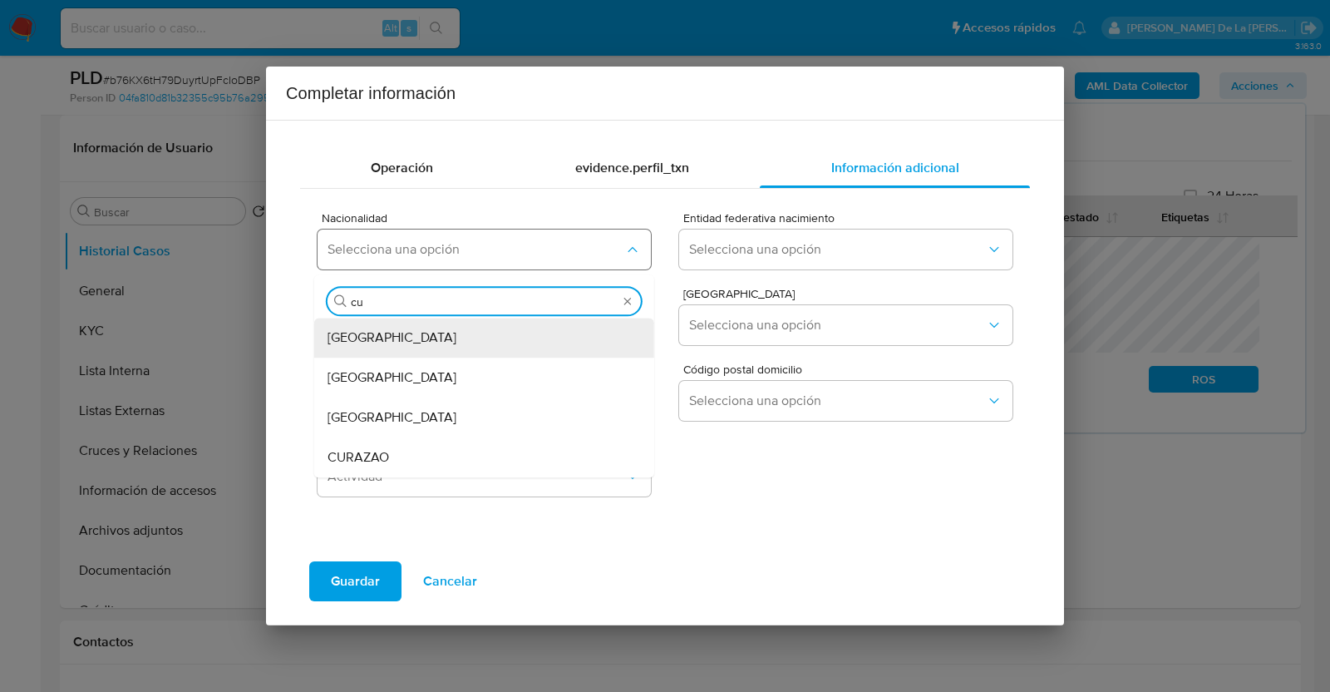
type input "cua"
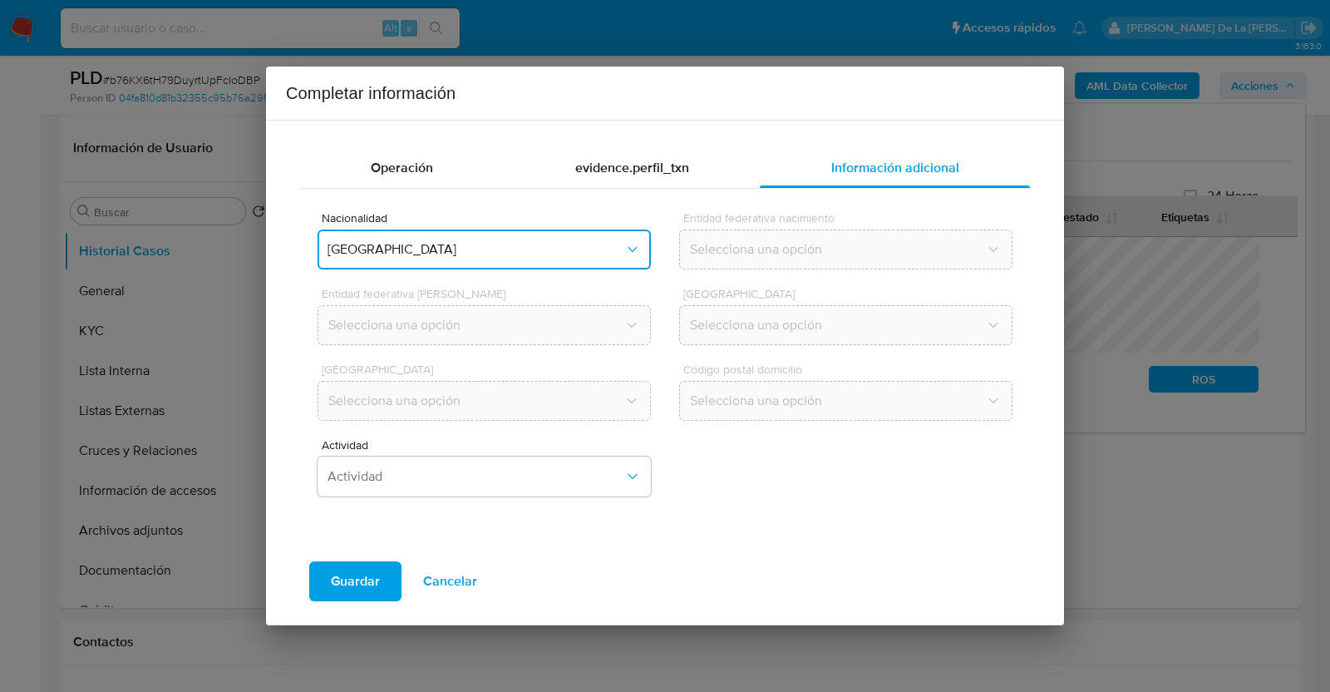
click at [521, 258] on button "ECUADOR" at bounding box center [483, 249] width 333 height 40
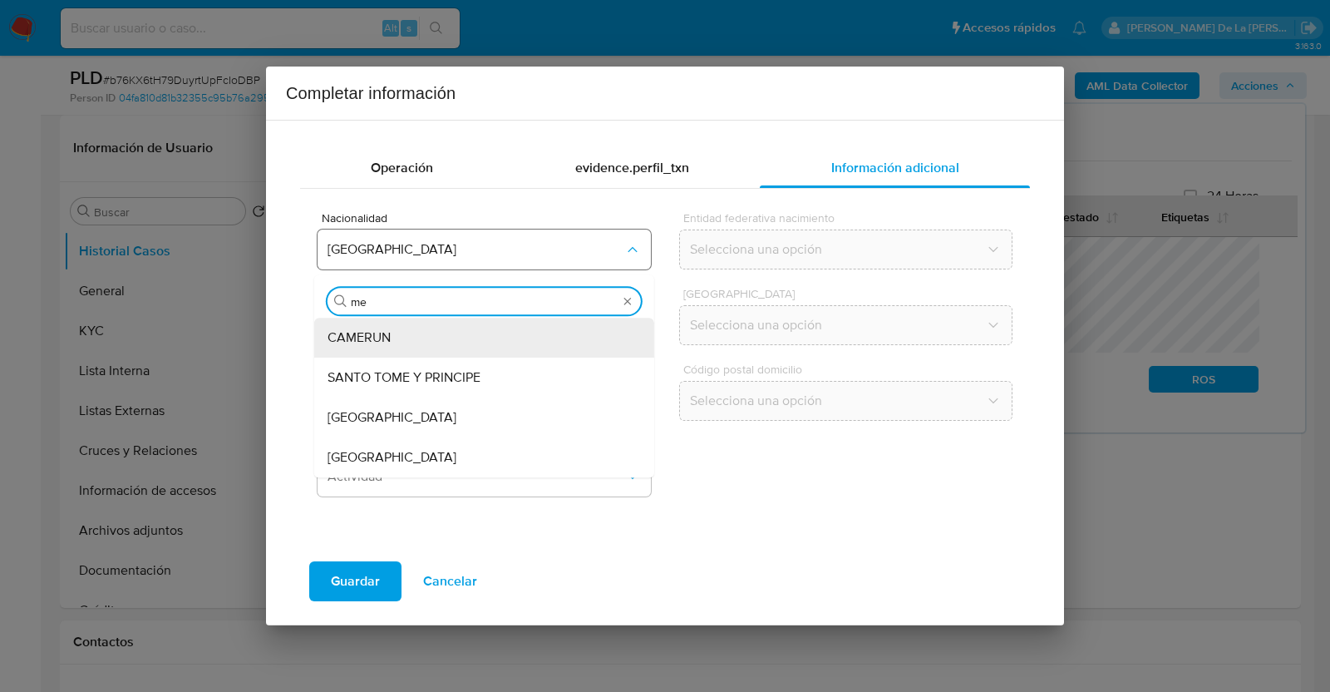
type input "mex"
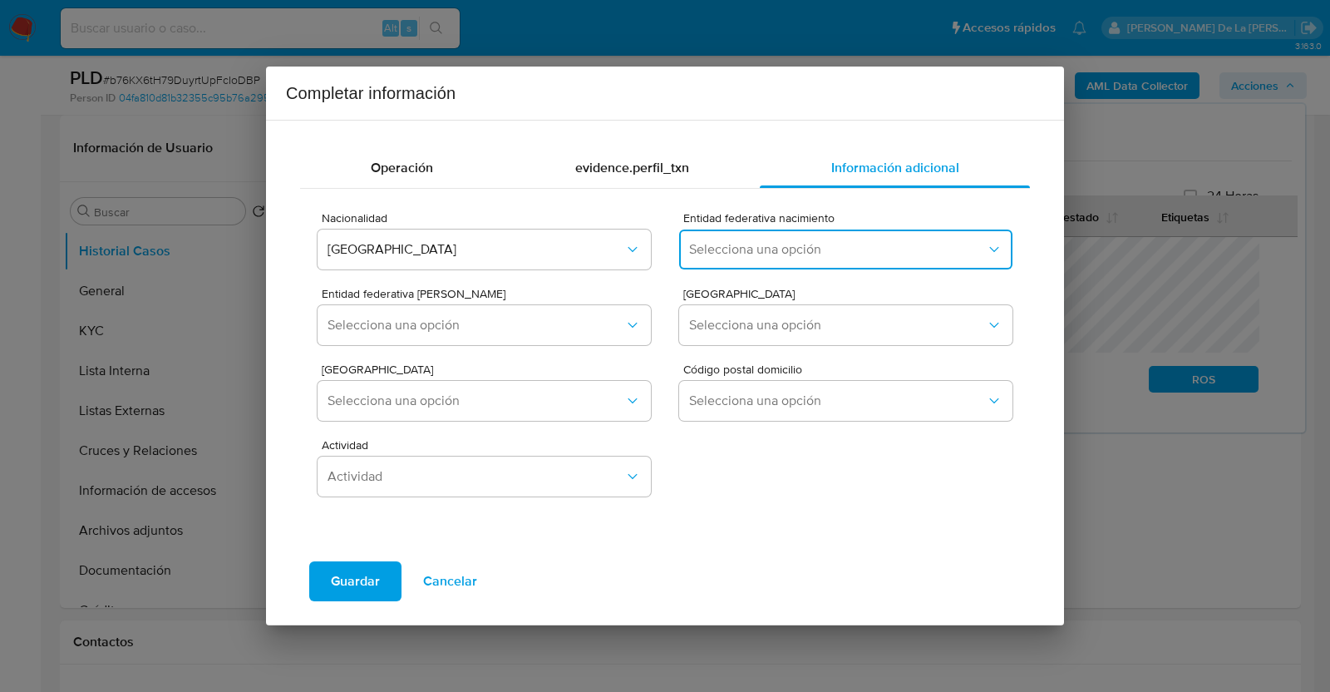
click at [806, 235] on button "Selecciona una opción" at bounding box center [845, 249] width 333 height 40
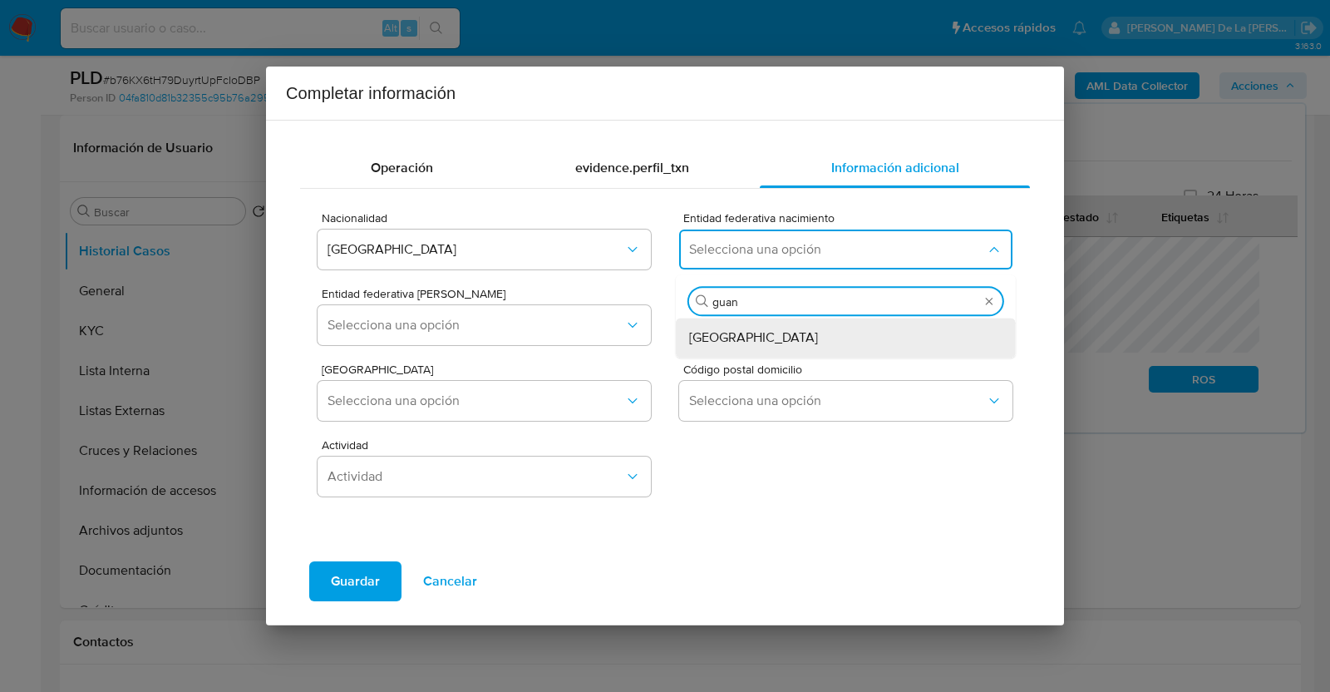
type input "guana"
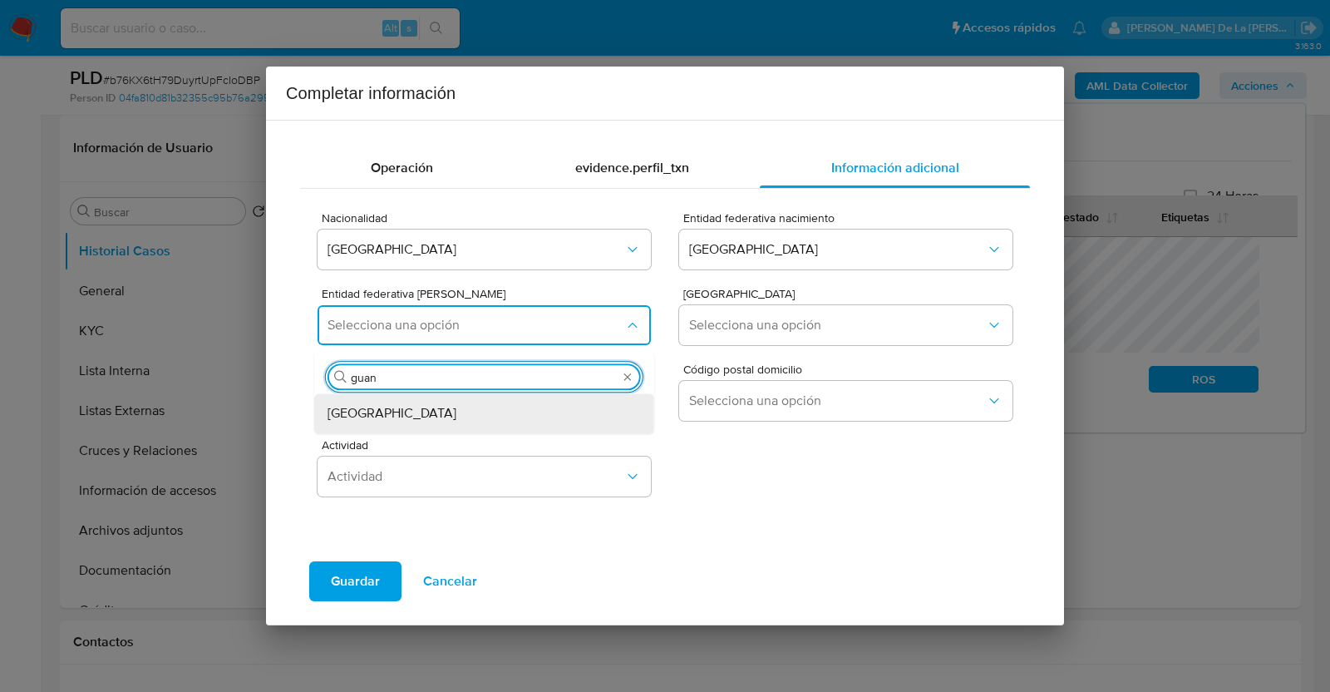
type input "guana"
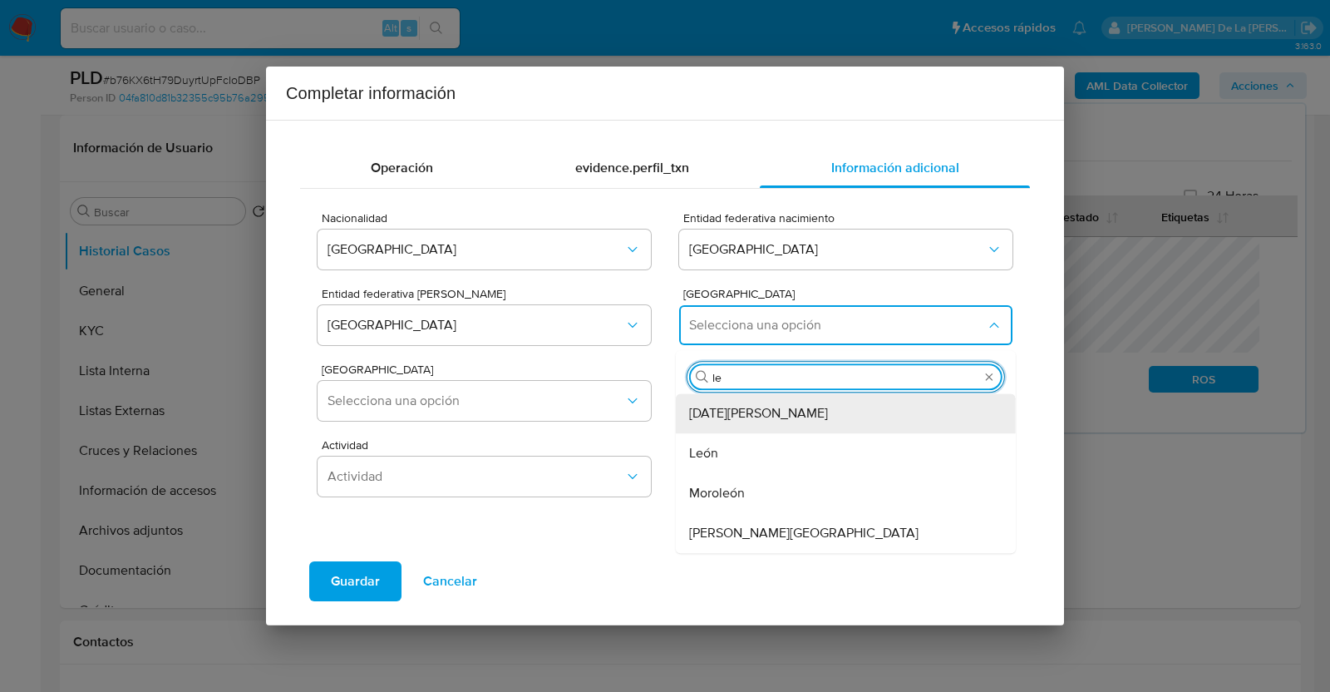
type input "leó"
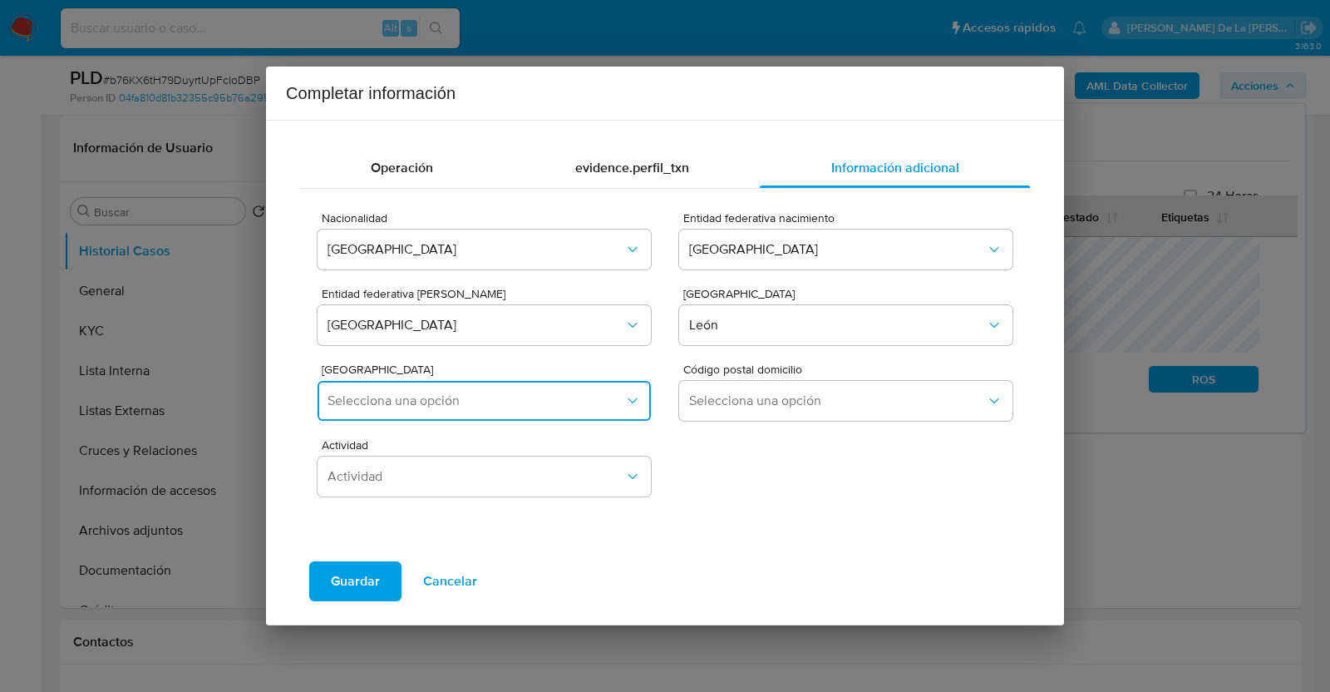
click at [411, 400] on span "Selecciona una opción" at bounding box center [475, 400] width 297 height 17
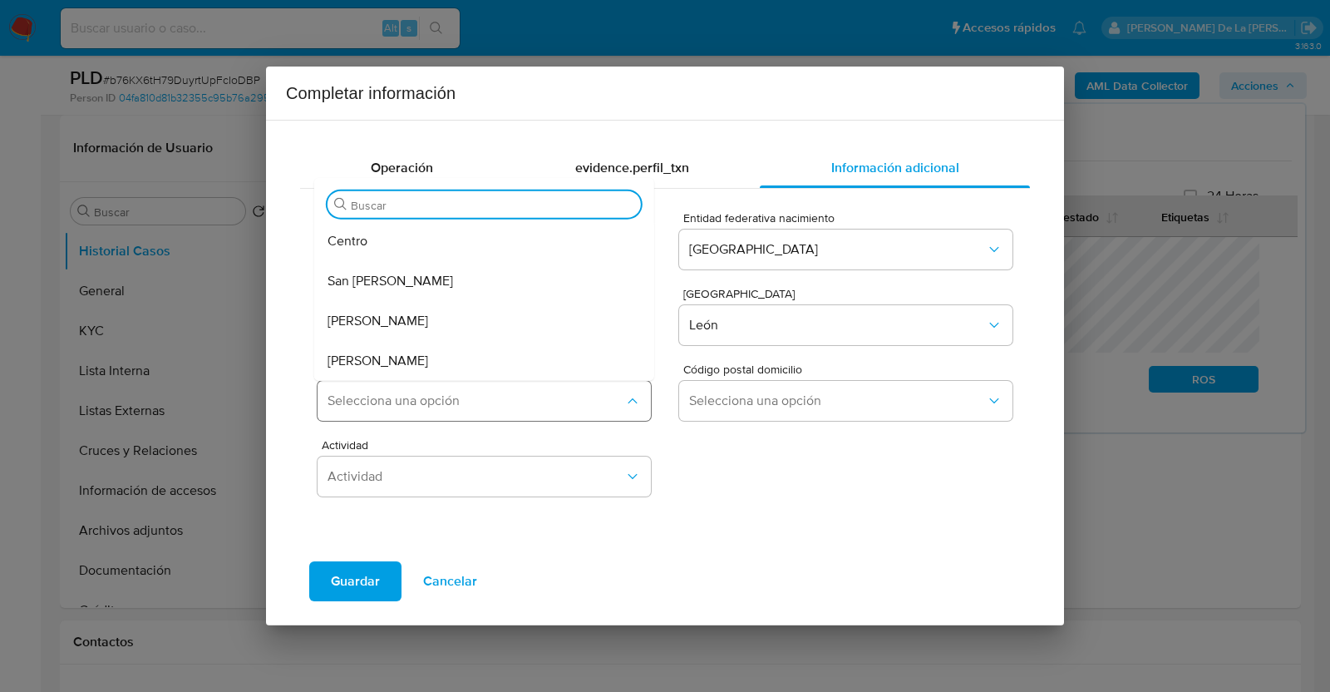
click at [418, 396] on span "Selecciona una opción" at bounding box center [475, 400] width 297 height 17
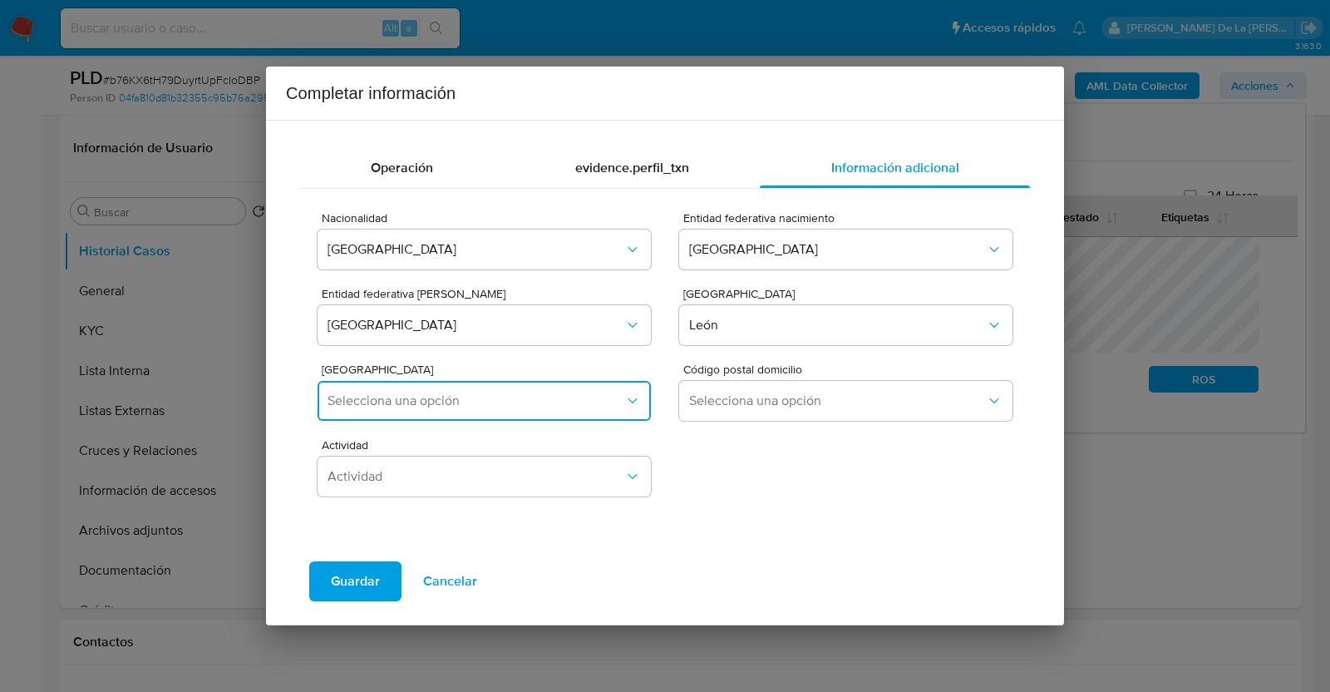
click at [418, 396] on span "Selecciona una opción" at bounding box center [475, 400] width 297 height 17
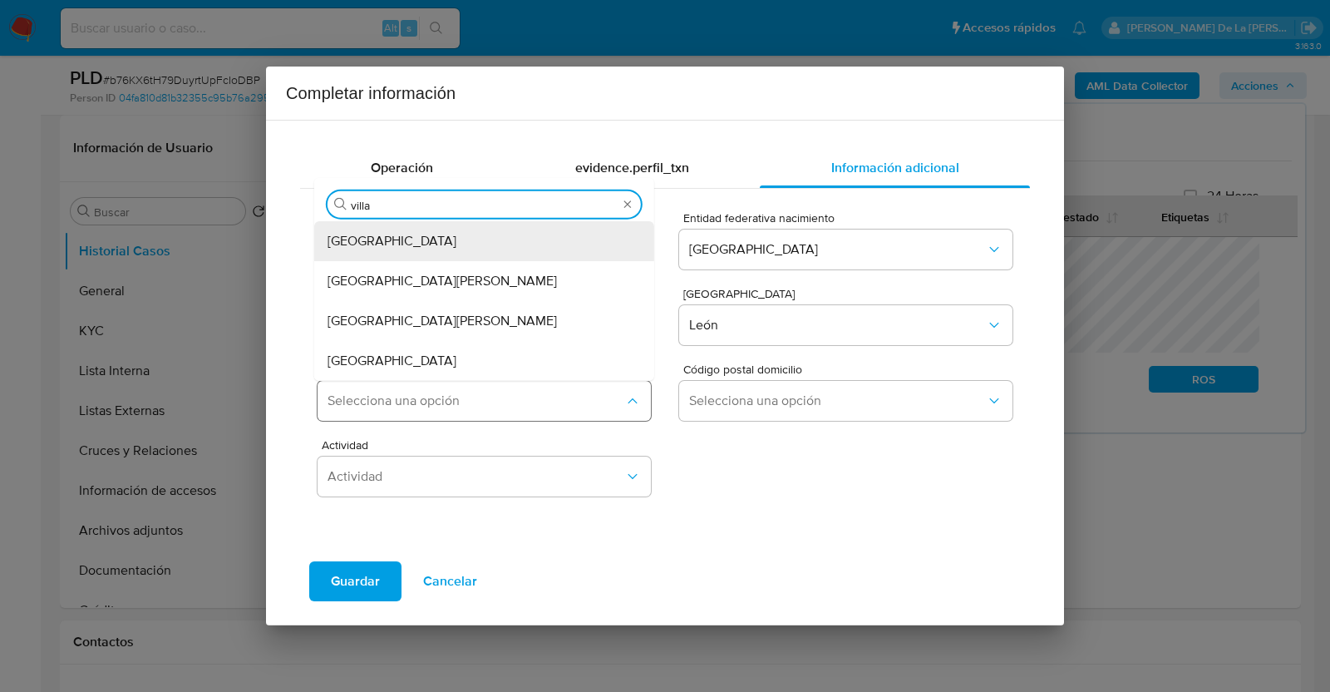
type input "villa m"
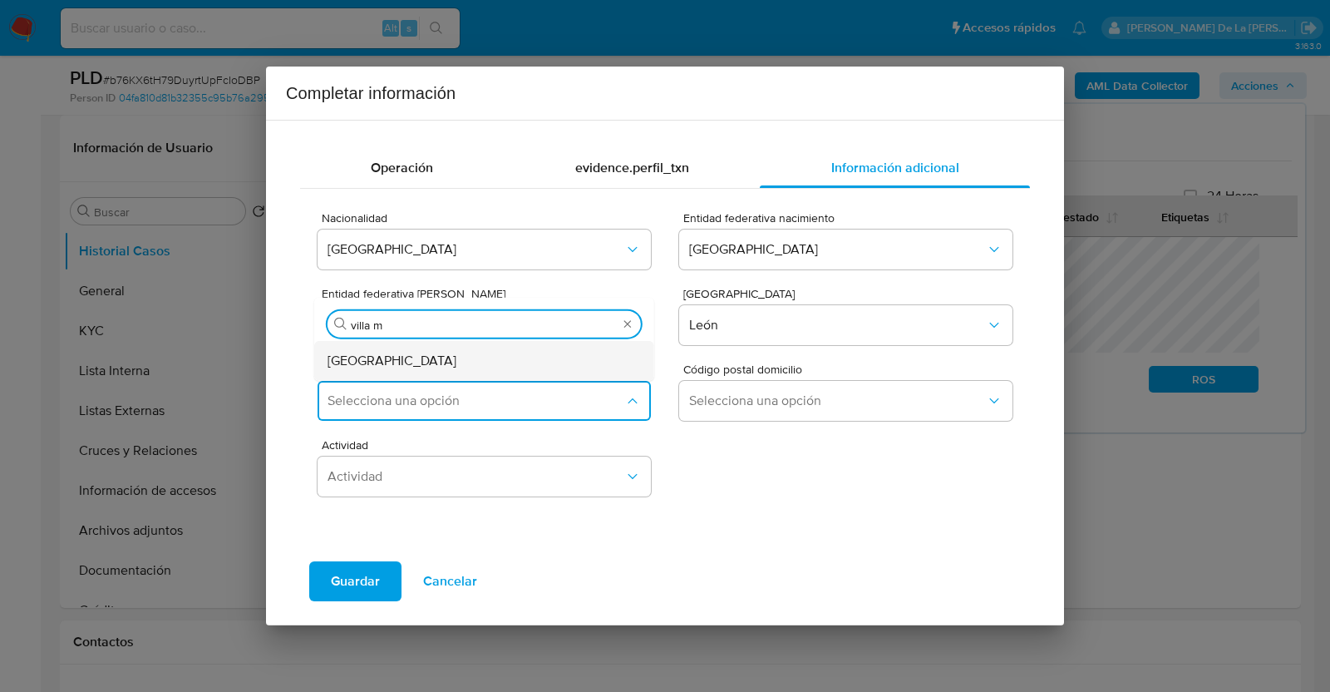
click at [438, 355] on div "Villa Magna" at bounding box center [478, 360] width 303 height 40
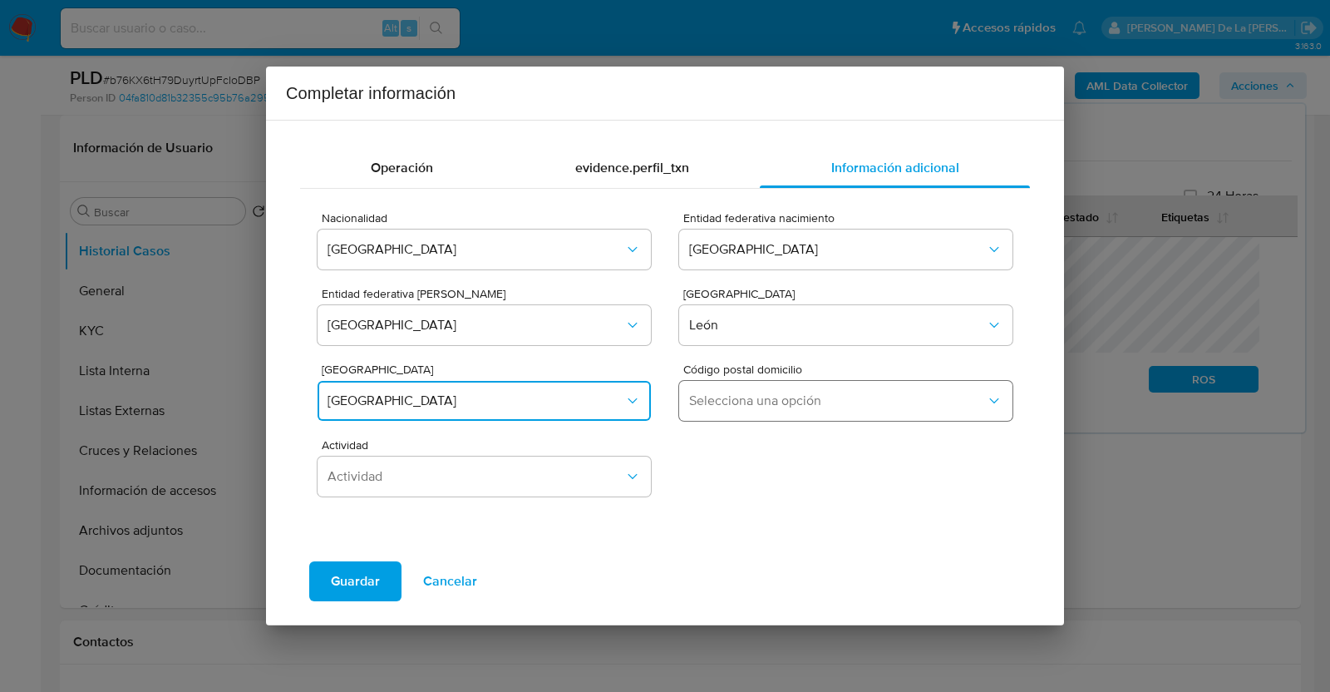
drag, startPoint x: 729, startPoint y: 389, endPoint x: 776, endPoint y: 381, distance: 48.1
click at [776, 381] on button "Selecciona una opción" at bounding box center [845, 401] width 333 height 40
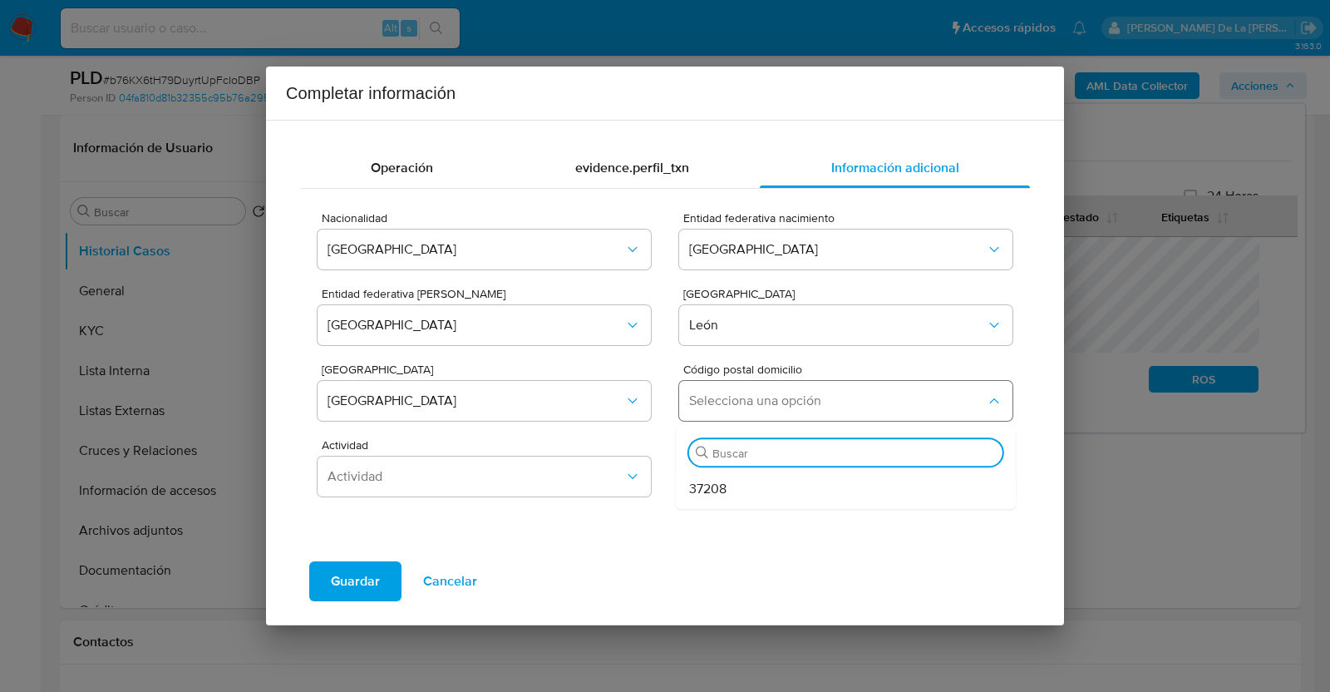
click at [776, 381] on button "Selecciona una opción" at bounding box center [845, 401] width 333 height 40
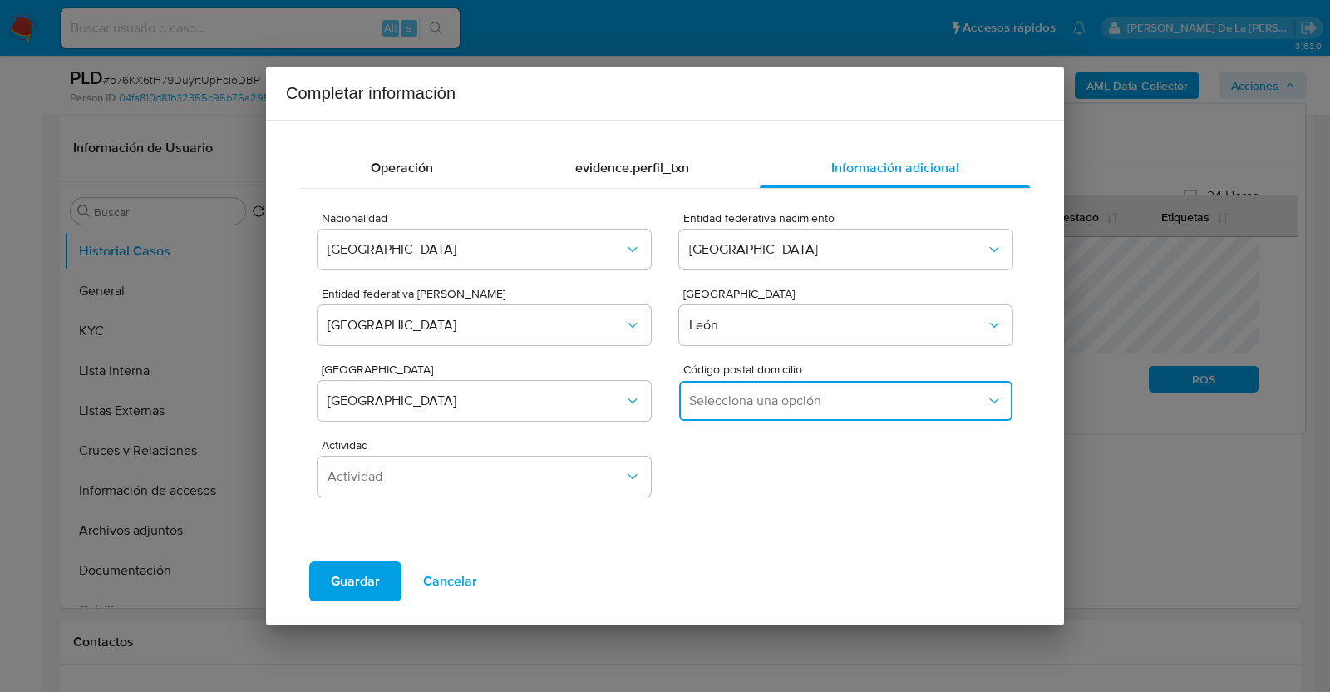
click at [755, 401] on span "Selecciona una opción" at bounding box center [837, 400] width 297 height 17
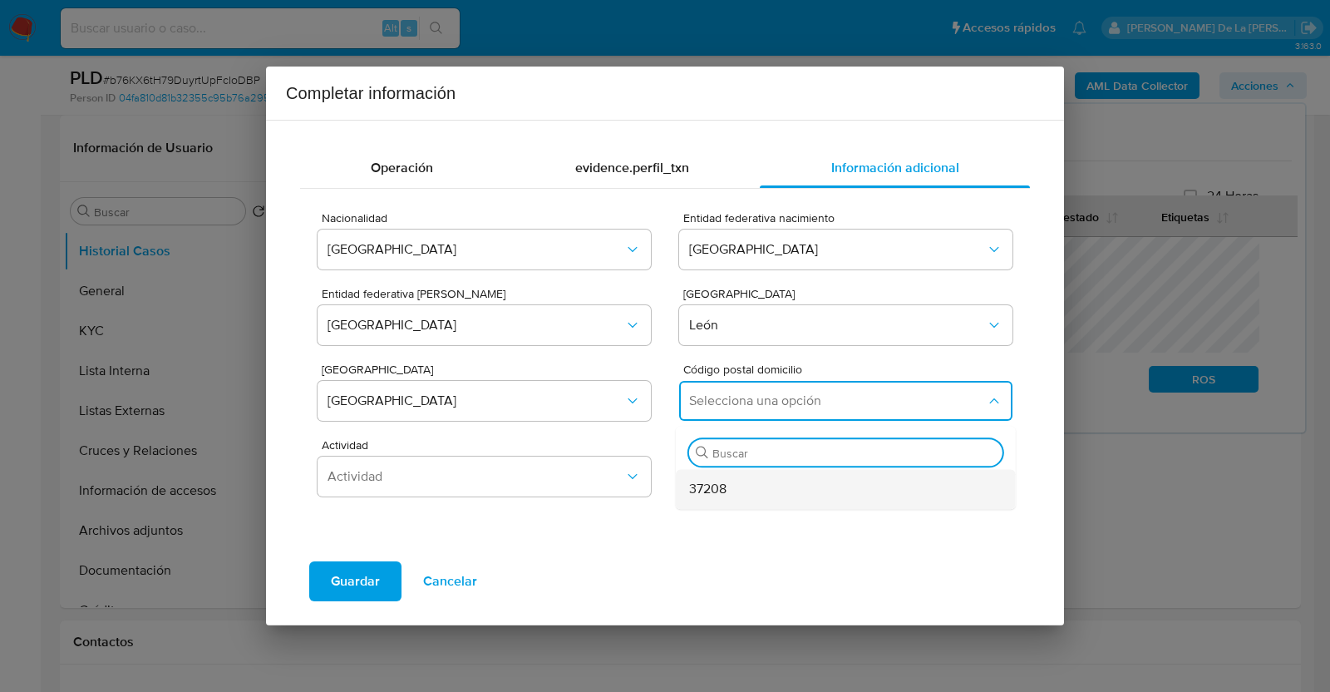
click at [694, 492] on span "37208" at bounding box center [707, 488] width 37 height 17
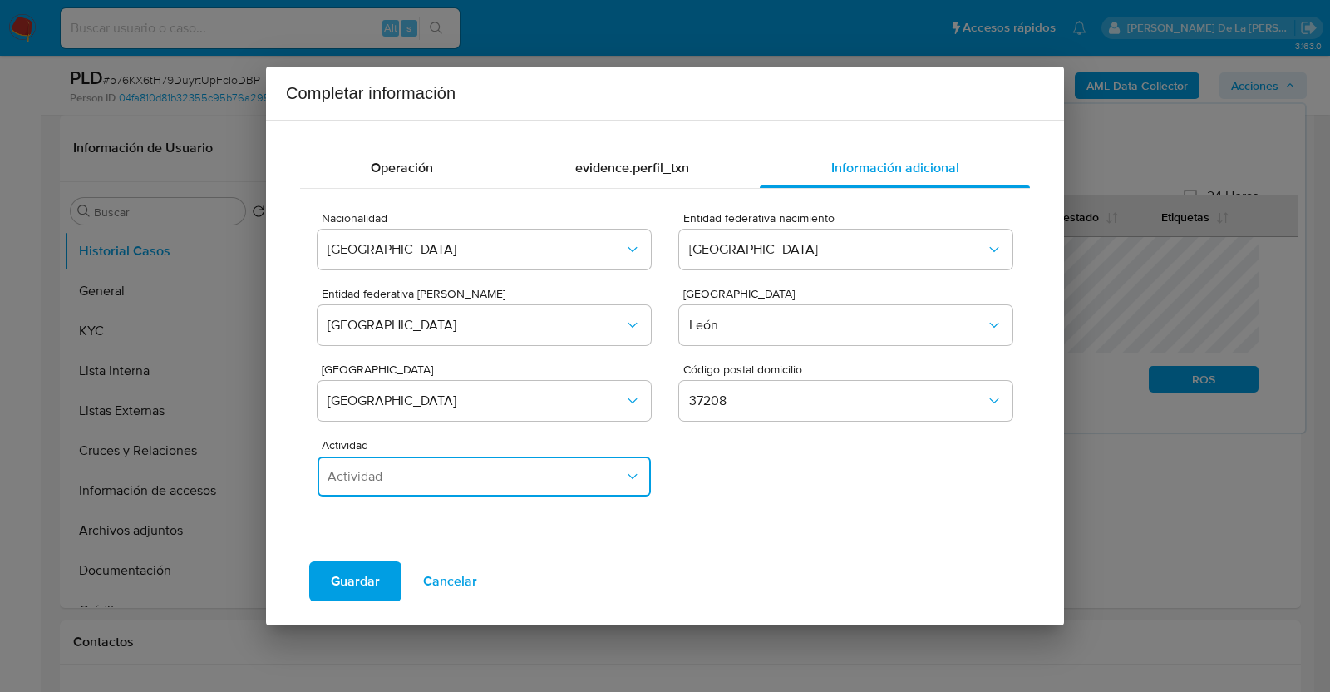
click at [545, 485] on button "Actividad" at bounding box center [483, 476] width 333 height 40
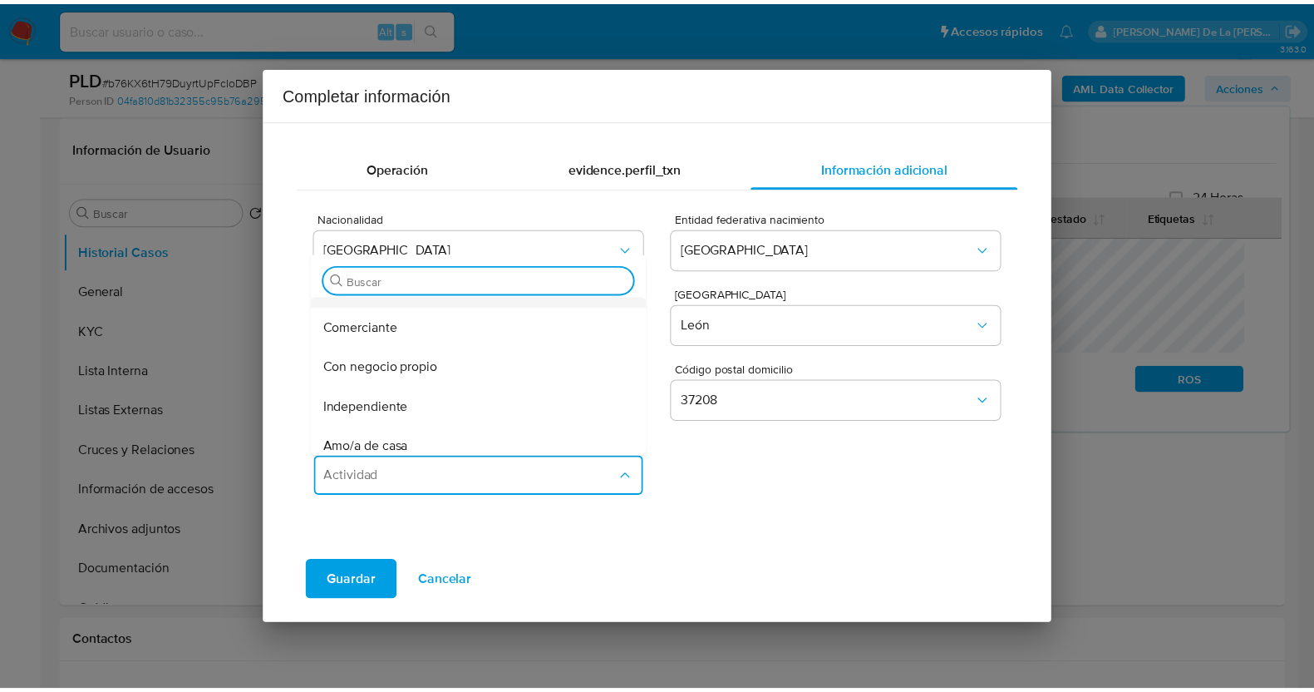
scroll to position [110, 0]
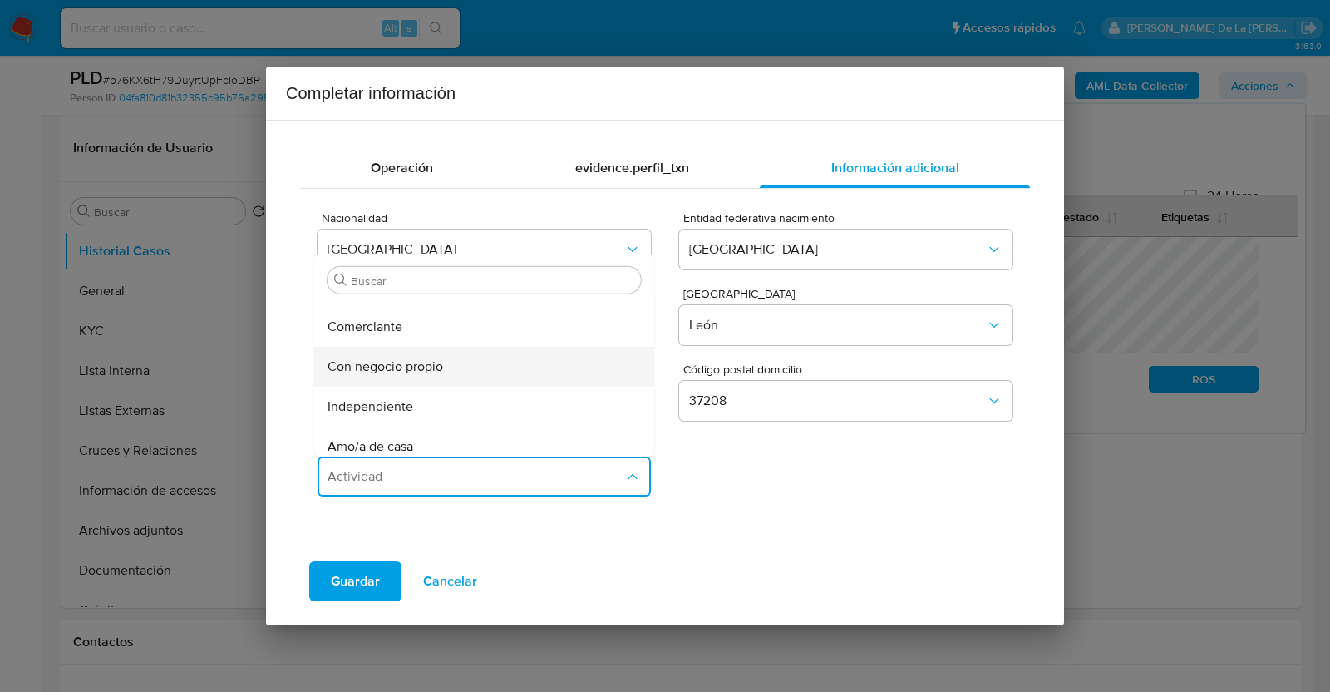
click at [473, 357] on div "Con negocio propio" at bounding box center [478, 366] width 303 height 40
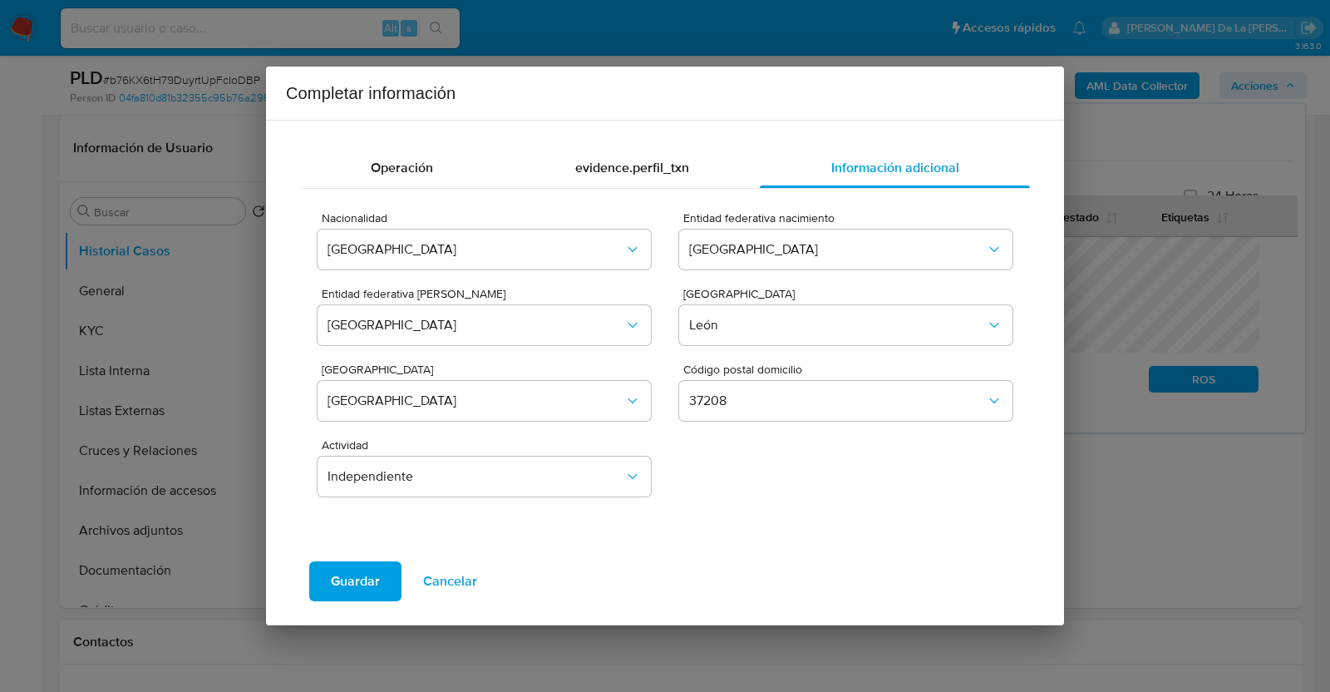
click at [328, 573] on button "Guardar" at bounding box center [355, 581] width 92 height 40
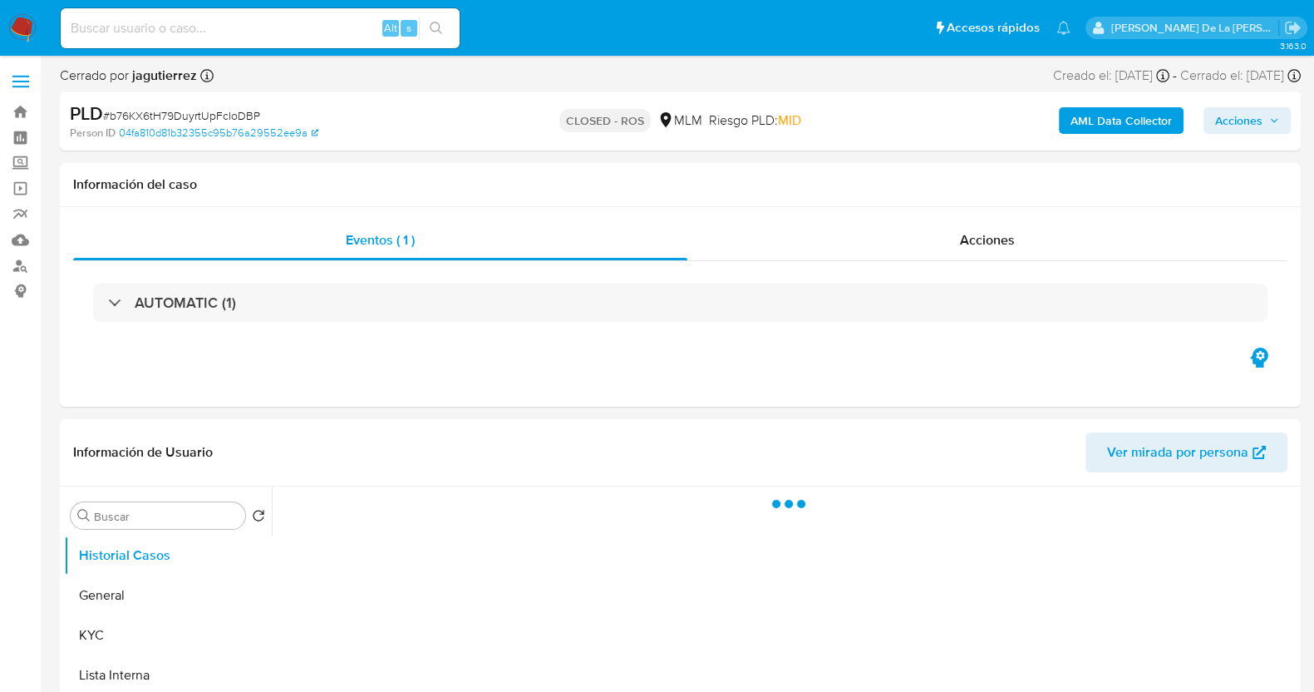
select select "10"
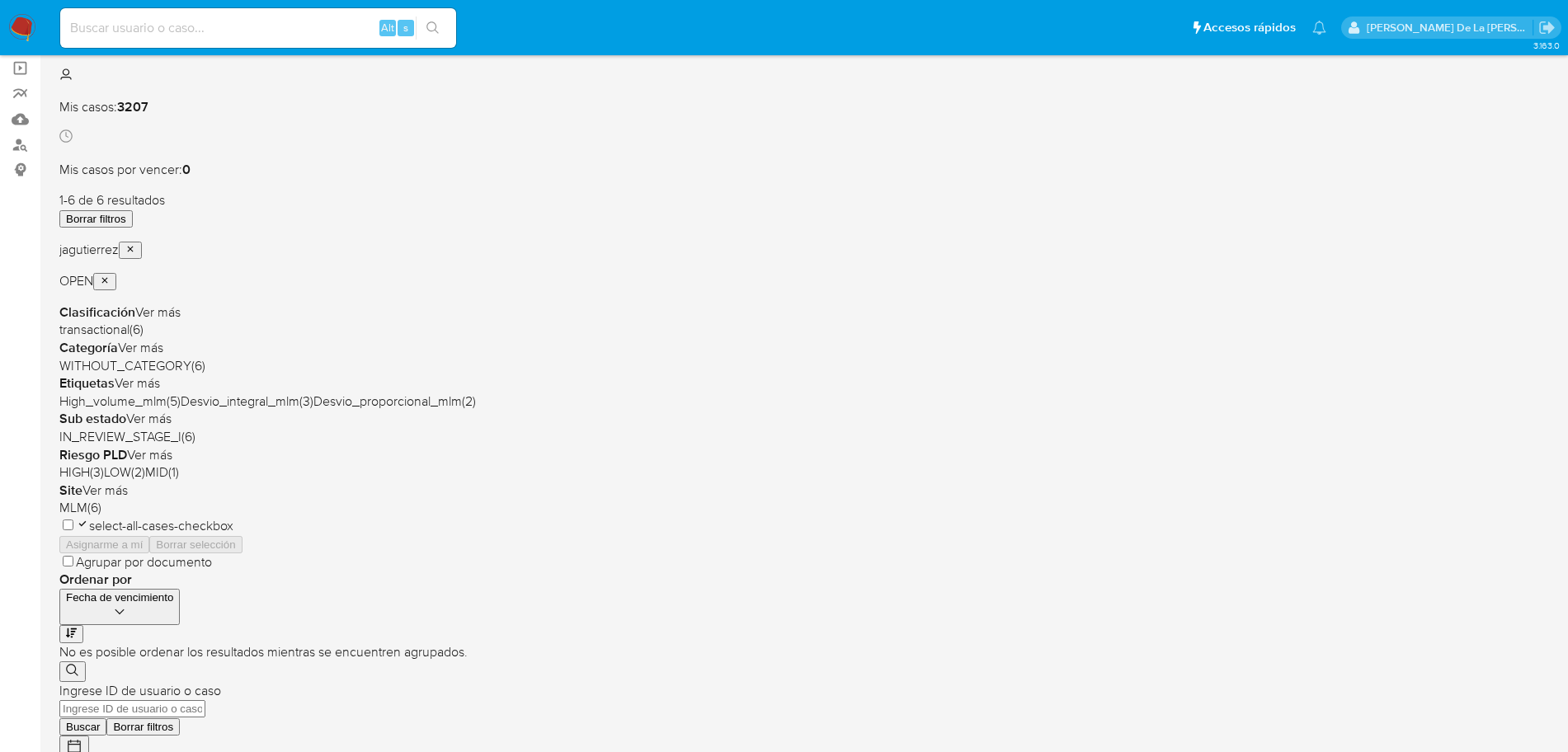
scroll to position [90, 0]
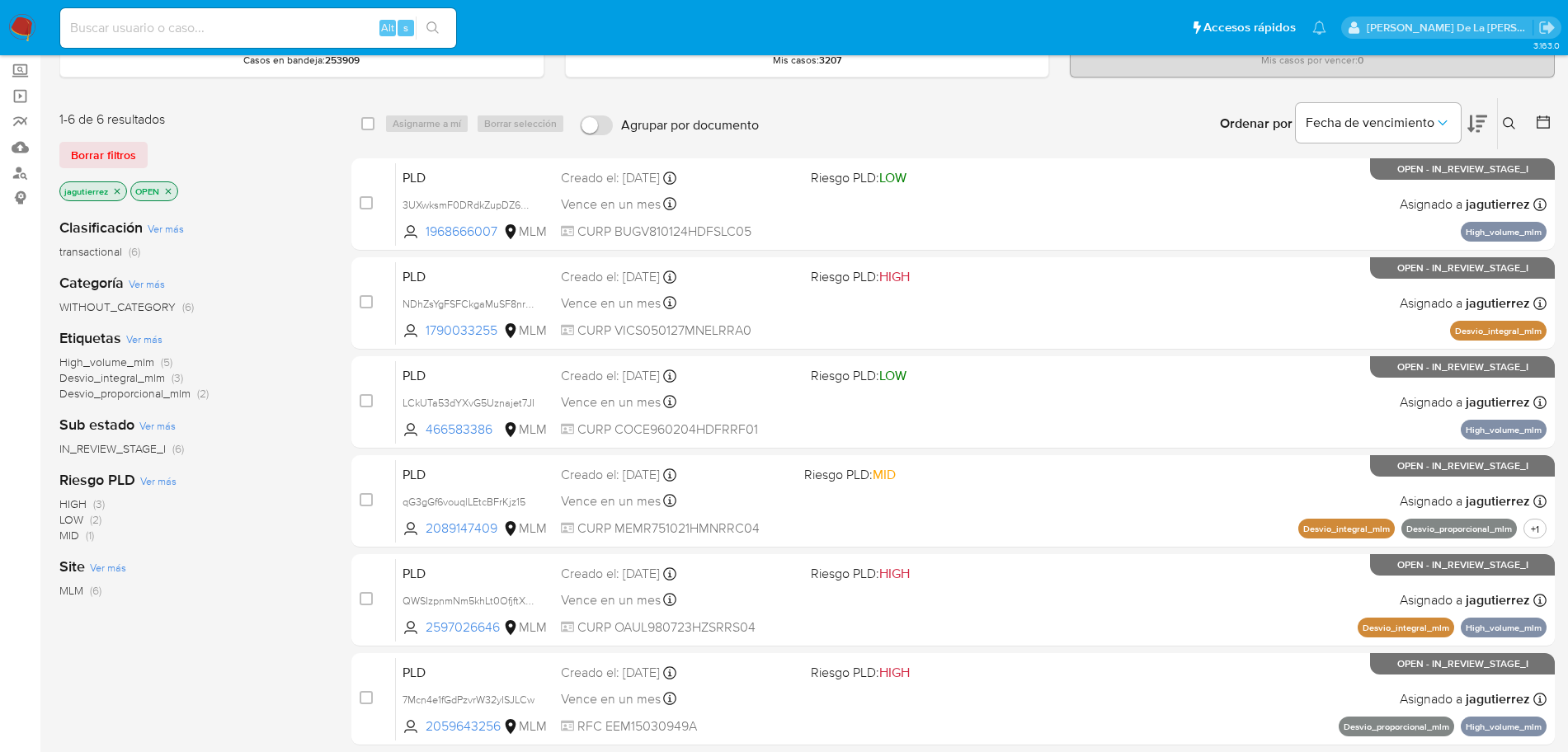
click at [81, 362] on span "High_volume_mlm" at bounding box center [107, 362] width 95 height 17
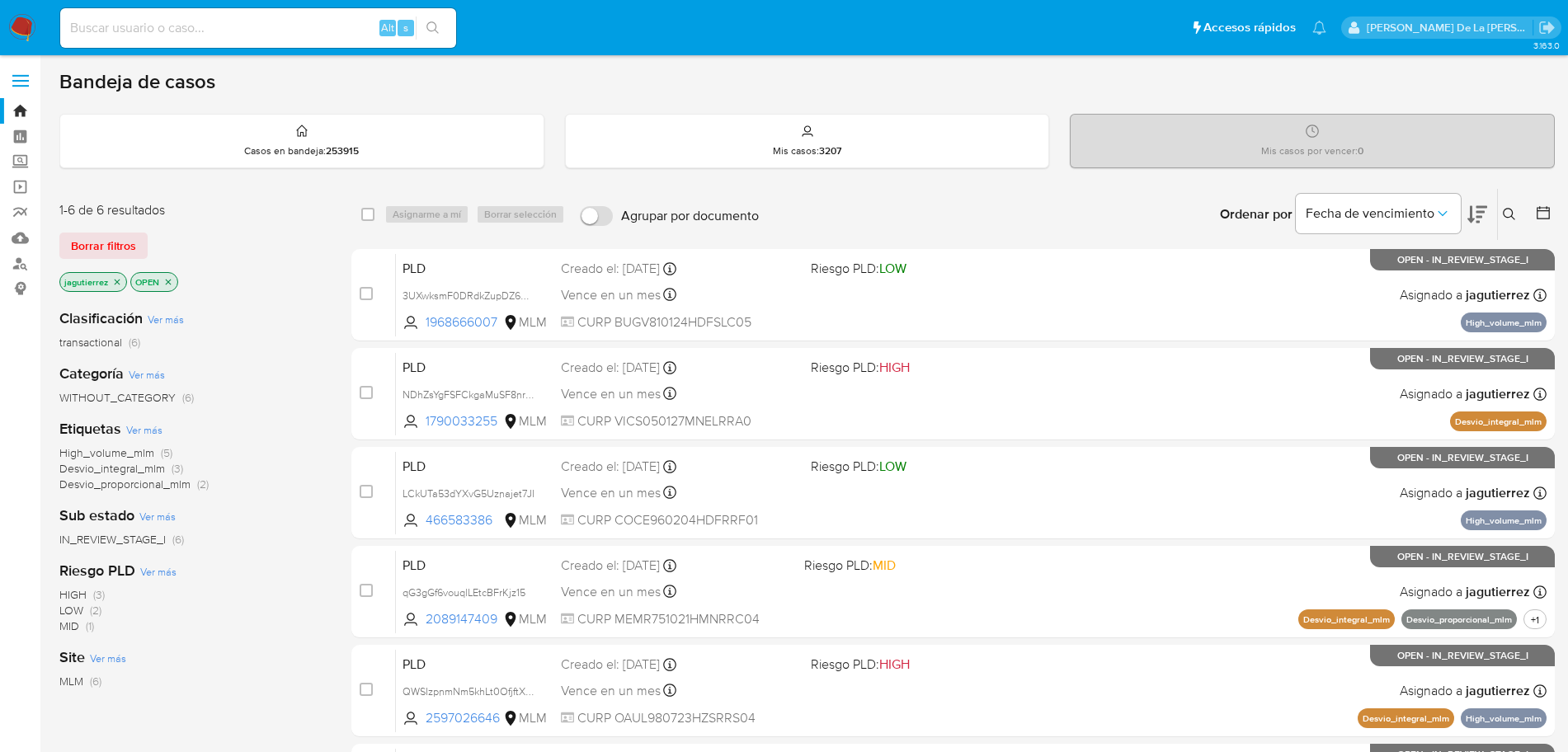
click at [112, 286] on icon "close-filter" at bounding box center [117, 282] width 10 height 10
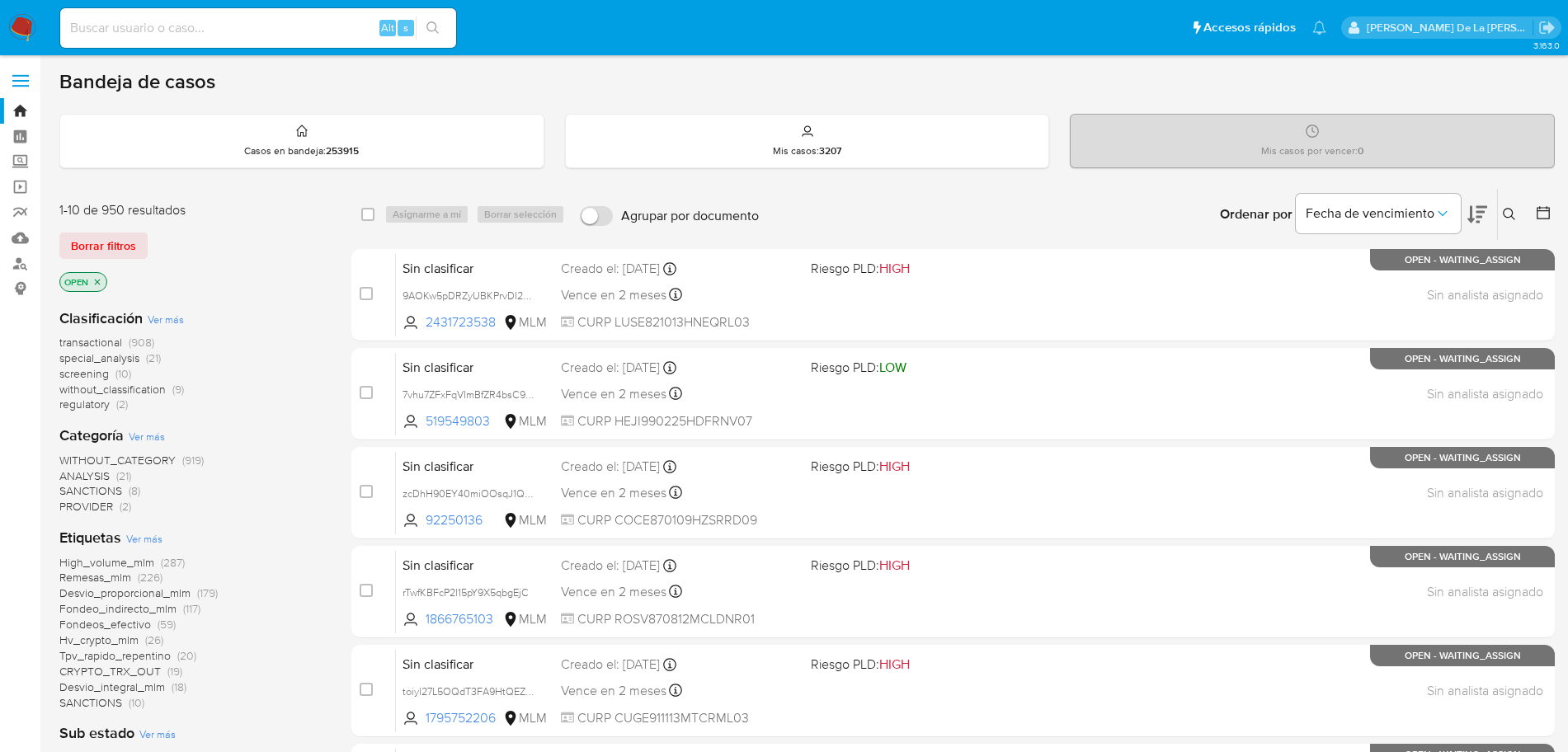
click at [82, 369] on span "screening" at bounding box center [84, 373] width 50 height 17
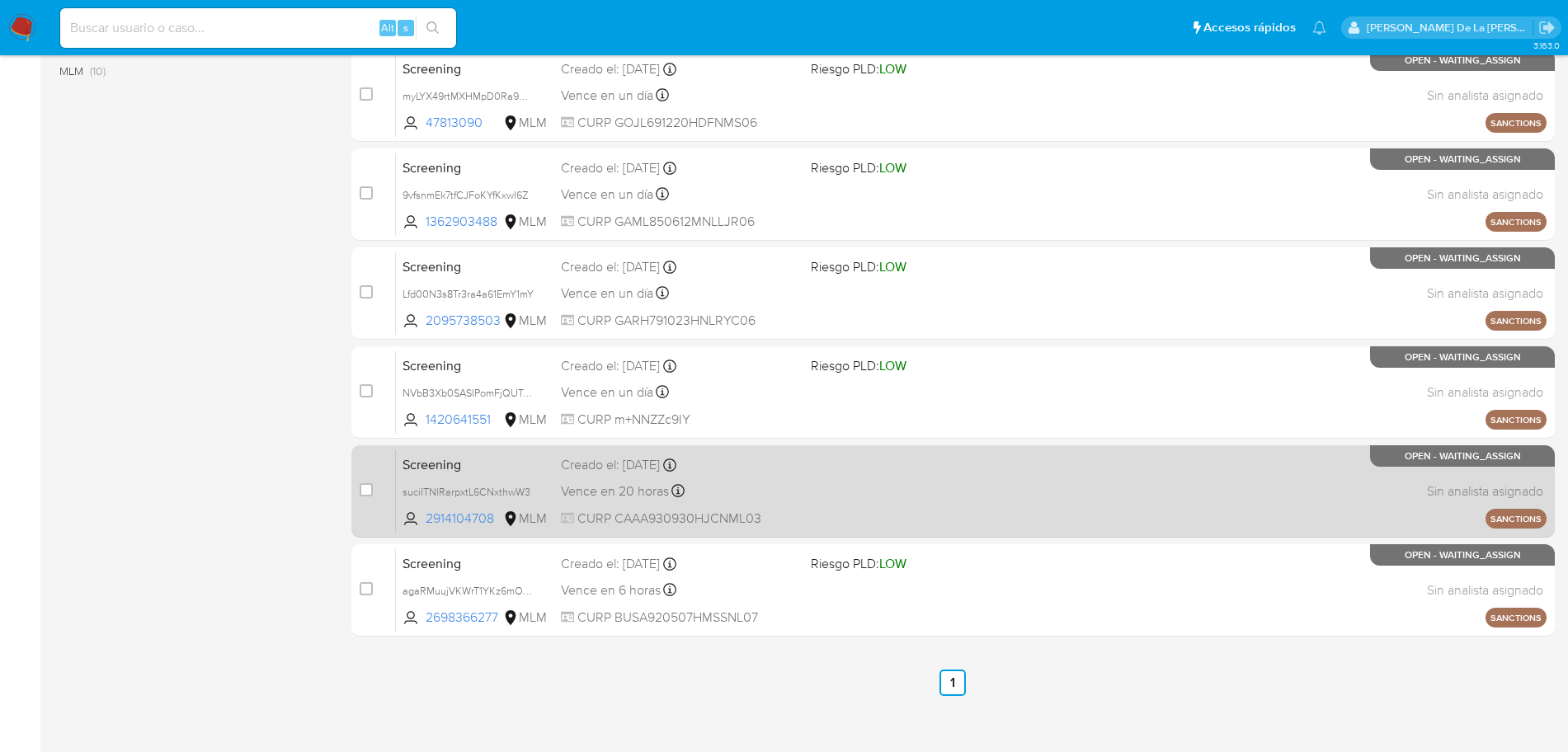
scroll to position [593, 0]
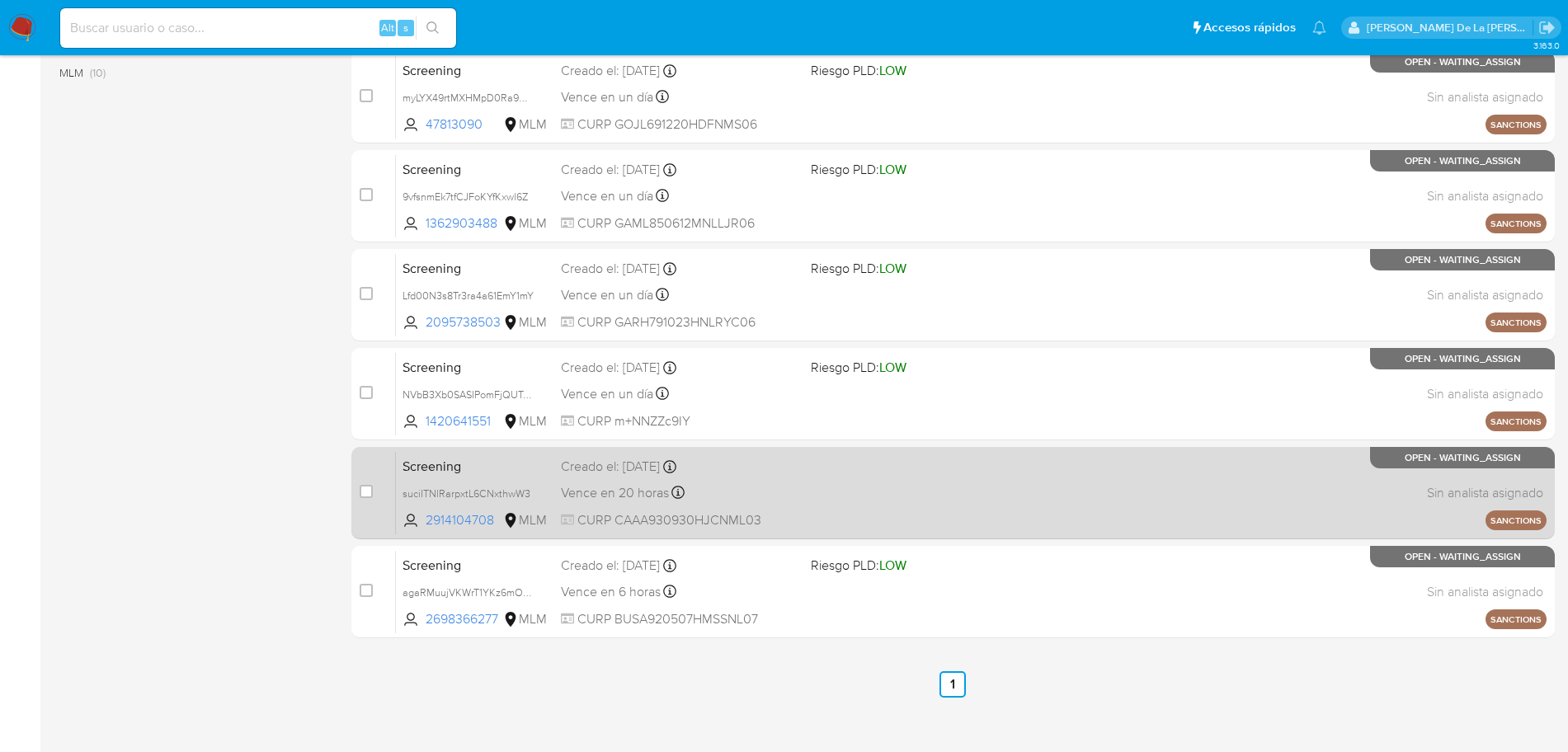
click at [821, 476] on div "Screening suciITNlRarpxtL6CNxthwW3 2914104708 MLM Creado el: [DATE] Creado el: …" at bounding box center [971, 493] width 1150 height 83
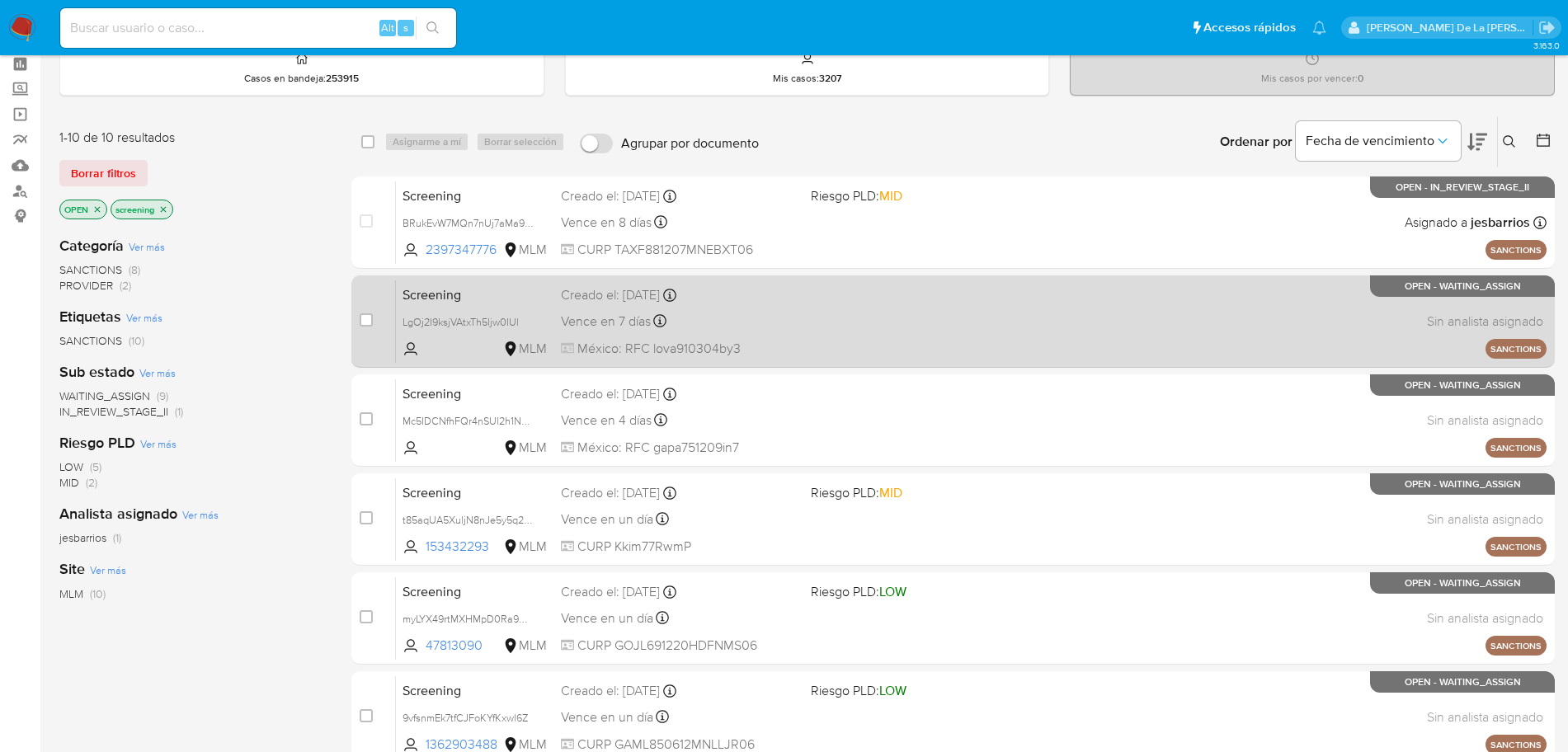
scroll to position [44, 0]
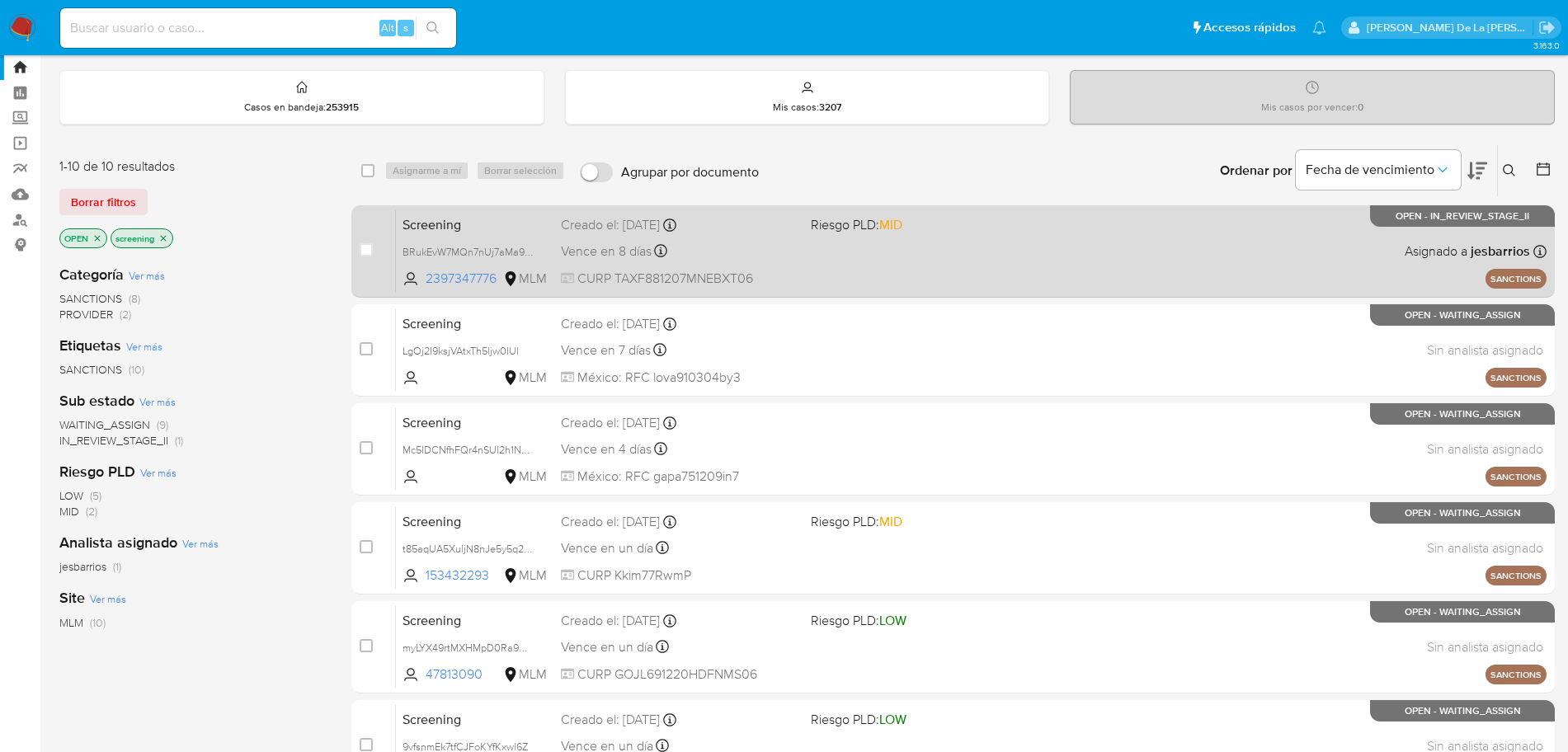
click at [742, 228] on div "Creado el: 03/10/2025 Creado el: 03/10/2025 16:10:43" at bounding box center [679, 225] width 237 height 18
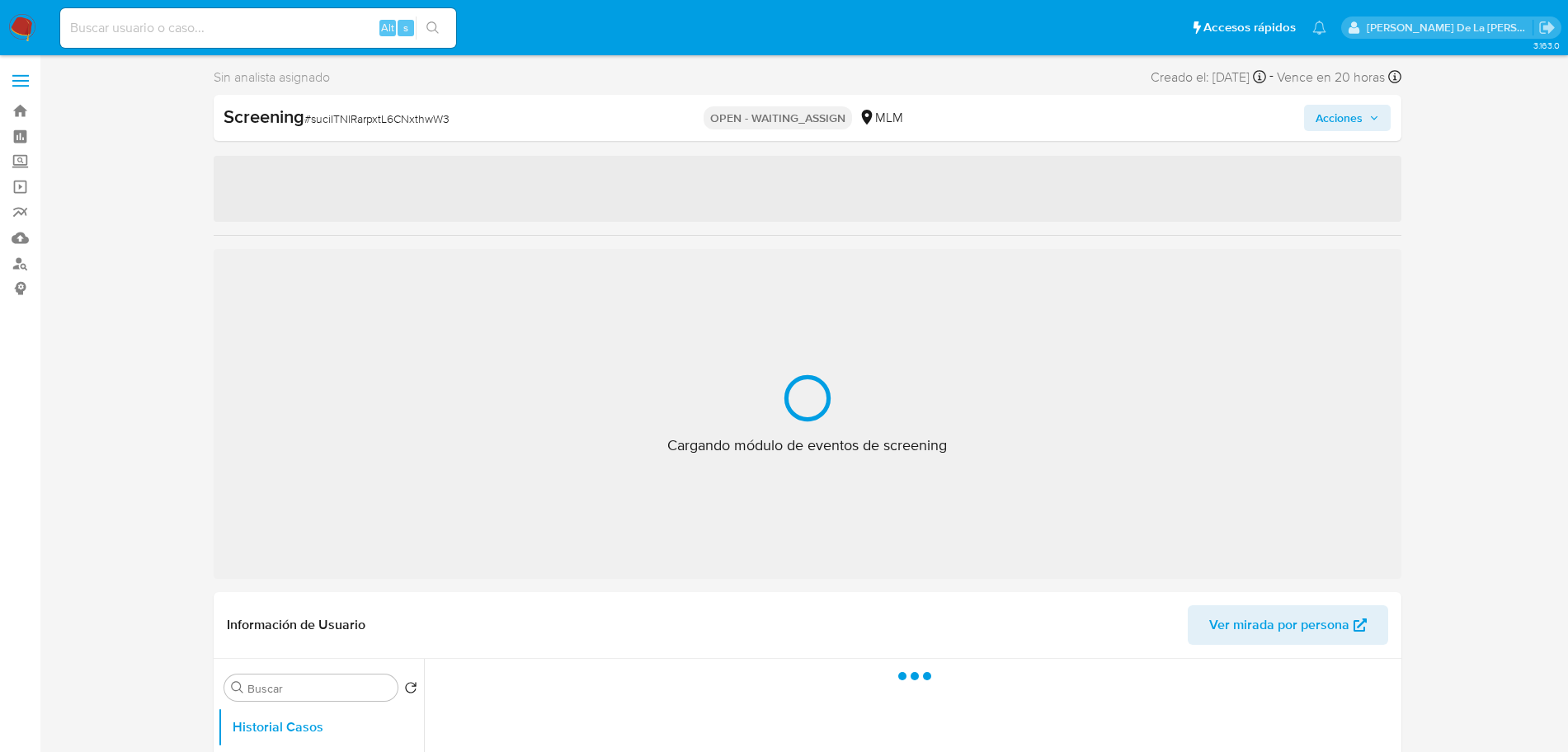
select select "10"
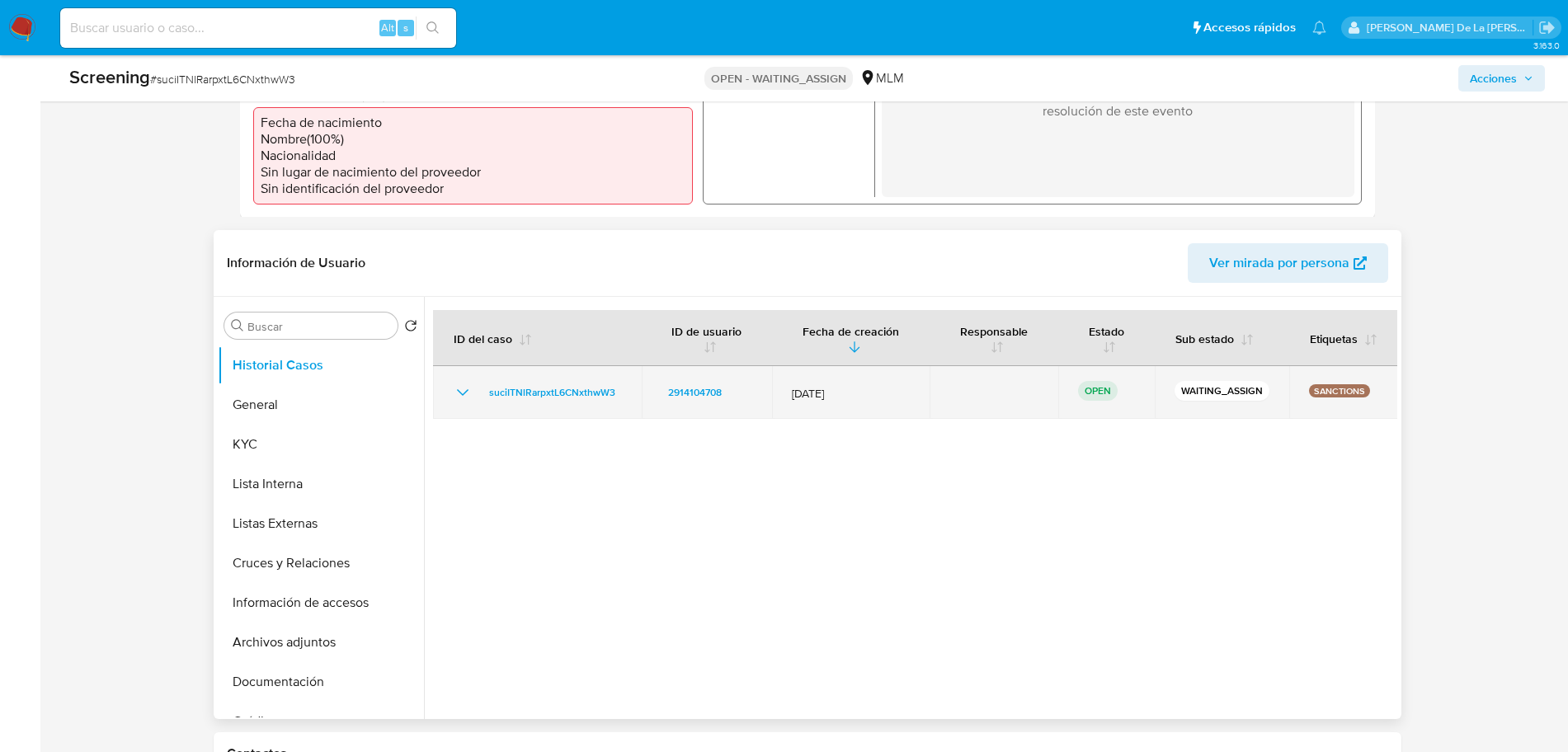
scroll to position [557, 0]
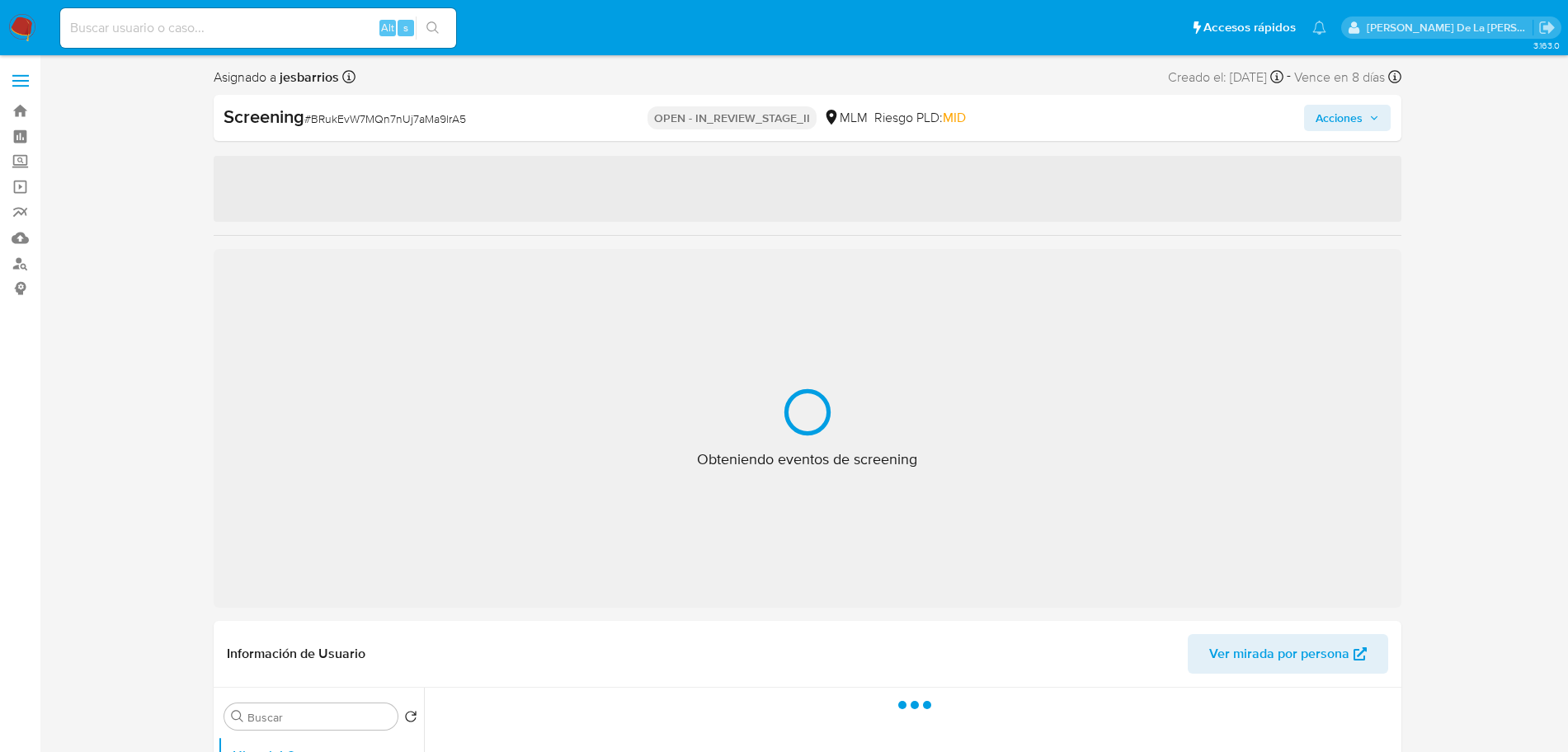
select select "10"
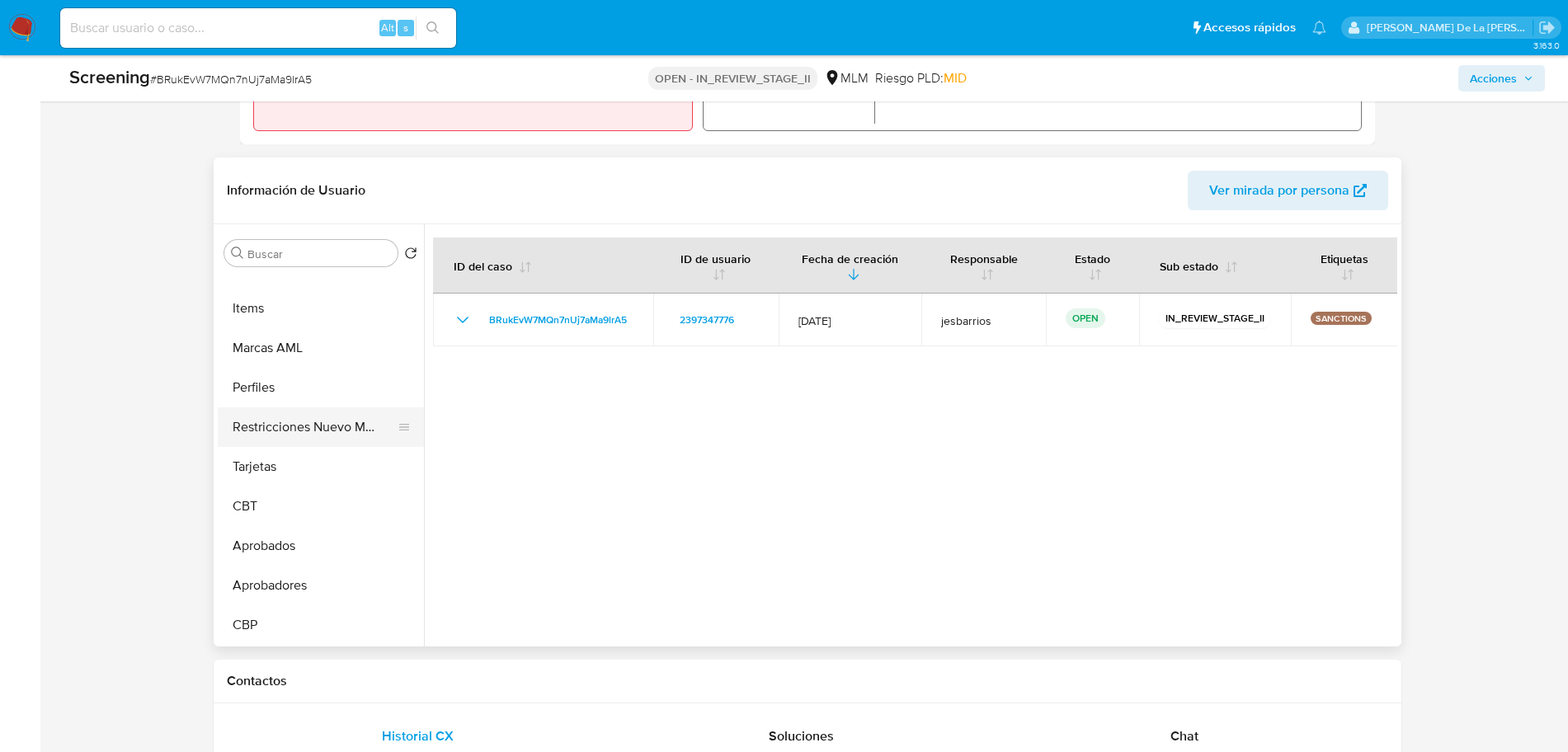
scroll to position [617, 0]
click at [303, 400] on button "Perfiles" at bounding box center [314, 386] width 193 height 40
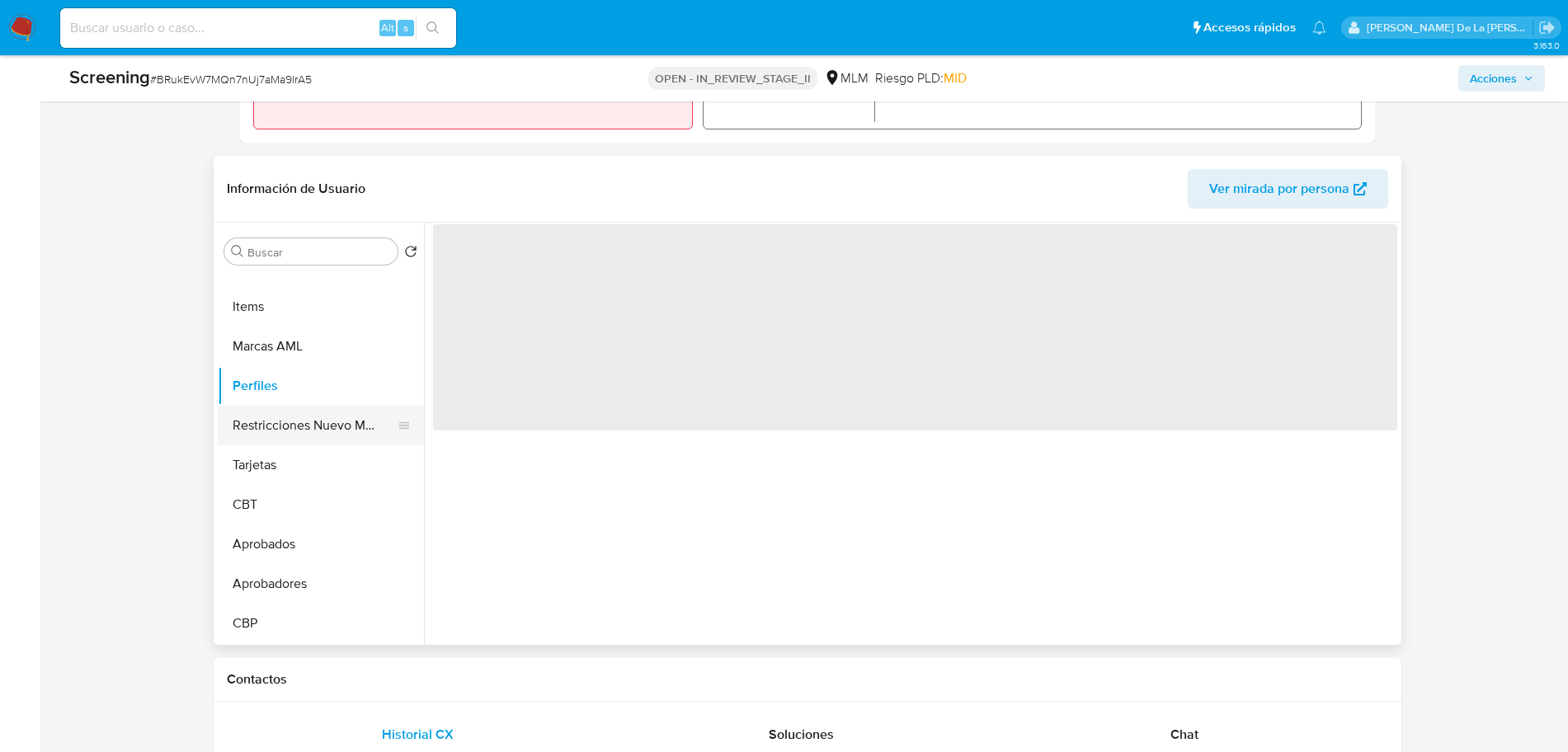
click at [281, 415] on button "Restricciones Nuevo Mundo" at bounding box center [314, 426] width 193 height 40
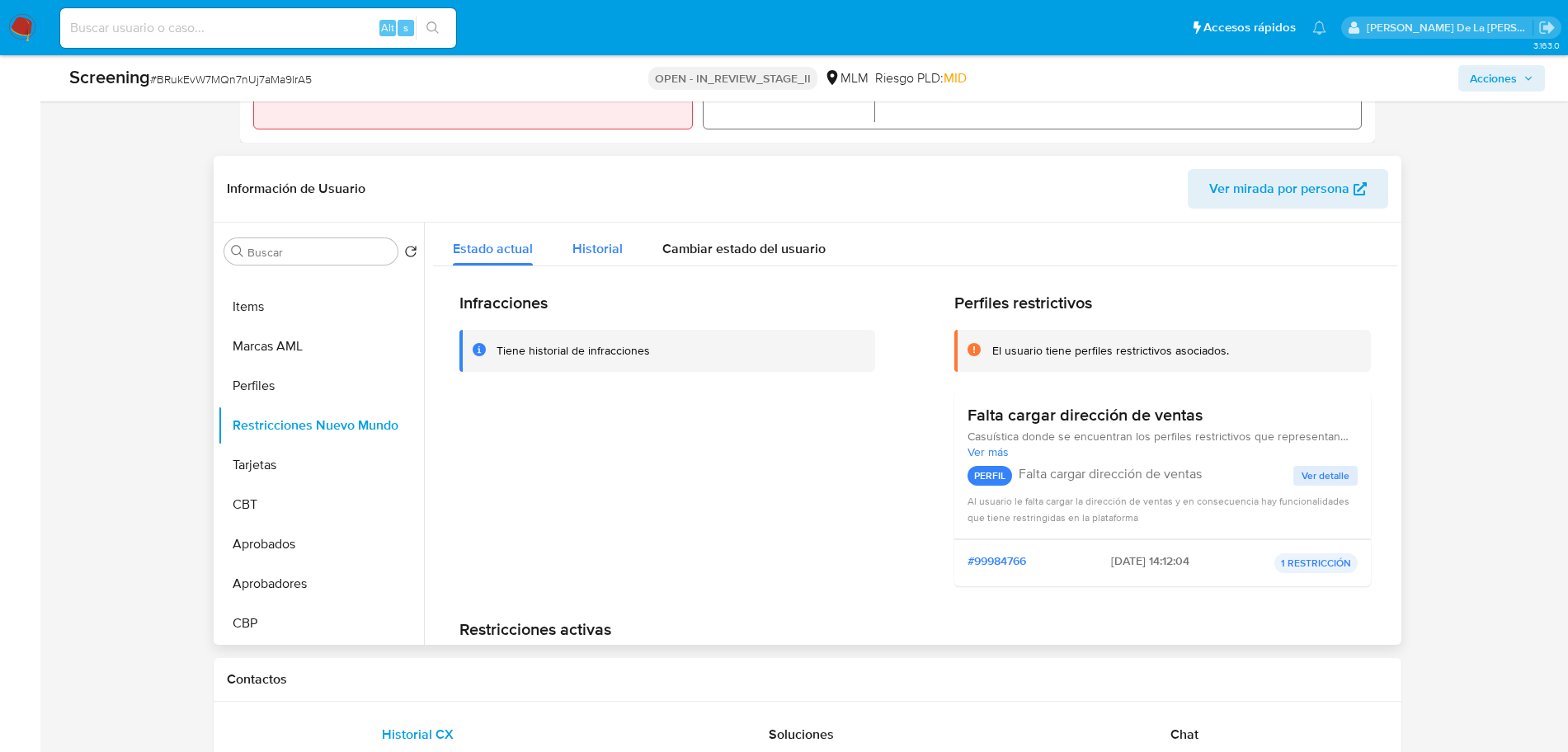
click at [603, 244] on span "Historial" at bounding box center [597, 248] width 51 height 19
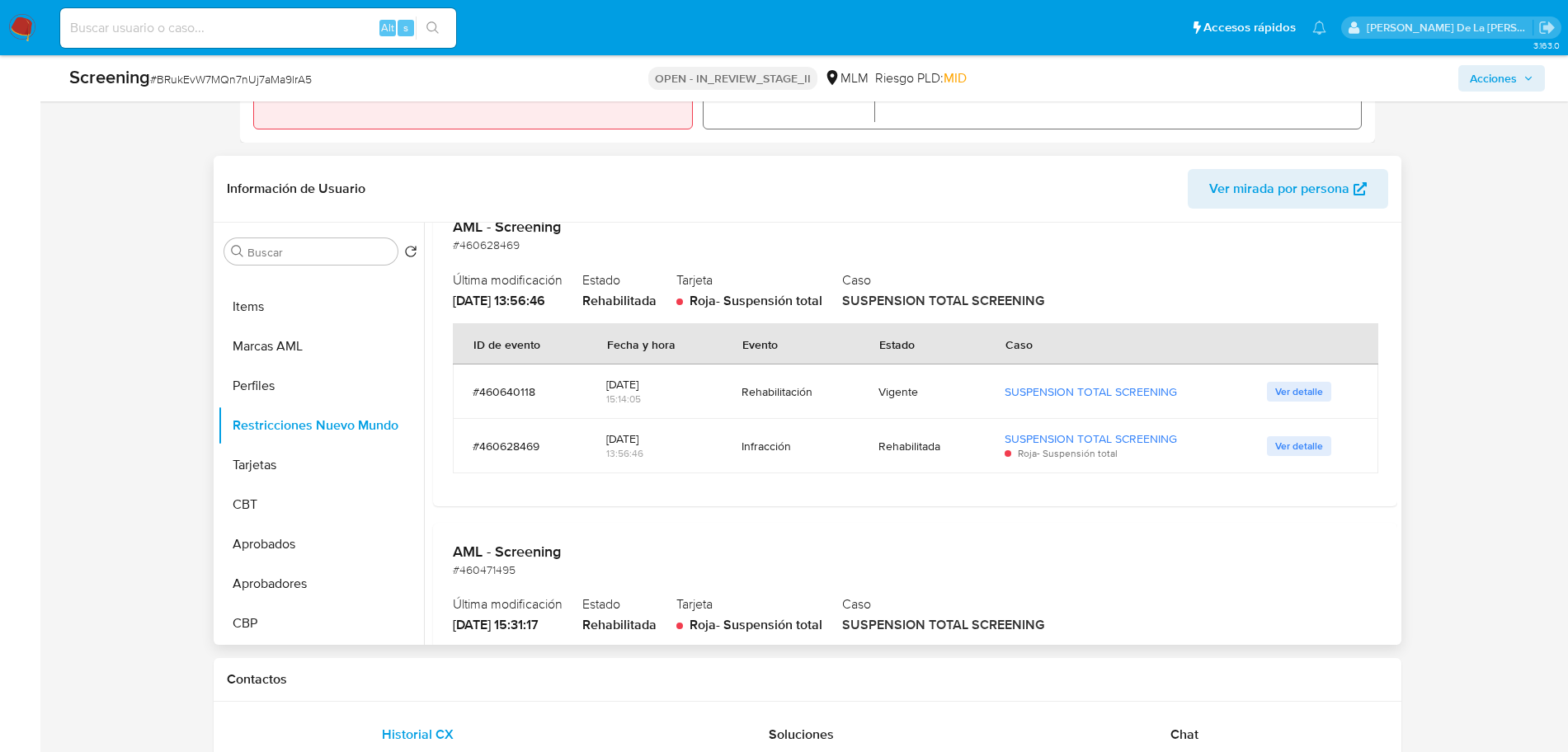
scroll to position [132, 0]
click at [1275, 387] on span "Ver detalle" at bounding box center [1299, 387] width 48 height 17
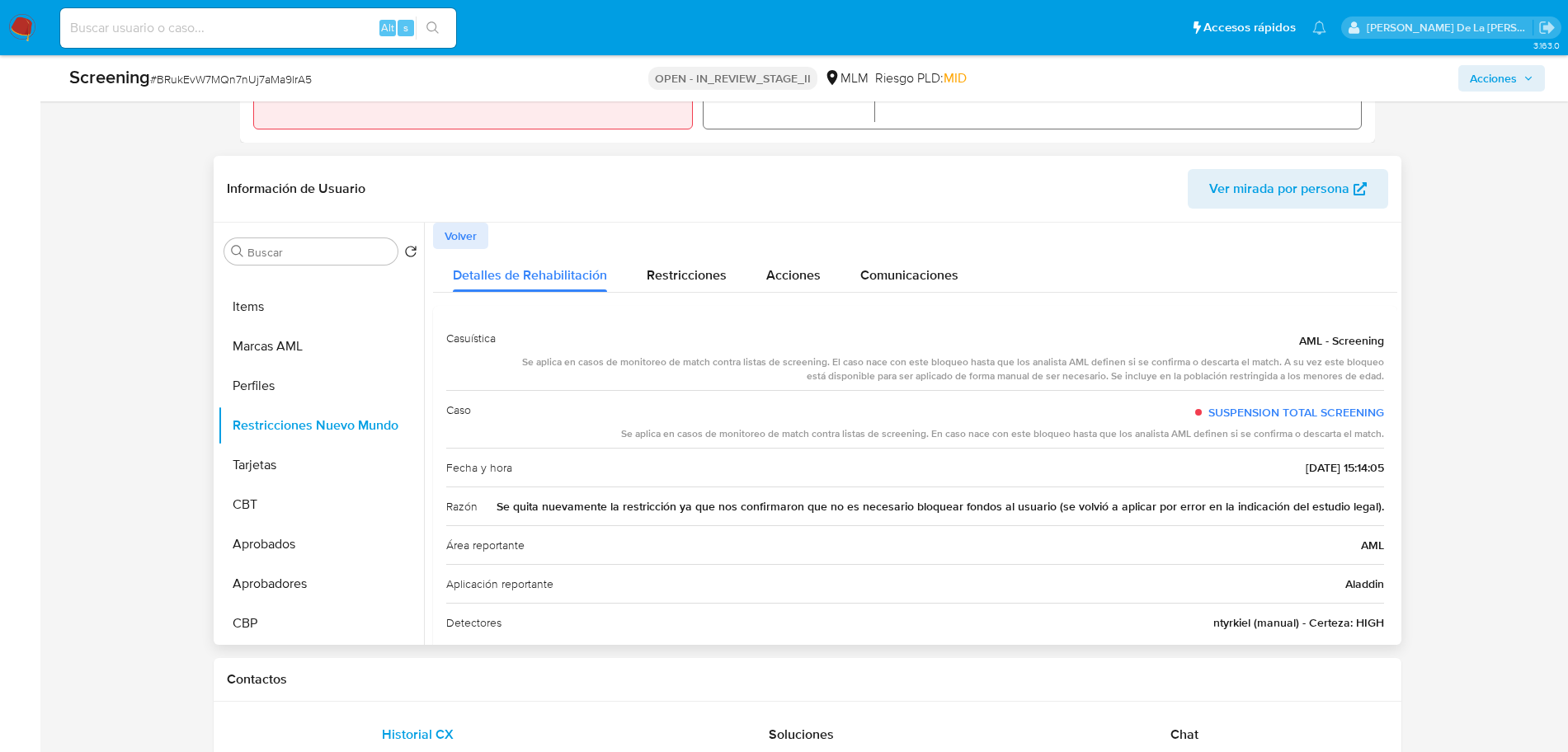
click at [461, 237] on span "Volver" at bounding box center [460, 235] width 32 height 23
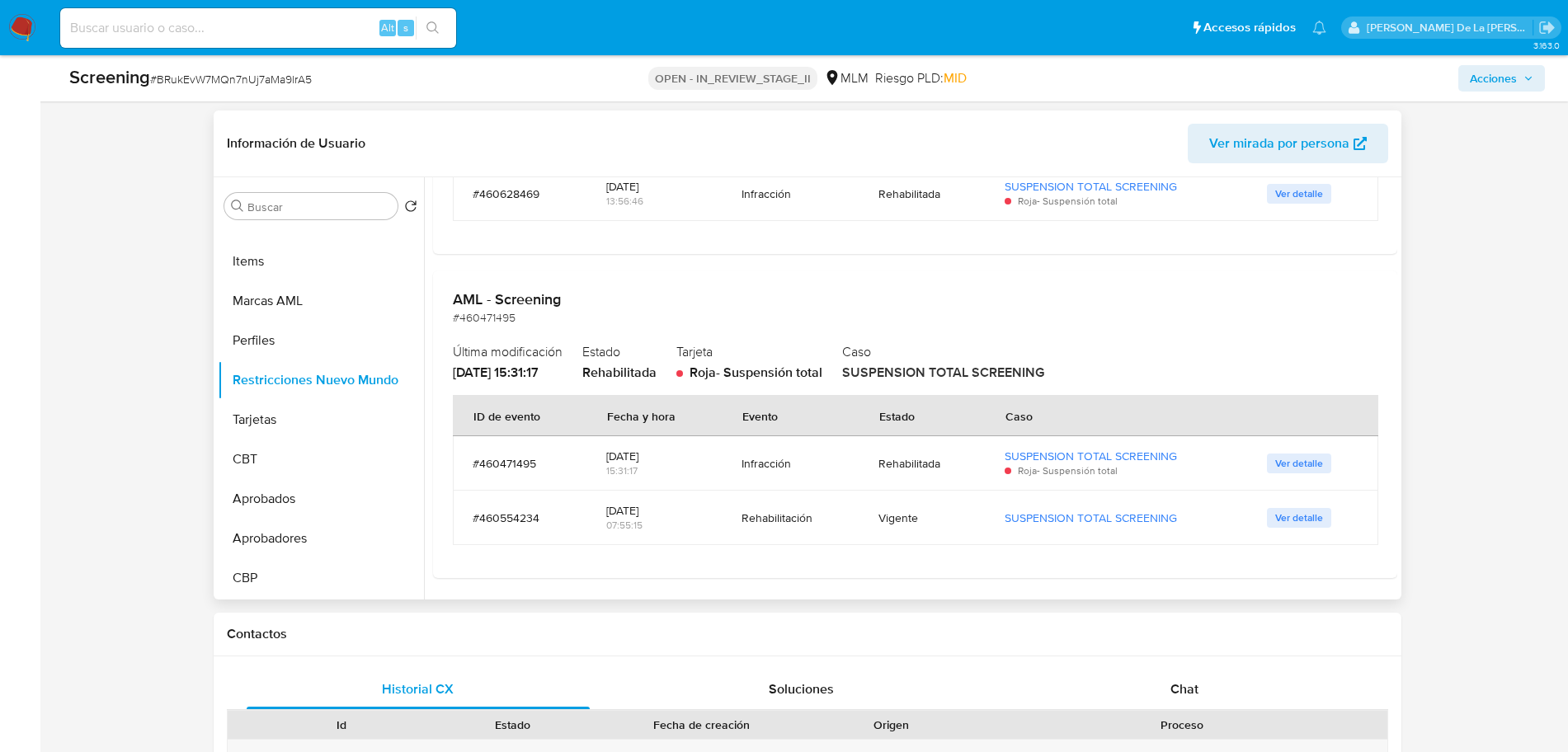
scroll to position [330, 0]
click at [1299, 518] on span "Ver detalle" at bounding box center [1299, 522] width 48 height 17
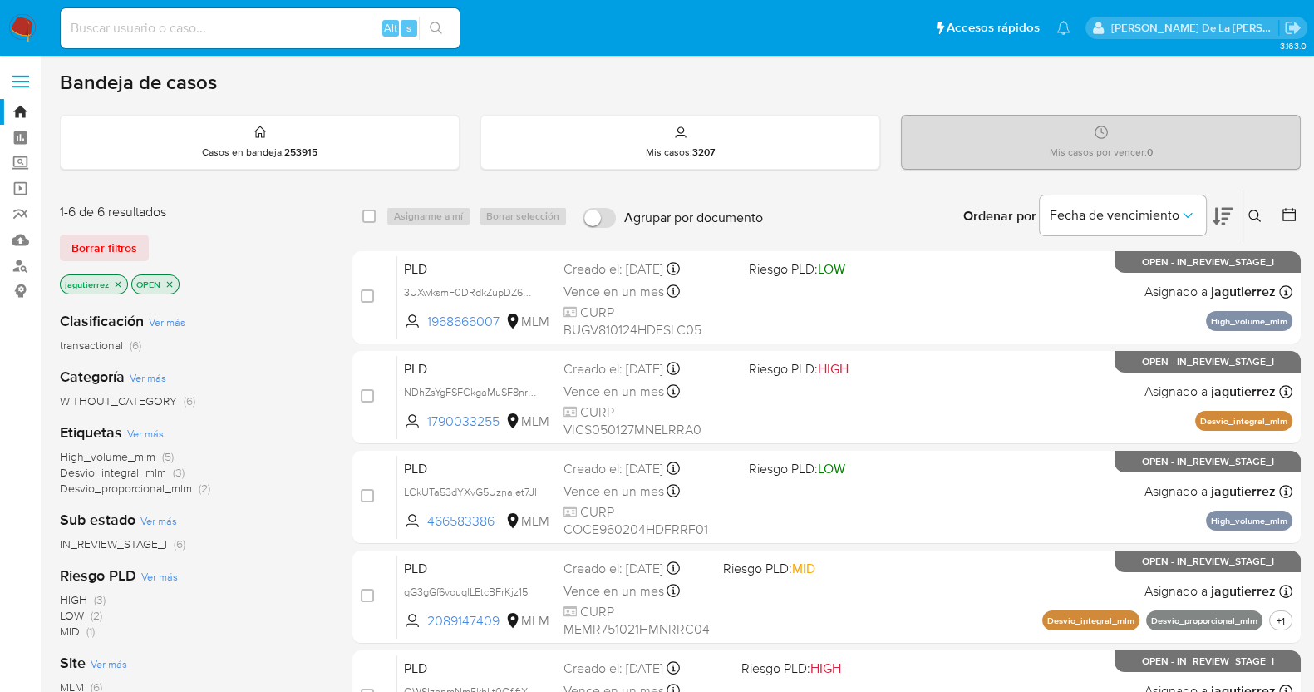
click at [116, 280] on icon "close-filter" at bounding box center [118, 284] width 10 height 10
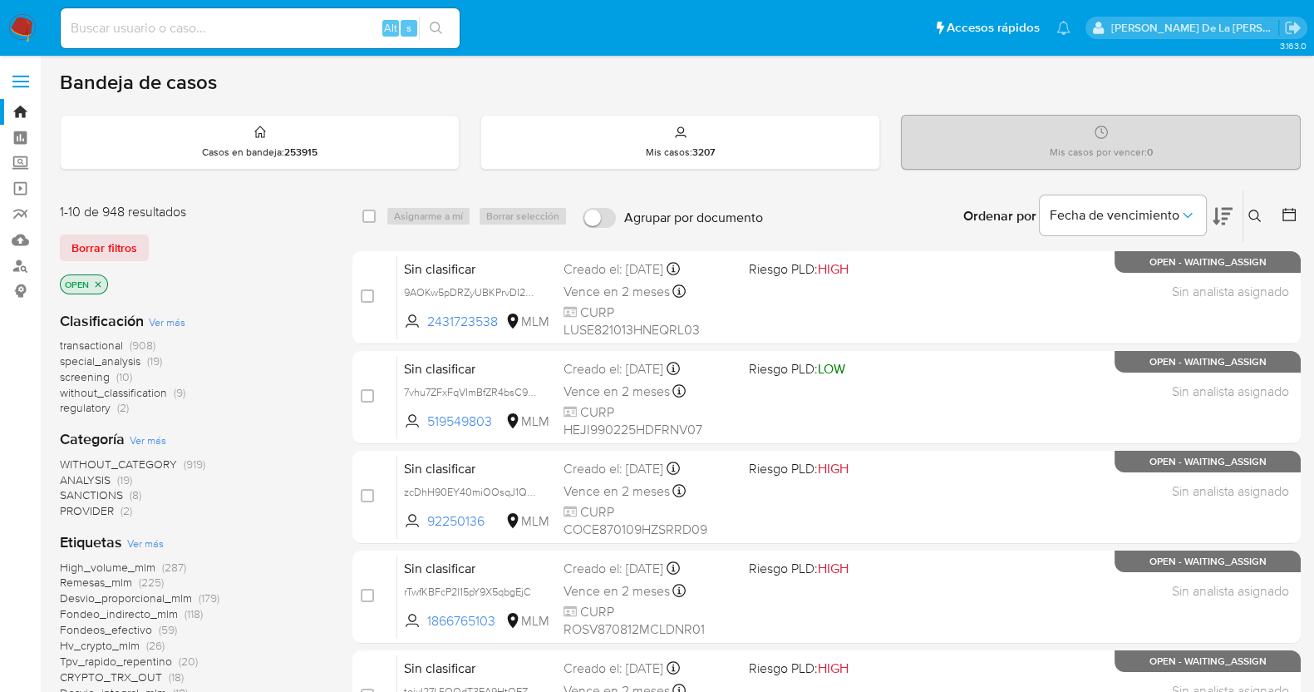
click at [91, 376] on span "screening" at bounding box center [85, 376] width 50 height 17
